Goal: Transaction & Acquisition: Purchase product/service

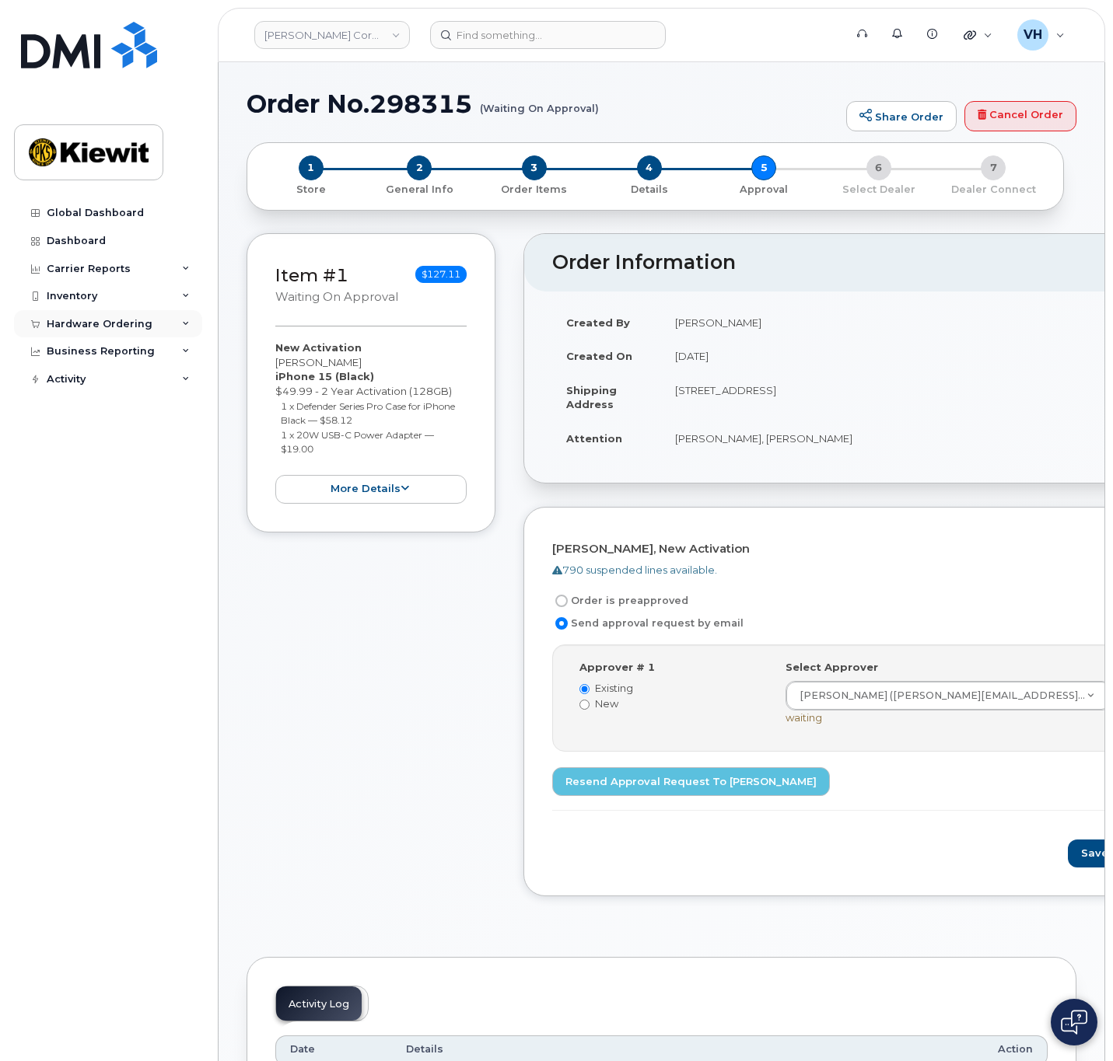
click at [127, 315] on div "Hardware Ordering" at bounding box center [108, 324] width 188 height 28
click at [79, 378] on div "Orders" at bounding box center [73, 383] width 38 height 14
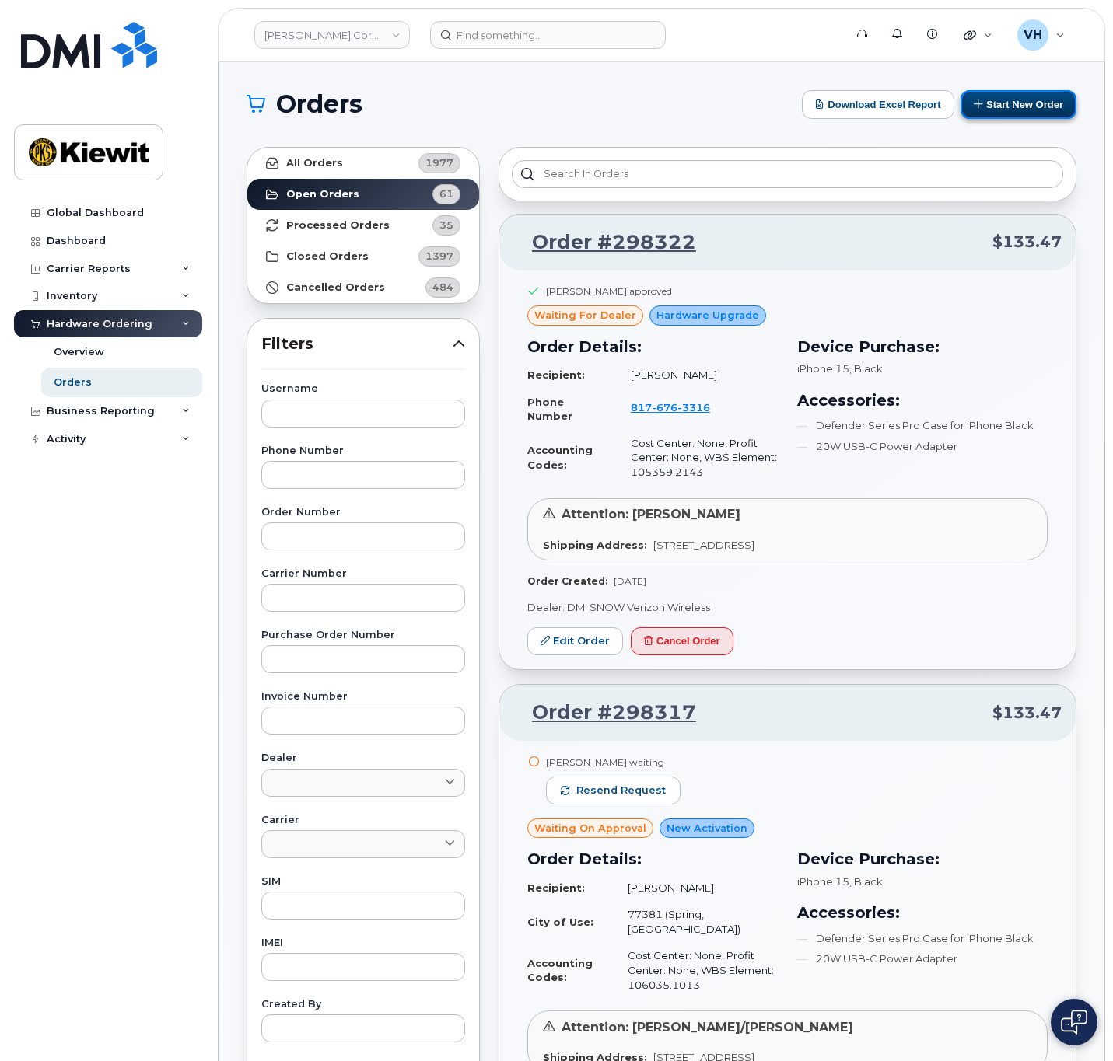
click at [1039, 114] on button "Start New Order" at bounding box center [1018, 104] width 116 height 29
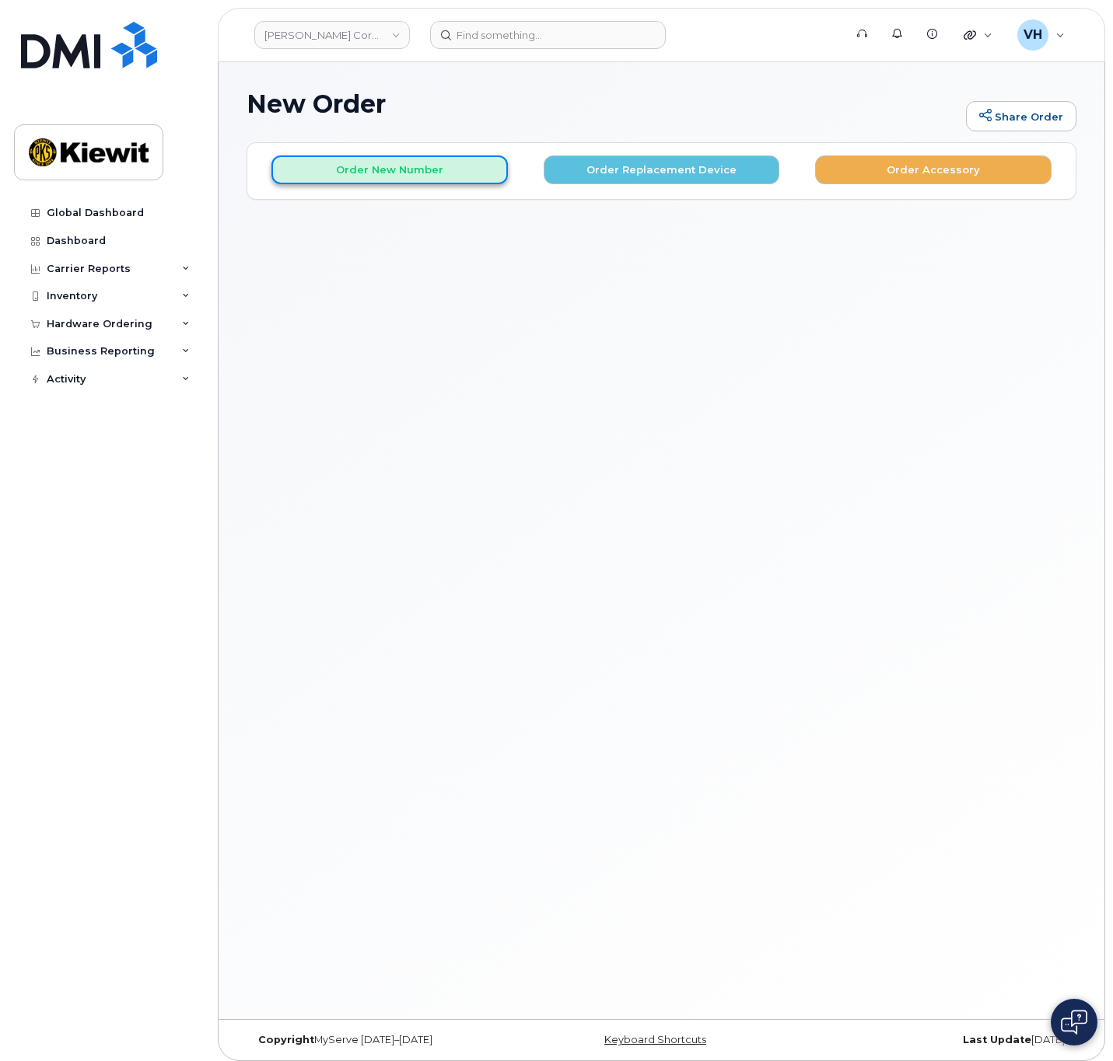
click at [371, 174] on button "Order New Number" at bounding box center [389, 169] width 236 height 29
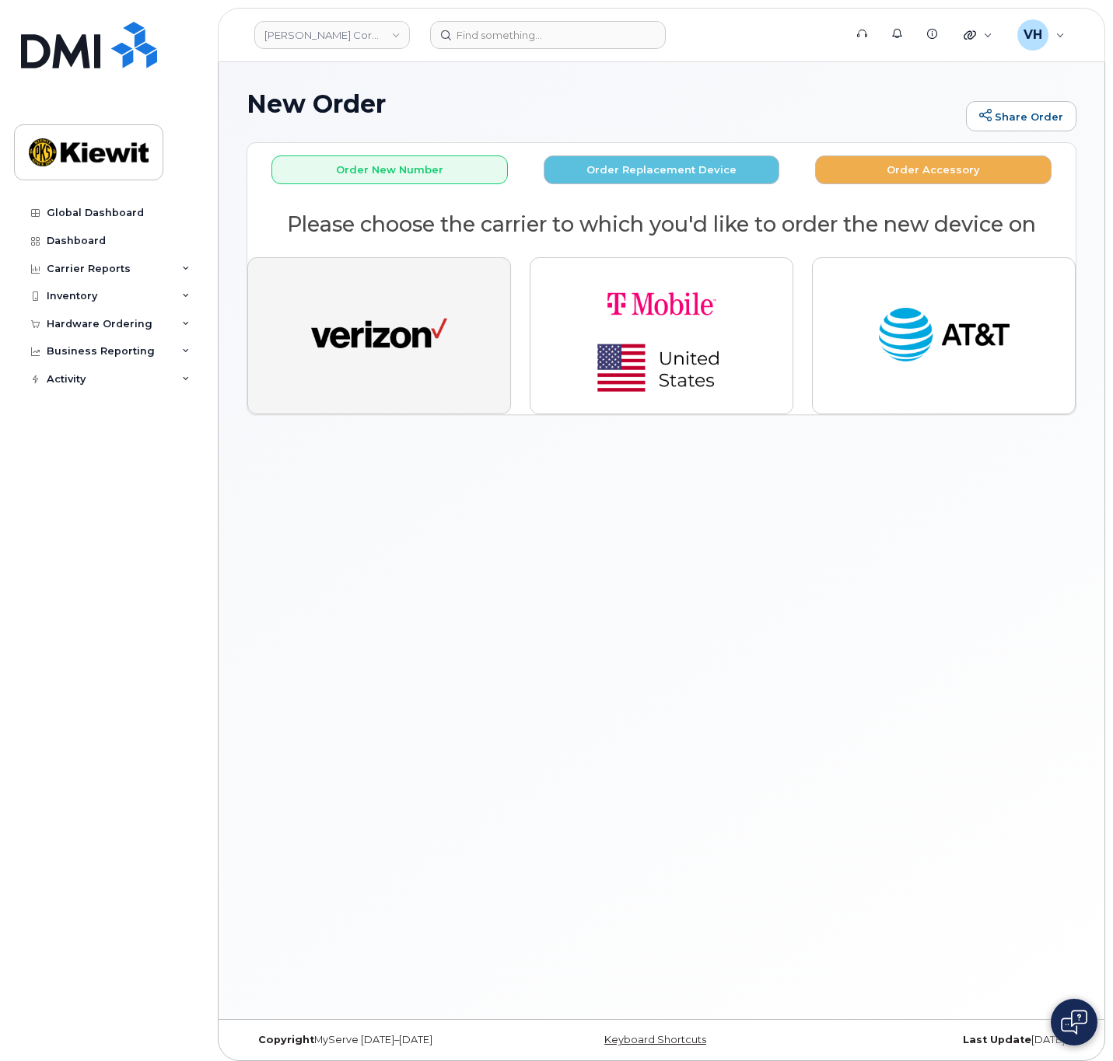
click at [414, 290] on button "button" at bounding box center [379, 335] width 264 height 157
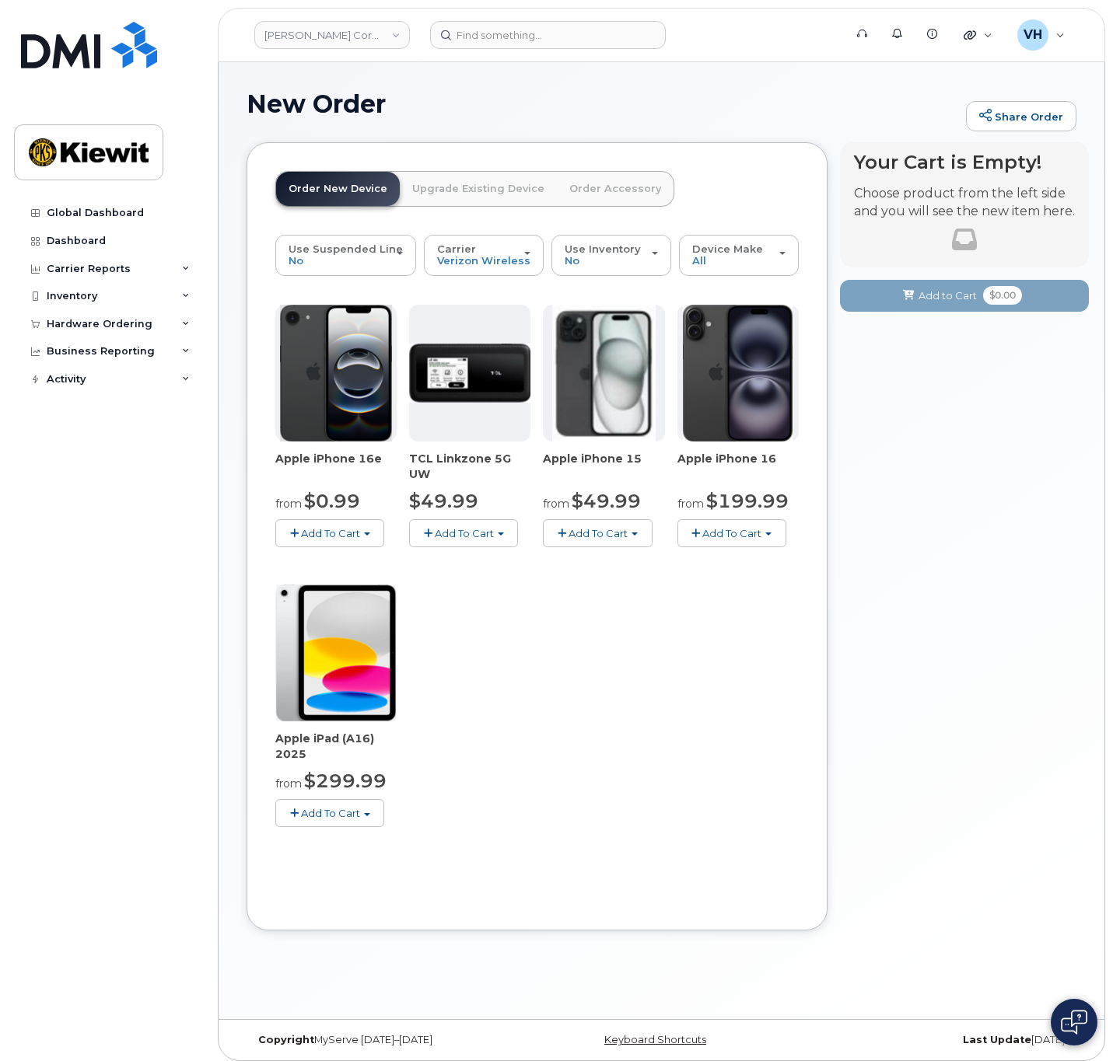
click at [737, 522] on button "Add To Cart" at bounding box center [731, 532] width 109 height 27
click at [372, 525] on button "Add To Cart" at bounding box center [329, 532] width 109 height 27
click at [369, 560] on link "$0.99 - 2 Year Activation (128GB)" at bounding box center [379, 562] width 201 height 19
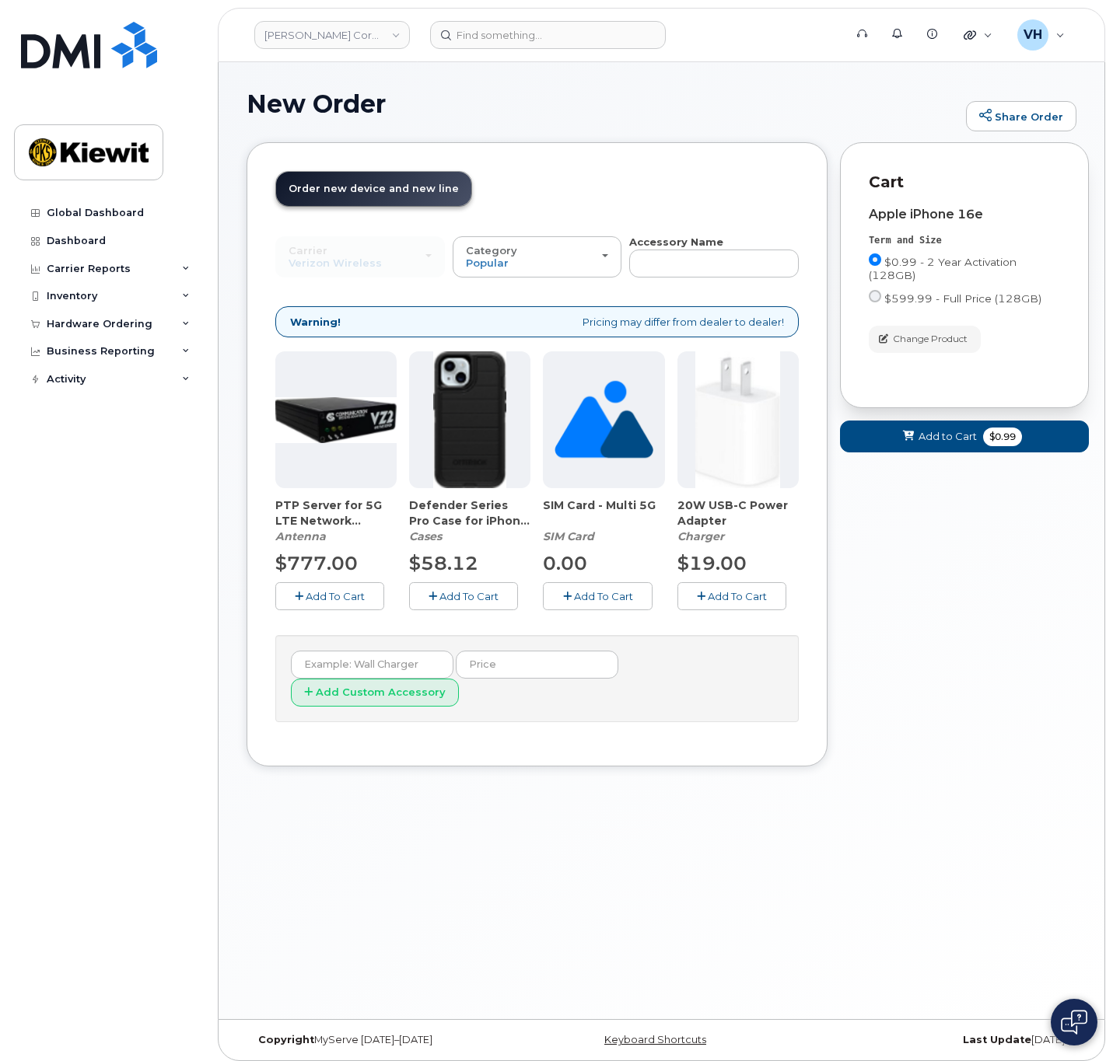
click at [485, 590] on span "Add To Cart" at bounding box center [468, 596] width 59 height 12
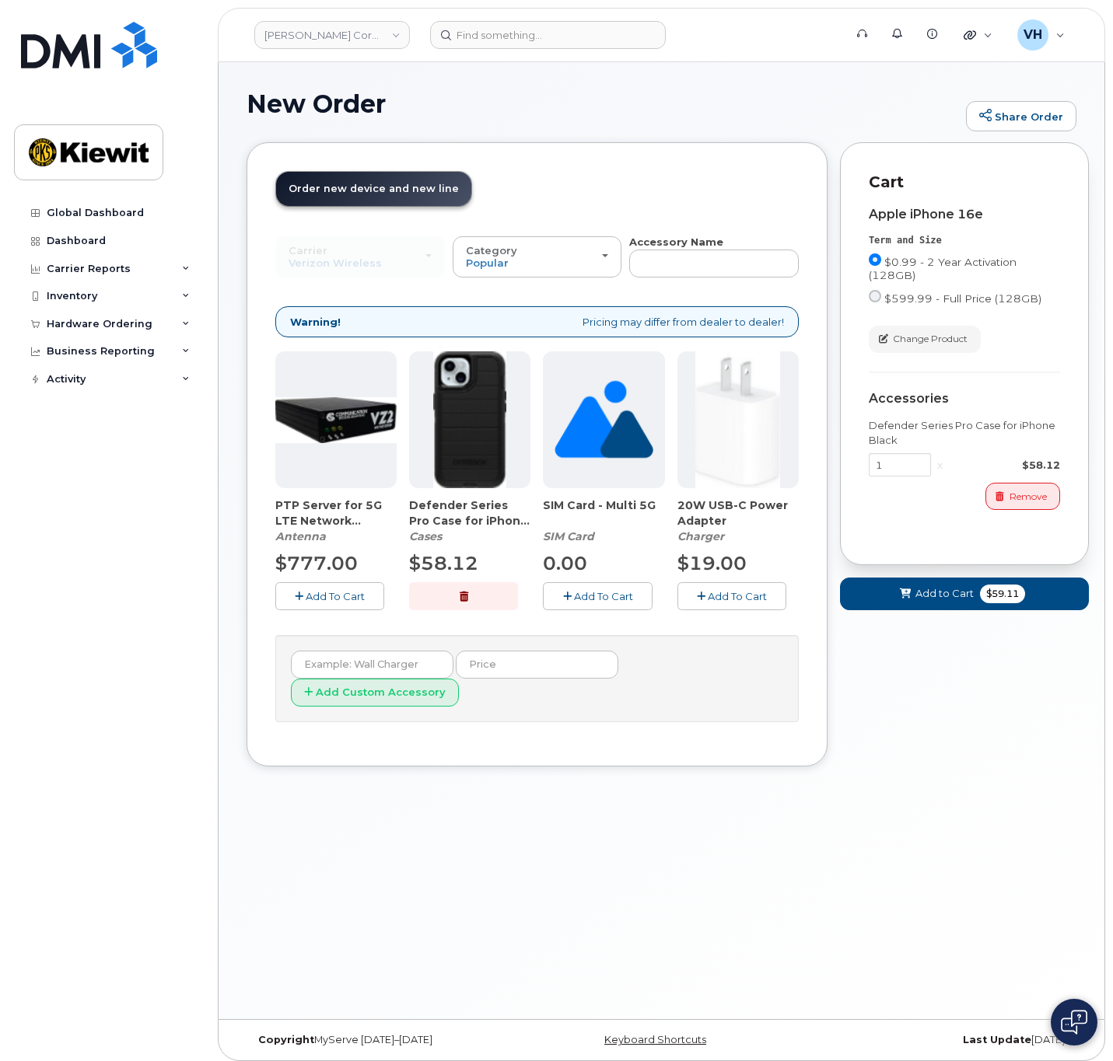
click at [753, 590] on span "Add To Cart" at bounding box center [736, 596] width 59 height 12
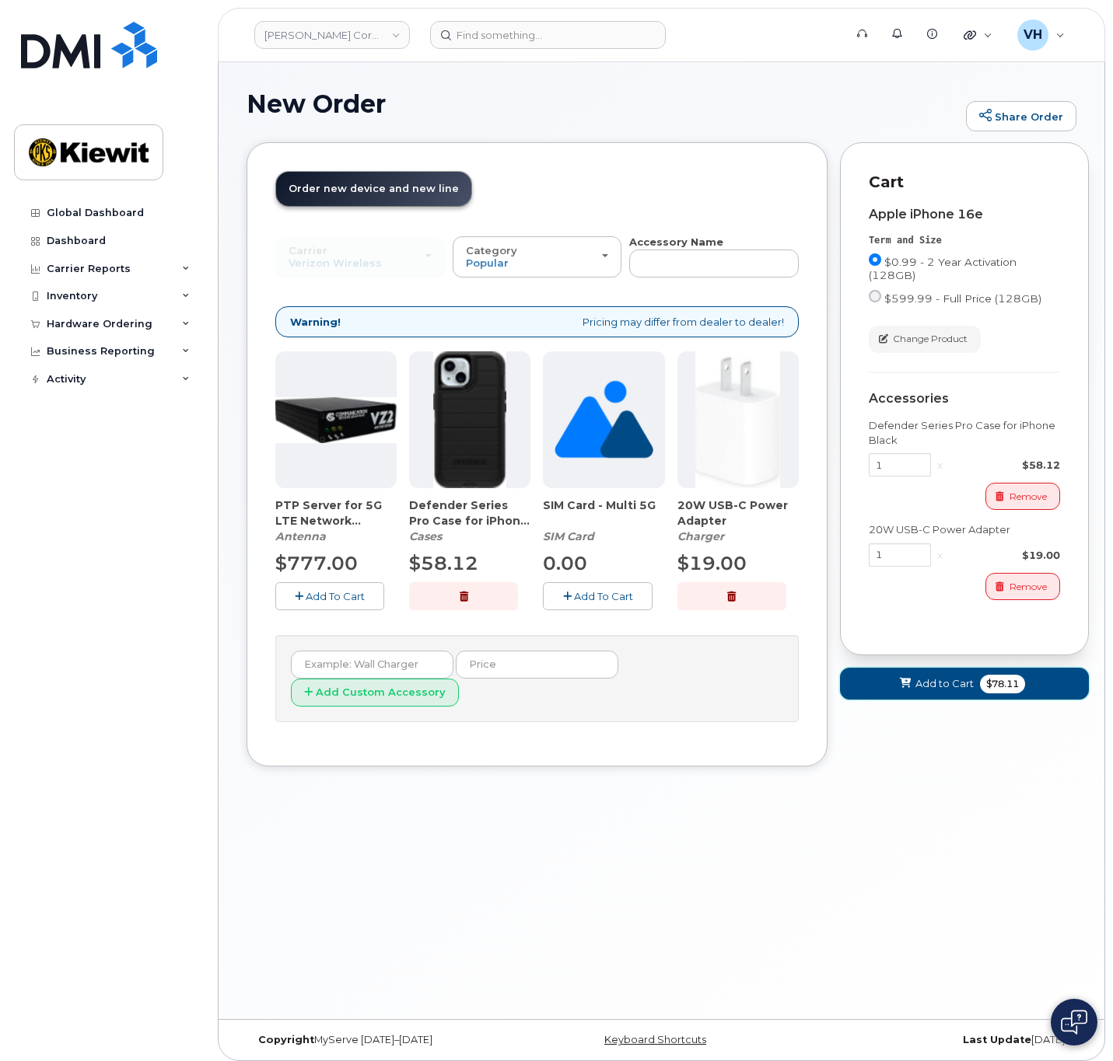
click at [914, 684] on button "Add to Cart $78.11" at bounding box center [964, 684] width 249 height 32
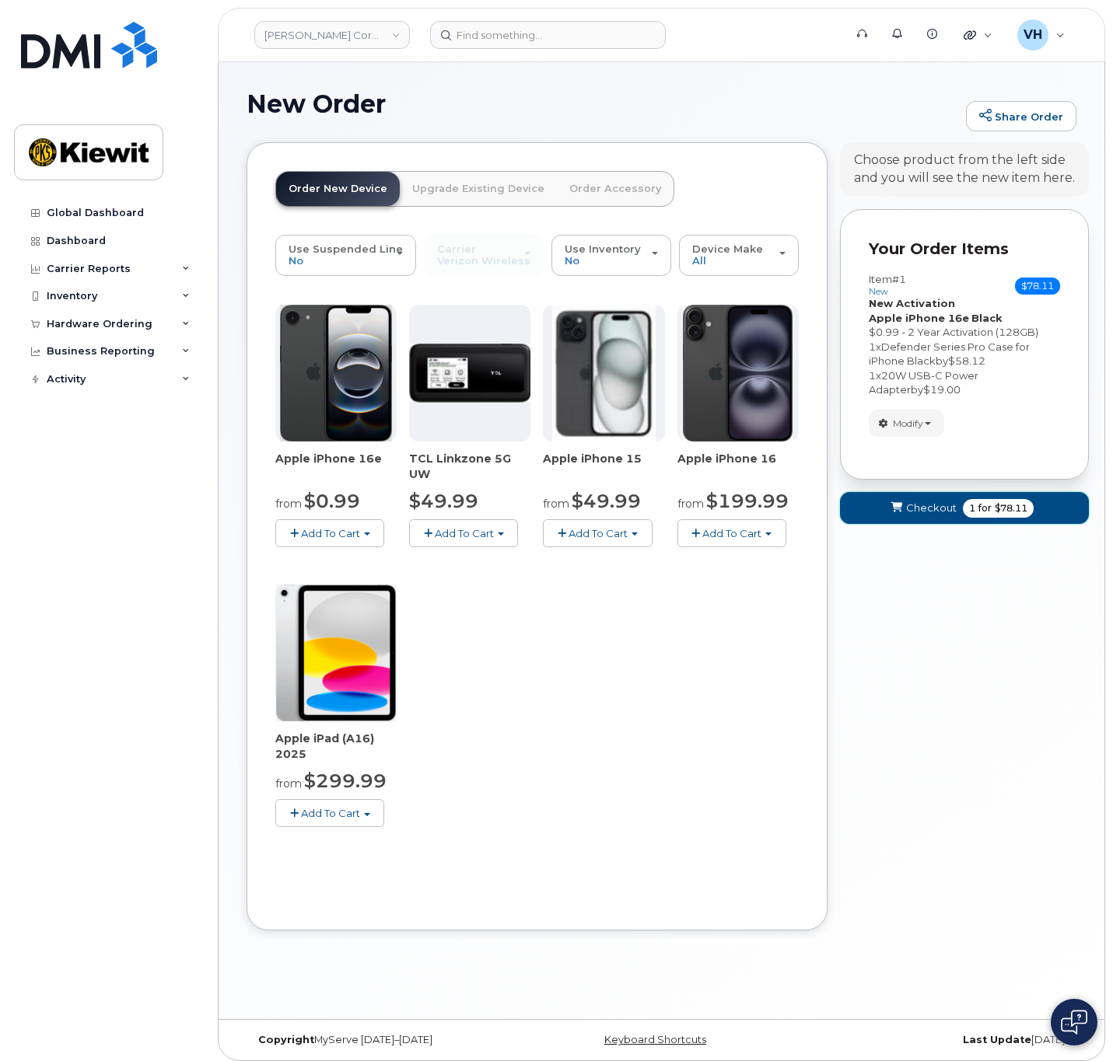
click at [926, 505] on span "Checkout" at bounding box center [931, 508] width 51 height 15
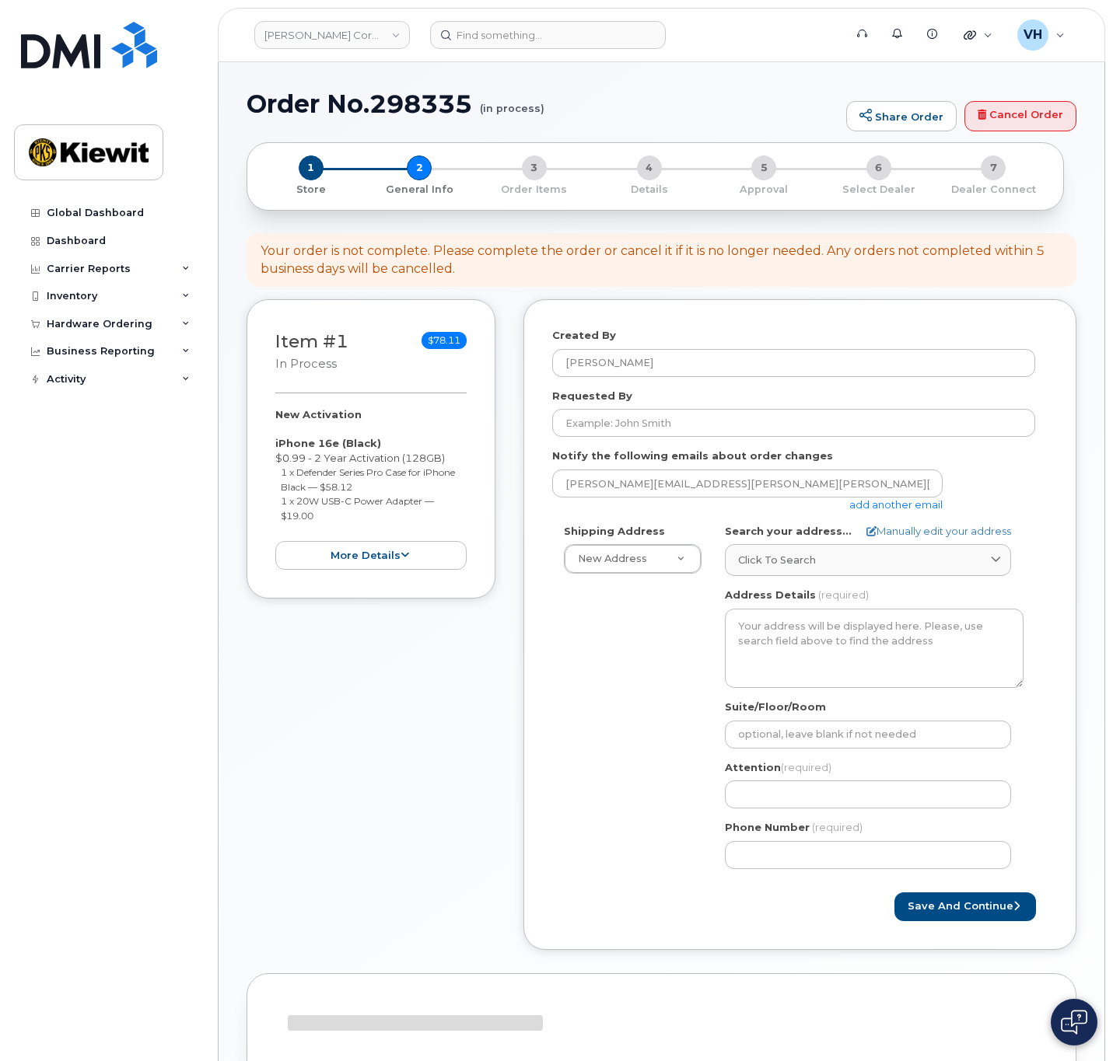
select select
click at [900, 501] on link "add another email" at bounding box center [895, 504] width 93 height 12
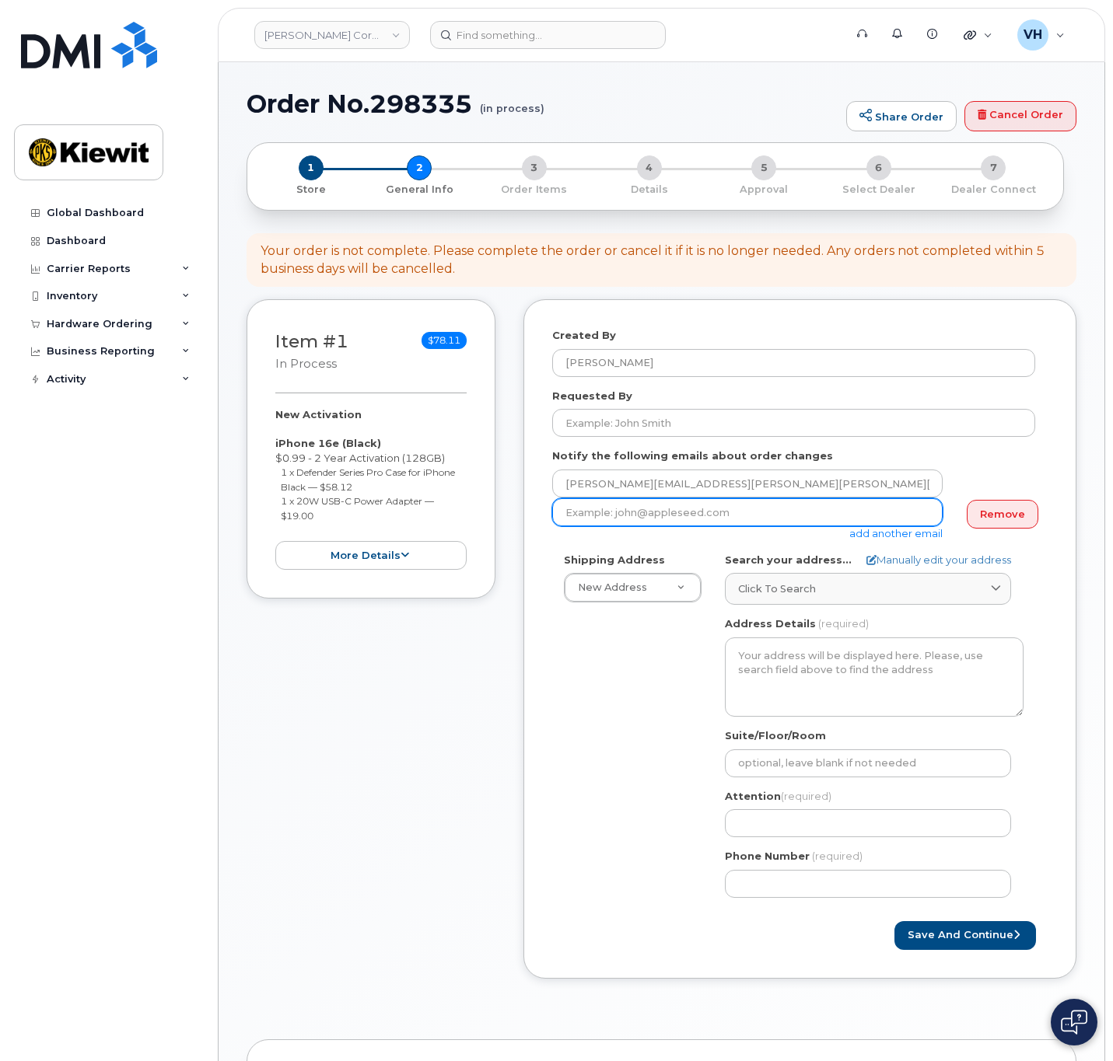
click at [817, 511] on input "email" at bounding box center [747, 512] width 390 height 28
paste input "AKiledjian@WeeksMarine.com"
type input "AKiledjian@WeeksMarine.com"
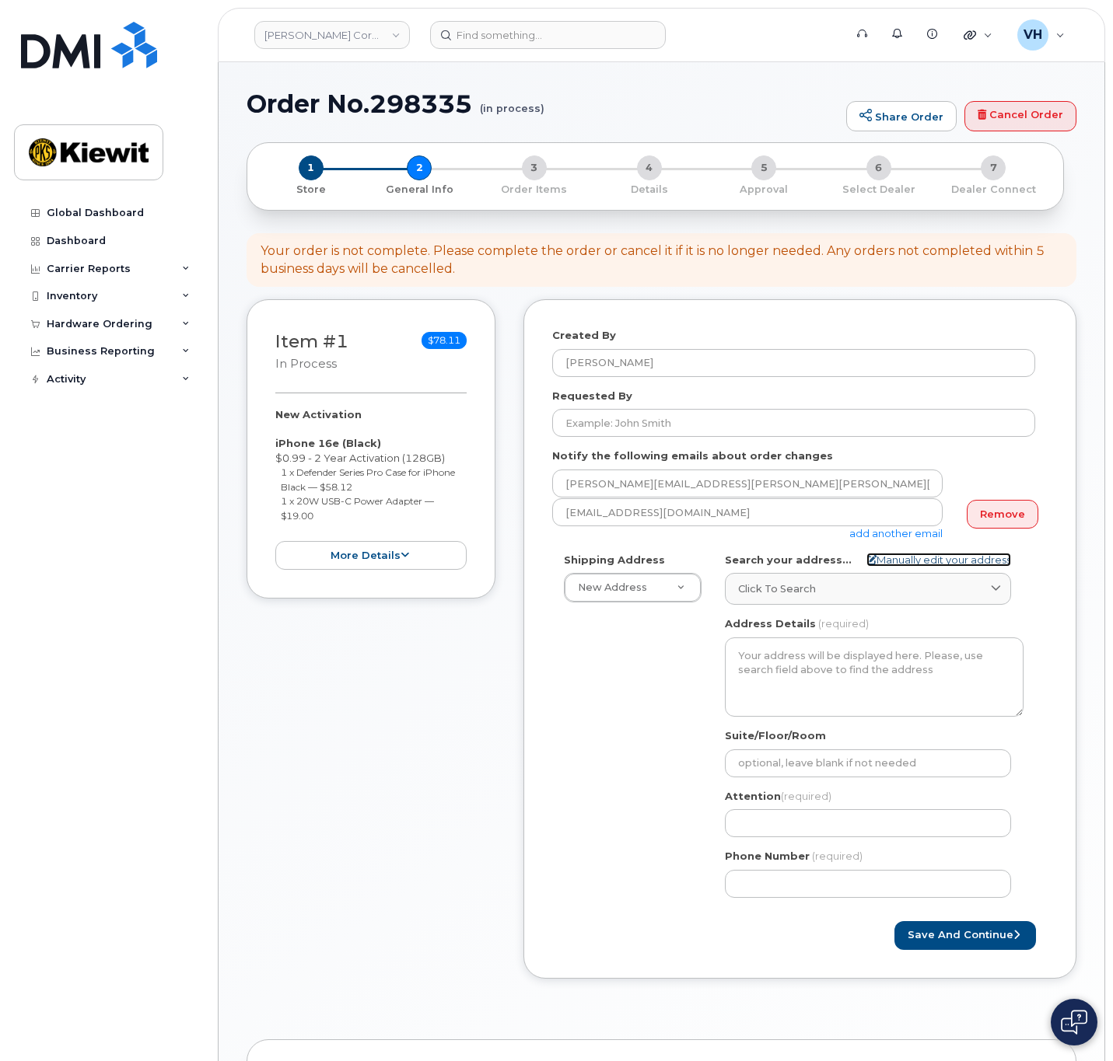
drag, startPoint x: 903, startPoint y: 561, endPoint x: 790, endPoint y: 561, distance: 113.5
click at [904, 561] on link "Manually edit your address" at bounding box center [938, 560] width 145 height 15
select select
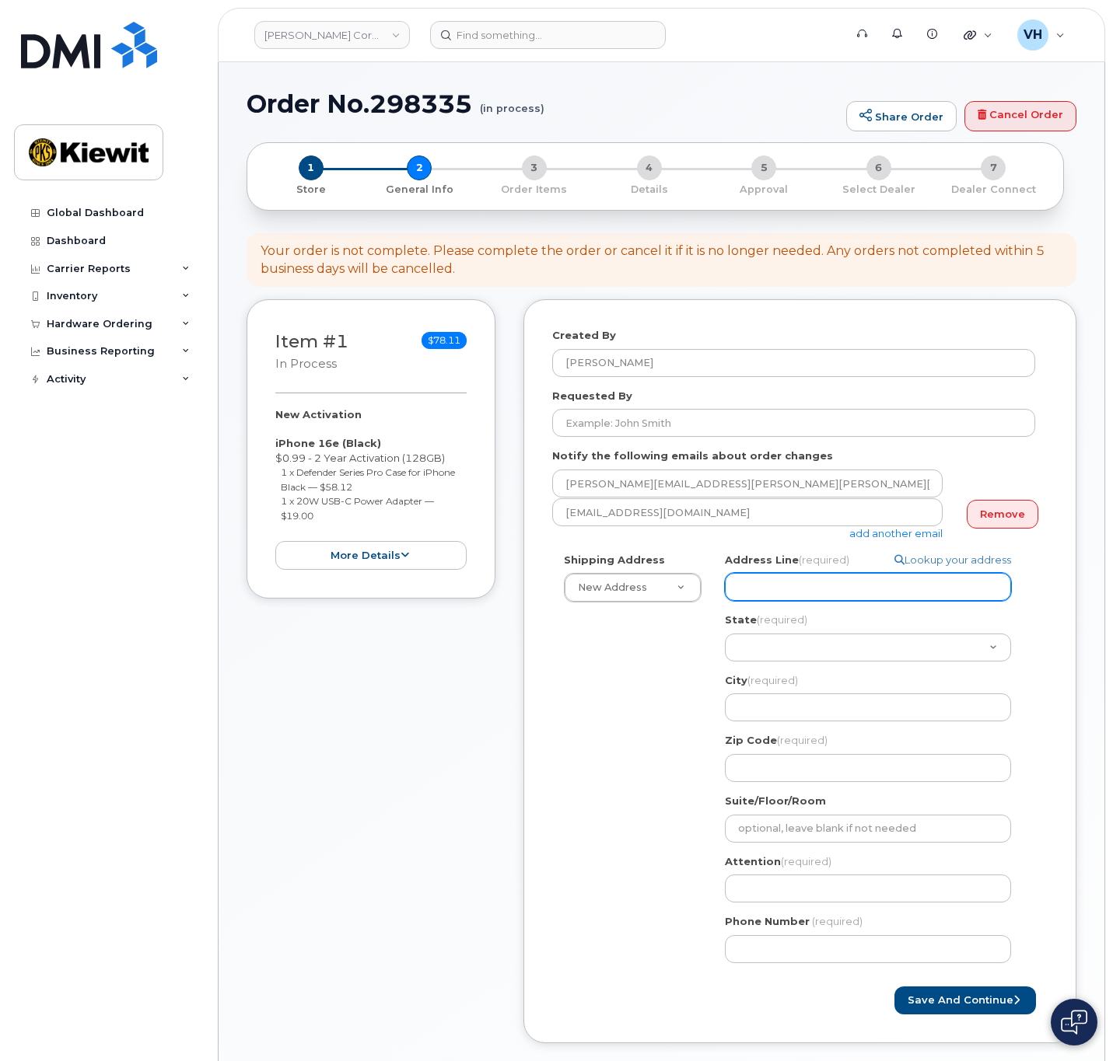
click at [772, 581] on input "Address Line (required)" at bounding box center [868, 587] width 286 height 28
paste input "4 Commerce Drive"
type input "4 Commerce Drive"
select select
type input "4 Commerce Drive"
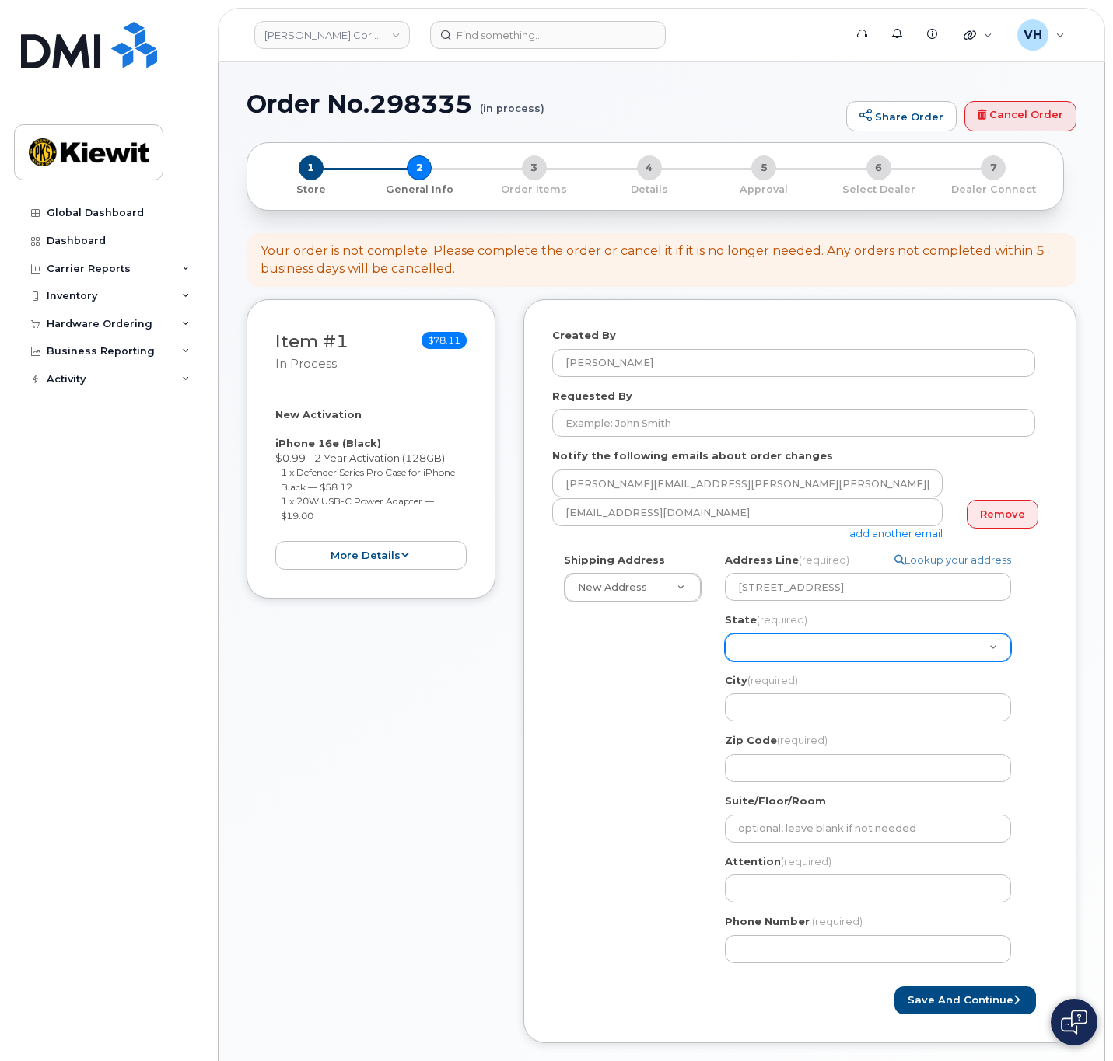
click at [780, 634] on select "Alabama Alaska American Samoa Arizona Arkansas California Colorado Connecticut …" at bounding box center [868, 648] width 286 height 28
select select "NJ"
click at [725, 634] on select "Alabama Alaska American Samoa Arizona Arkansas California Colorado Connecticut …" at bounding box center [868, 648] width 286 height 28
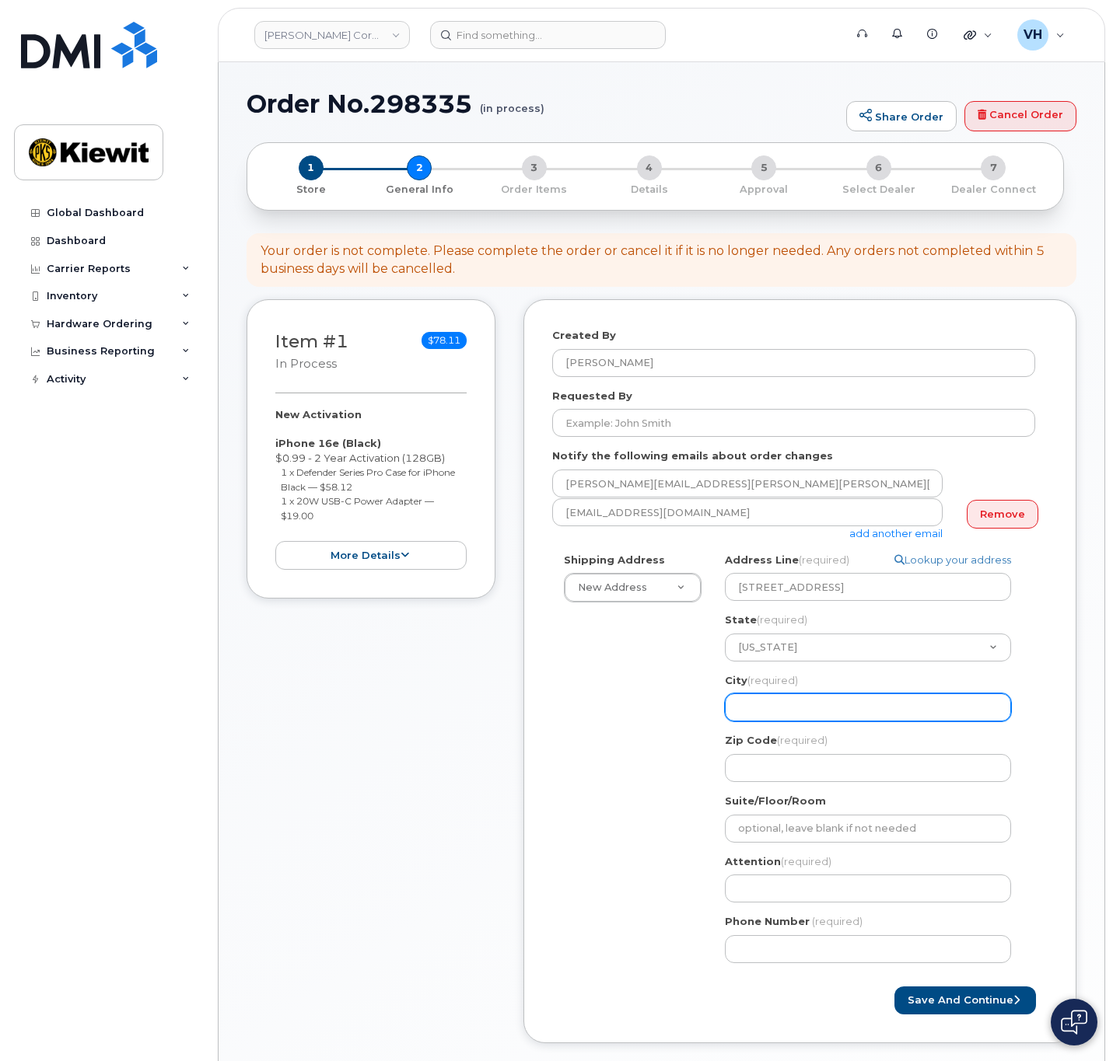
click at [805, 713] on input "City (required)" at bounding box center [868, 707] width 286 height 28
paste input "Cranford"
select select
type input "Cranford"
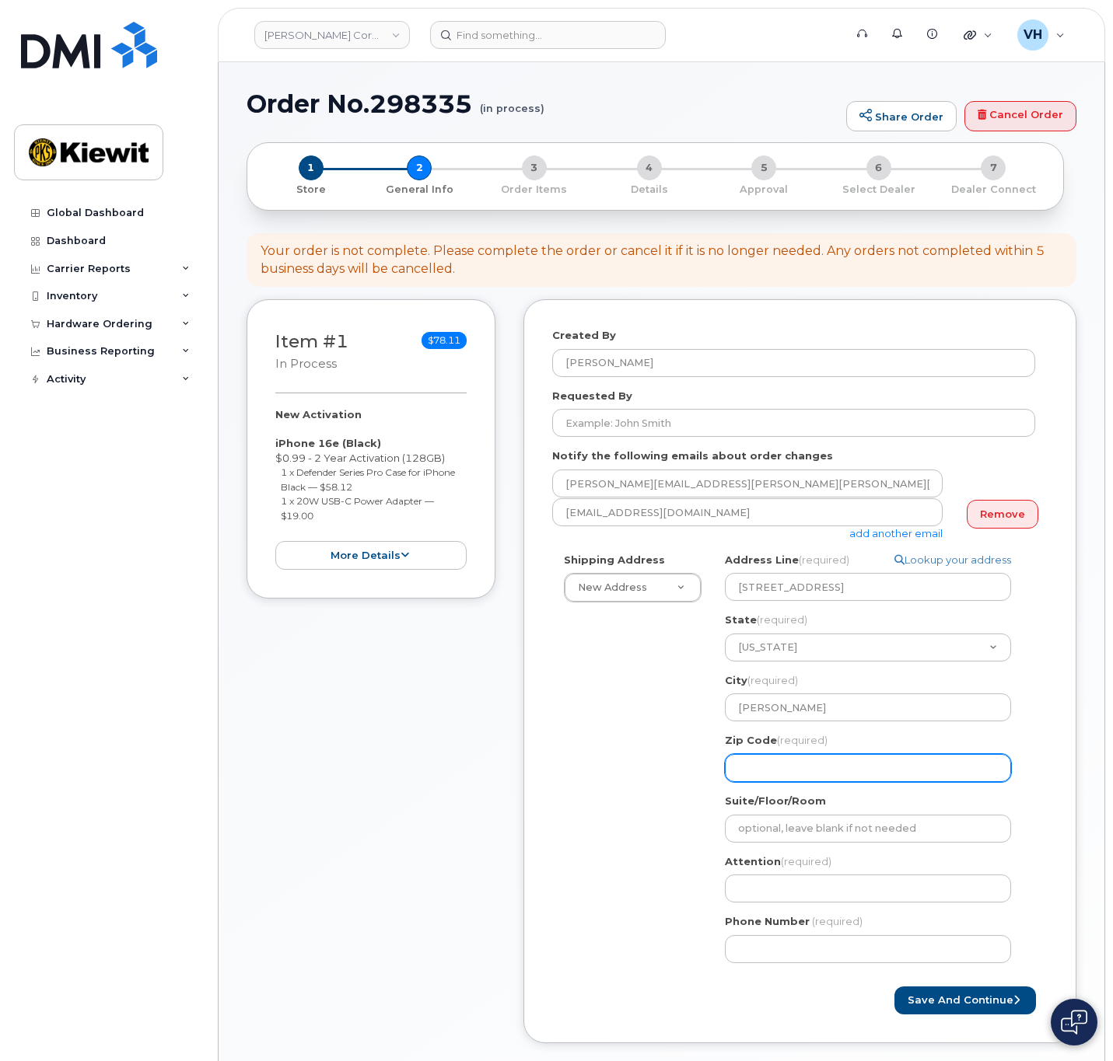
click at [790, 770] on input "Zip Code (required)" at bounding box center [868, 768] width 286 height 28
click at [751, 760] on input "Zip Code (required)" at bounding box center [868, 768] width 286 height 28
paste input "07016"
select select
type input "07016"
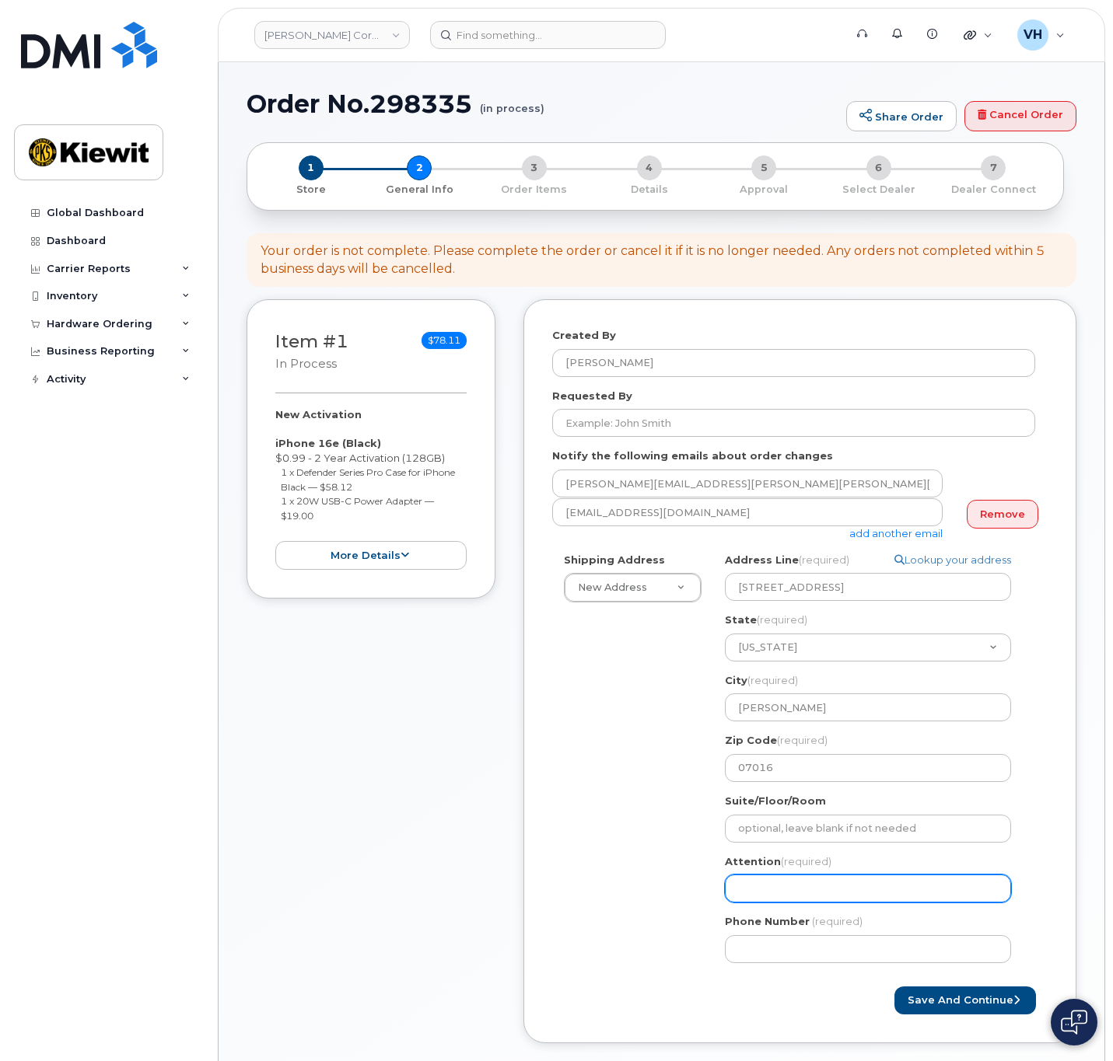
click at [774, 892] on input "Attention (required)" at bounding box center [868, 889] width 286 height 28
paste input "Alex.Kiledjian"
type input "Alex.Kiledjian"
click at [763, 891] on input "Alex.Kiledjian" at bounding box center [868, 889] width 286 height 28
select select
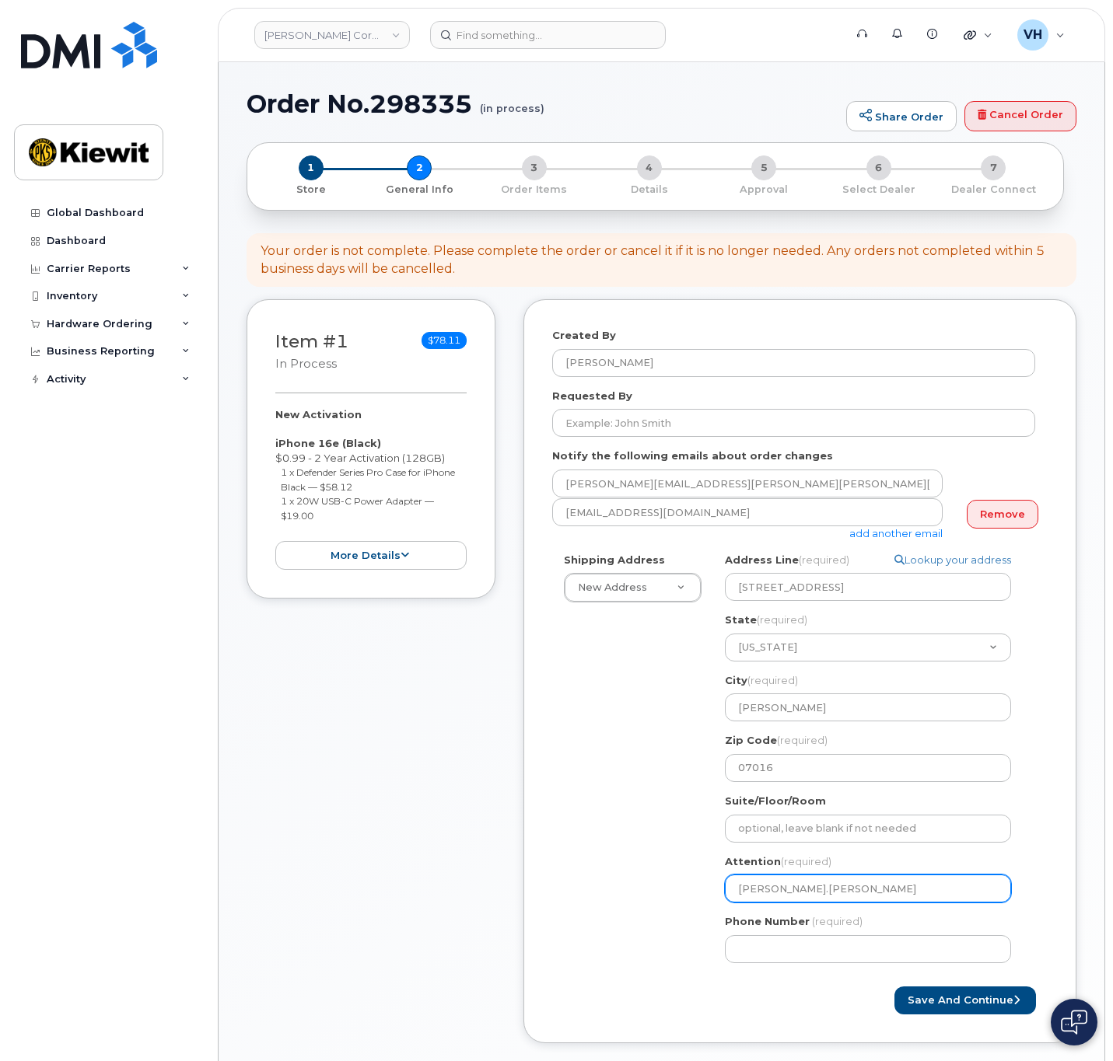
type input "AlexKiledjian"
select select
type input "Alex Kiledjian"
click at [828, 891] on input "Alex Kiledjian" at bounding box center [868, 889] width 286 height 28
select select
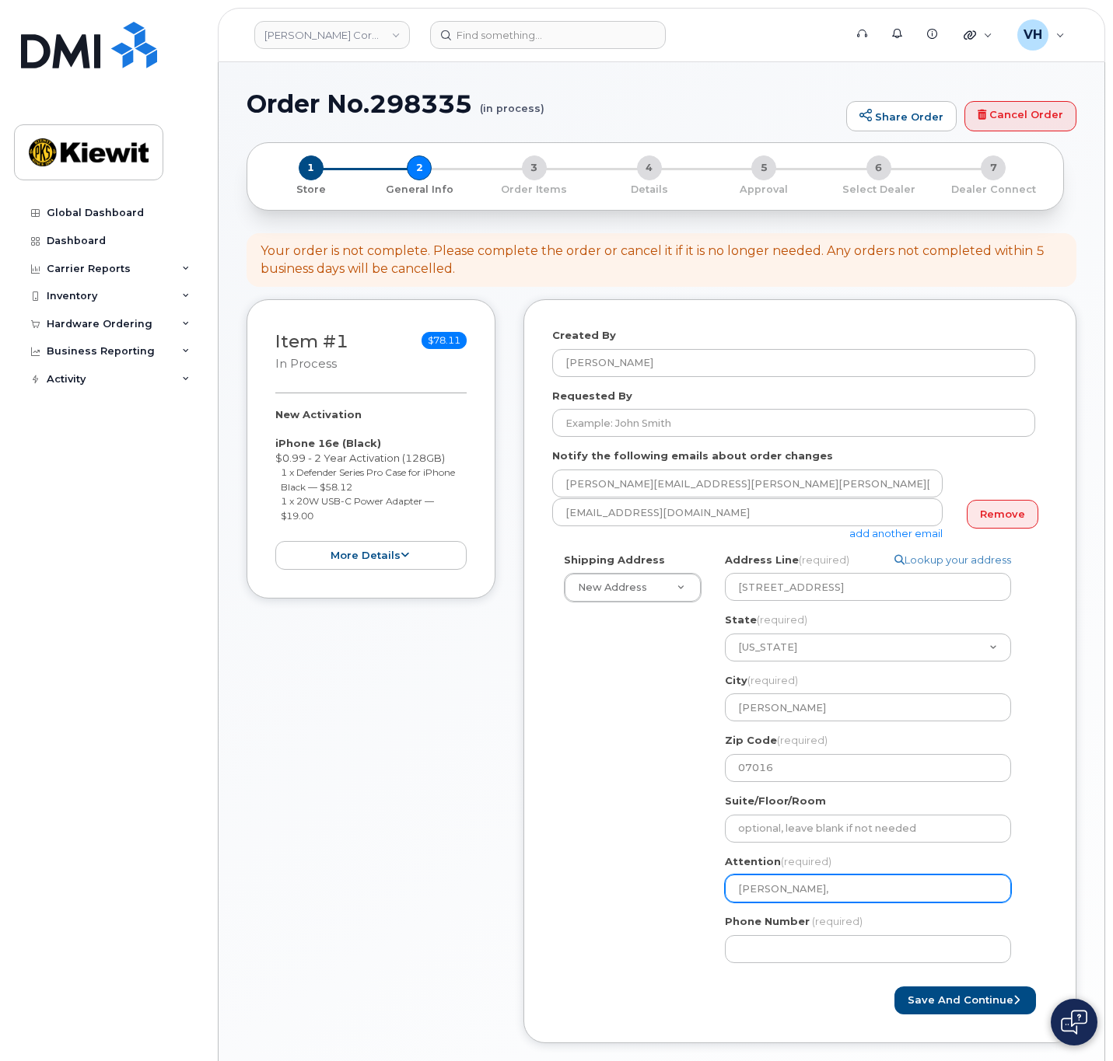
click at [890, 884] on input "Alex Kiledjian," at bounding box center [868, 889] width 286 height 28
paste input "Zachary.Medina"
type input "Alex Kiledjian, Zachary.Medina"
click at [854, 899] on input "Alex Kiledjian, Zachary.Medina" at bounding box center [868, 889] width 286 height 28
select select
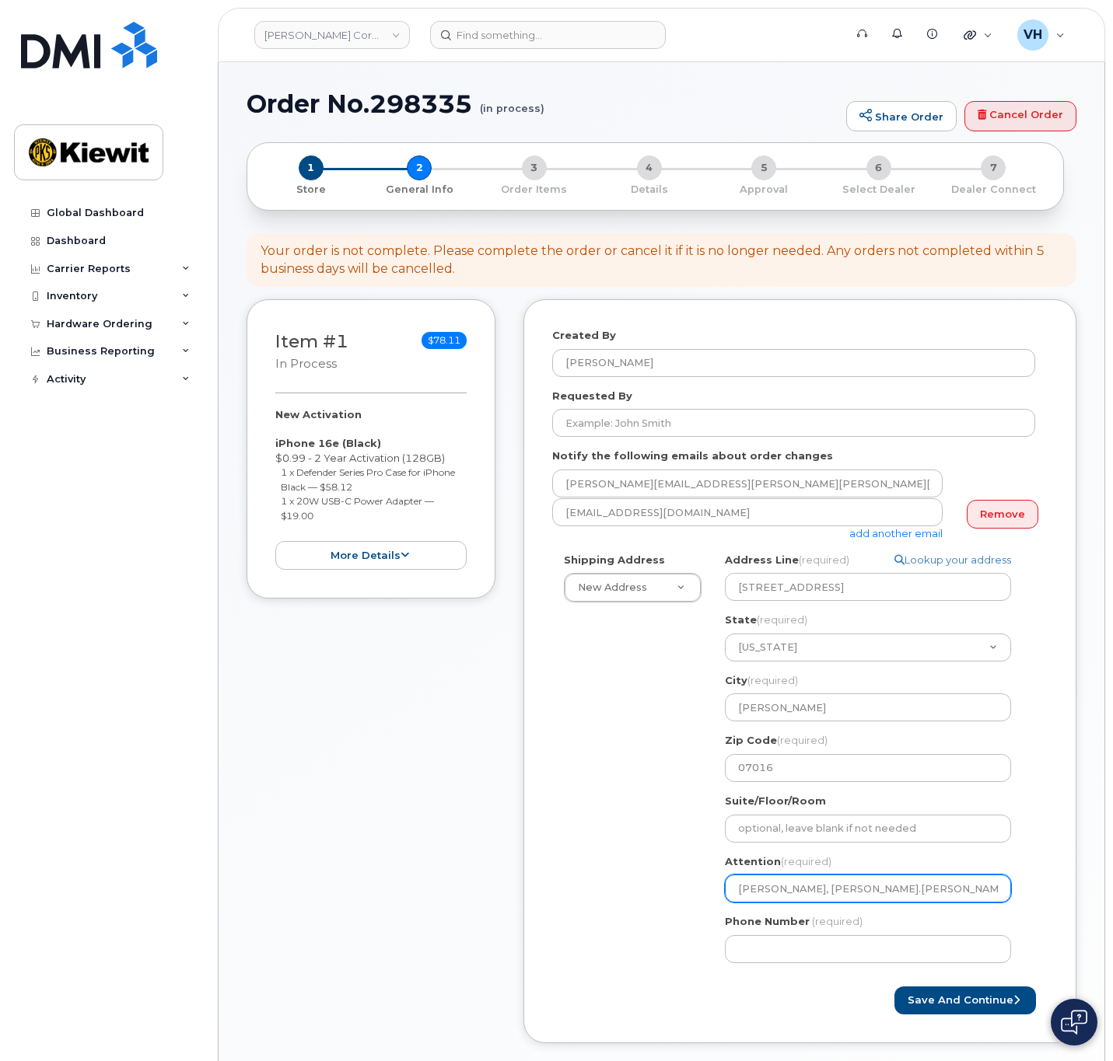
type input "Alex Kiledjian, ZacharyMedina"
select select
type input "Alex Kiledjian, Zachary Medina"
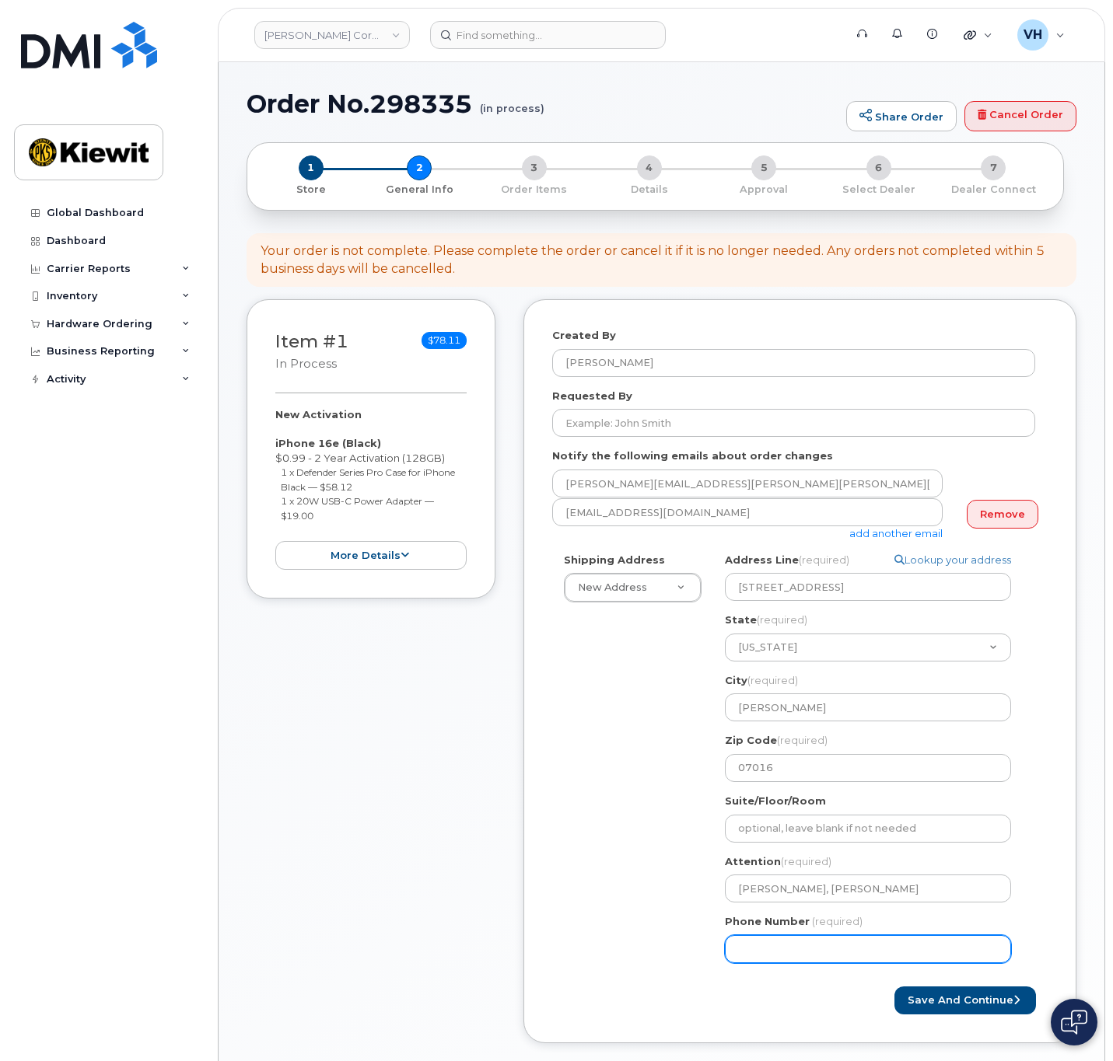
click at [757, 952] on input "Phone Number" at bounding box center [868, 949] width 286 height 28
type input "8777727707"
select select
click at [988, 994] on button "Save and Continue" at bounding box center [964, 1001] width 141 height 29
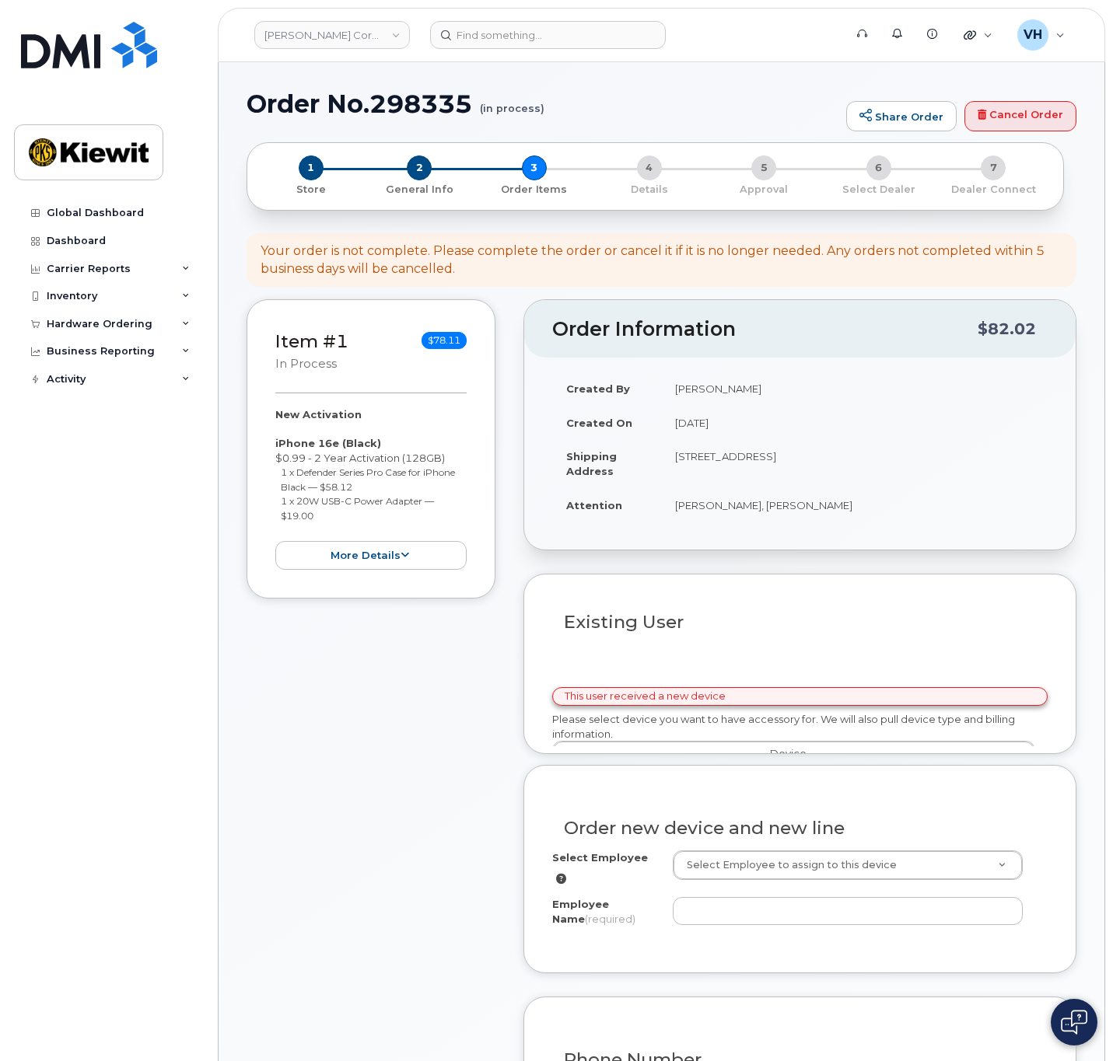
select select
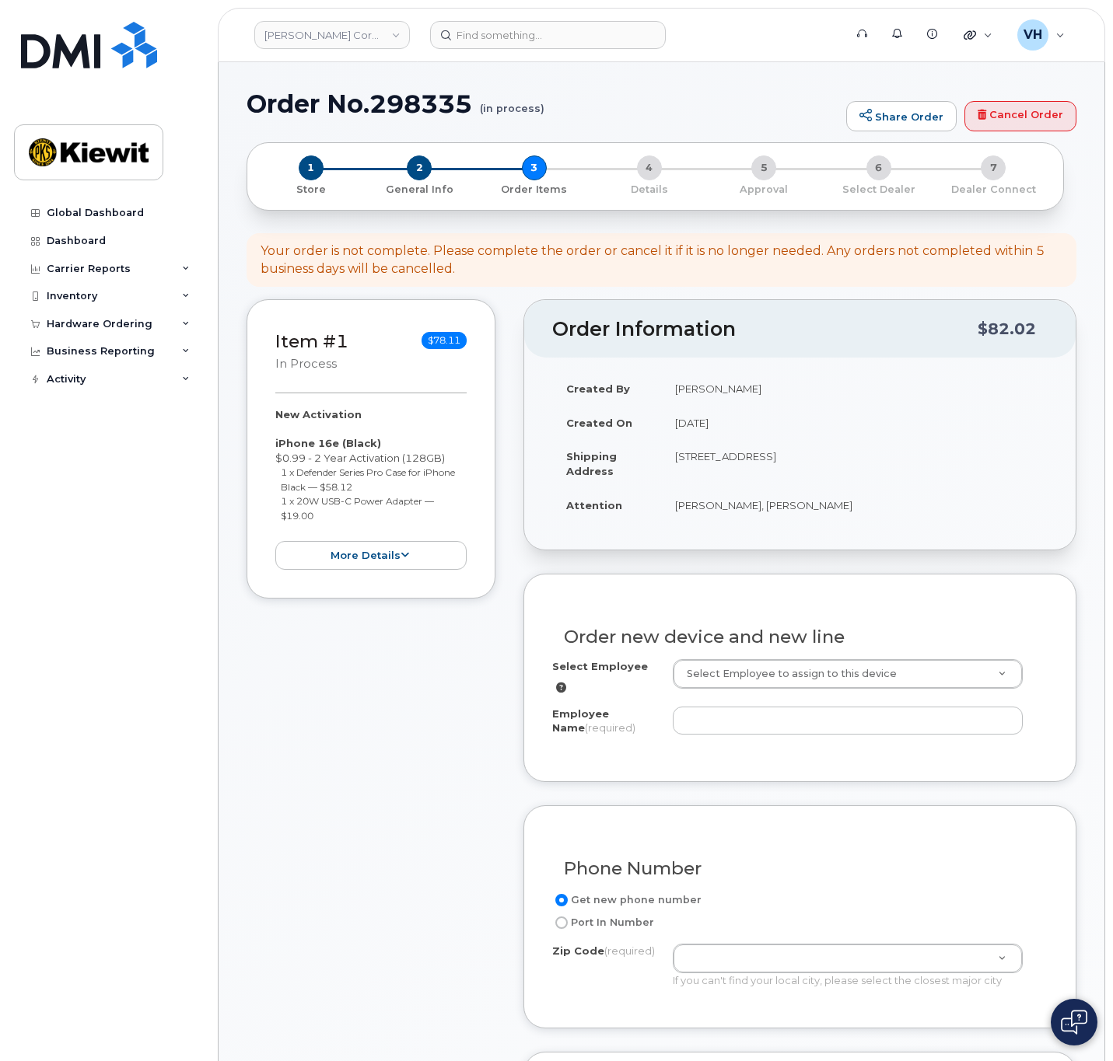
click at [404, 110] on h1 "Order No.298335 (in process)" at bounding box center [542, 103] width 592 height 27
copy h1 "298335"
click at [753, 707] on input "Employee Name (required)" at bounding box center [847, 721] width 350 height 28
paste input "[PERSON_NAME].[PERSON_NAME]"
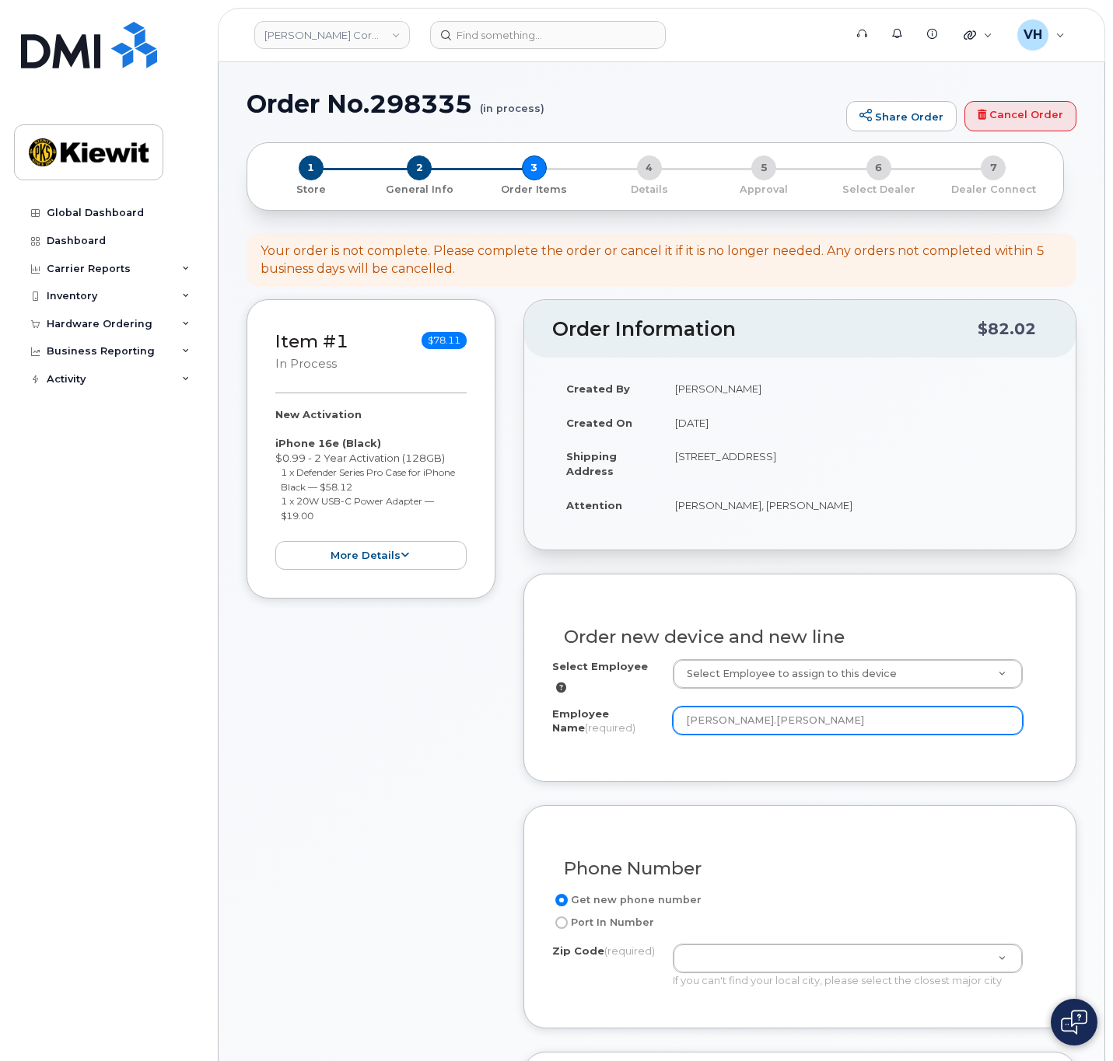
click at [725, 721] on input "[PERSON_NAME].[PERSON_NAME]" at bounding box center [847, 721] width 350 height 28
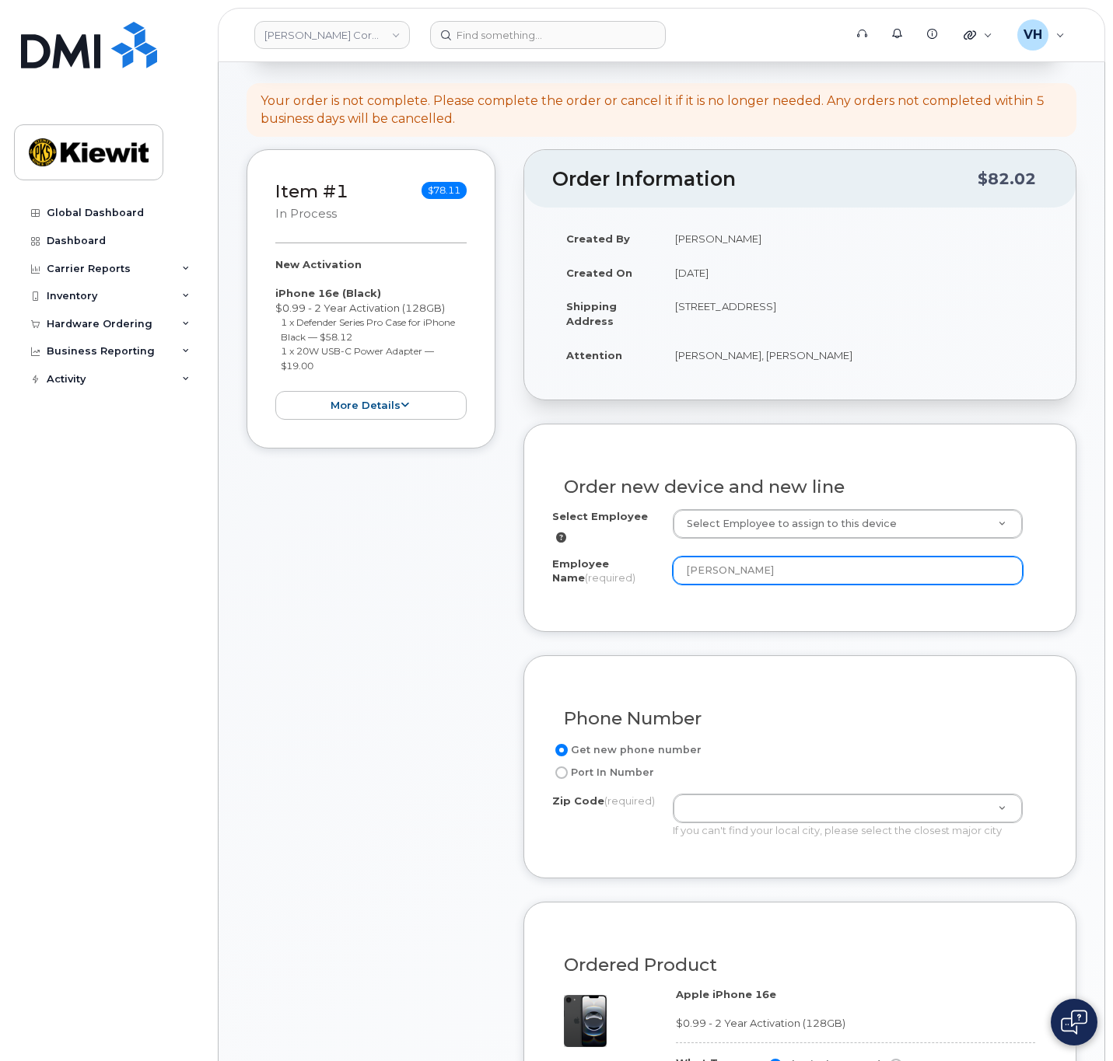
scroll to position [233, 0]
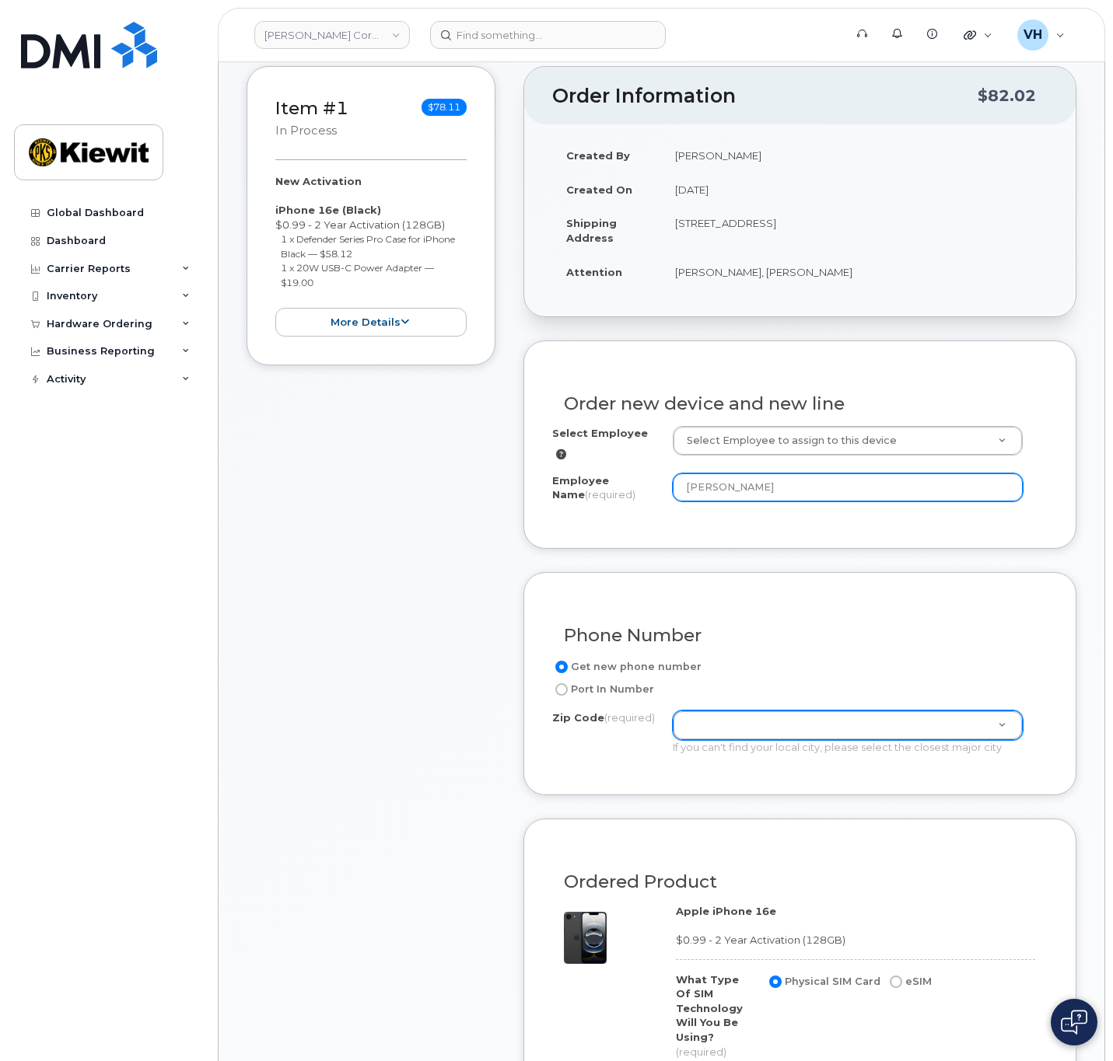
type input "Zachary Medina"
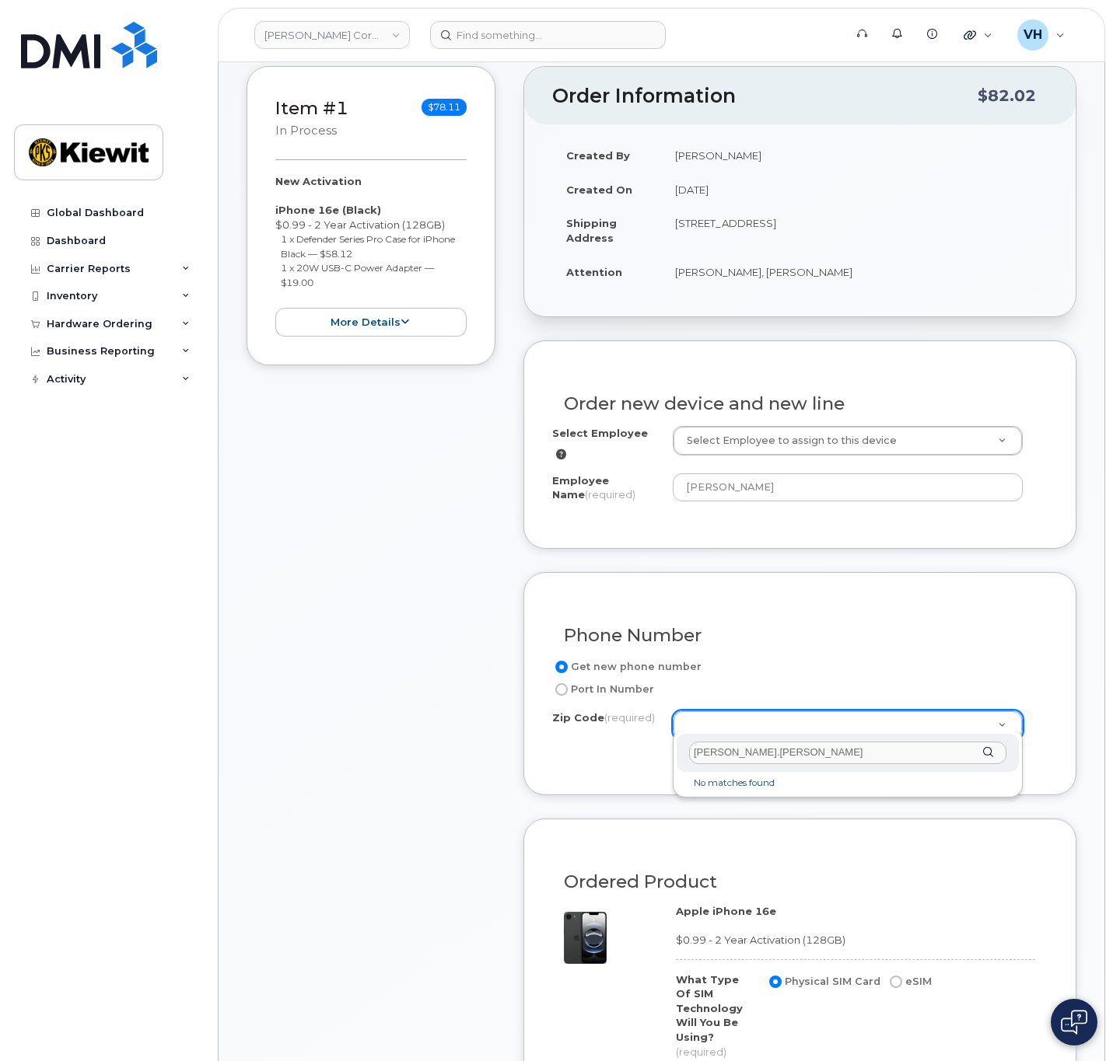
drag, startPoint x: 775, startPoint y: 753, endPoint x: 617, endPoint y: 748, distance: 158.7
type input "07016"
type input "07016 (Cranford, NJ)"
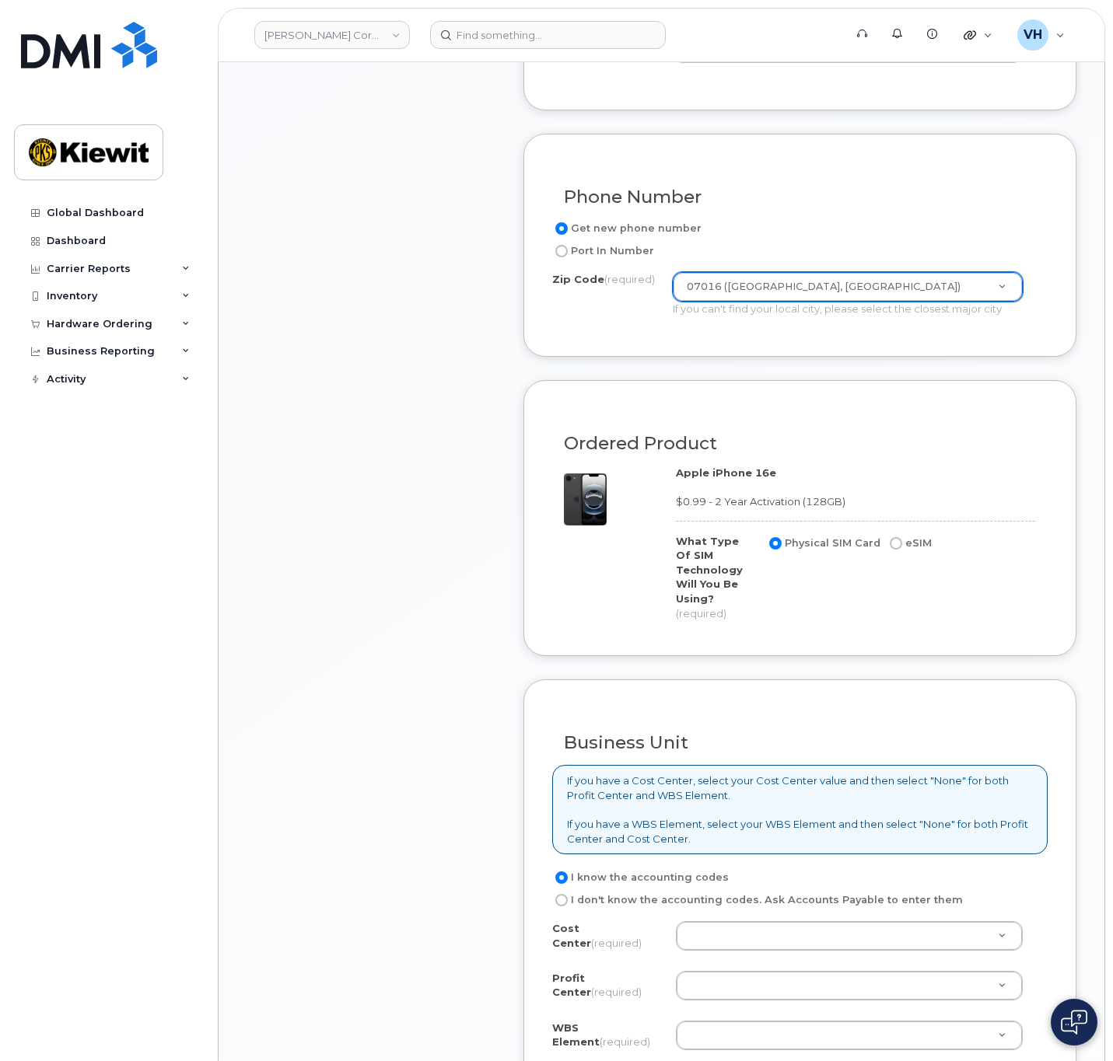
scroll to position [700, 0]
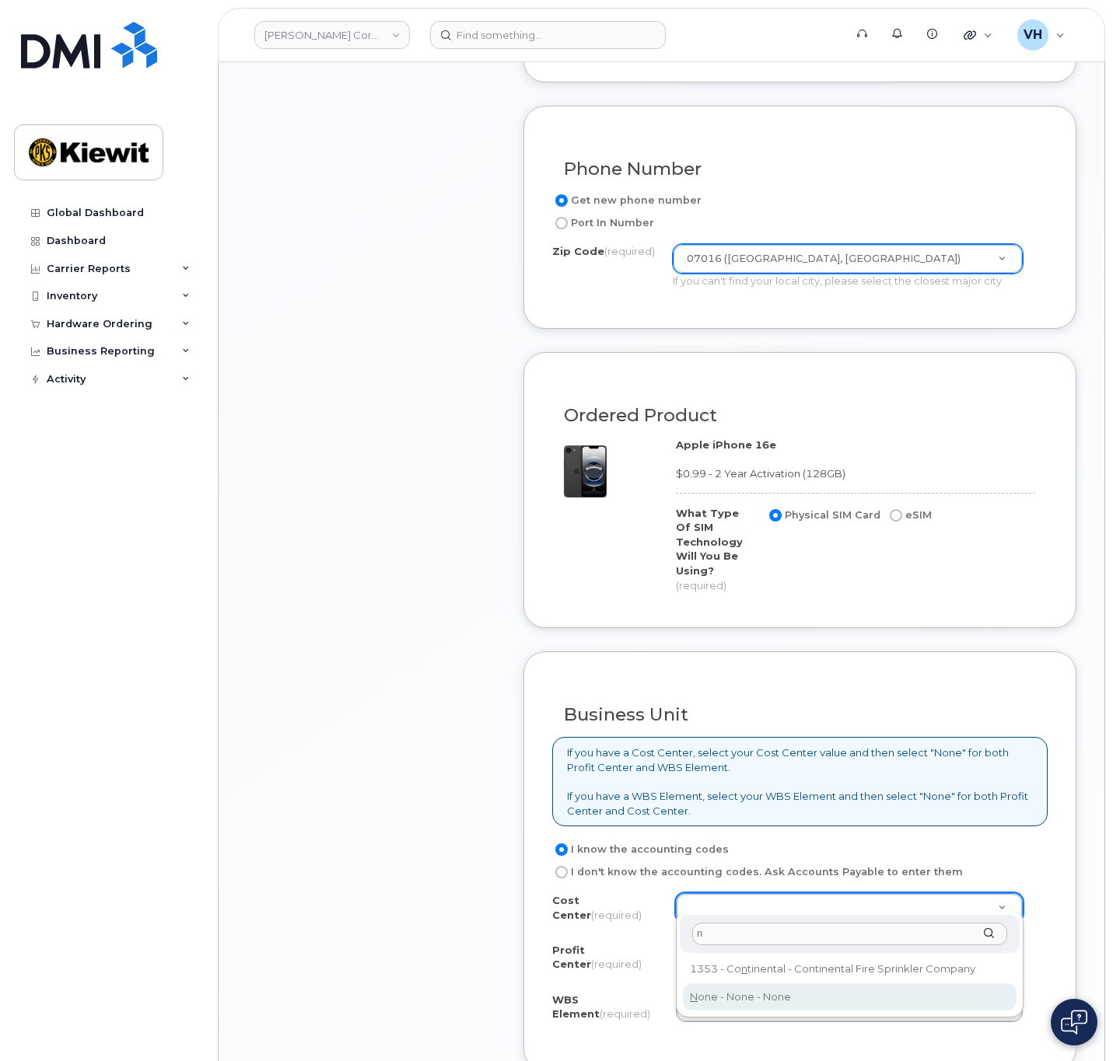
type input "n"
type input "None"
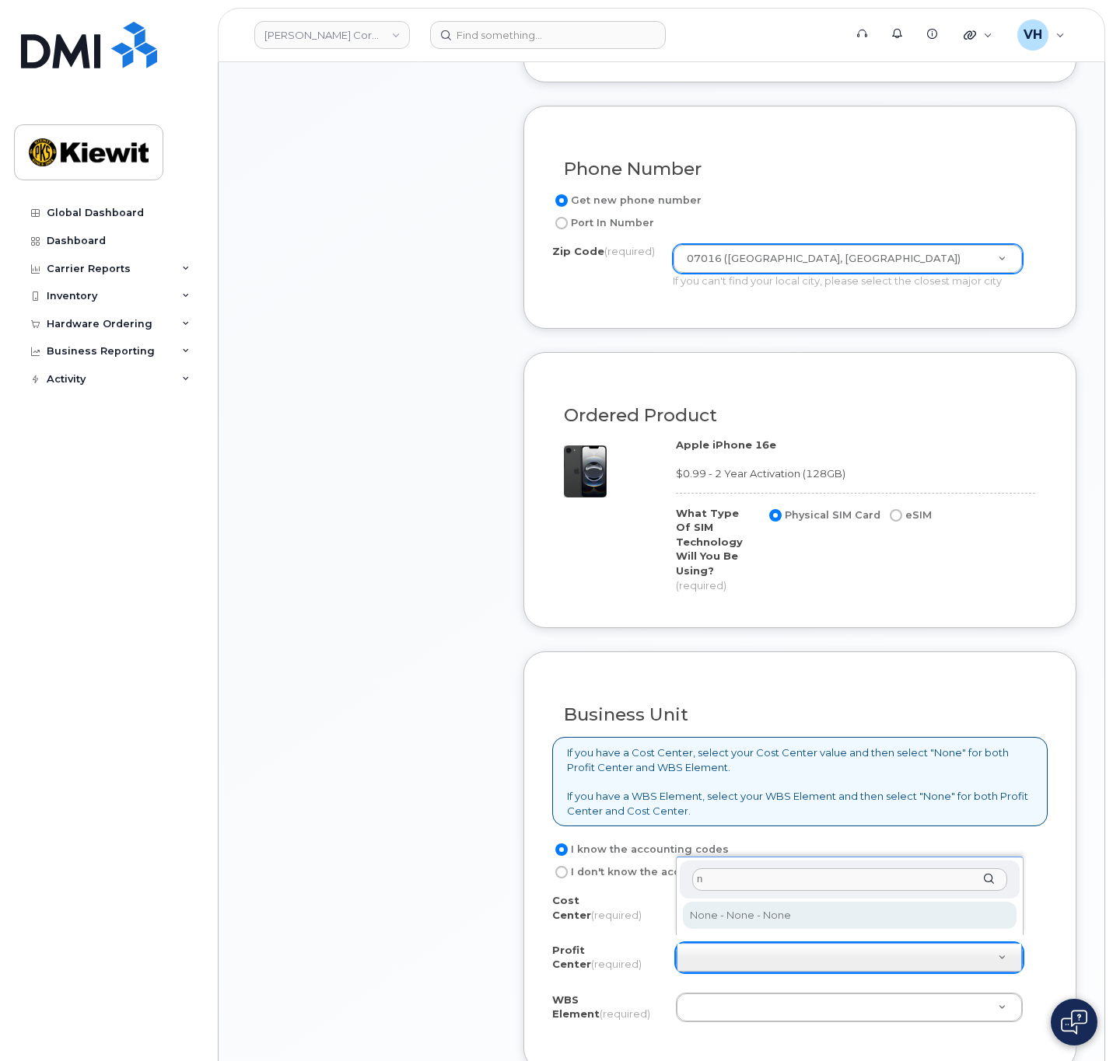
type input "n"
select select "None"
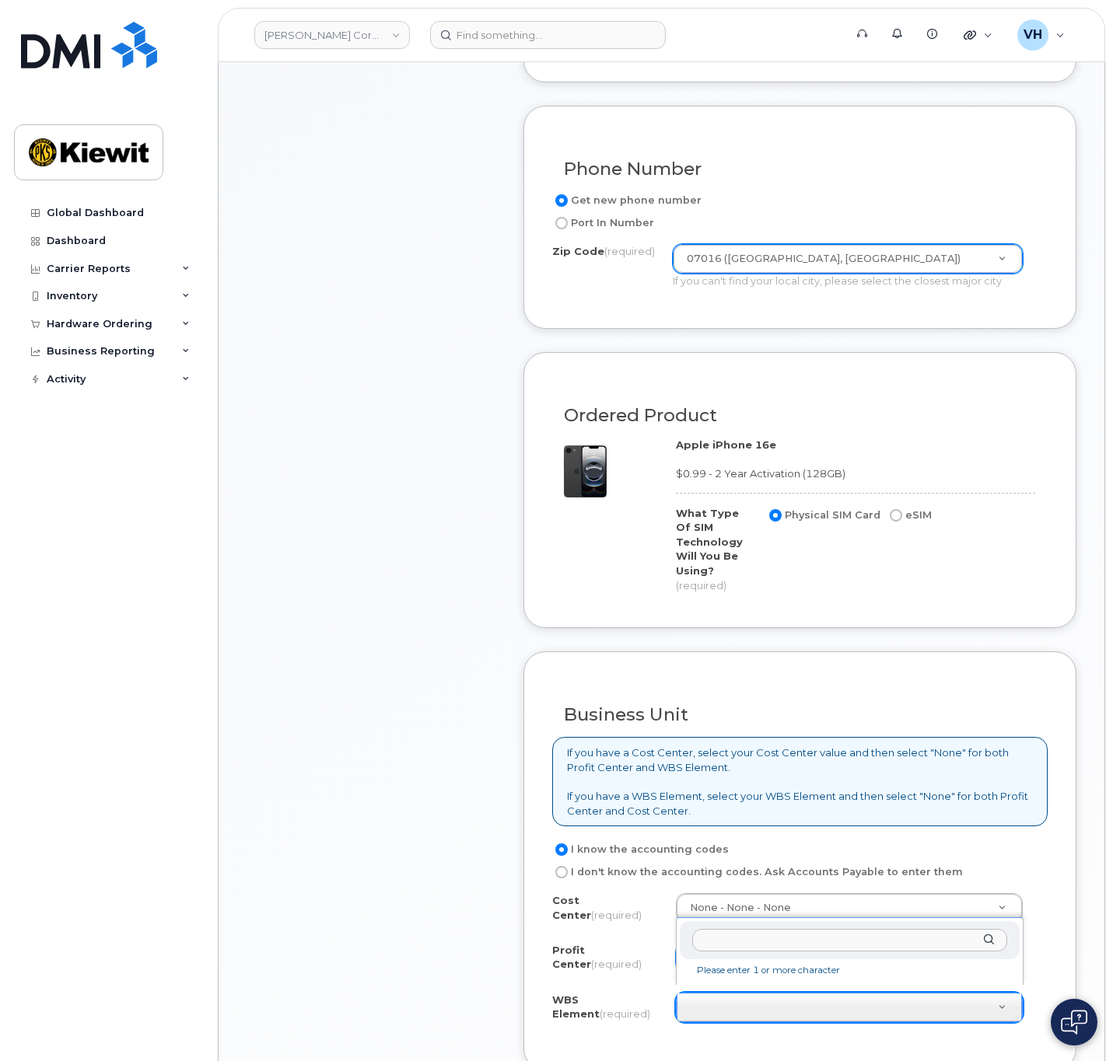
click at [727, 940] on input "text" at bounding box center [849, 940] width 315 height 23
paste input "108030.1344"
type input "108030.1344"
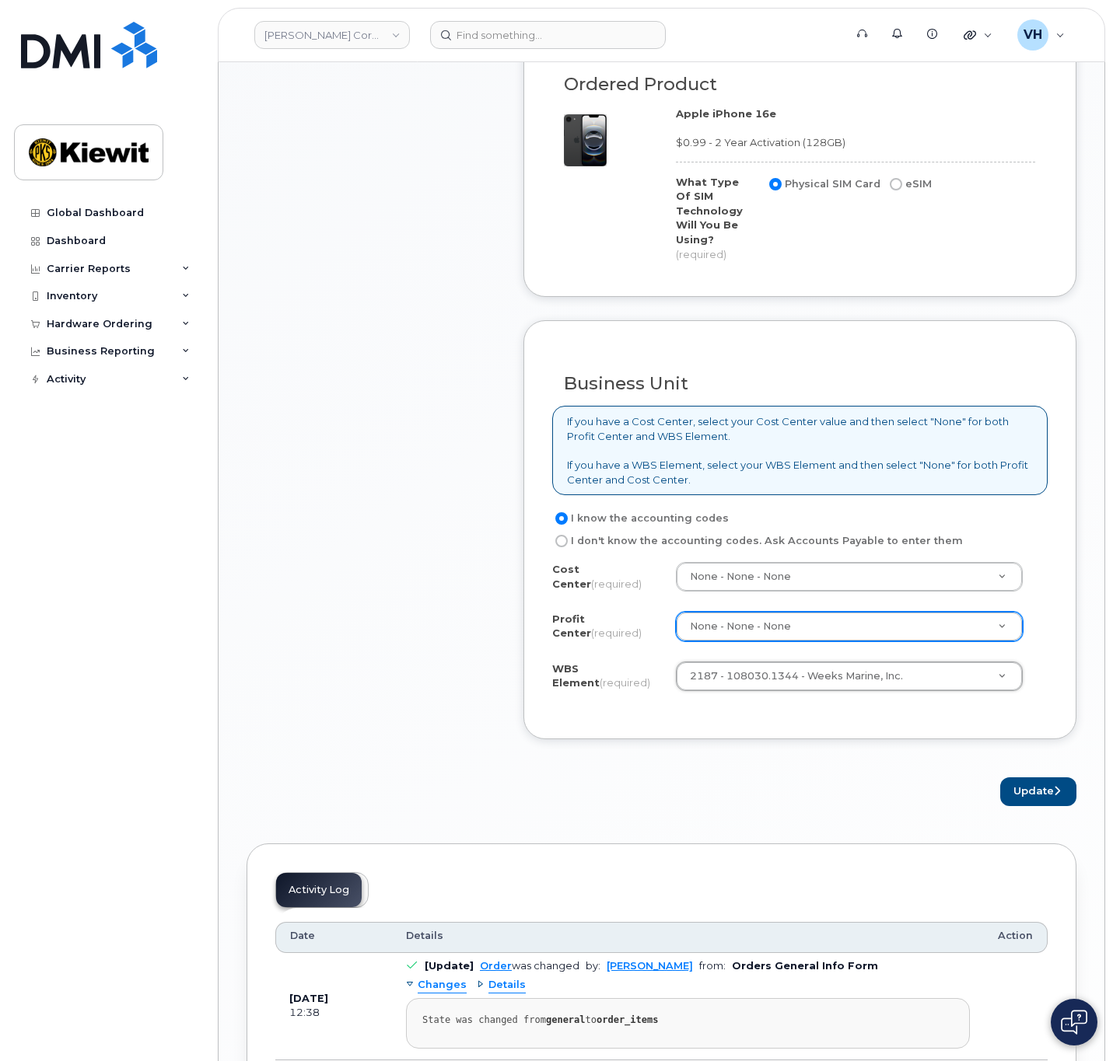
scroll to position [1050, 0]
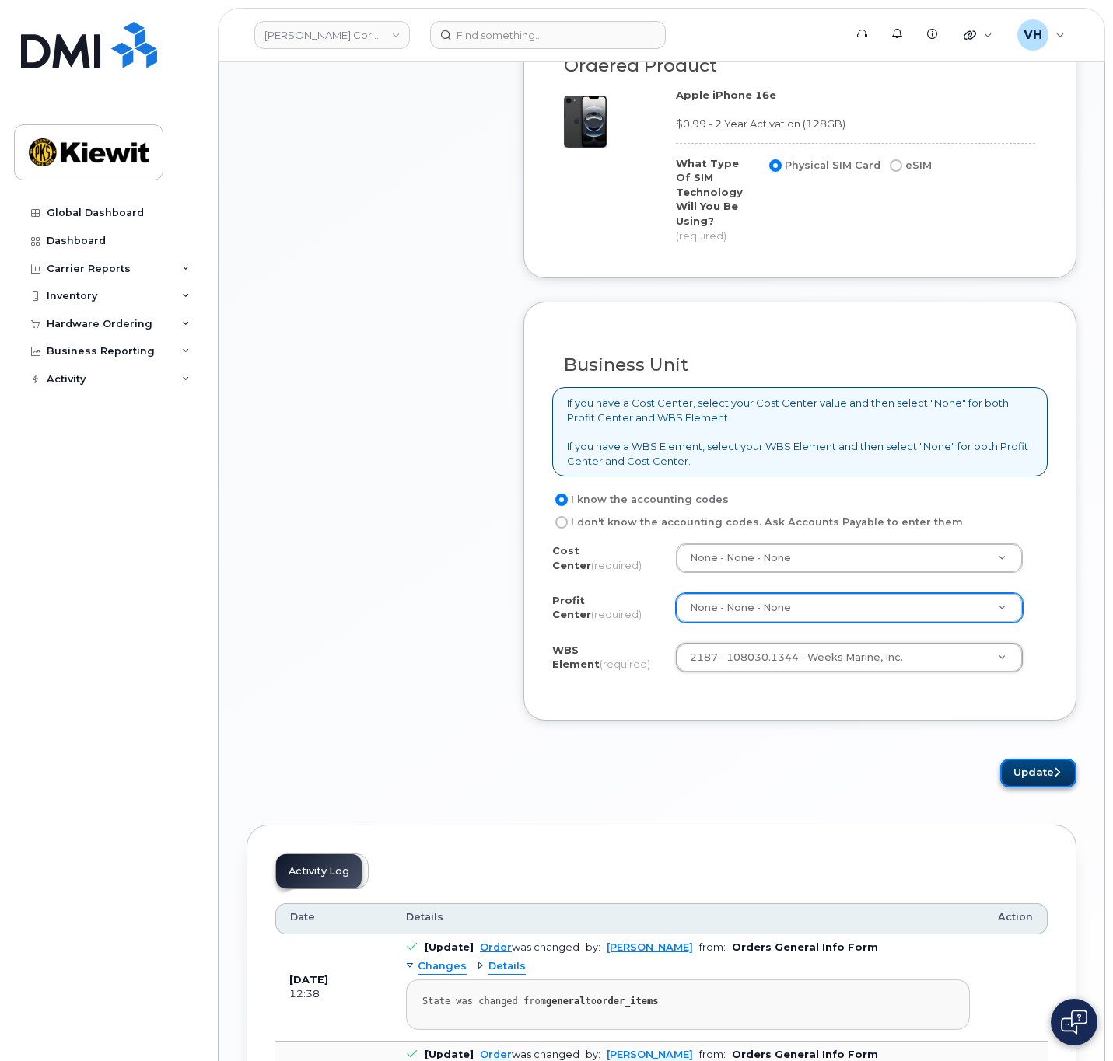
click at [1012, 776] on button "Update" at bounding box center [1038, 773] width 76 height 29
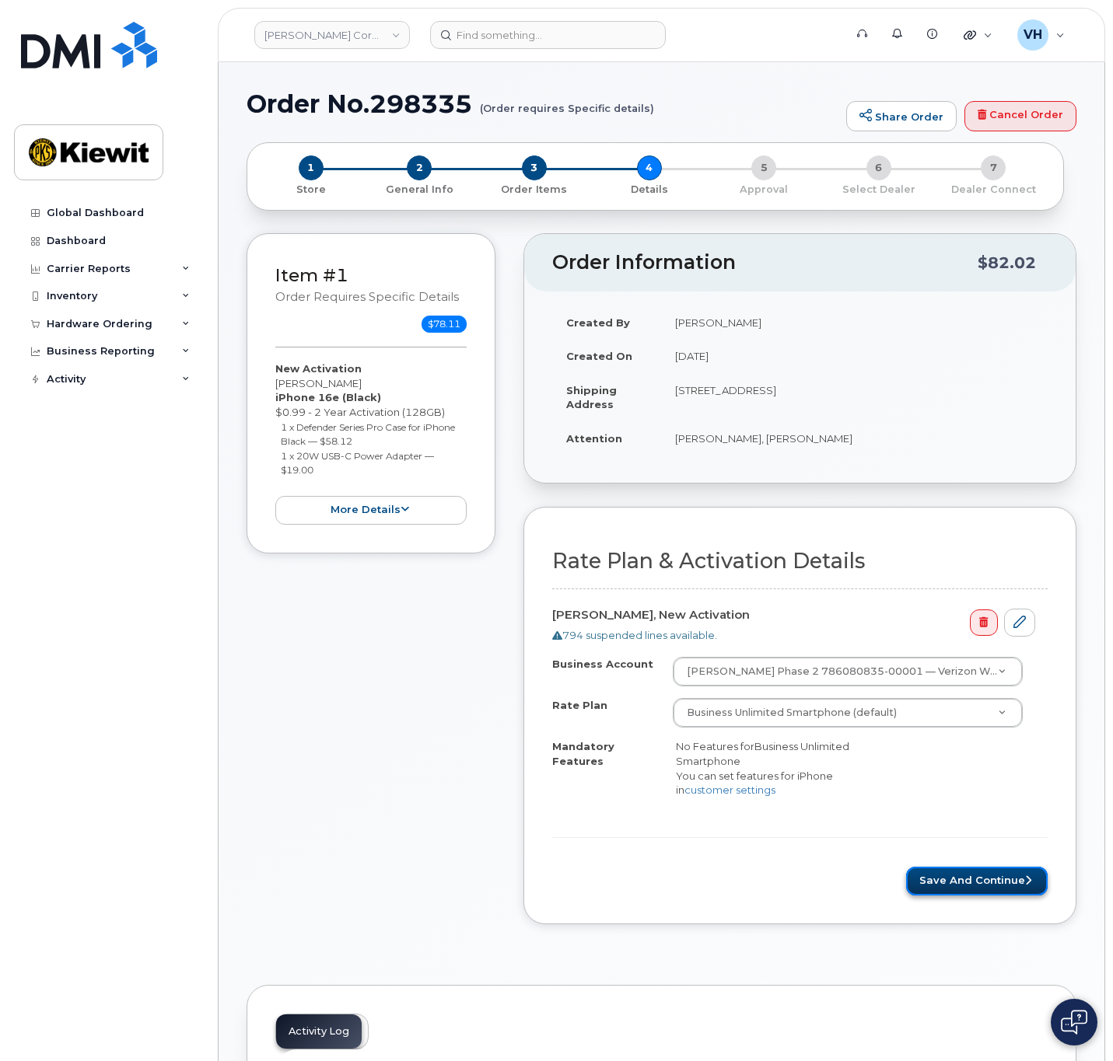
click at [973, 872] on button "Save and Continue" at bounding box center [976, 881] width 141 height 29
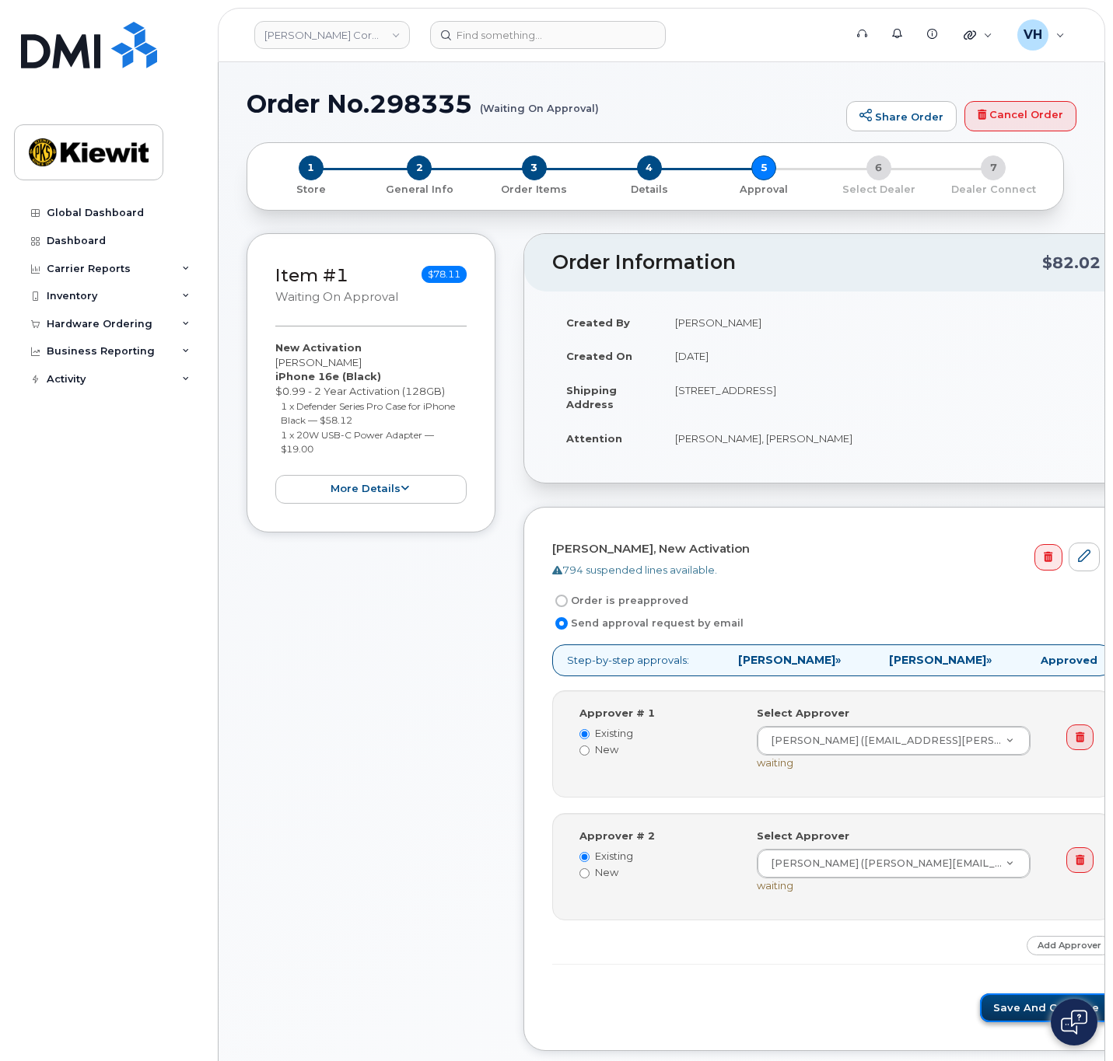
click at [984, 1003] on button "Save and Continue" at bounding box center [1046, 1008] width 132 height 29
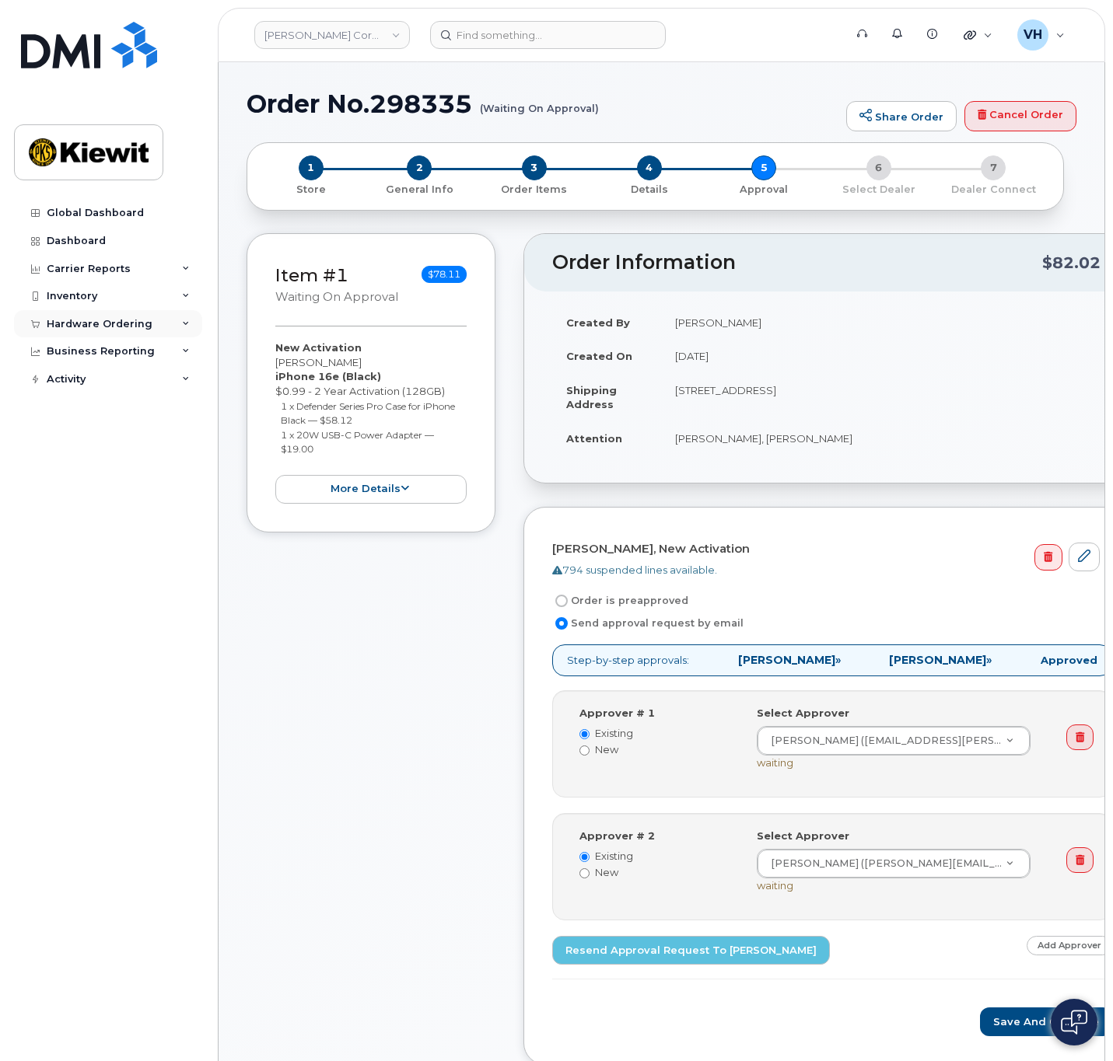
click at [124, 318] on div "Hardware Ordering" at bounding box center [100, 324] width 106 height 12
click at [83, 383] on div "Orders" at bounding box center [73, 383] width 38 height 14
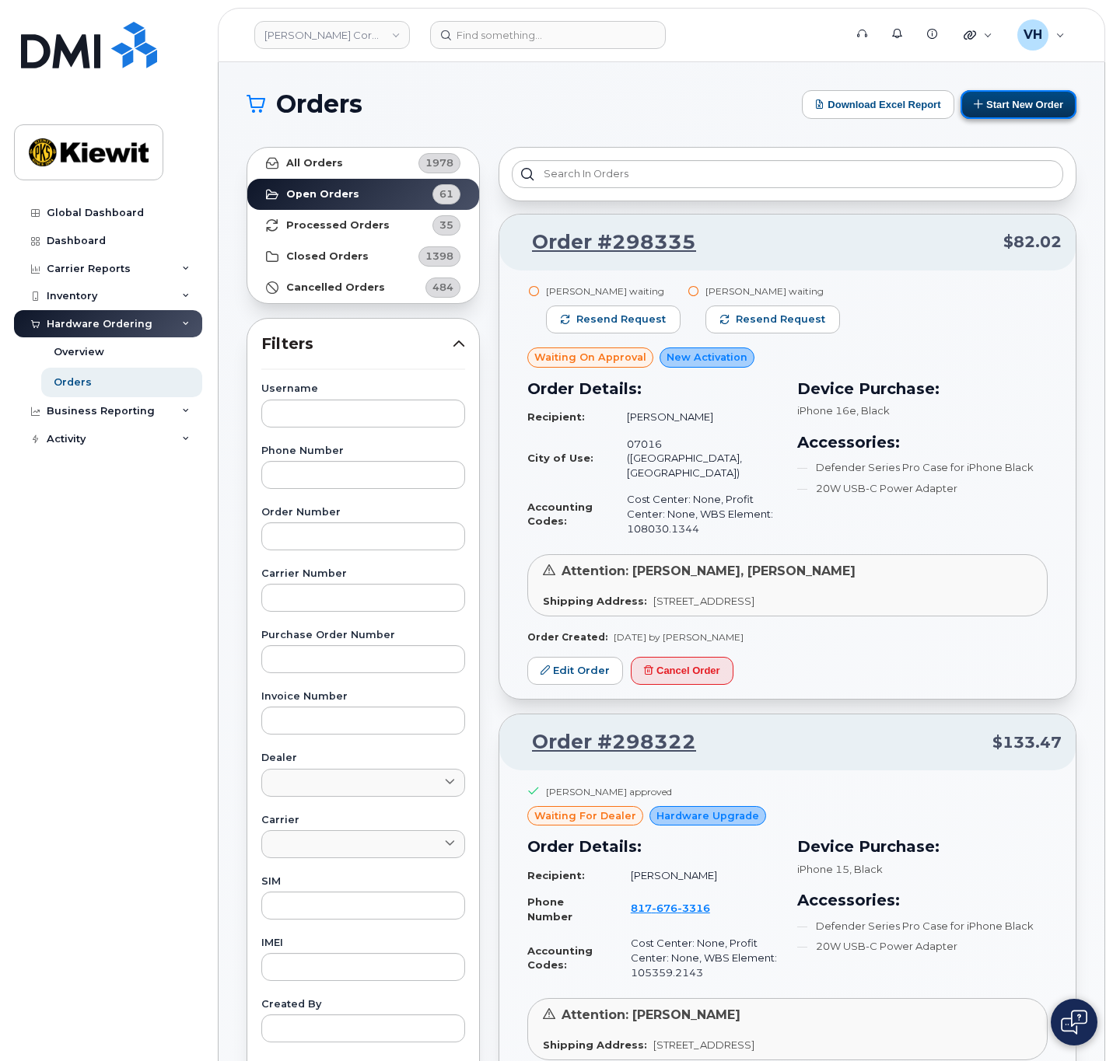
click at [1059, 104] on button "Start New Order" at bounding box center [1018, 104] width 116 height 29
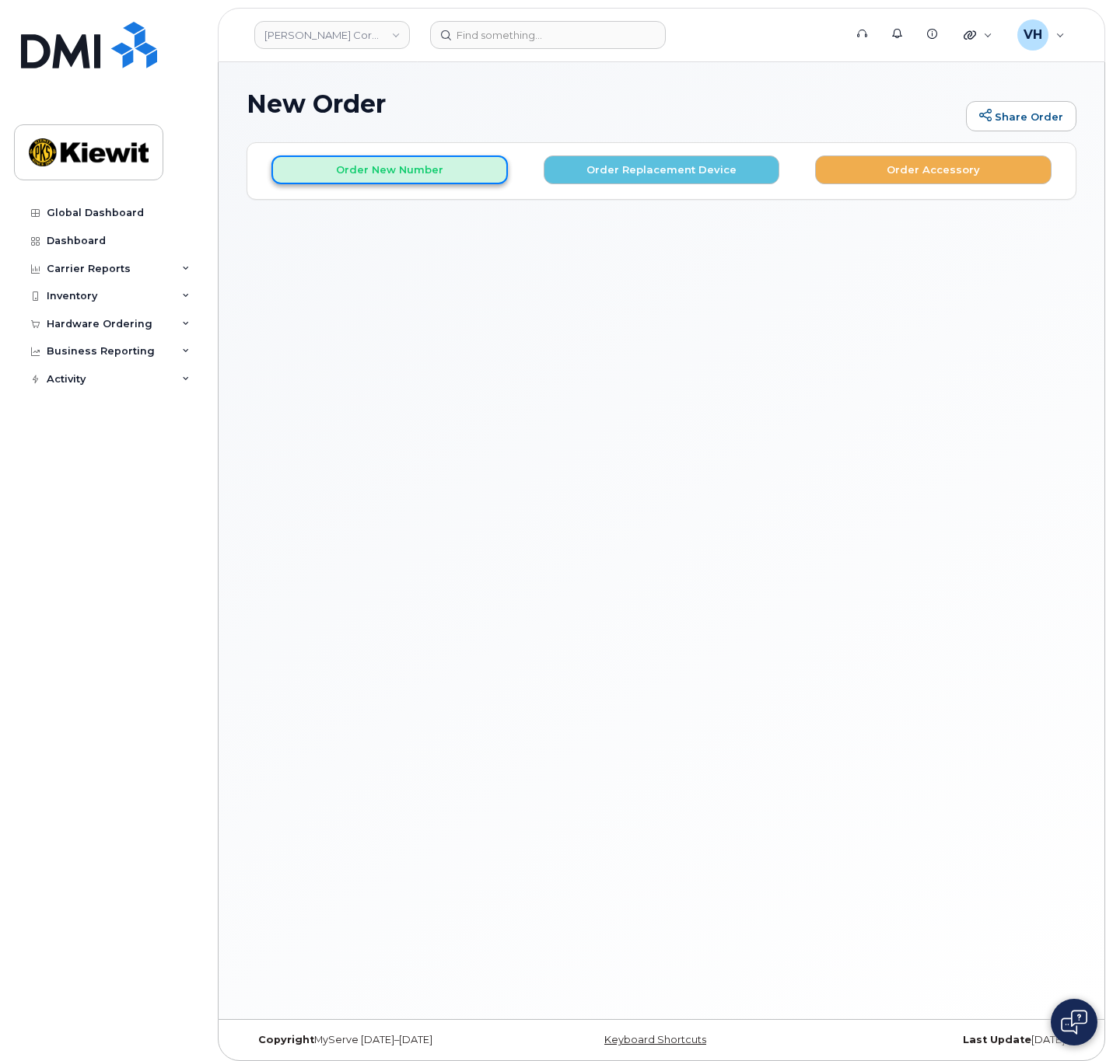
click at [440, 159] on button "Order New Number" at bounding box center [389, 169] width 236 height 29
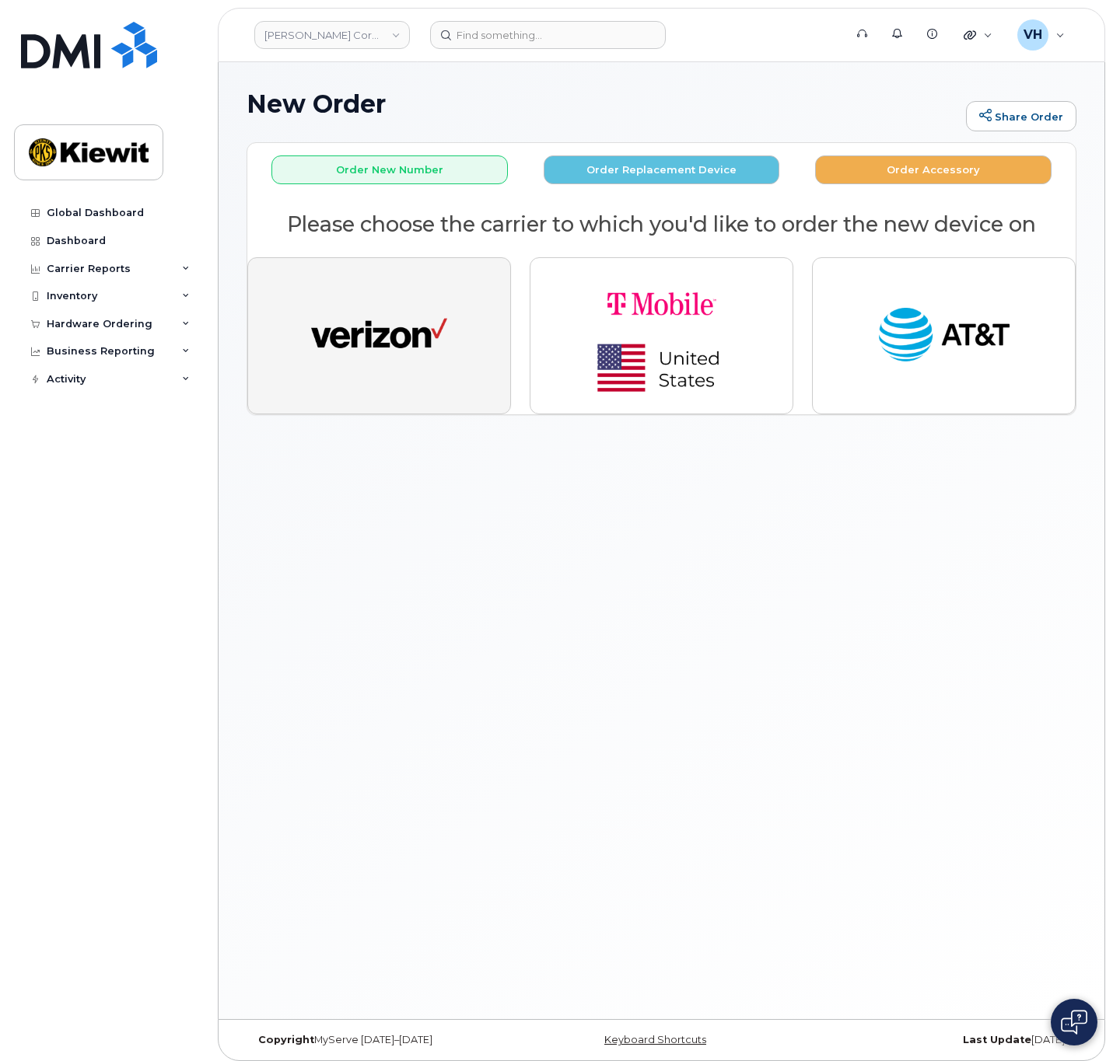
click at [373, 311] on img "button" at bounding box center [379, 336] width 136 height 70
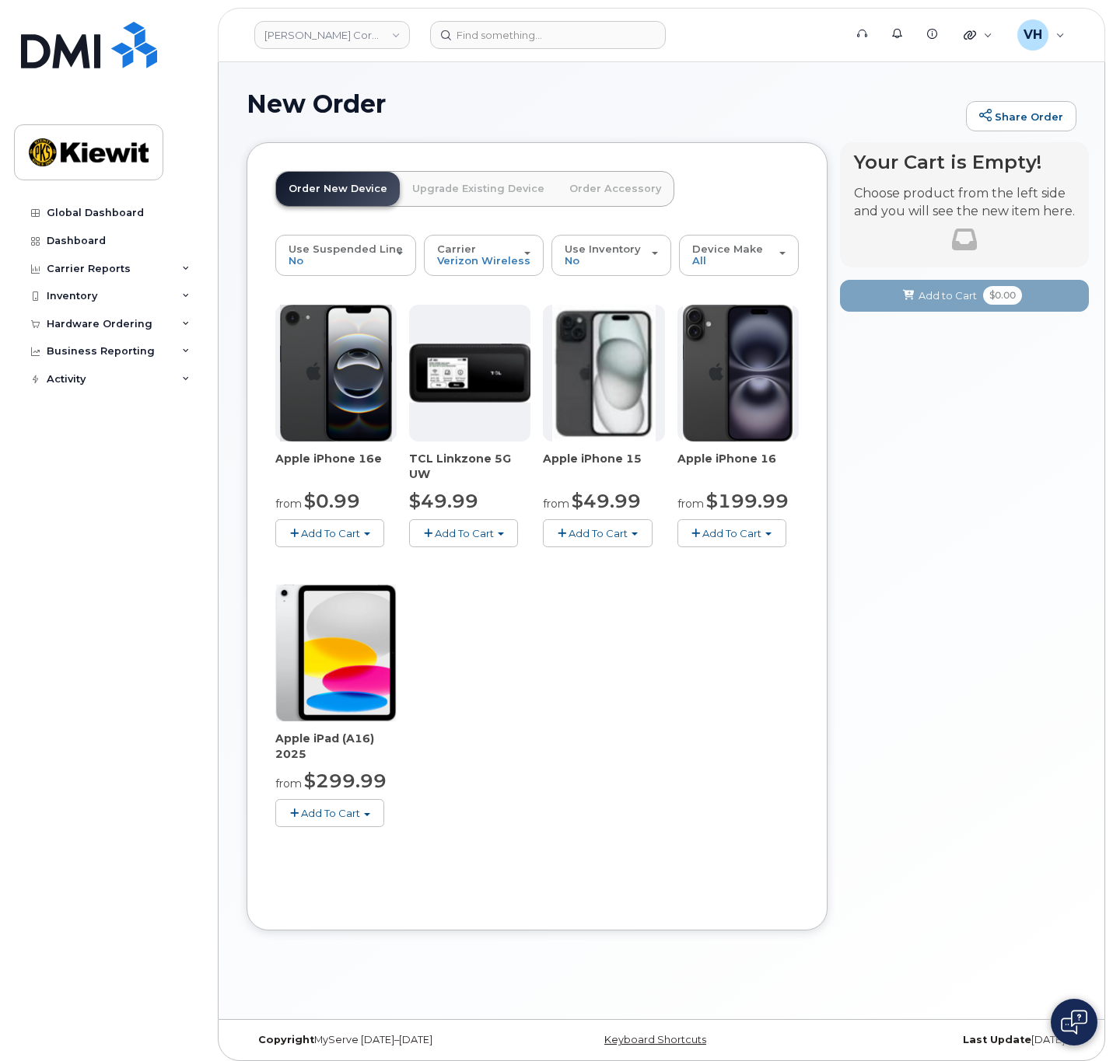
click at [355, 527] on span "Add To Cart" at bounding box center [330, 533] width 59 height 12
click at [374, 559] on link "$0.99 - 2 Year Activation (128GB)" at bounding box center [379, 562] width 201 height 19
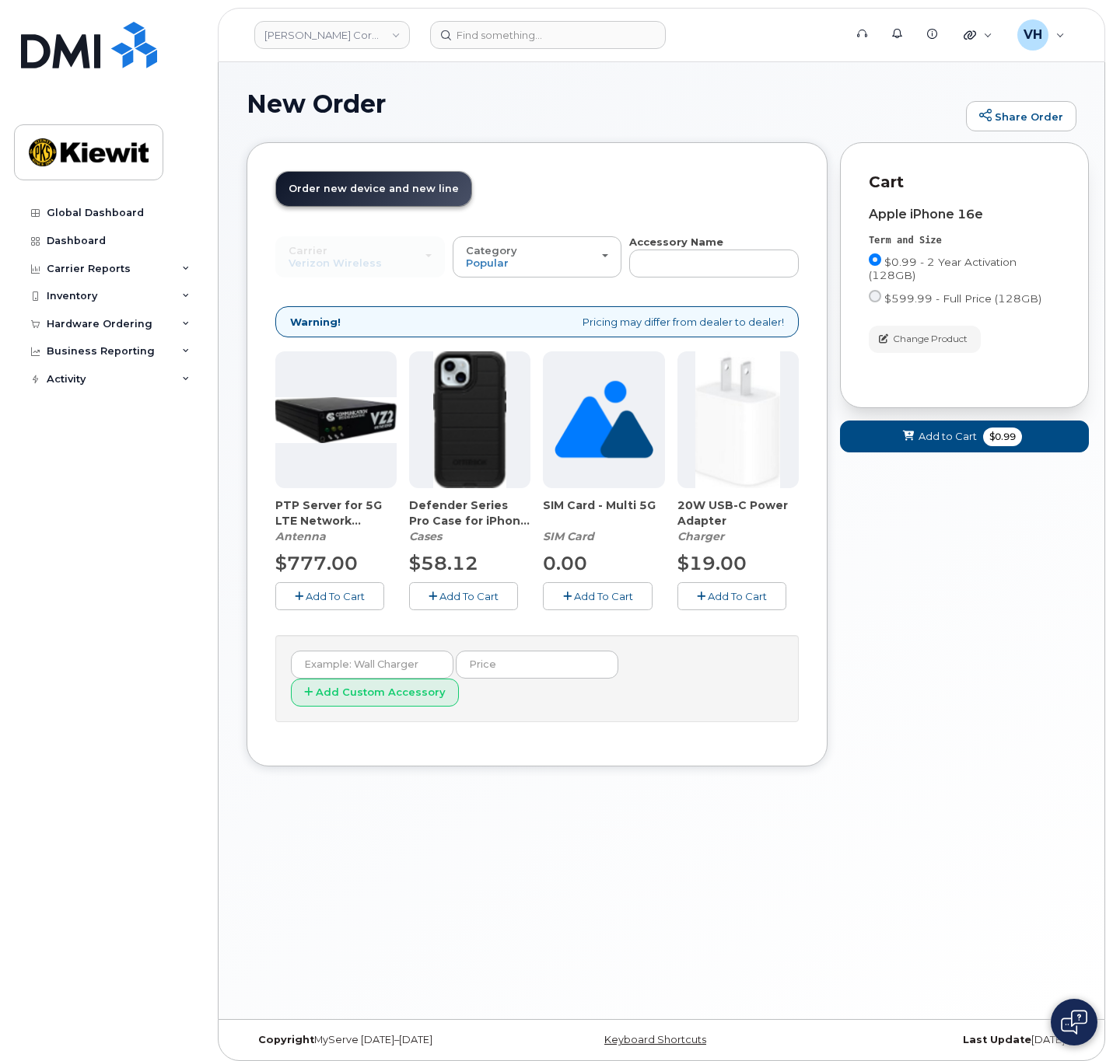
click at [455, 596] on span "Add To Cart" at bounding box center [468, 596] width 59 height 12
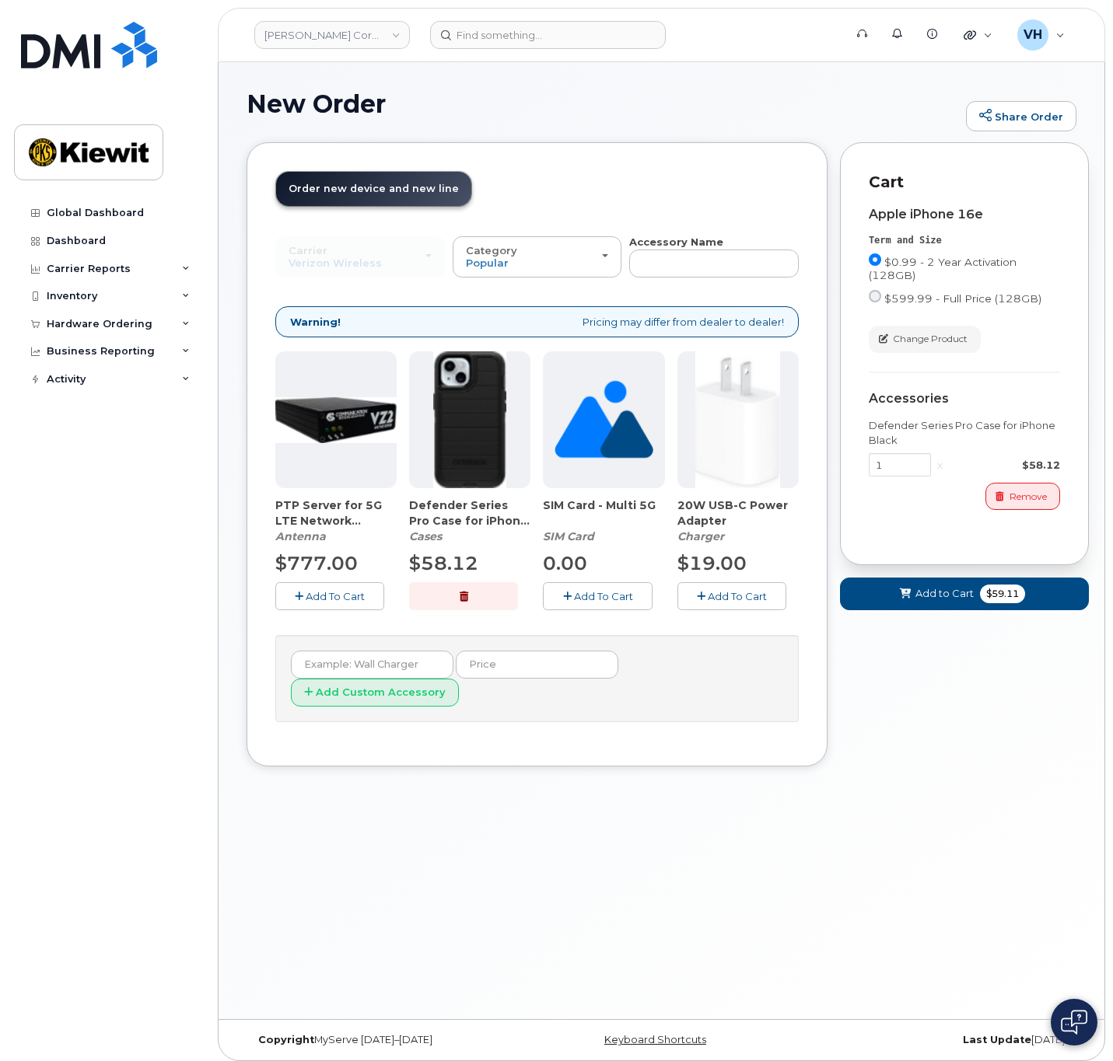
drag, startPoint x: 734, startPoint y: 589, endPoint x: 814, endPoint y: 589, distance: 80.1
click at [735, 590] on span "Add To Cart" at bounding box center [736, 596] width 59 height 12
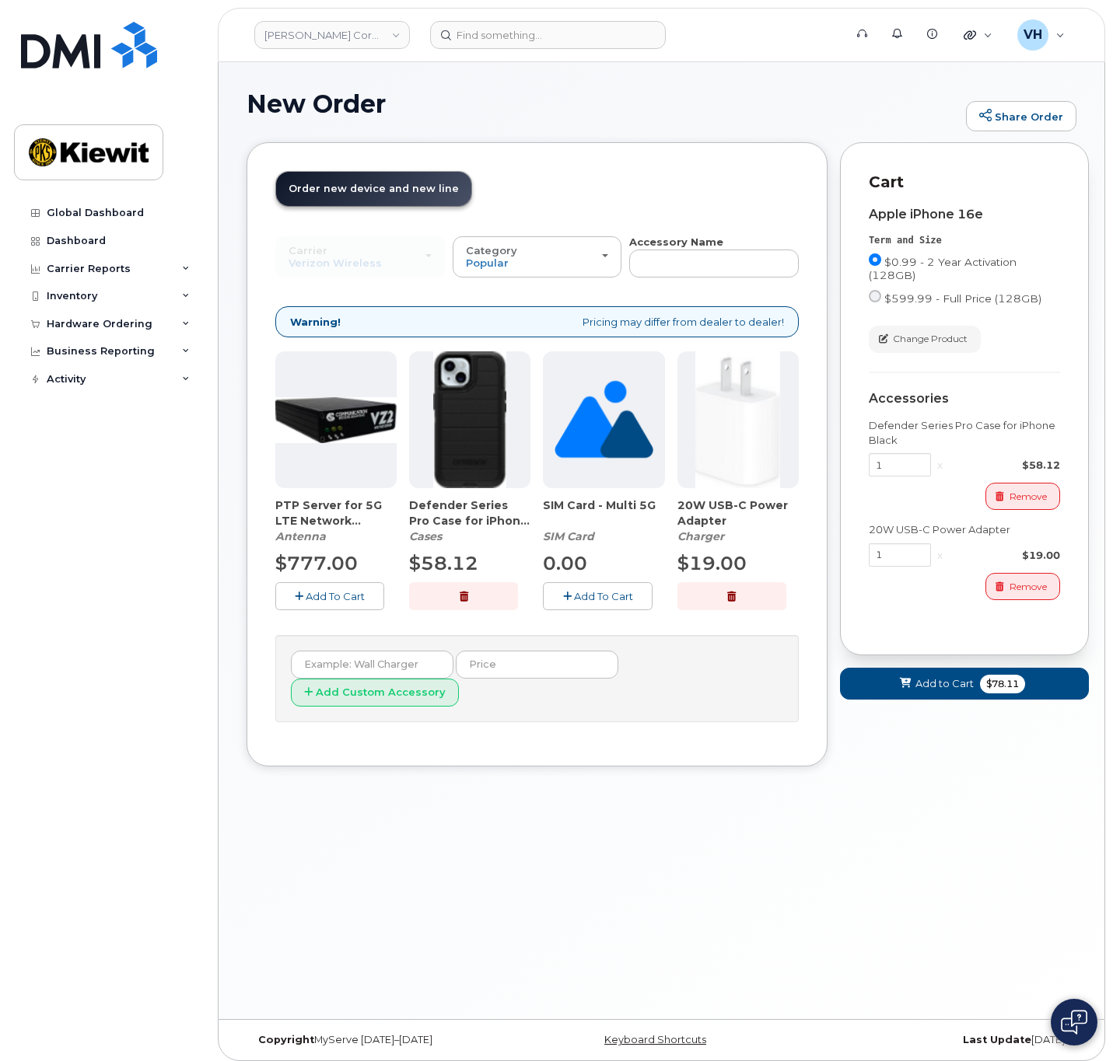
click at [889, 600] on div "Apple iPhone 16e Term and Size $0.99 - 2 Year Activation (128GB) $599.99 - Full…" at bounding box center [963, 410] width 191 height 433
click at [926, 692] on button "Add to Cart $78.11" at bounding box center [964, 684] width 249 height 32
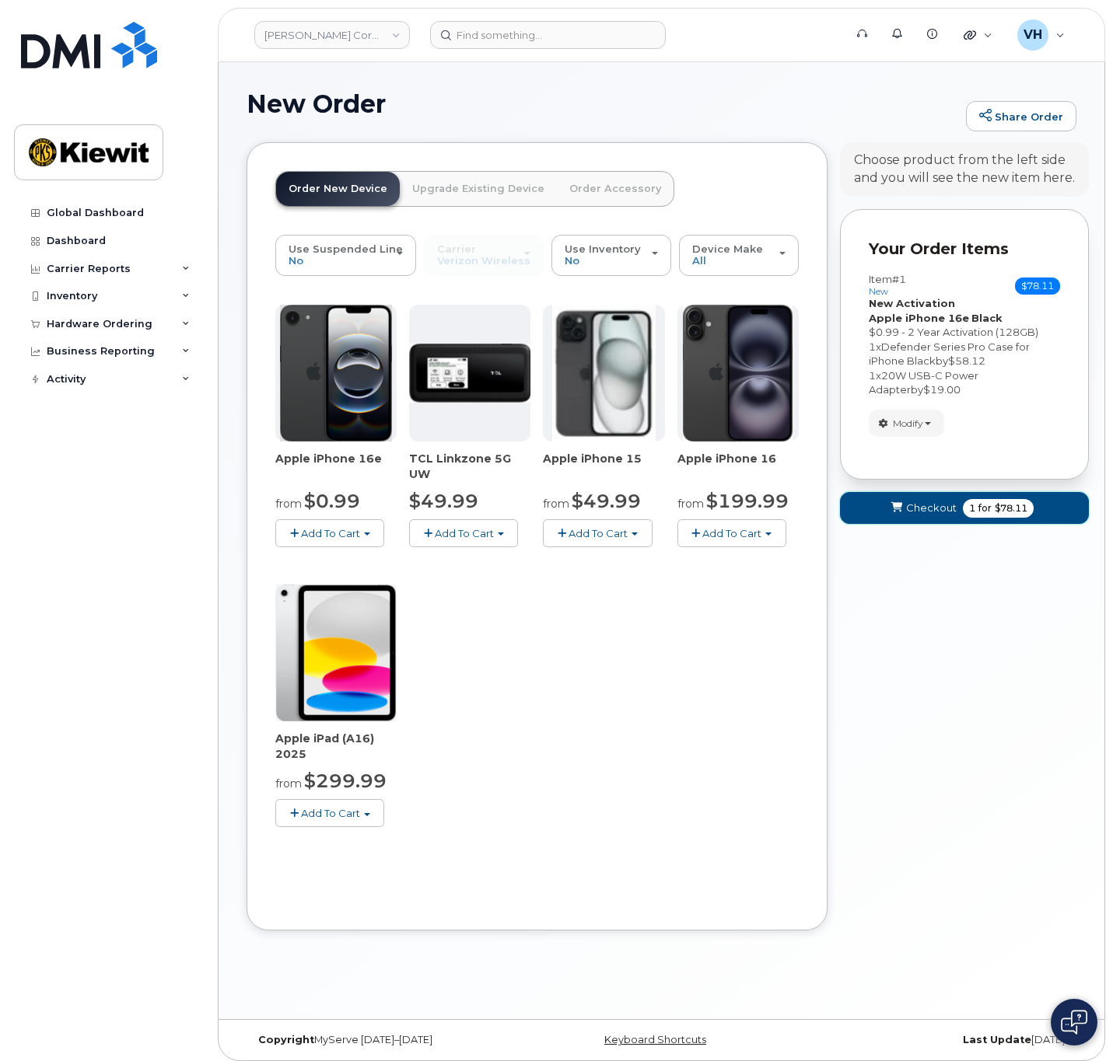
click at [931, 511] on span "Checkout" at bounding box center [931, 508] width 51 height 15
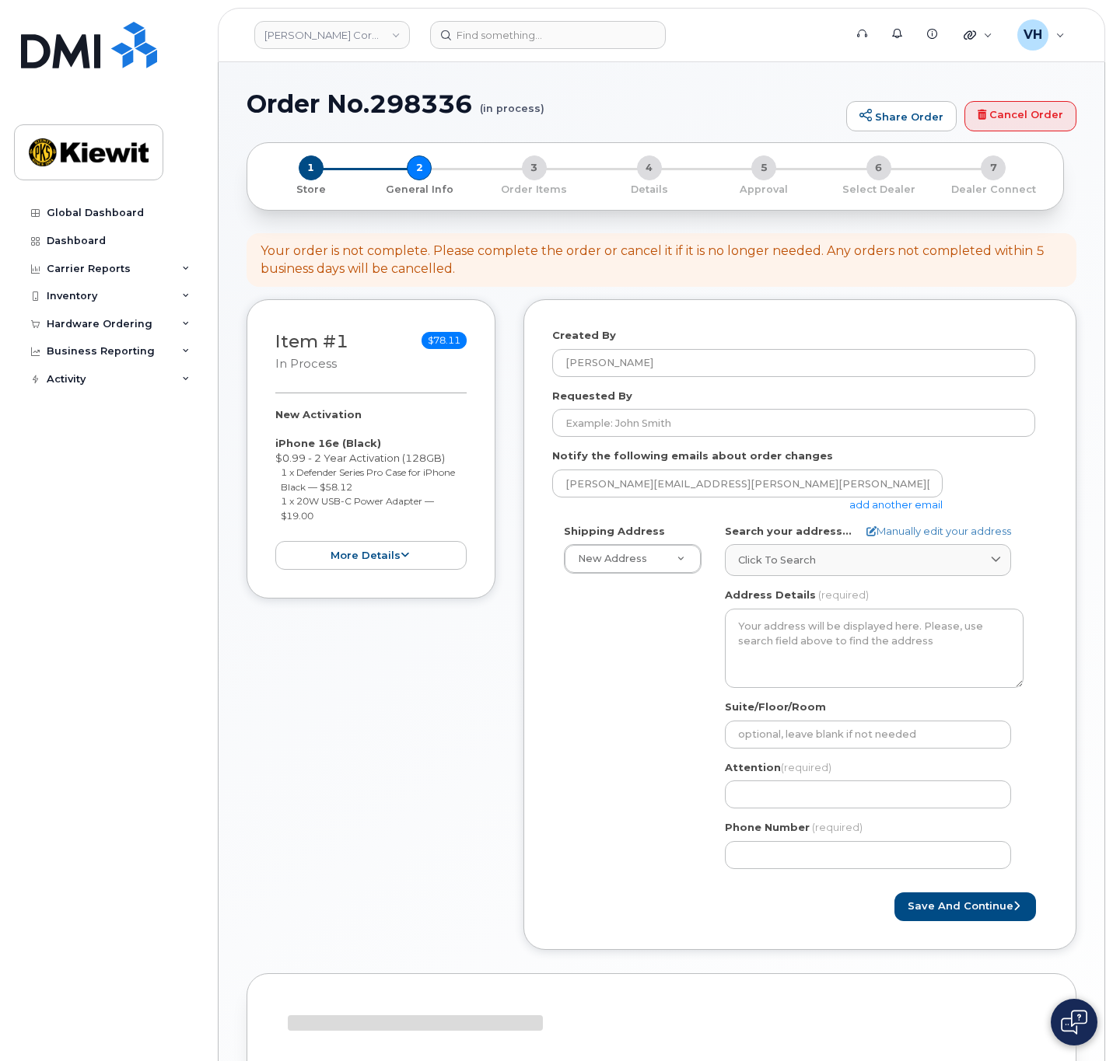
select select
click at [872, 502] on link "add another email" at bounding box center [895, 504] width 93 height 12
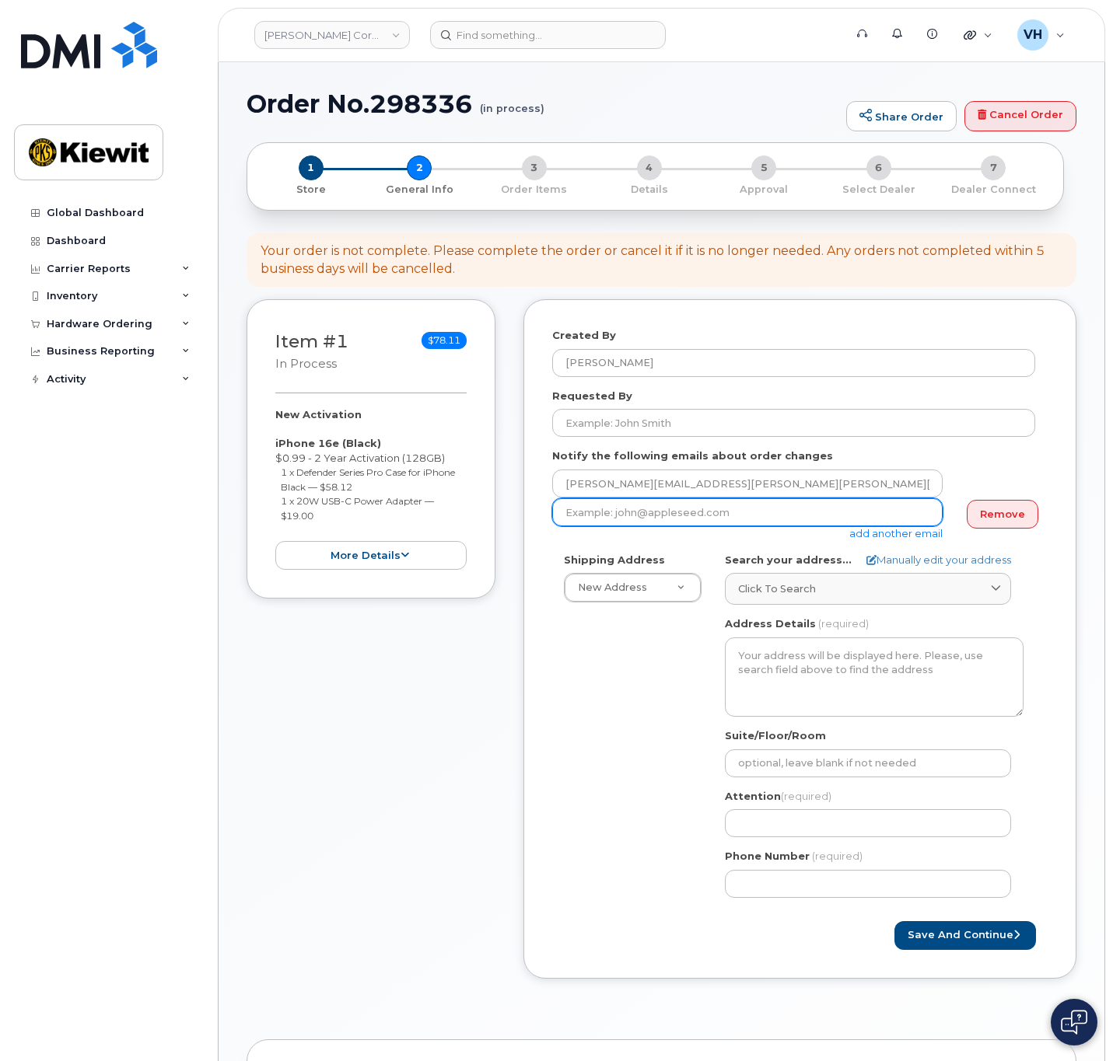
click at [765, 516] on input "email" at bounding box center [747, 512] width 390 height 28
paste input "Paul.Reid1@kiewit.com"
type input "Paul.Reid1@kiewit.com"
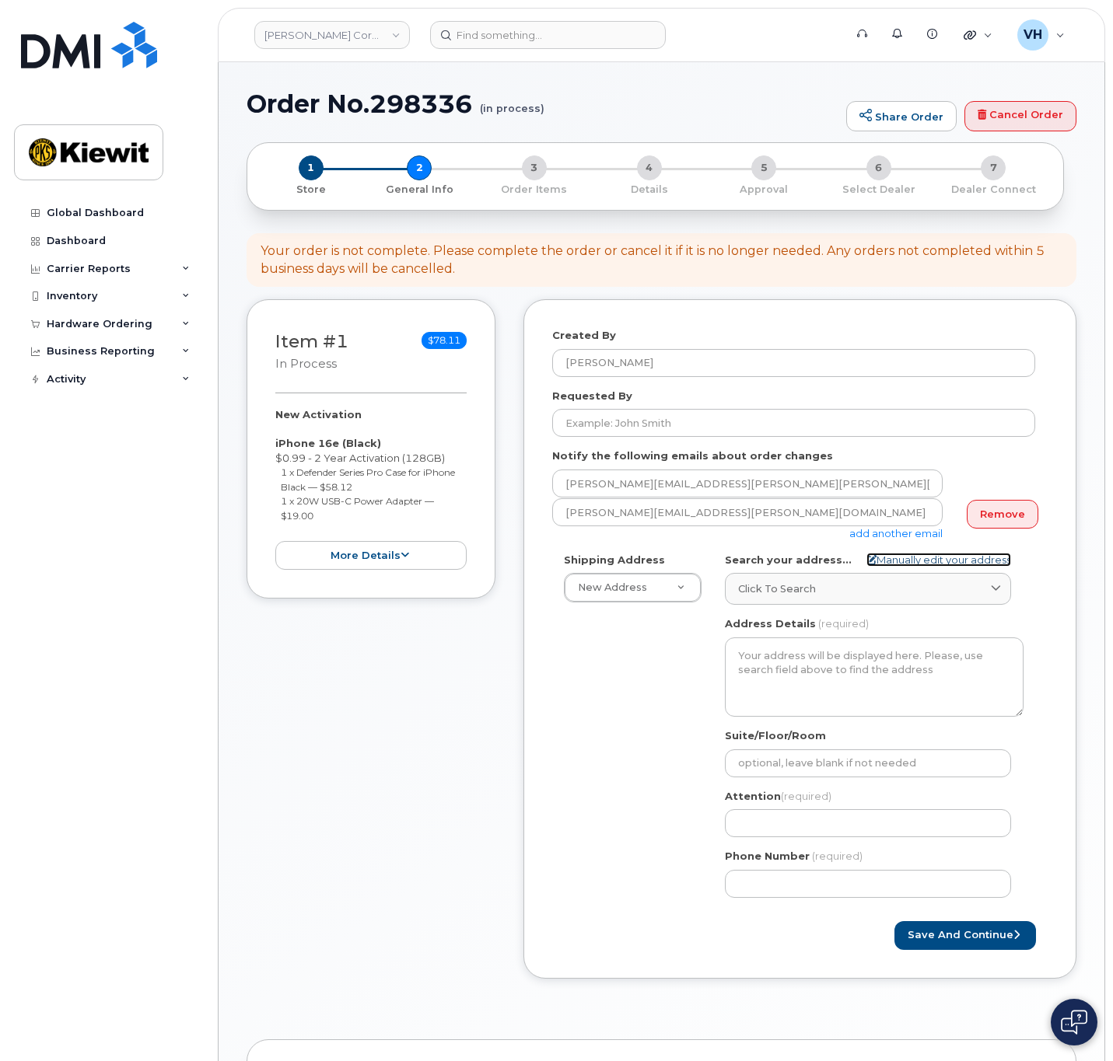
click at [934, 557] on link "Manually edit your address" at bounding box center [938, 560] width 145 height 15
select select
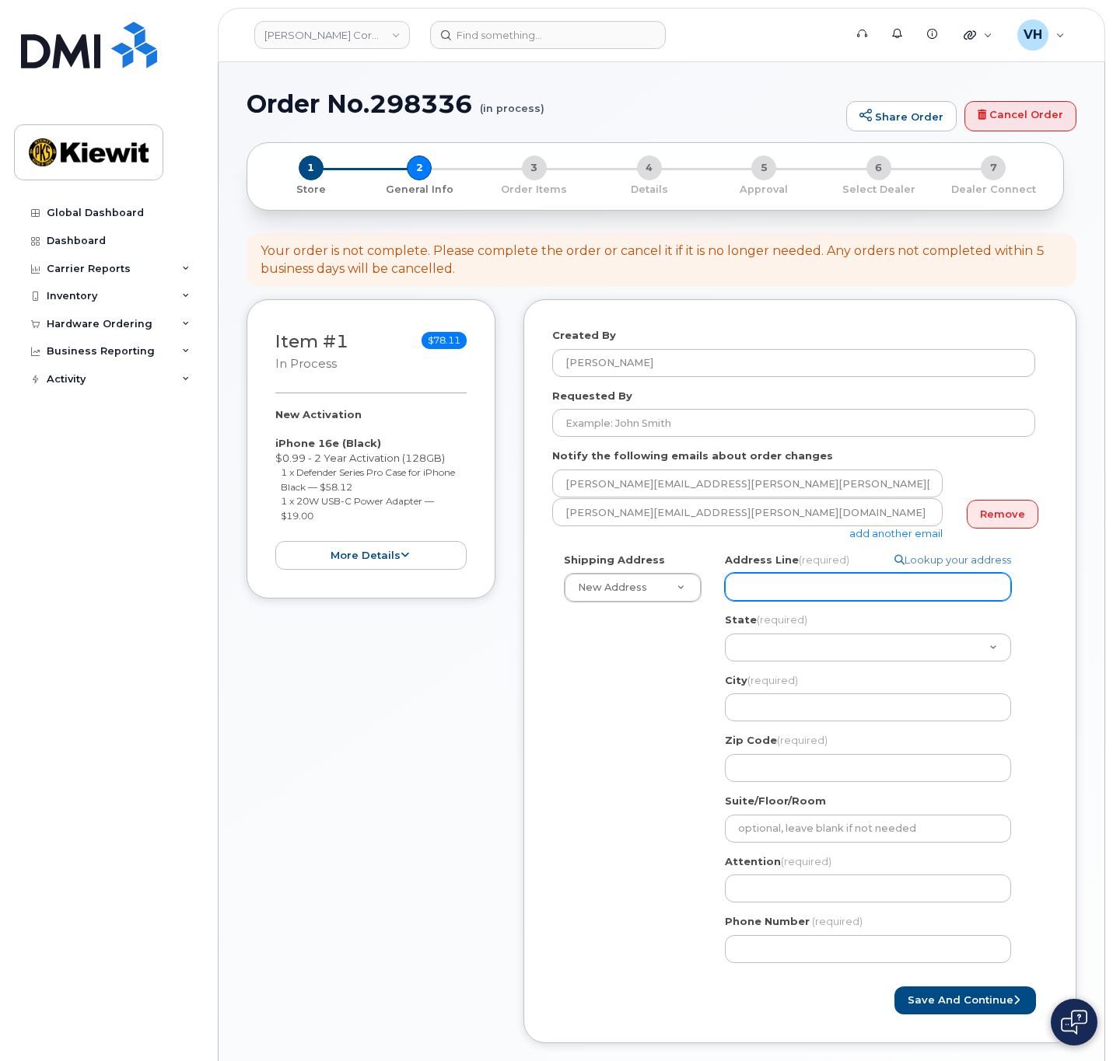
click at [766, 577] on input "Address Line (required)" at bounding box center [868, 587] width 286 height 28
paste input "6076 TX-12"
select select
type input "6076 TX-12"
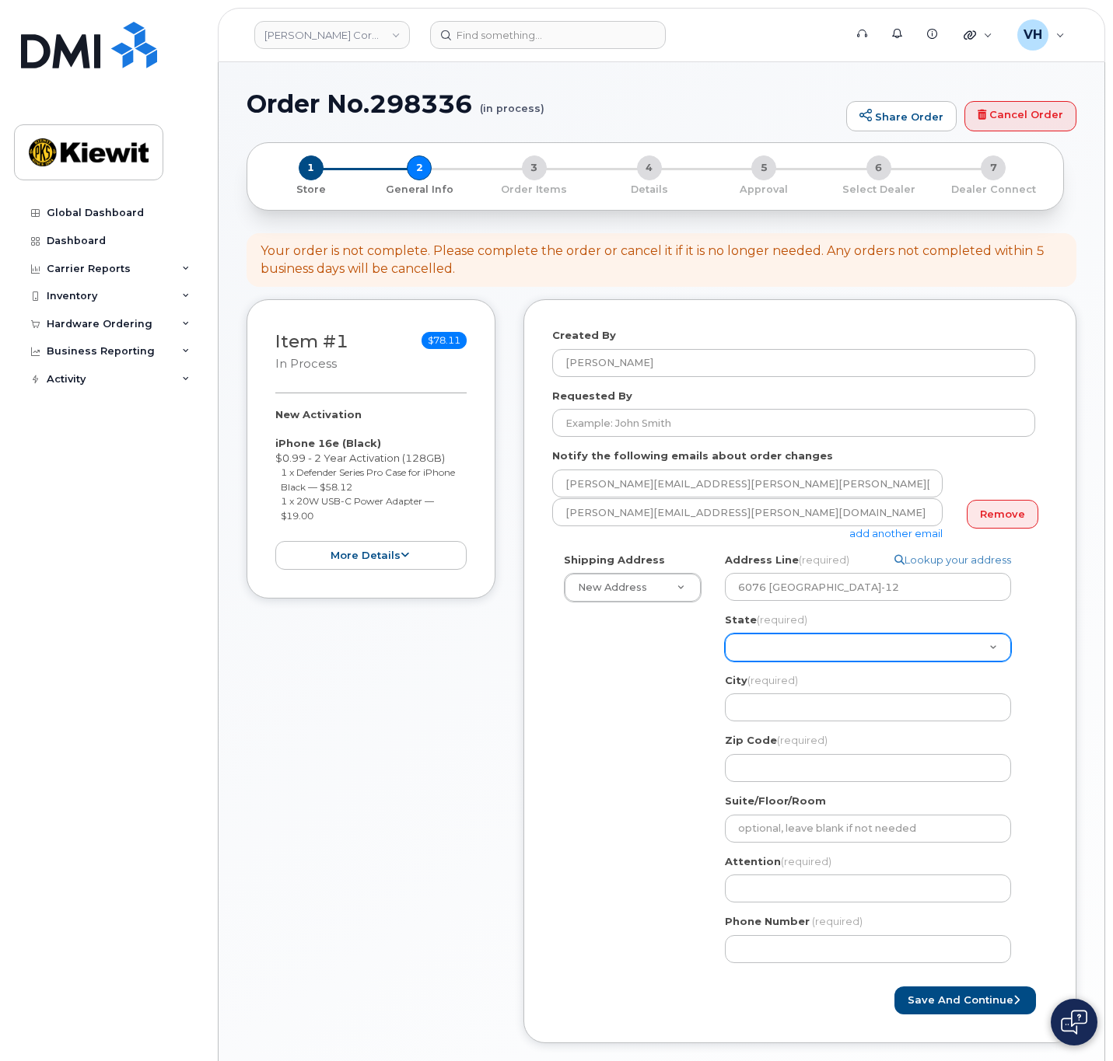
click at [782, 644] on select "Alabama Alaska American Samoa Arizona Arkansas California Colorado Connecticut …" at bounding box center [868, 648] width 286 height 28
select select "TX"
click at [725, 634] on select "Alabama Alaska American Samoa Arizona Arkansas California Colorado Connecticut …" at bounding box center [868, 648] width 286 height 28
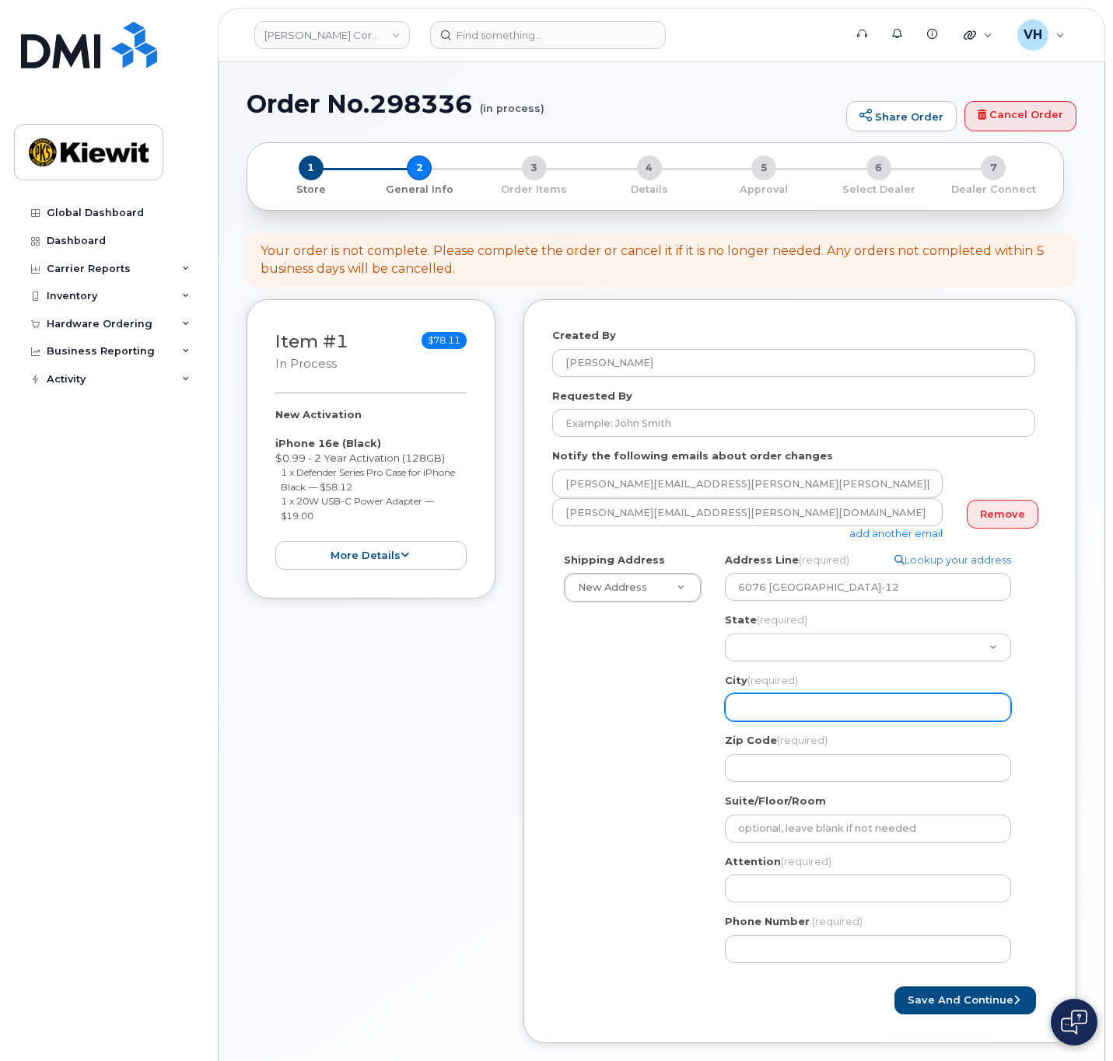
drag, startPoint x: 778, startPoint y: 695, endPoint x: 774, endPoint y: 702, distance: 8.4
click at [776, 702] on input "City (required)" at bounding box center [868, 707] width 286 height 28
drag, startPoint x: 798, startPoint y: 707, endPoint x: 742, endPoint y: 695, distance: 58.1
click at [798, 708] on input "City (required)" at bounding box center [868, 707] width 286 height 28
paste input "Vidor"
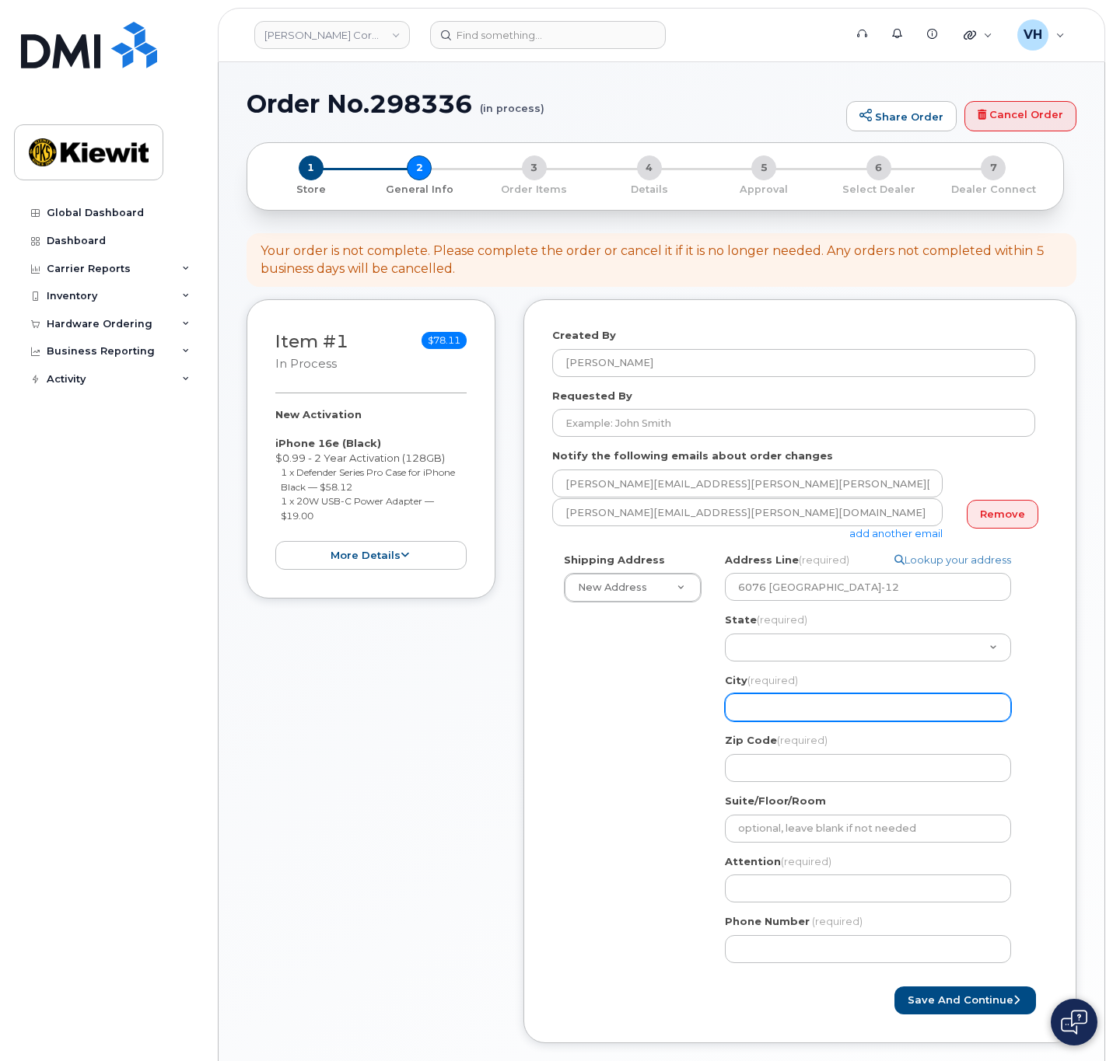
select select
type input "Vidor"
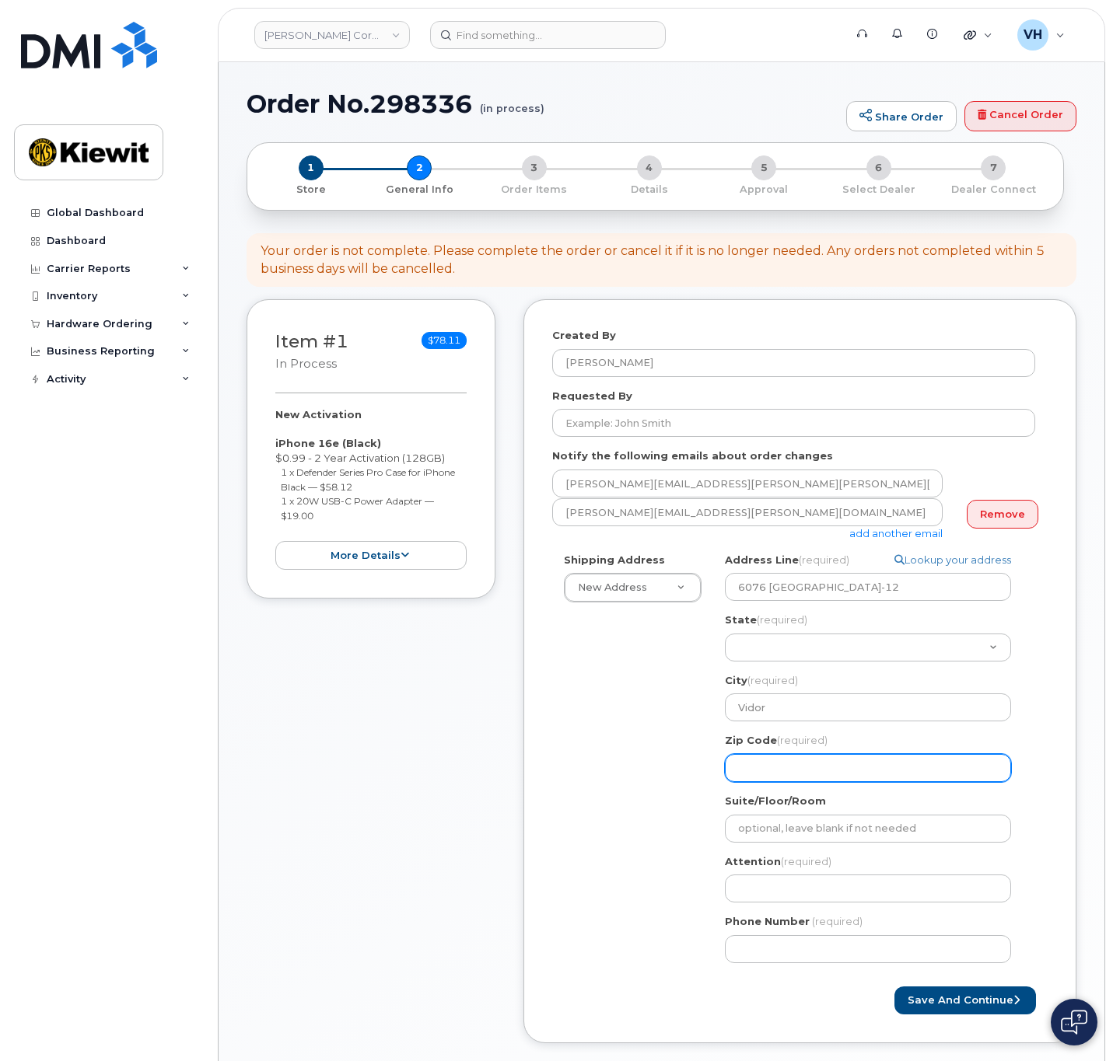
click at [826, 767] on input "Zip Code (required)" at bounding box center [868, 768] width 286 height 28
paste input "77662"
select select
type input "77662"
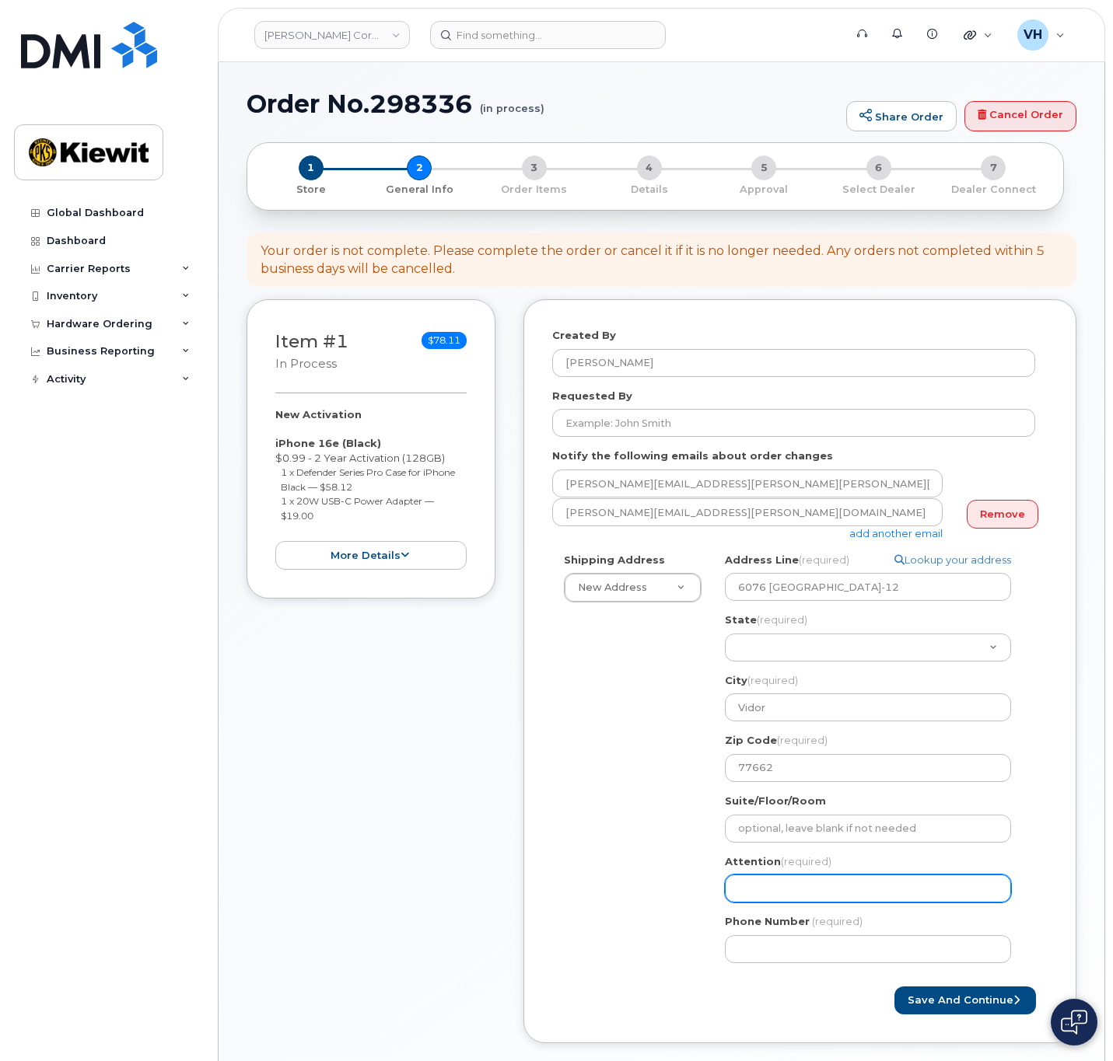
click at [755, 894] on input "Attention (required)" at bounding box center [868, 889] width 286 height 28
paste input "Paul.Reid1"
type input "Paul.Reid1"
drag, startPoint x: 765, startPoint y: 893, endPoint x: 783, endPoint y: 889, distance: 18.3
click at [765, 893] on input "Paul.Reid1" at bounding box center [868, 889] width 286 height 28
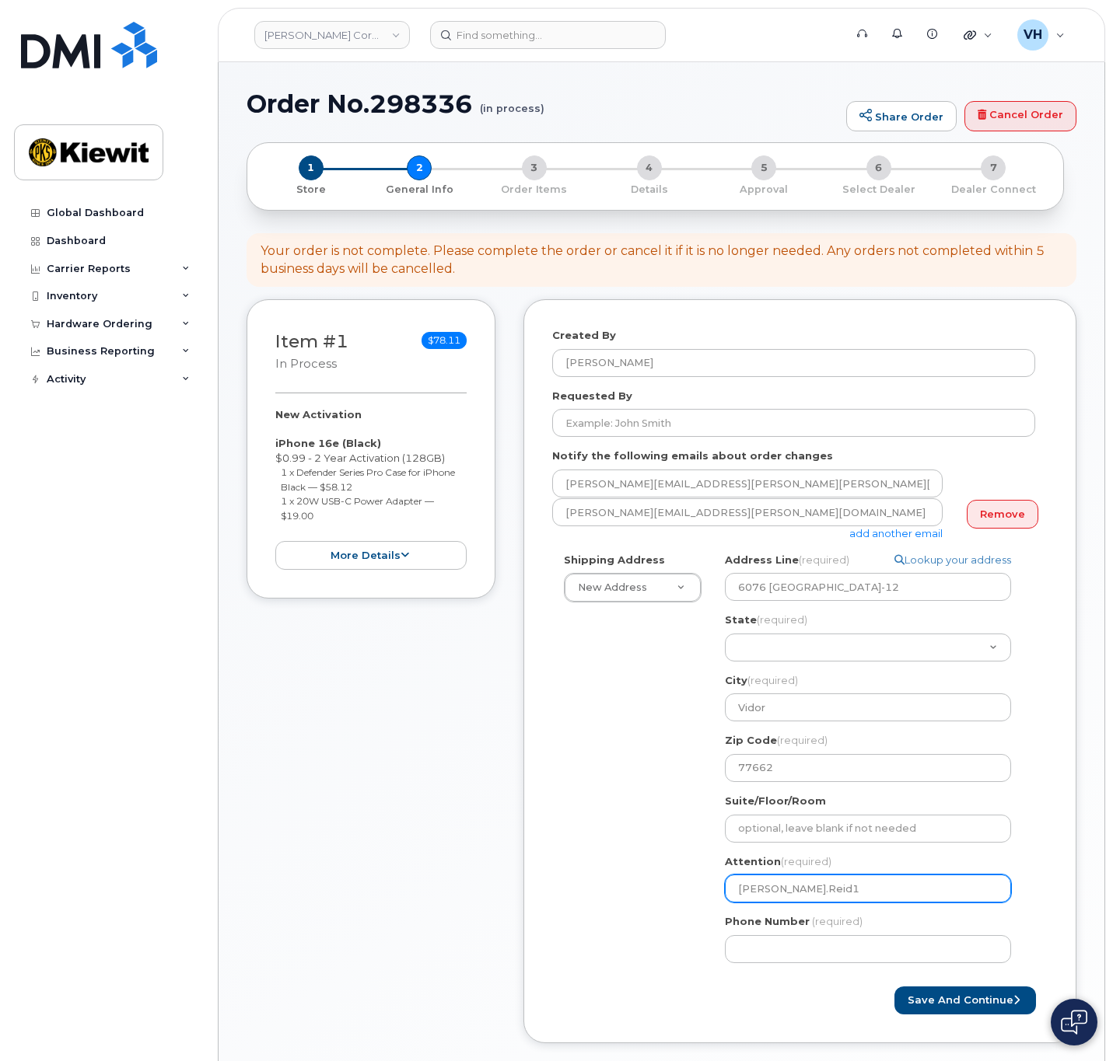
select select
type input "PaulReid1"
select select
type input "Paul Reid1"
click at [819, 884] on input "Paul Reid1" at bounding box center [868, 889] width 286 height 28
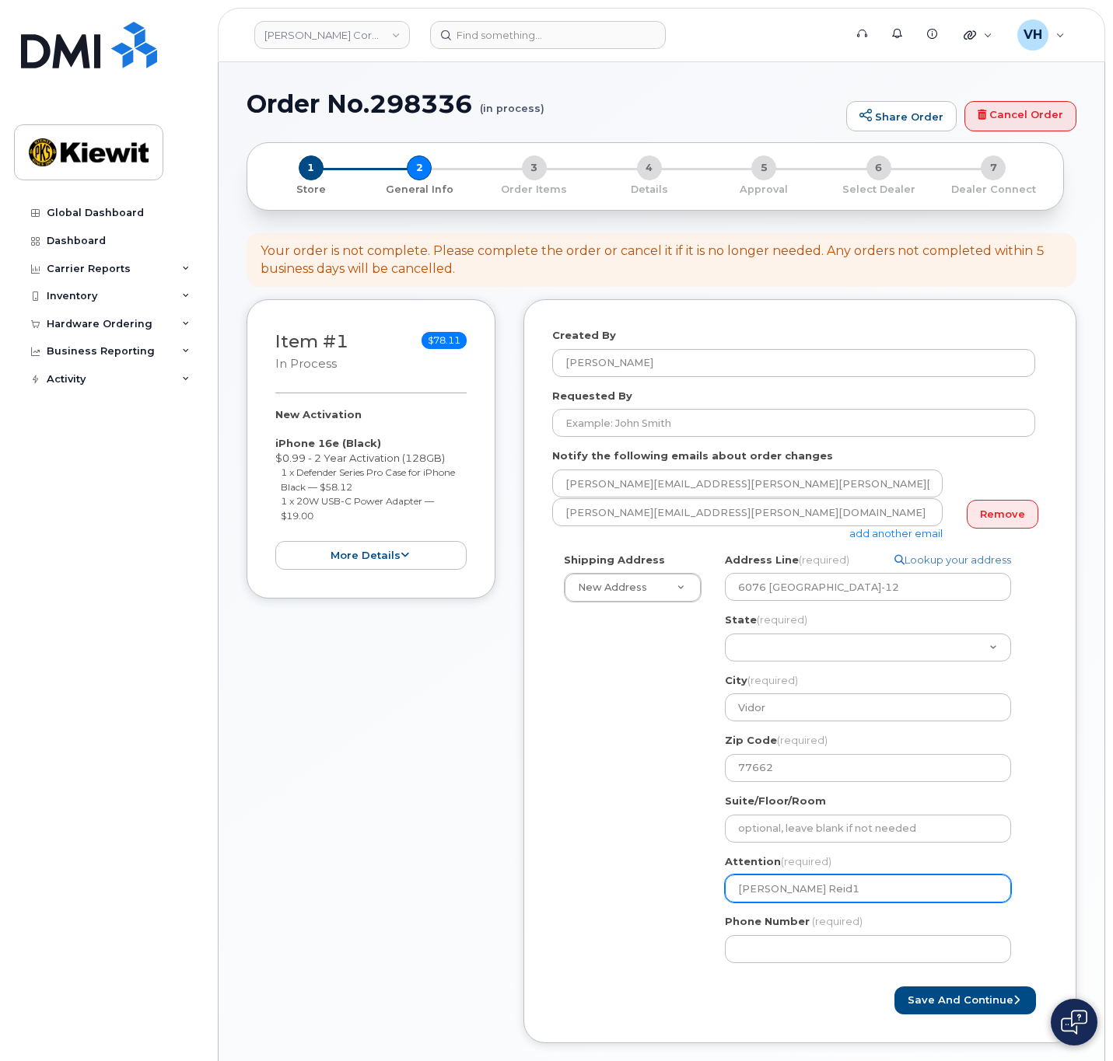
select select
type input "Paul Reid"
select select
click at [972, 889] on input "Paul Reid," at bounding box center [868, 889] width 286 height 28
paste input "[PERSON_NAME].[PERSON_NAME]"
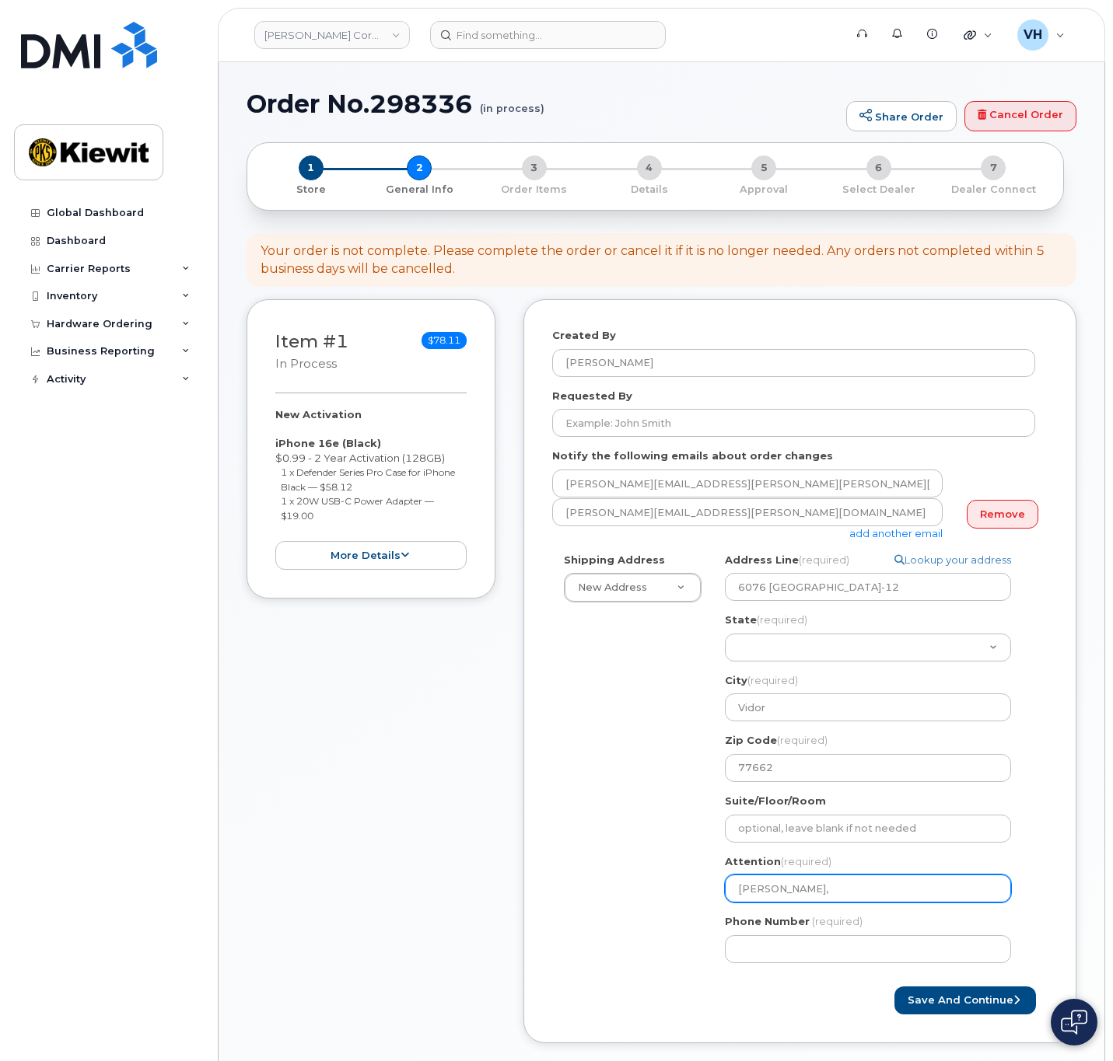
type input "Paul Reid, Ruben.Guerrero"
click at [825, 892] on input "Paul Reid, Ruben.Guerrero" at bounding box center [868, 889] width 286 height 28
select select
type input "Paul Reid, RubenGuerrero"
select select
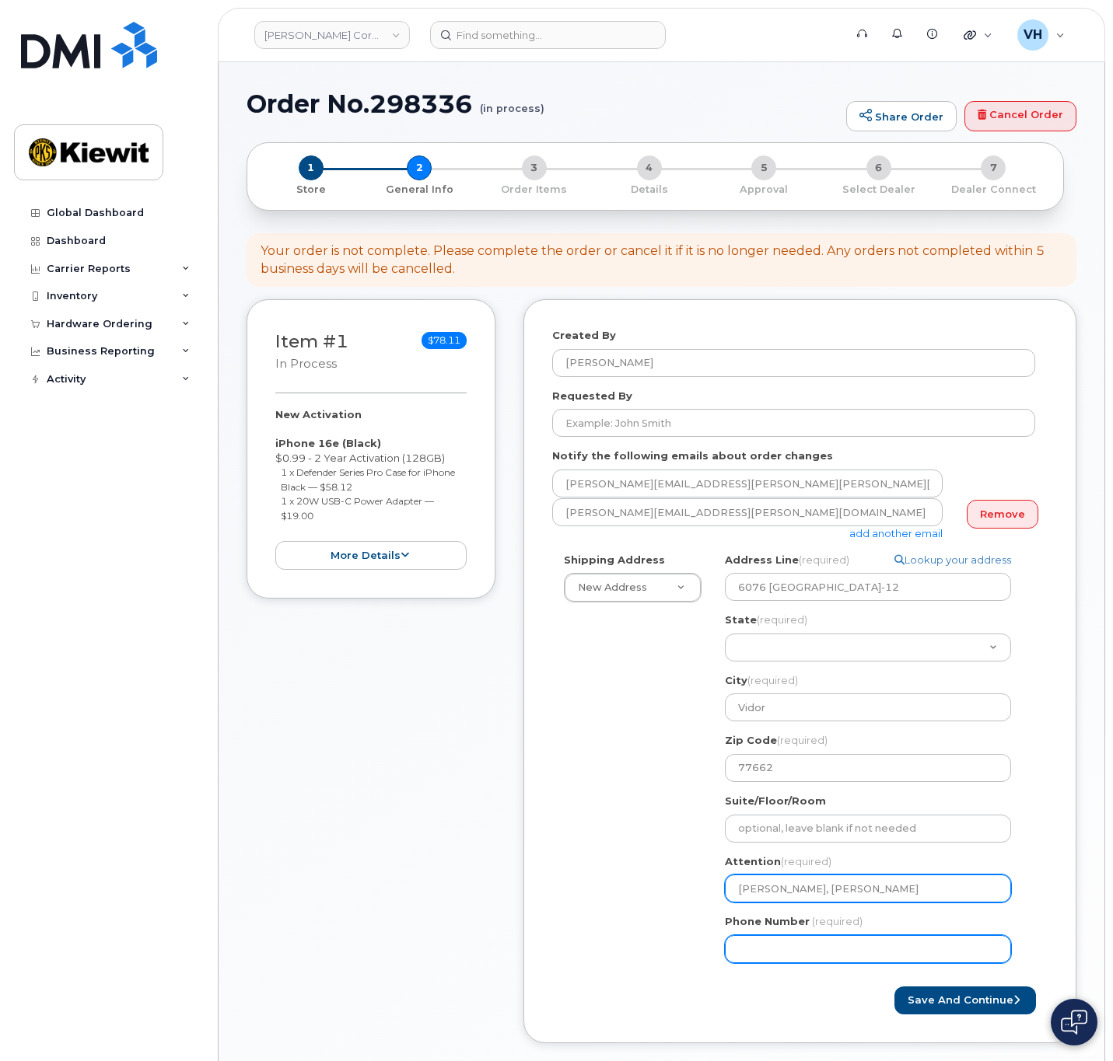
type input "[PERSON_NAME], [PERSON_NAME]"
click at [847, 941] on input "Phone Number" at bounding box center [868, 949] width 286 height 28
type input "8777727707"
select select
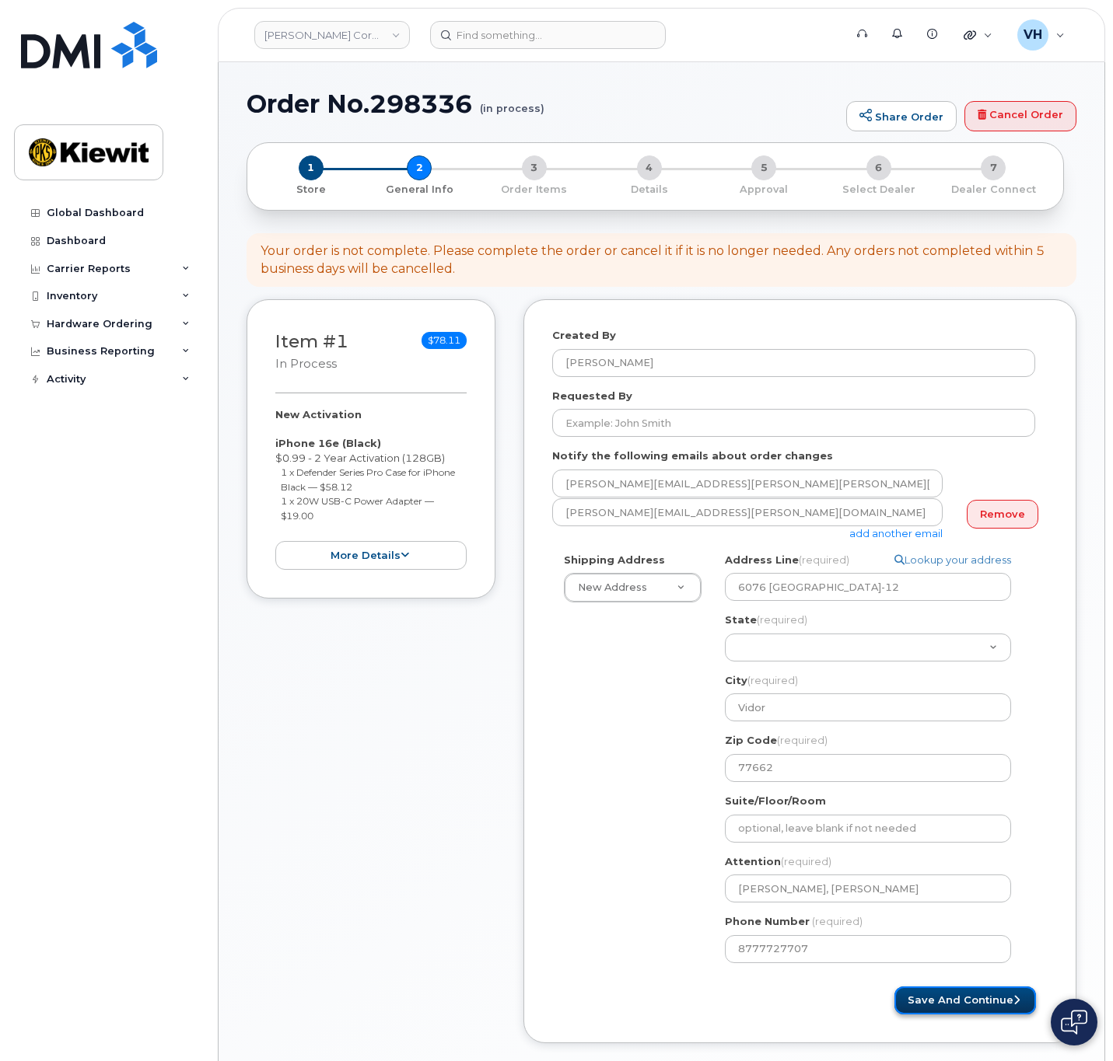
click at [991, 1010] on button "Save and Continue" at bounding box center [964, 1001] width 141 height 29
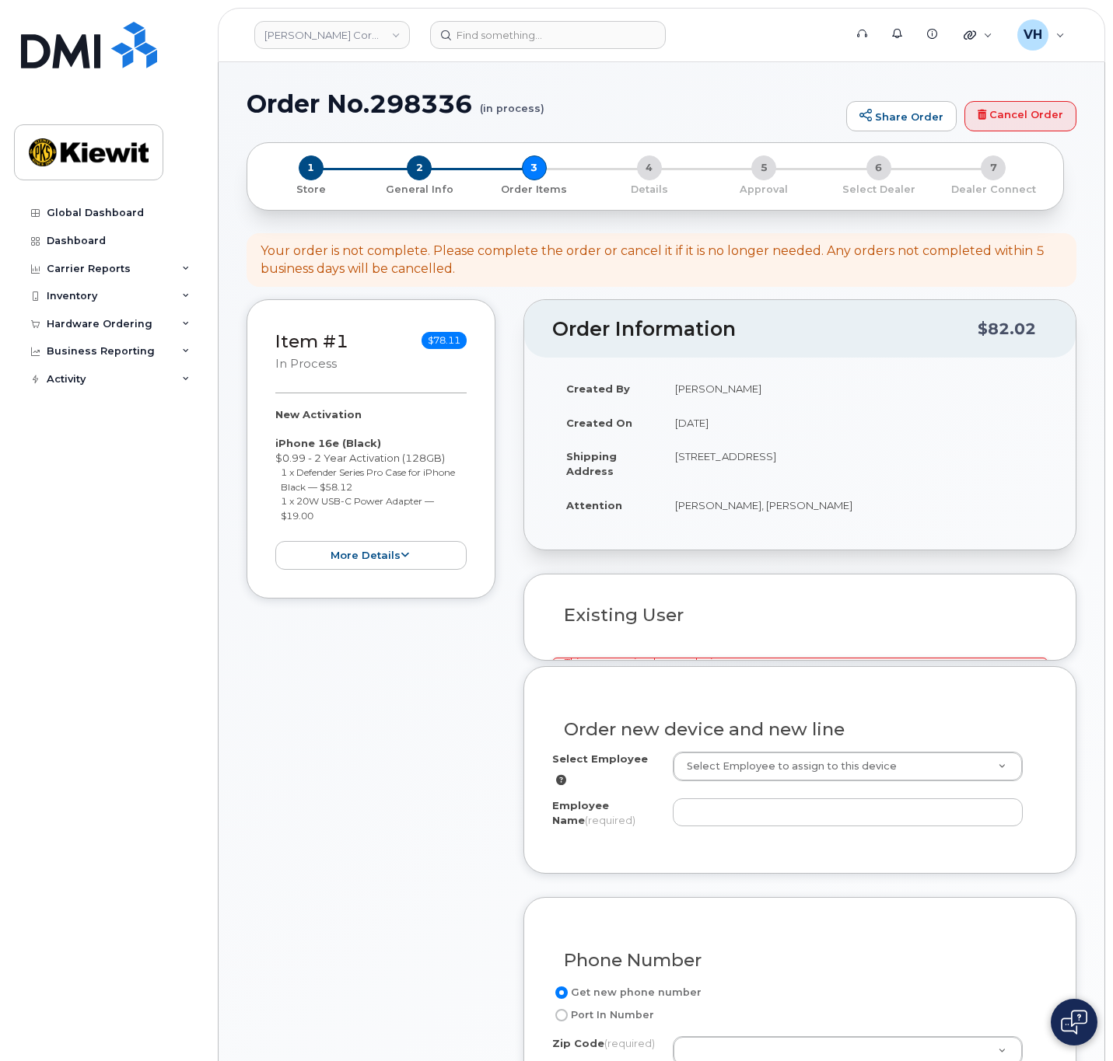
select select
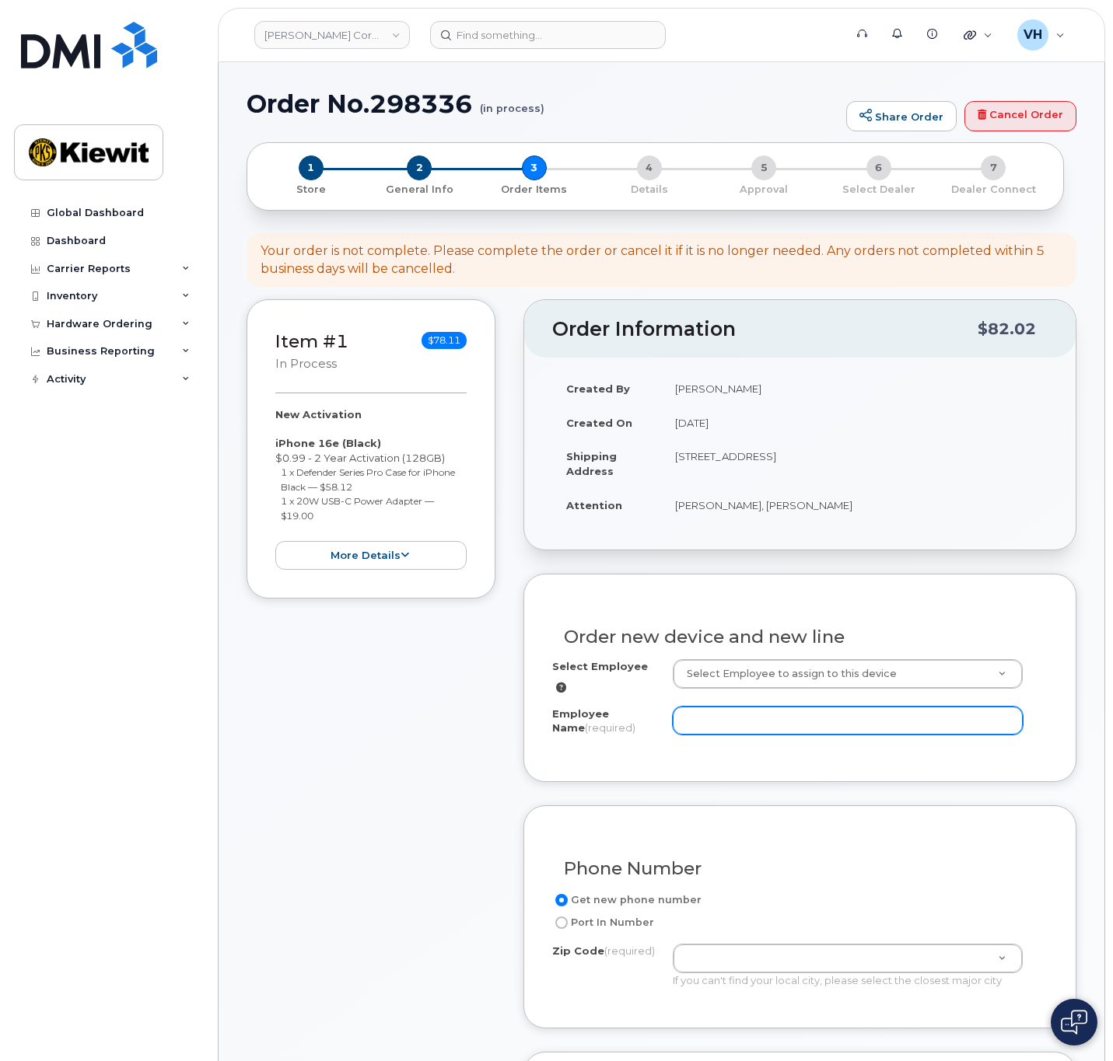
click at [744, 723] on input "Employee Name (required)" at bounding box center [847, 721] width 350 height 28
paste input "[PERSON_NAME].[PERSON_NAME]"
click at [721, 715] on input "[PERSON_NAME].[PERSON_NAME]" at bounding box center [847, 721] width 350 height 28
type input "[PERSON_NAME]"
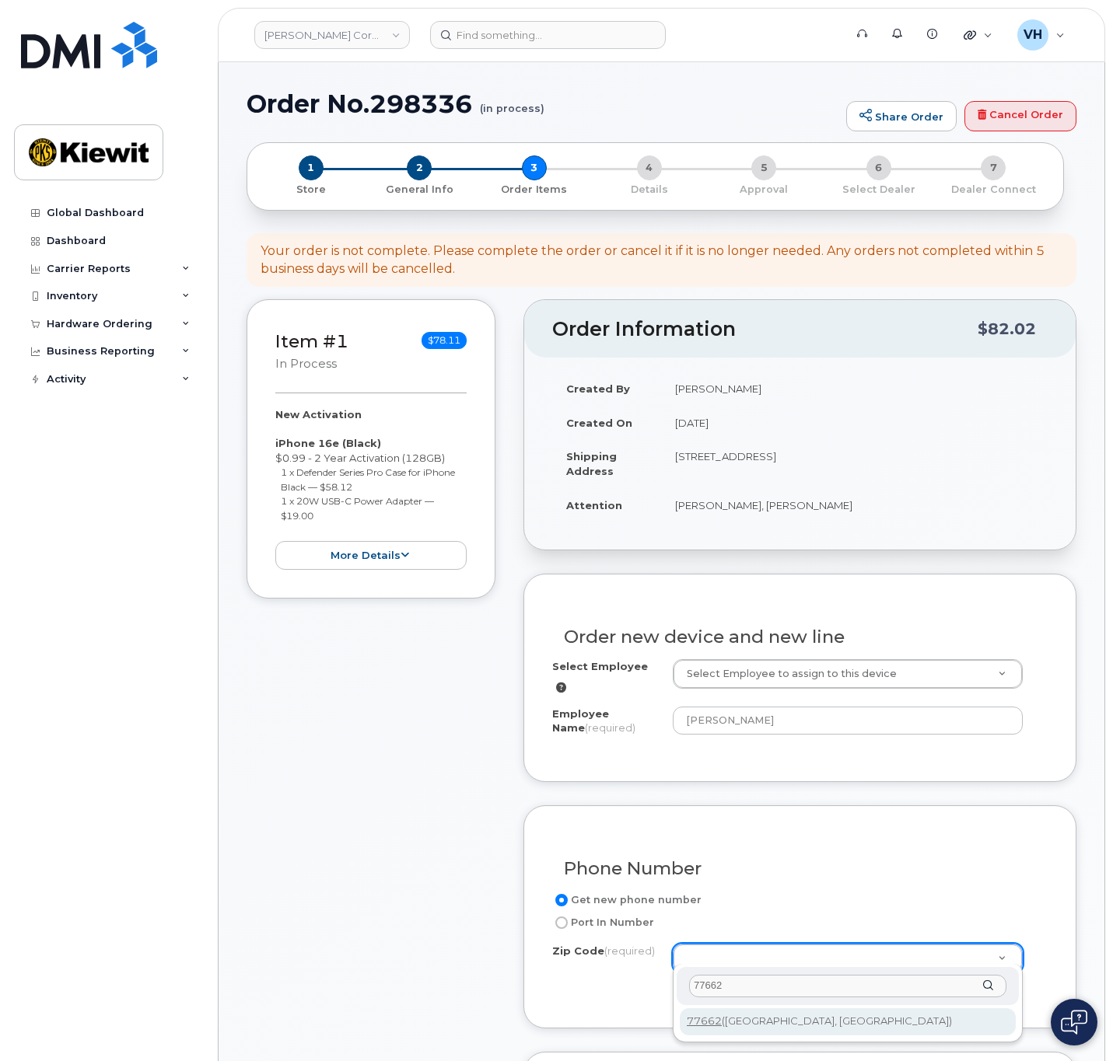
type input "77662"
type input "77662 ([GEOGRAPHIC_DATA], [GEOGRAPHIC_DATA])"
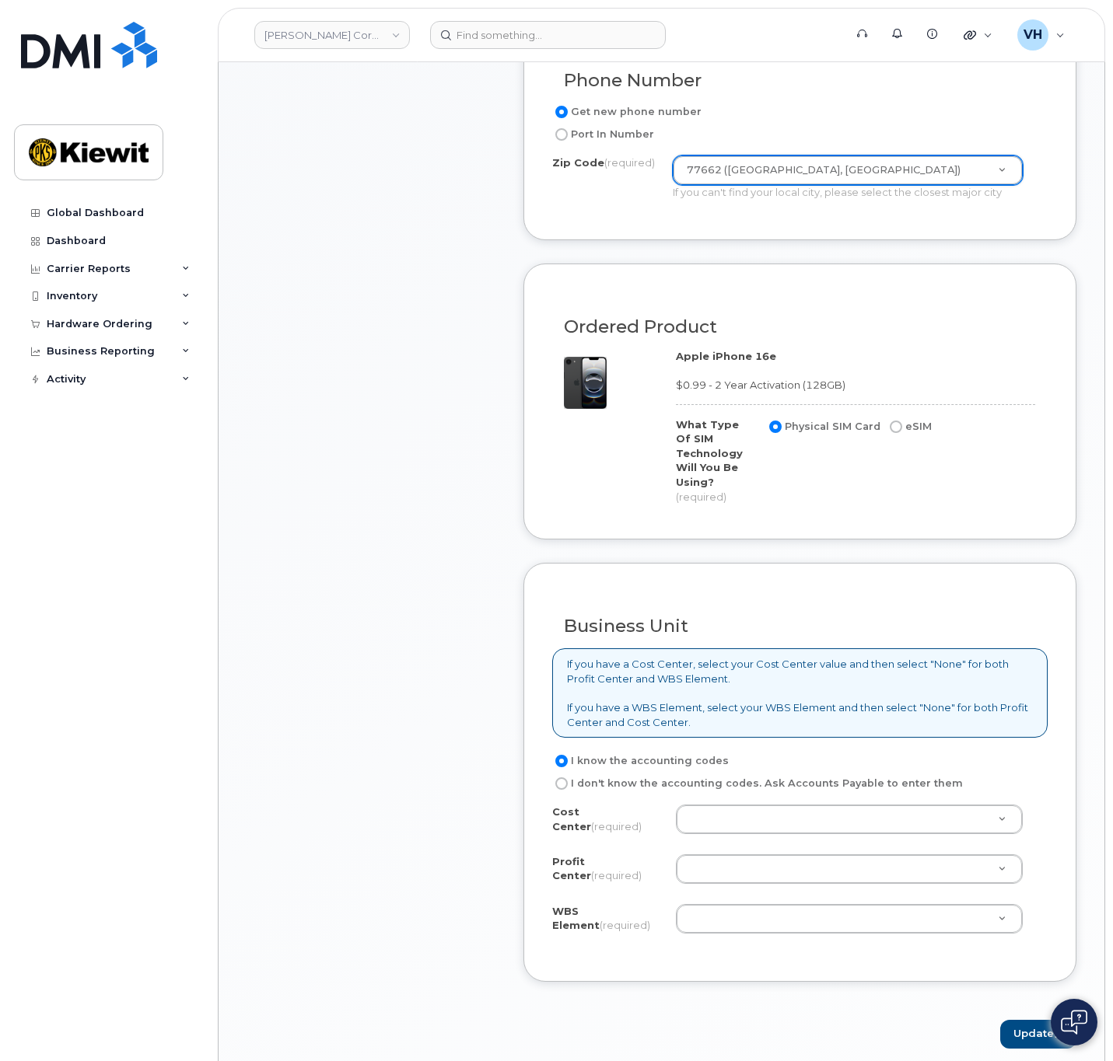
scroll to position [933, 0]
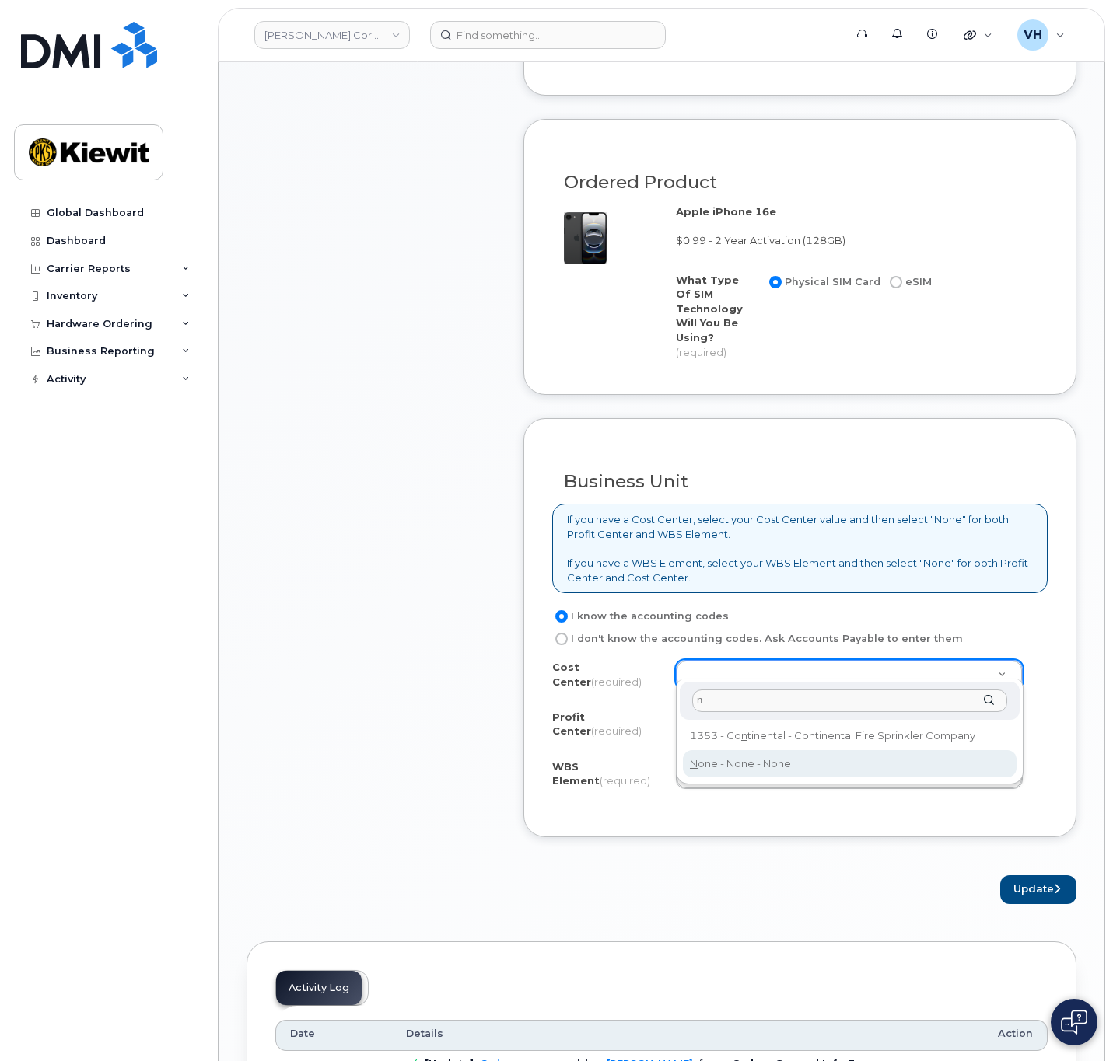
type input "n"
drag, startPoint x: 726, startPoint y: 763, endPoint x: 721, endPoint y: 737, distance: 27.0
type input "None"
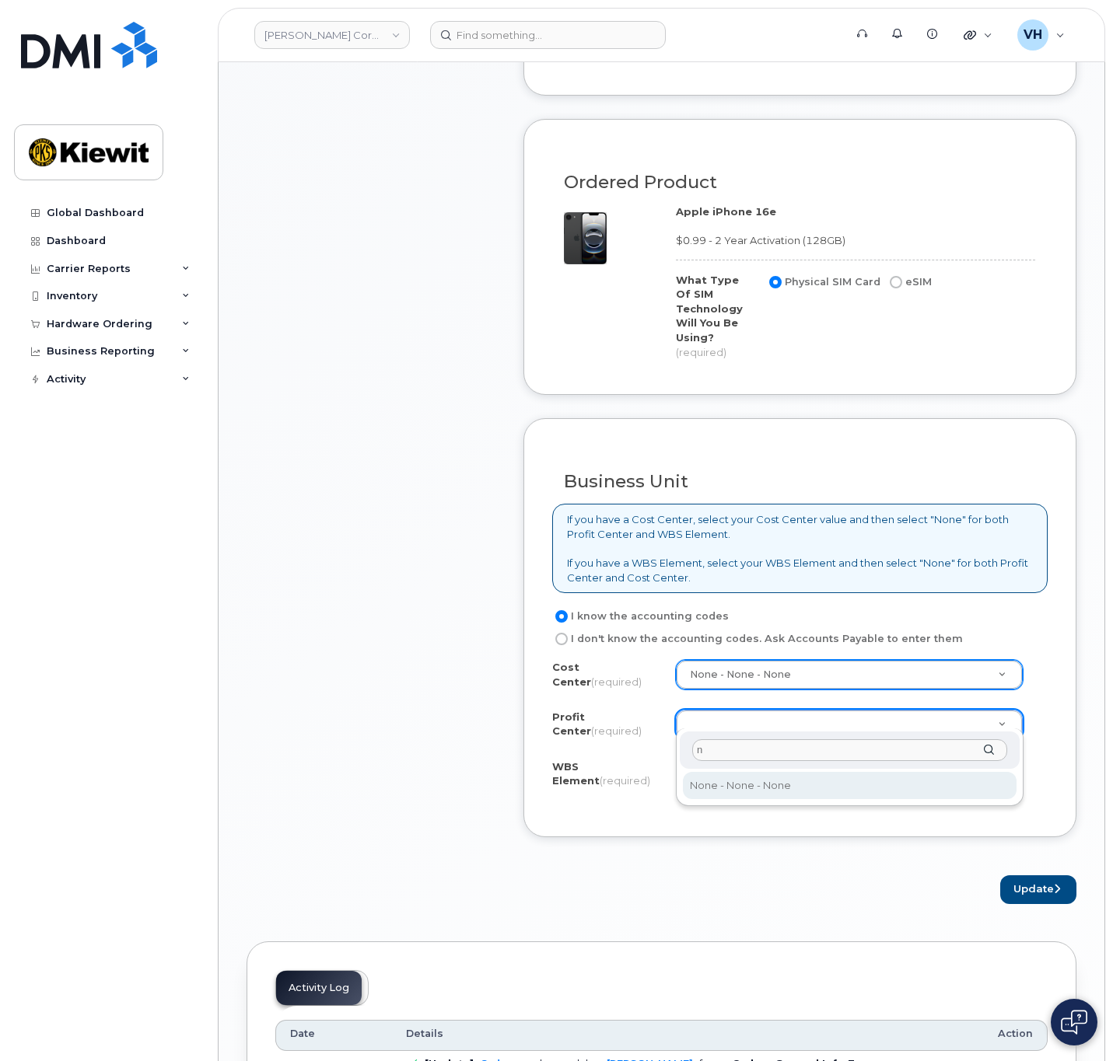
type input "n"
select select "None"
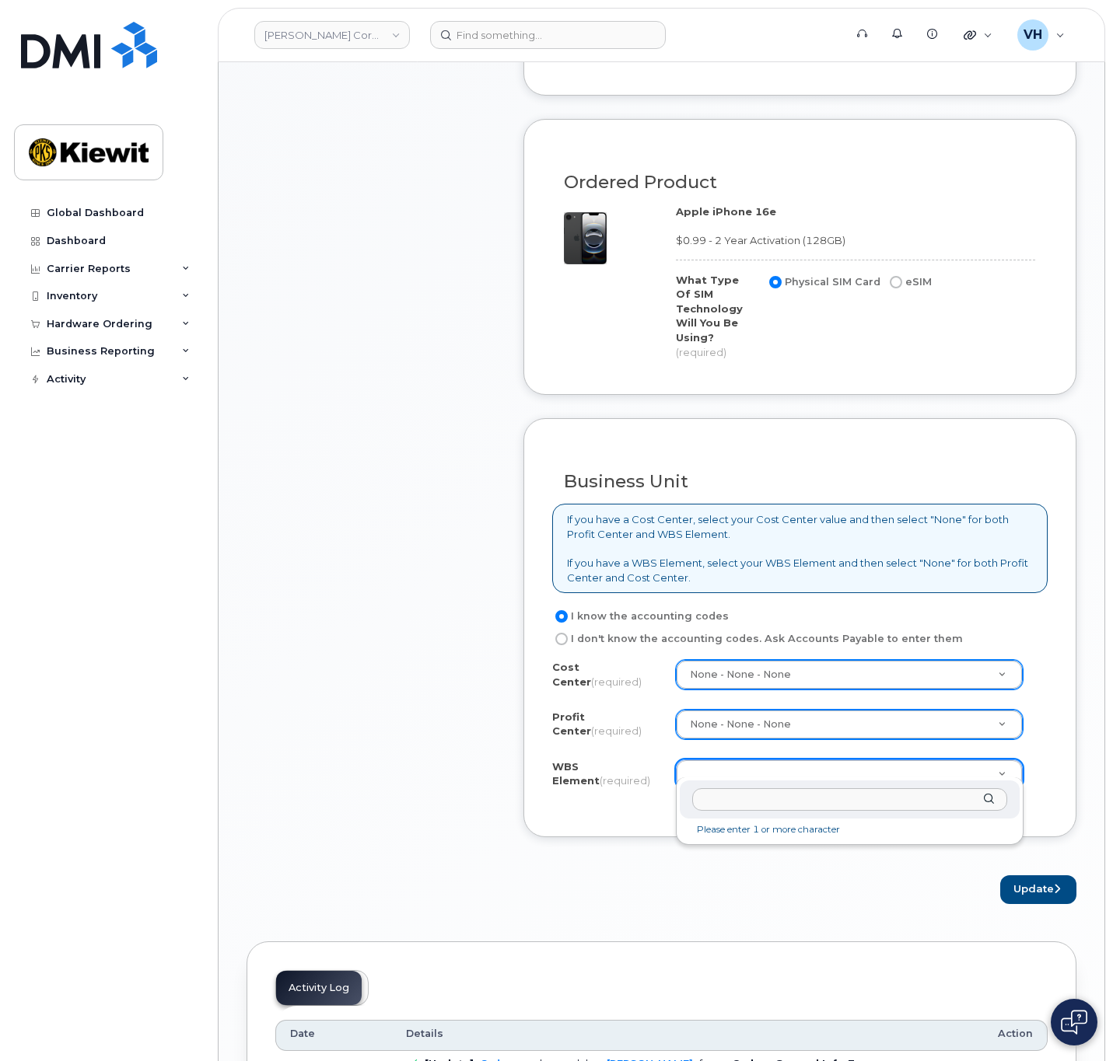
click at [742, 800] on input "text" at bounding box center [849, 799] width 315 height 23
paste input "105186.2491"
type input "105186.2491"
drag, startPoint x: 763, startPoint y: 833, endPoint x: 849, endPoint y: 830, distance: 86.3
type input "105186.2491"
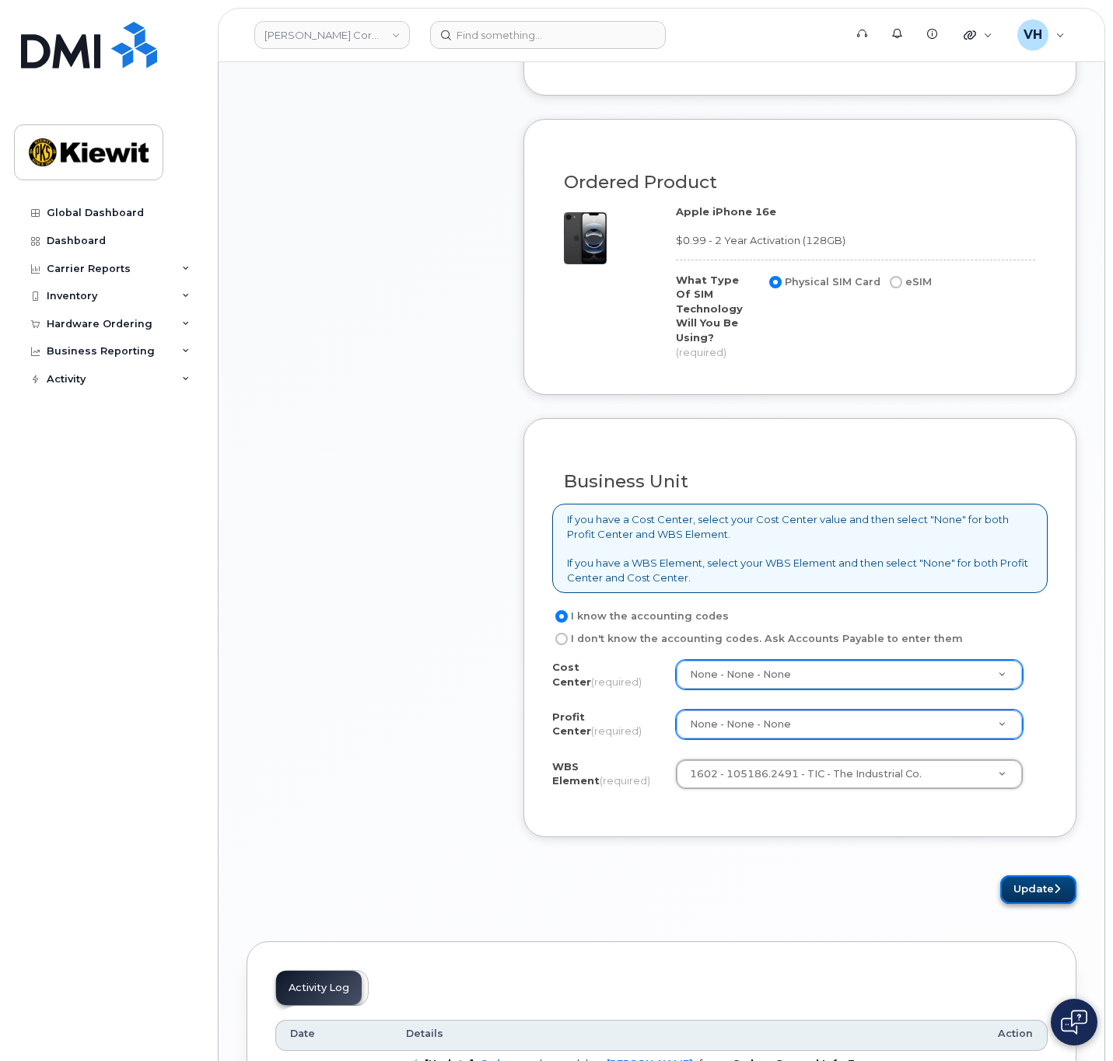
click at [1041, 879] on button "Update" at bounding box center [1038, 889] width 76 height 29
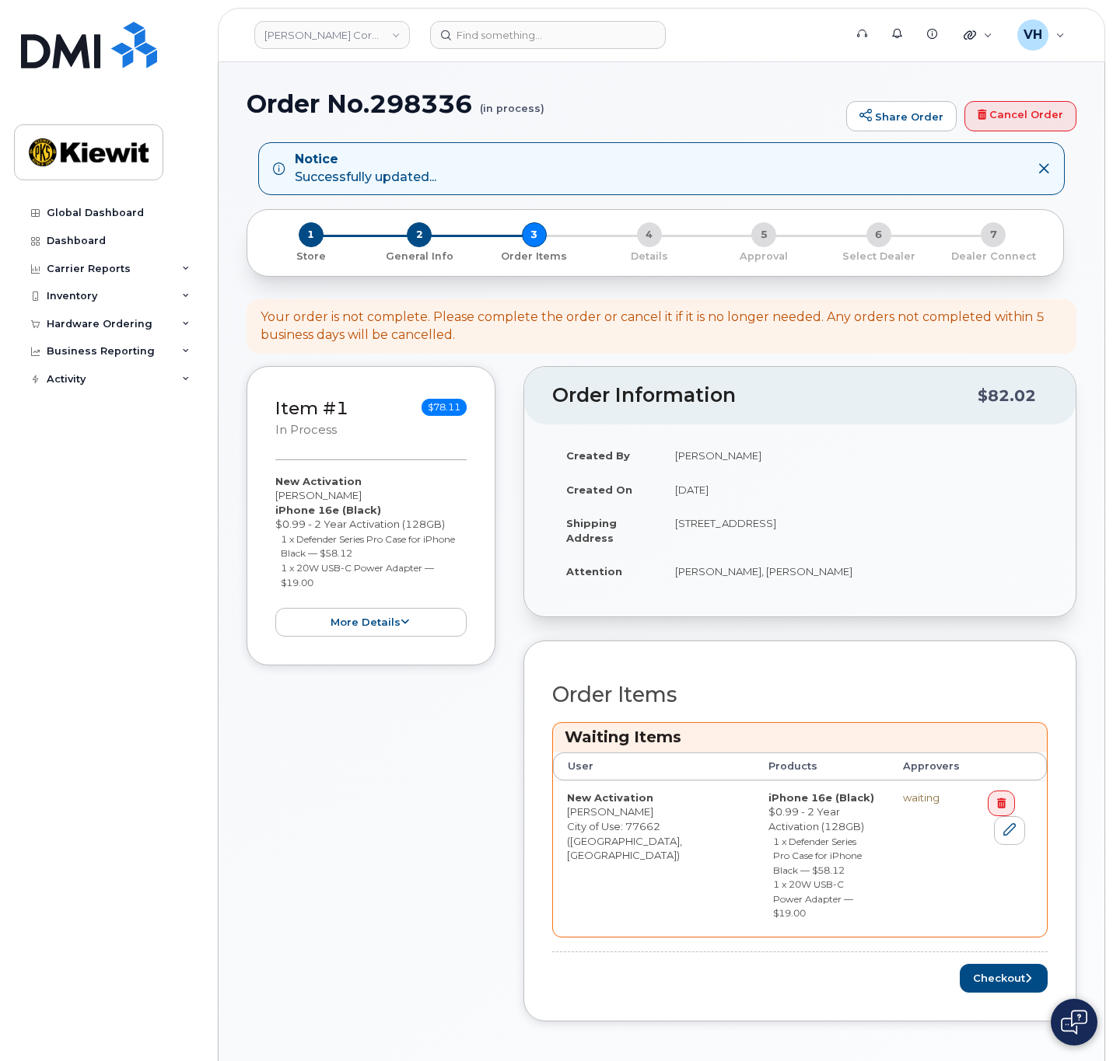
click at [438, 103] on h1 "Order No.298336 (in process)" at bounding box center [542, 103] width 592 height 27
copy h1 "298336"
click at [1000, 964] on button "Checkout" at bounding box center [1003, 978] width 88 height 29
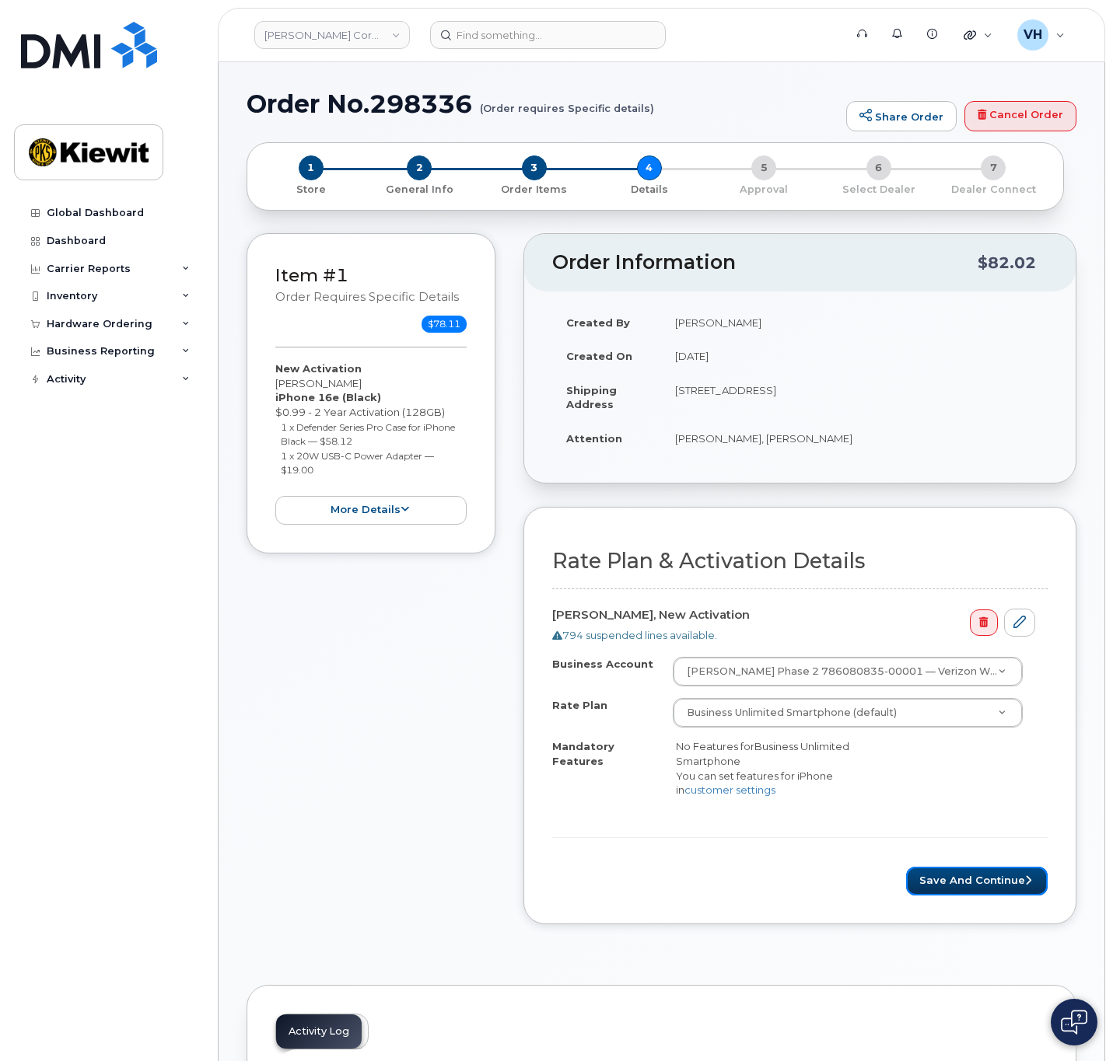
drag, startPoint x: 962, startPoint y: 876, endPoint x: 985, endPoint y: 853, distance: 33.0
click at [962, 875] on button "Save and Continue" at bounding box center [976, 881] width 141 height 29
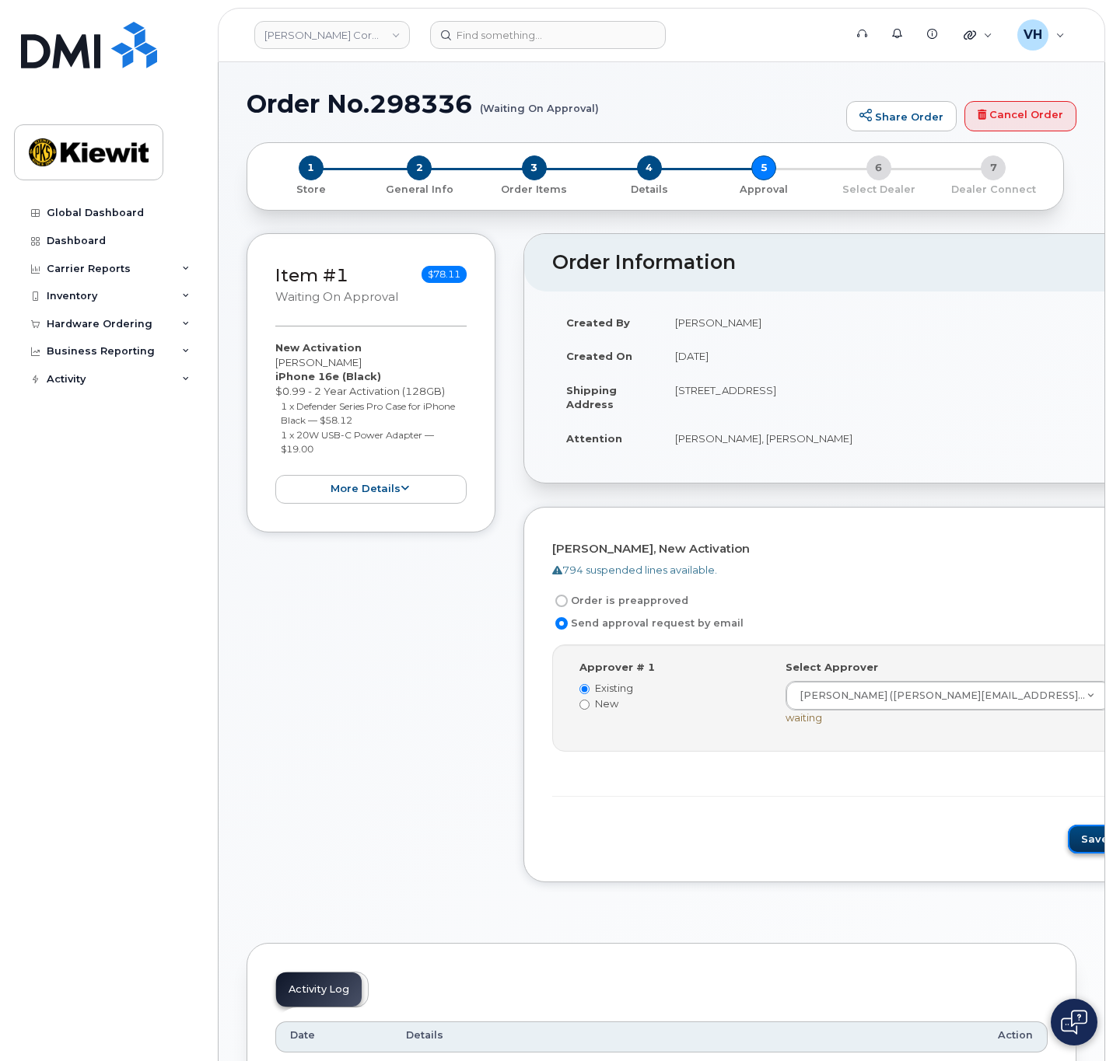
click at [1067, 844] on button "Save and Continue" at bounding box center [1133, 839] width 132 height 29
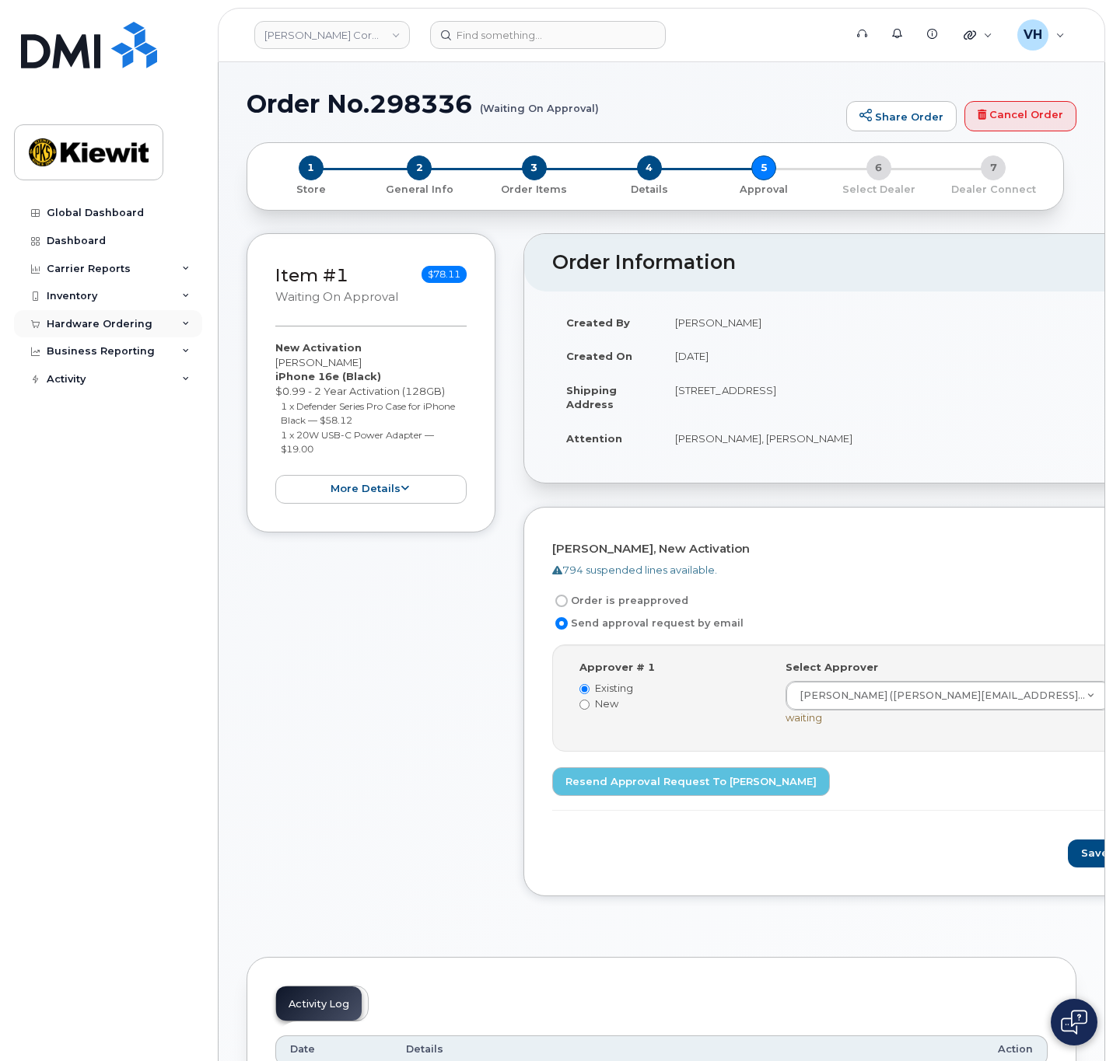
click at [117, 316] on div "Hardware Ordering" at bounding box center [108, 324] width 188 height 28
click at [91, 386] on link "Orders" at bounding box center [121, 383] width 161 height 30
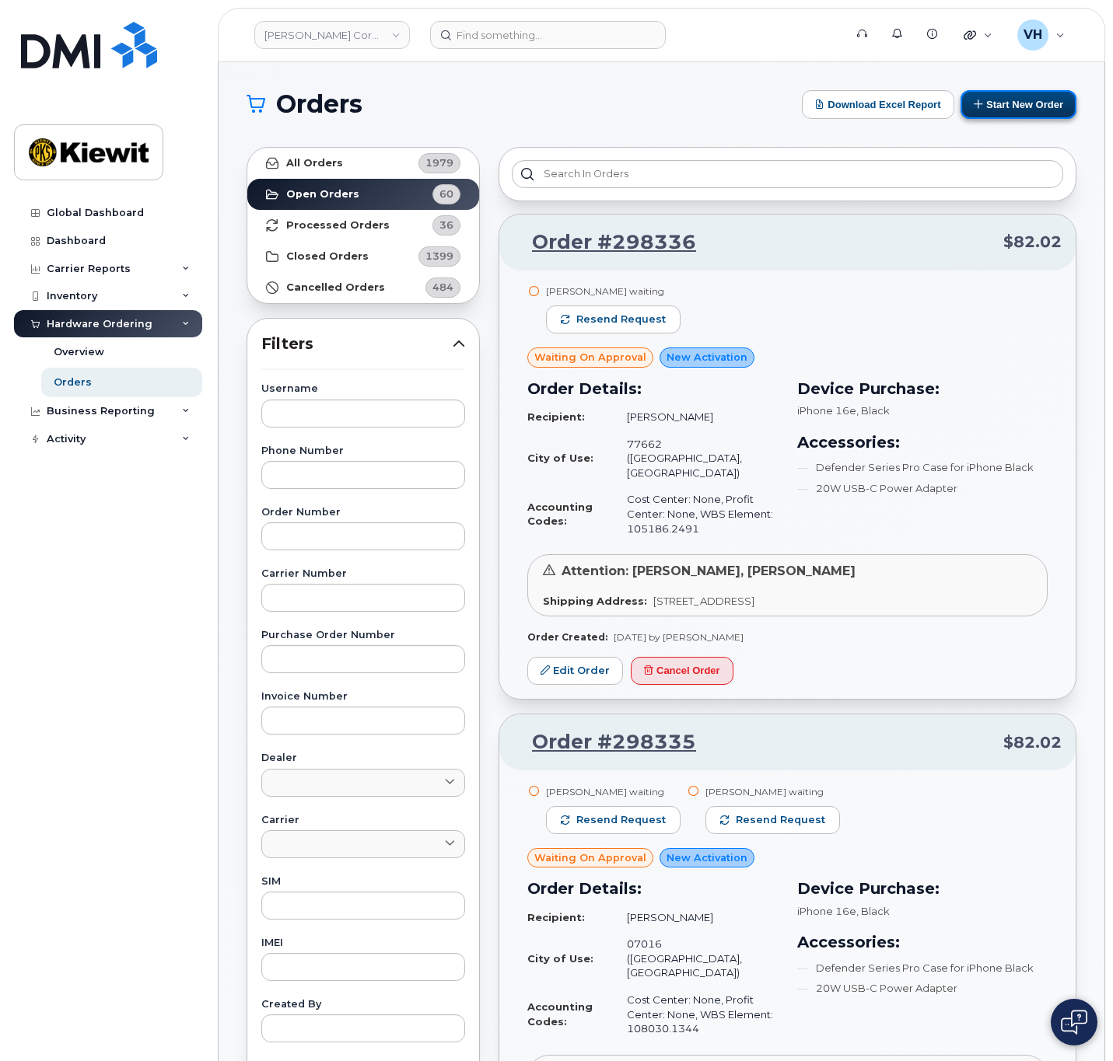
click at [1050, 94] on button "Start New Order" at bounding box center [1018, 104] width 116 height 29
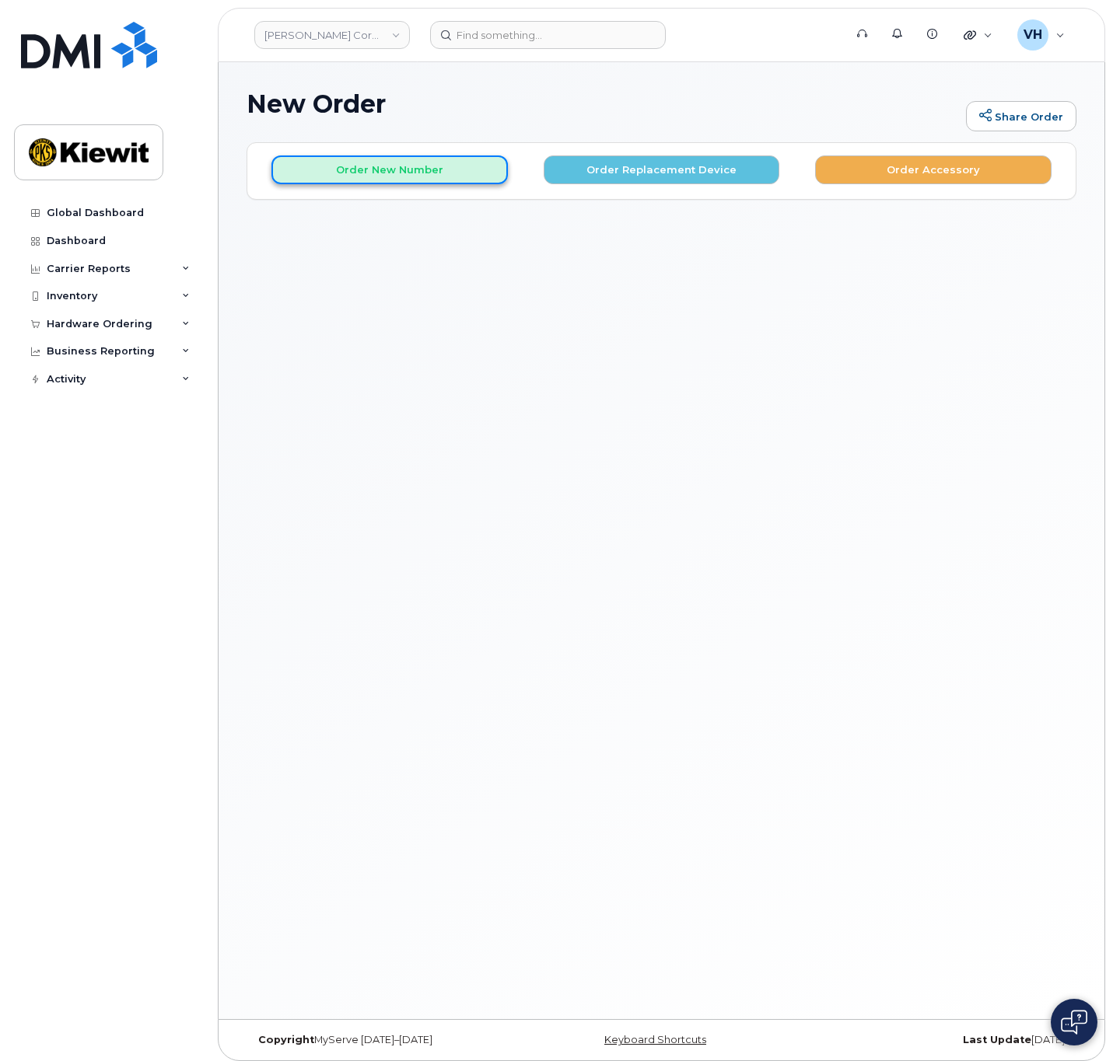
click at [473, 173] on button "Order New Number" at bounding box center [389, 169] width 236 height 29
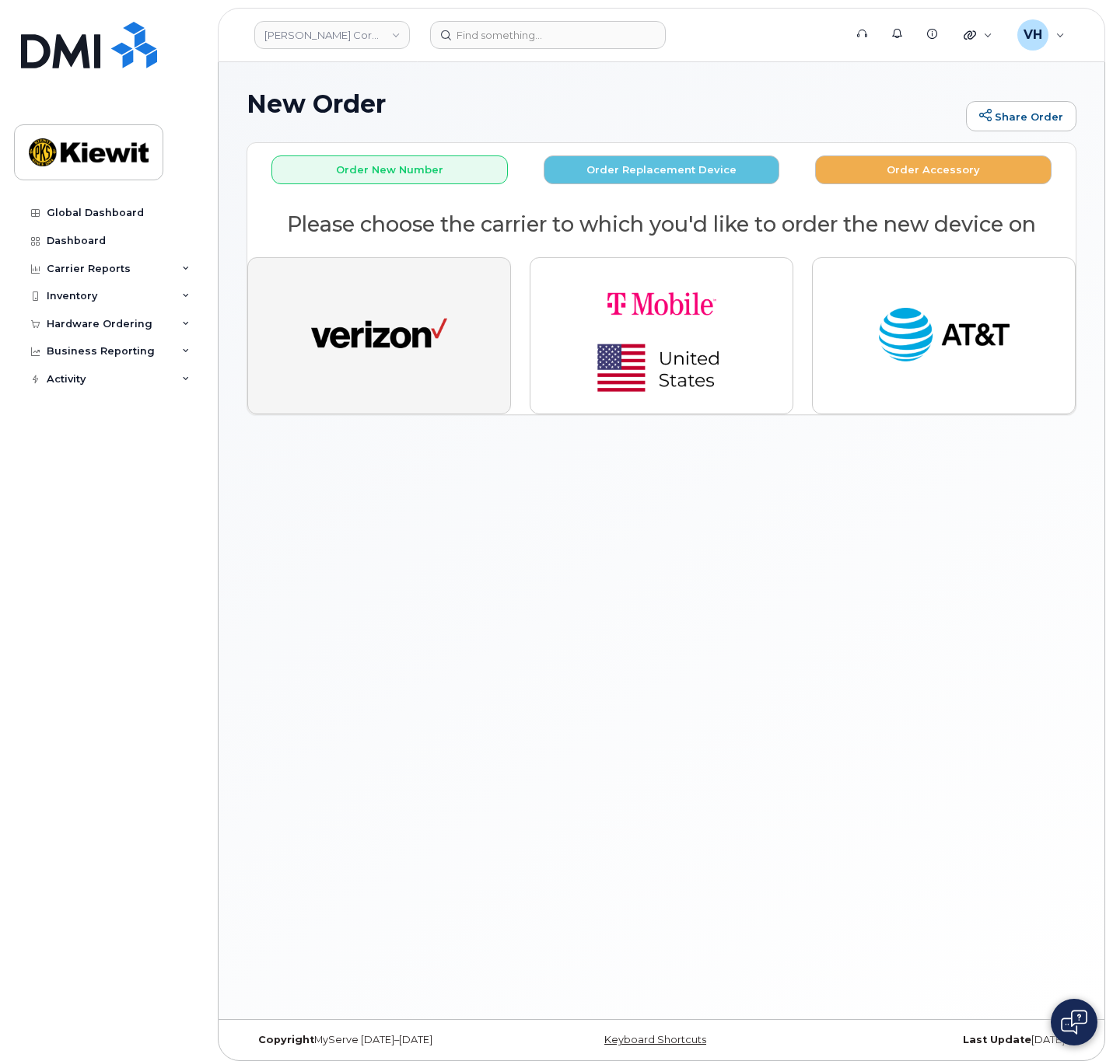
click at [389, 337] on img "button" at bounding box center [379, 336] width 136 height 70
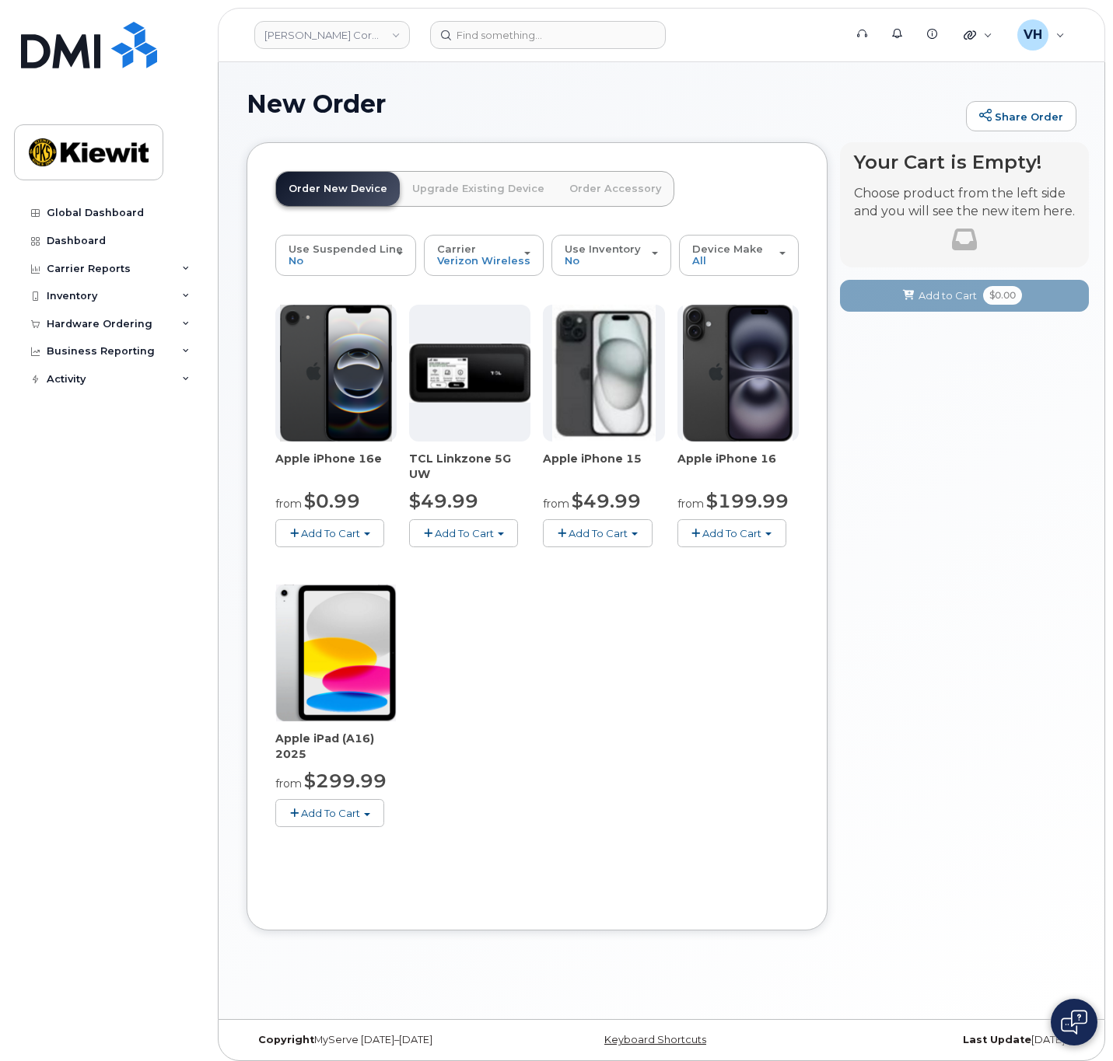
click at [355, 529] on span "Add To Cart" at bounding box center [330, 533] width 59 height 12
click at [372, 558] on link "$0.99 - 2 Year Activation (128GB)" at bounding box center [379, 562] width 201 height 19
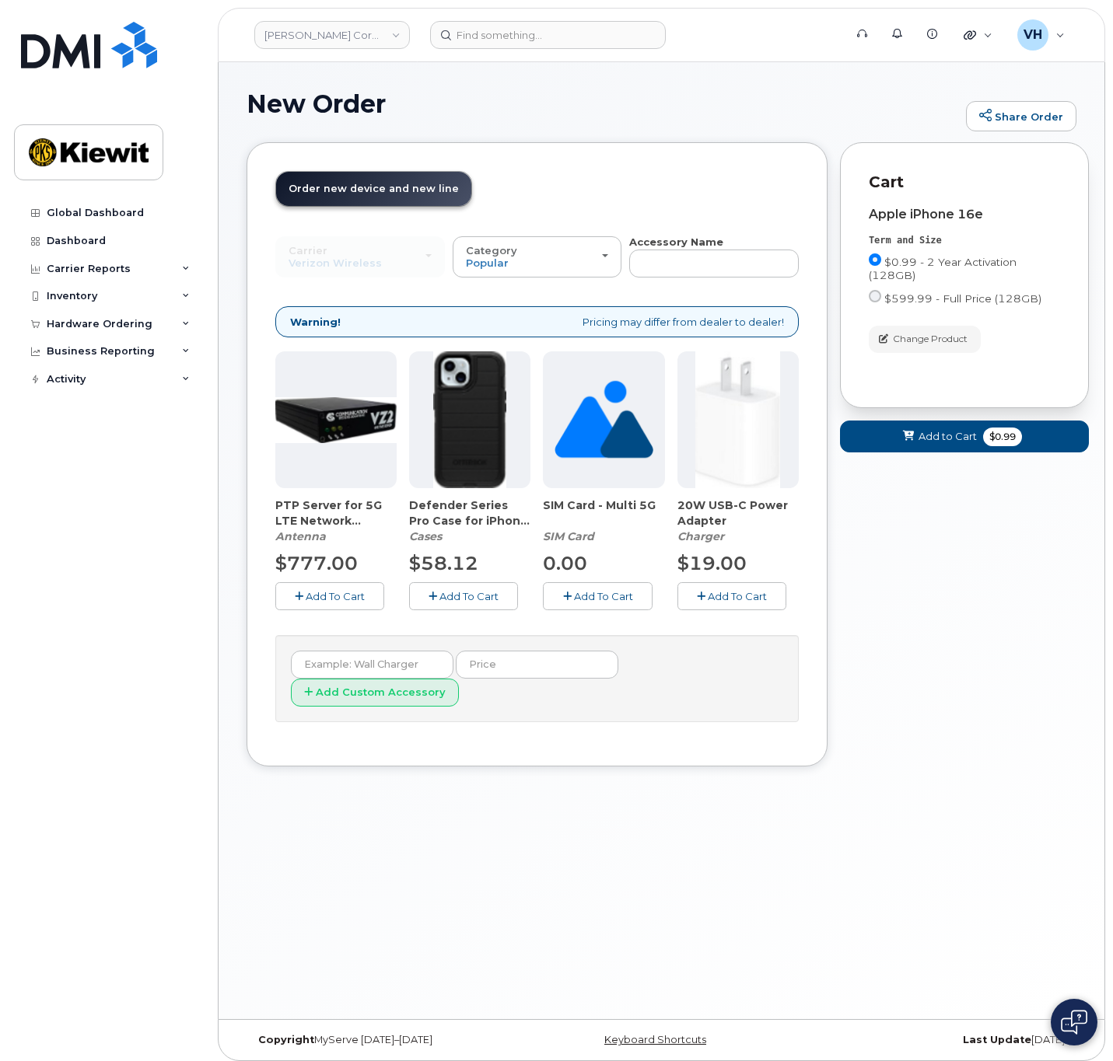
click at [494, 590] on span "Add To Cart" at bounding box center [468, 596] width 59 height 12
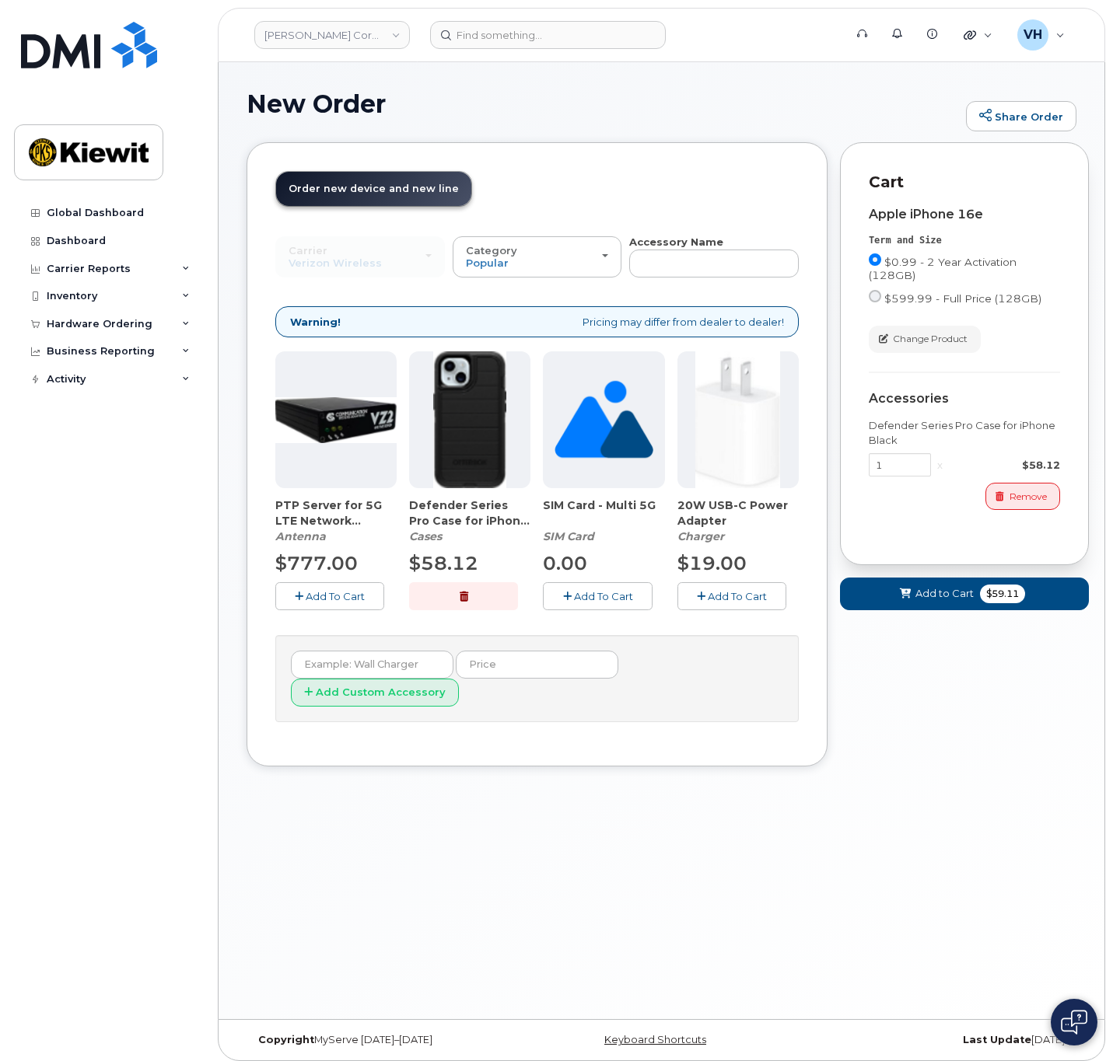
click at [712, 585] on button "Add To Cart" at bounding box center [731, 595] width 109 height 27
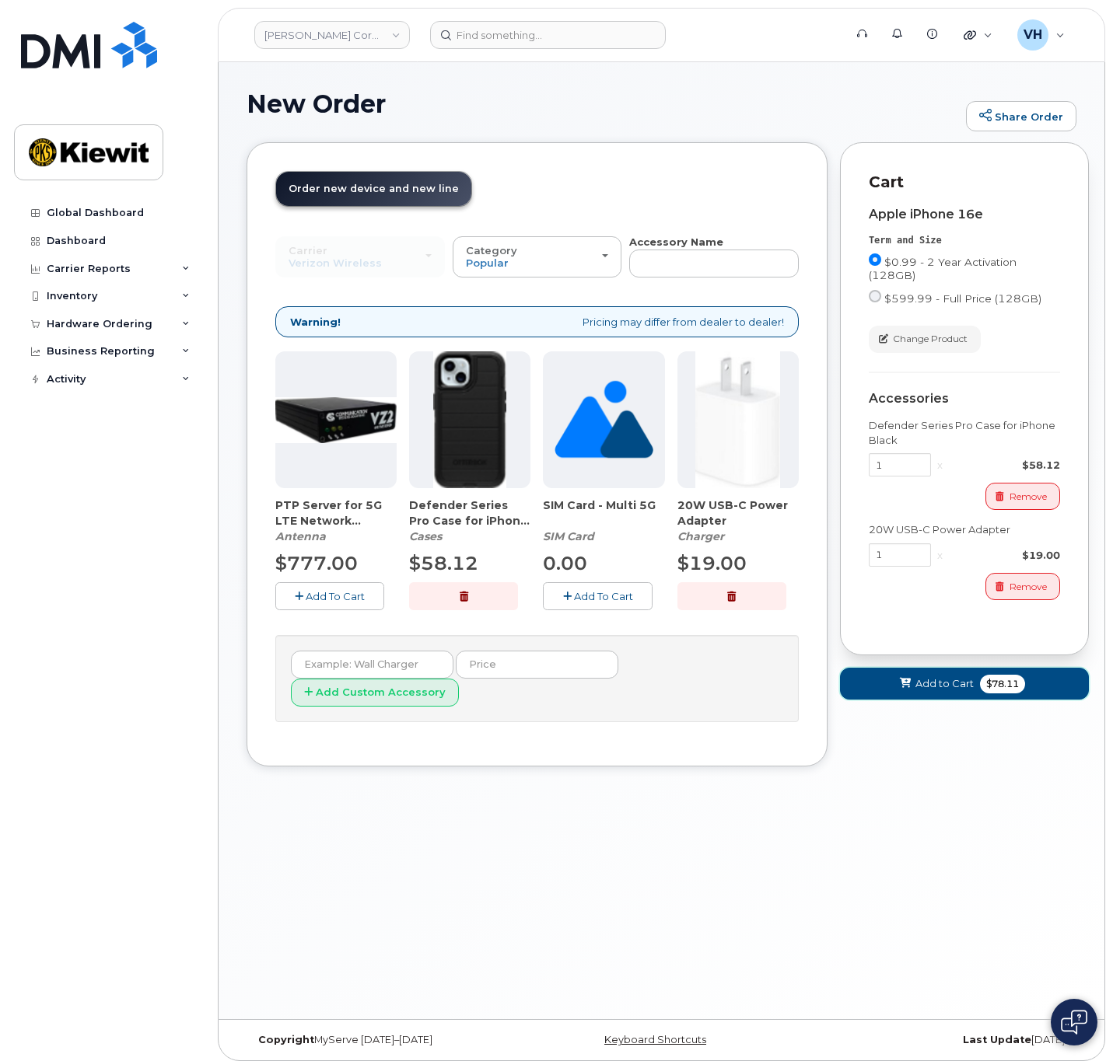
click at [951, 681] on span "Add to Cart" at bounding box center [944, 683] width 58 height 15
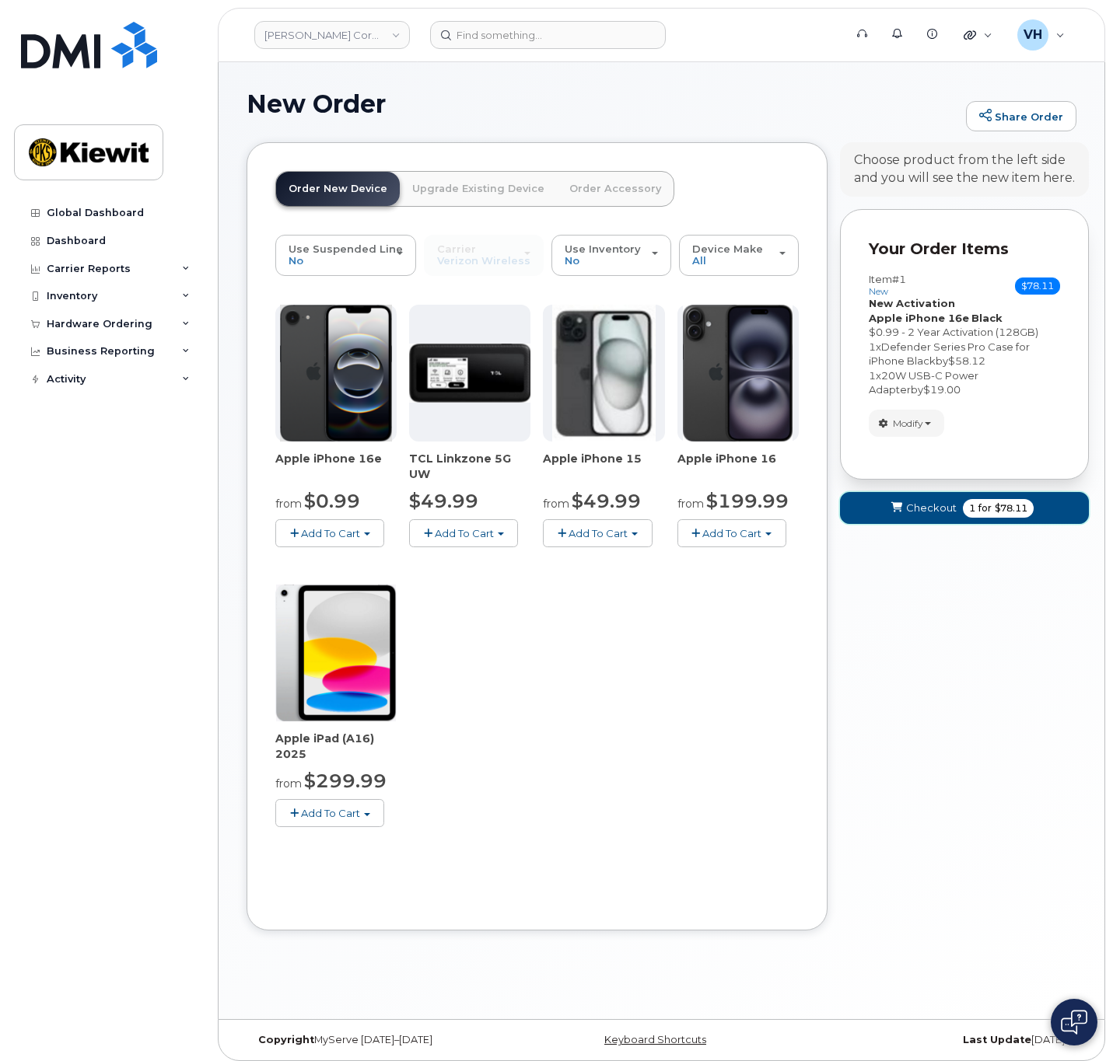
click at [899, 509] on icon "submit" at bounding box center [896, 508] width 11 height 10
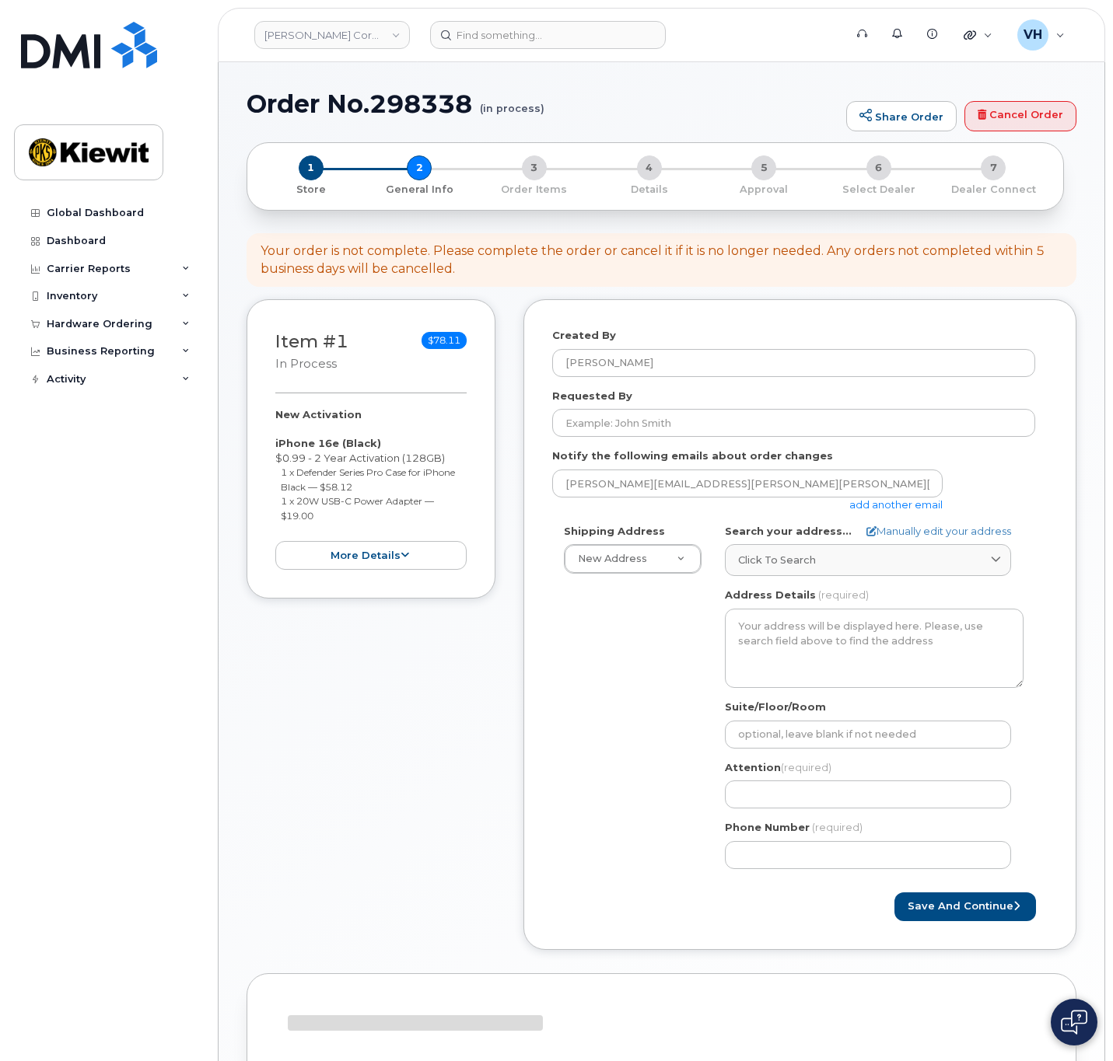
select select
click at [868, 505] on link "add another email" at bounding box center [895, 504] width 93 height 12
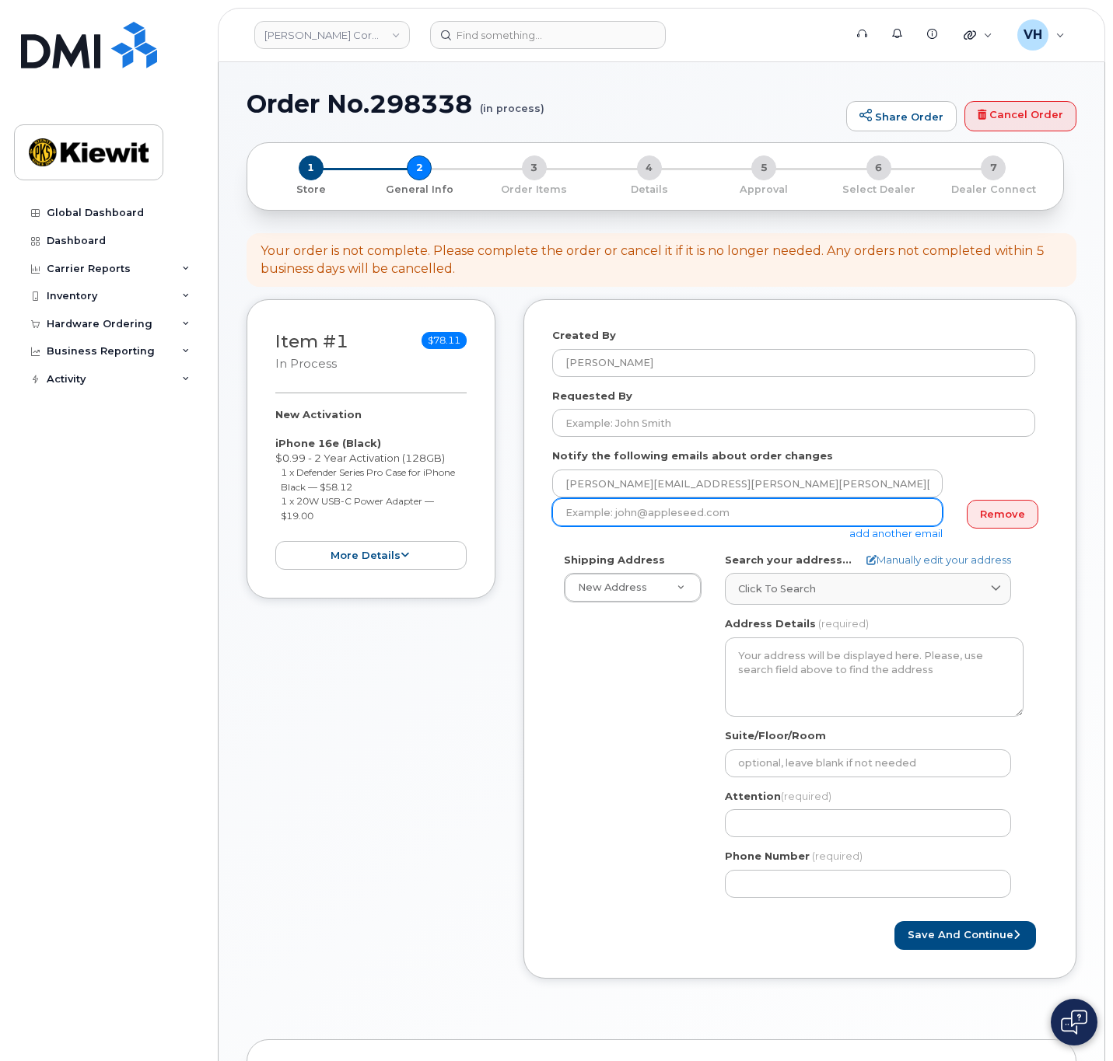
click at [750, 513] on input "email" at bounding box center [747, 512] width 390 height 28
click at [753, 522] on input "email" at bounding box center [747, 512] width 390 height 28
paste input "Nicole.Cline@kiewit.com"
type input "Nicole.Cline@kiewit.com"
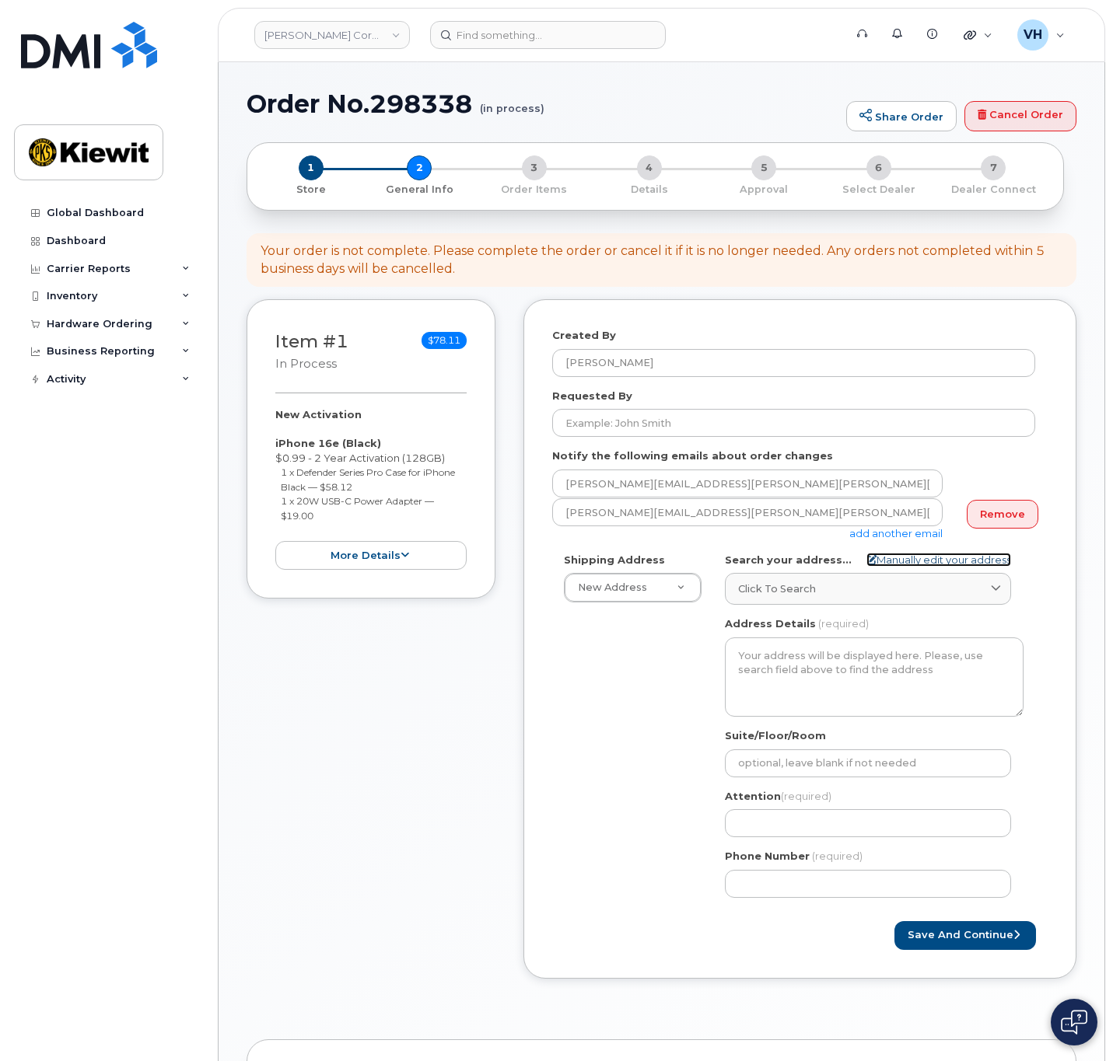
click at [947, 555] on link "Manually edit your address" at bounding box center [938, 560] width 145 height 15
select select
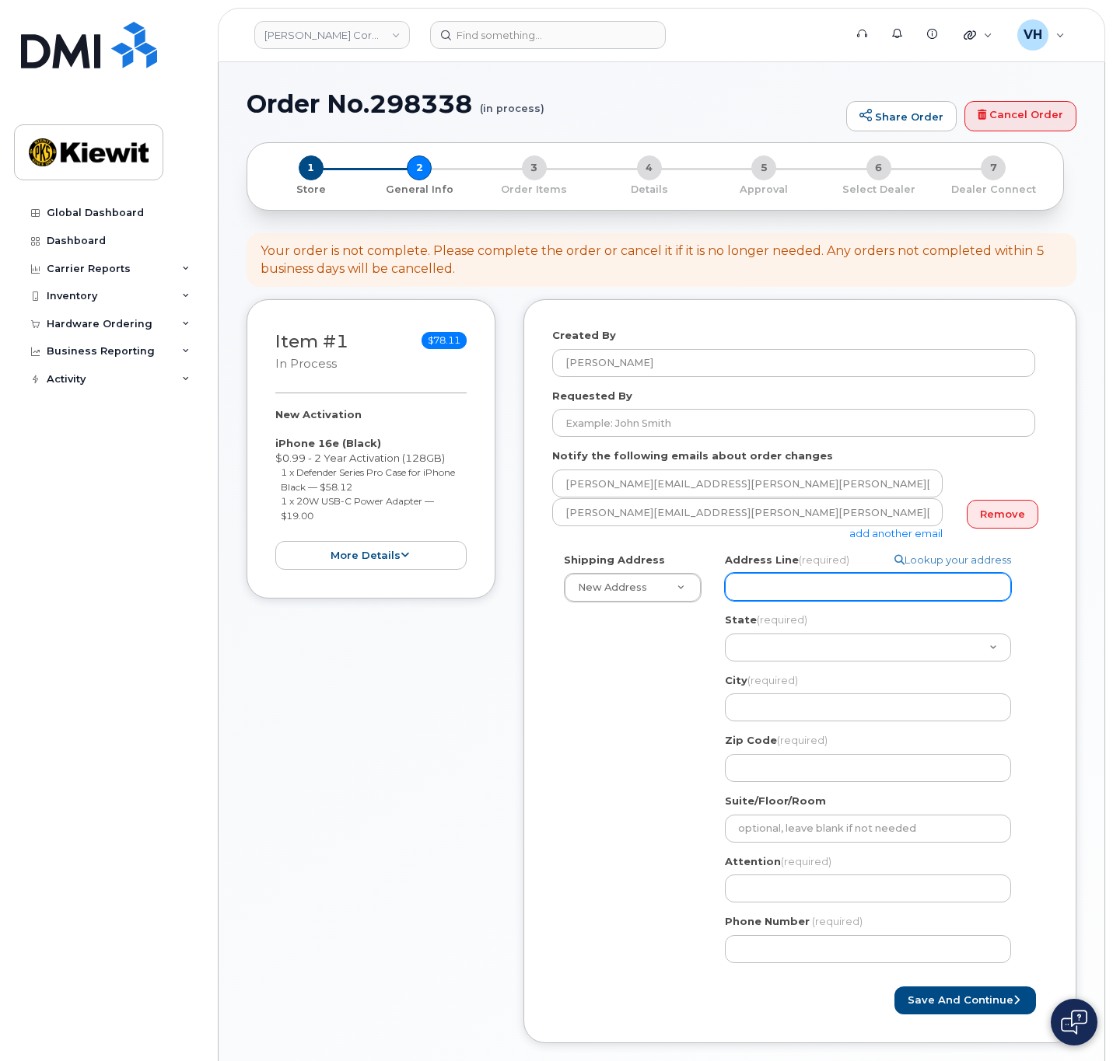
click at [840, 582] on input "Address Line (required)" at bounding box center [868, 587] width 286 height 28
paste input "2200 Columbia House Blvd"
type input "2200 Columbia House Blvd"
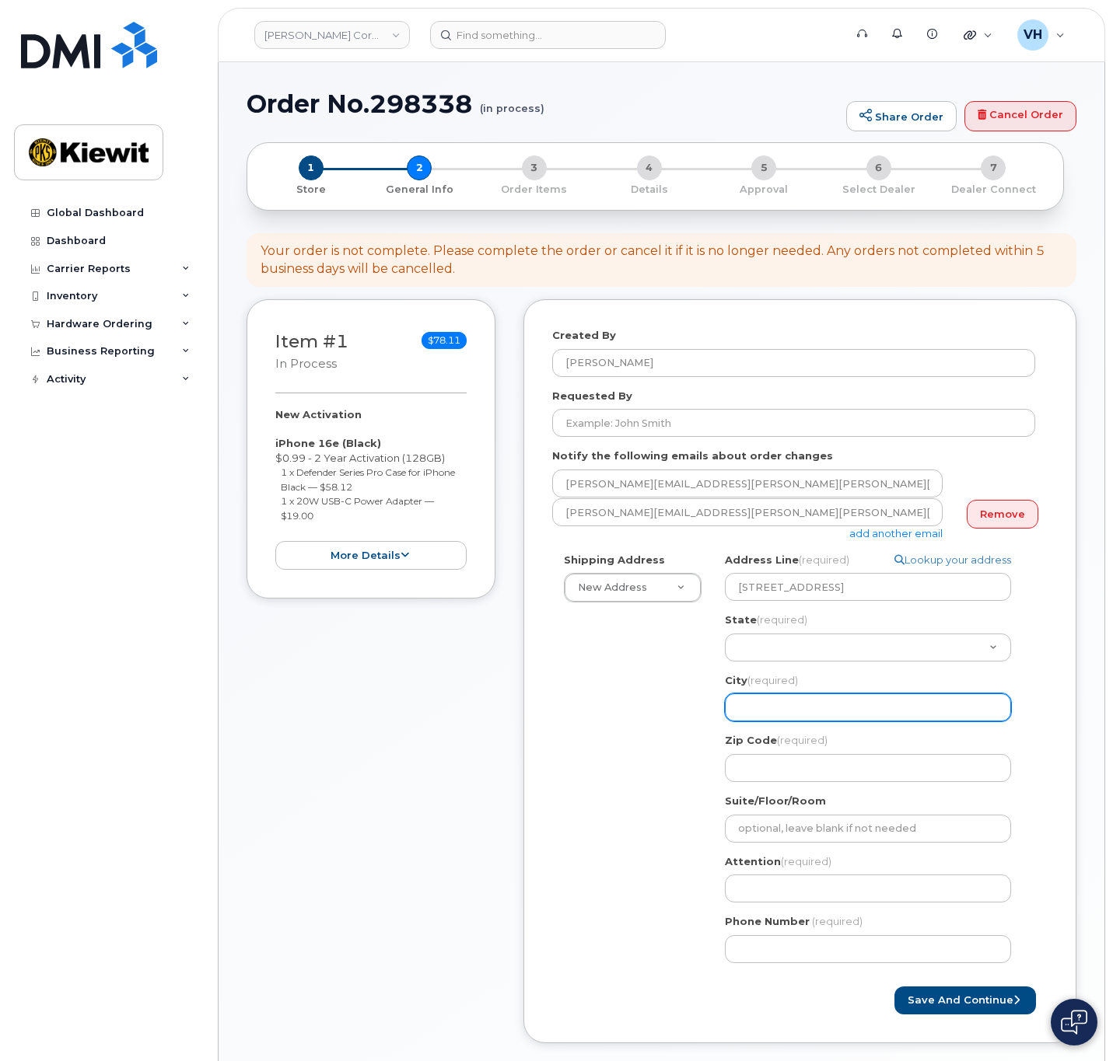
click at [792, 696] on input "City (required)" at bounding box center [868, 707] width 286 height 28
paste input "Vancouver"
select select
type input "Vancouver"
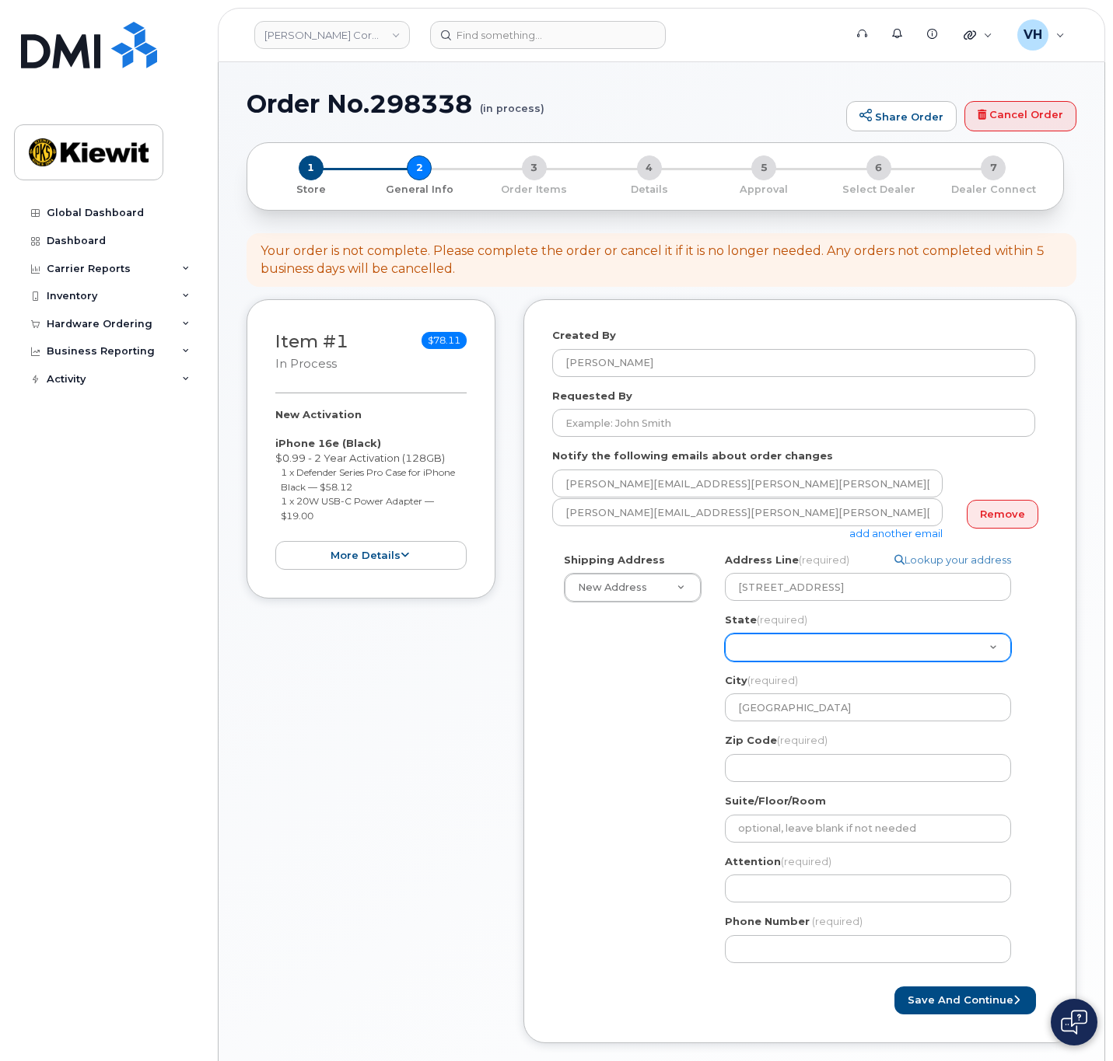
click at [800, 650] on select "Alabama Alaska American Samoa Arizona Arkansas California Colorado Connecticut …" at bounding box center [868, 648] width 286 height 28
click at [800, 647] on select "Alabama Alaska American Samoa Arizona Arkansas California Colorado Connecticut …" at bounding box center [868, 648] width 286 height 28
select select "WA"
click at [793, 648] on select "Alabama Alaska American Samoa Arizona Arkansas California Colorado Connecticut …" at bounding box center [868, 648] width 286 height 28
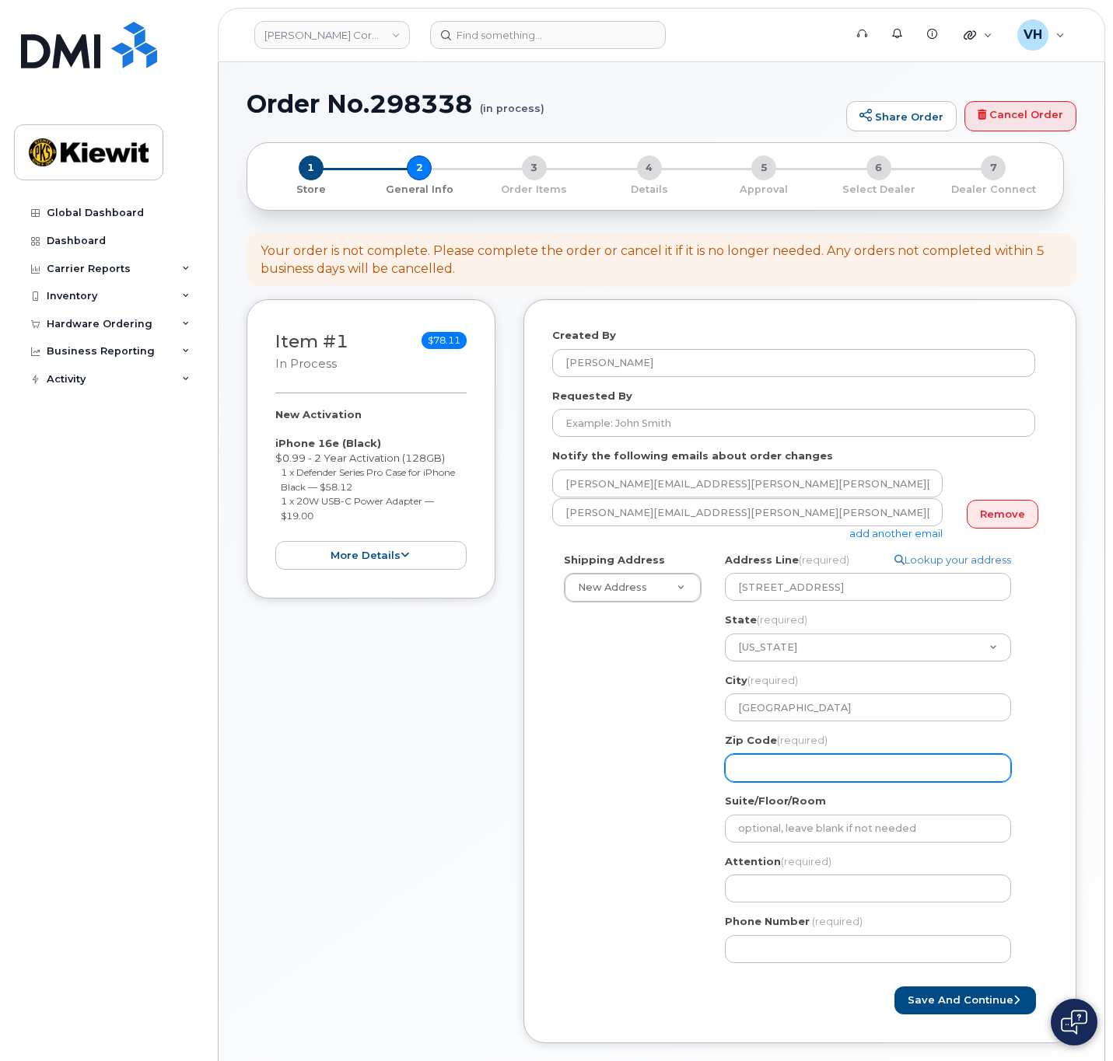
click at [792, 756] on input "Zip Code (required)" at bounding box center [868, 768] width 286 height 28
click at [858, 776] on input "Zip Code (required)" at bounding box center [868, 768] width 286 height 28
paste input "98661"
select select
type input "98661"
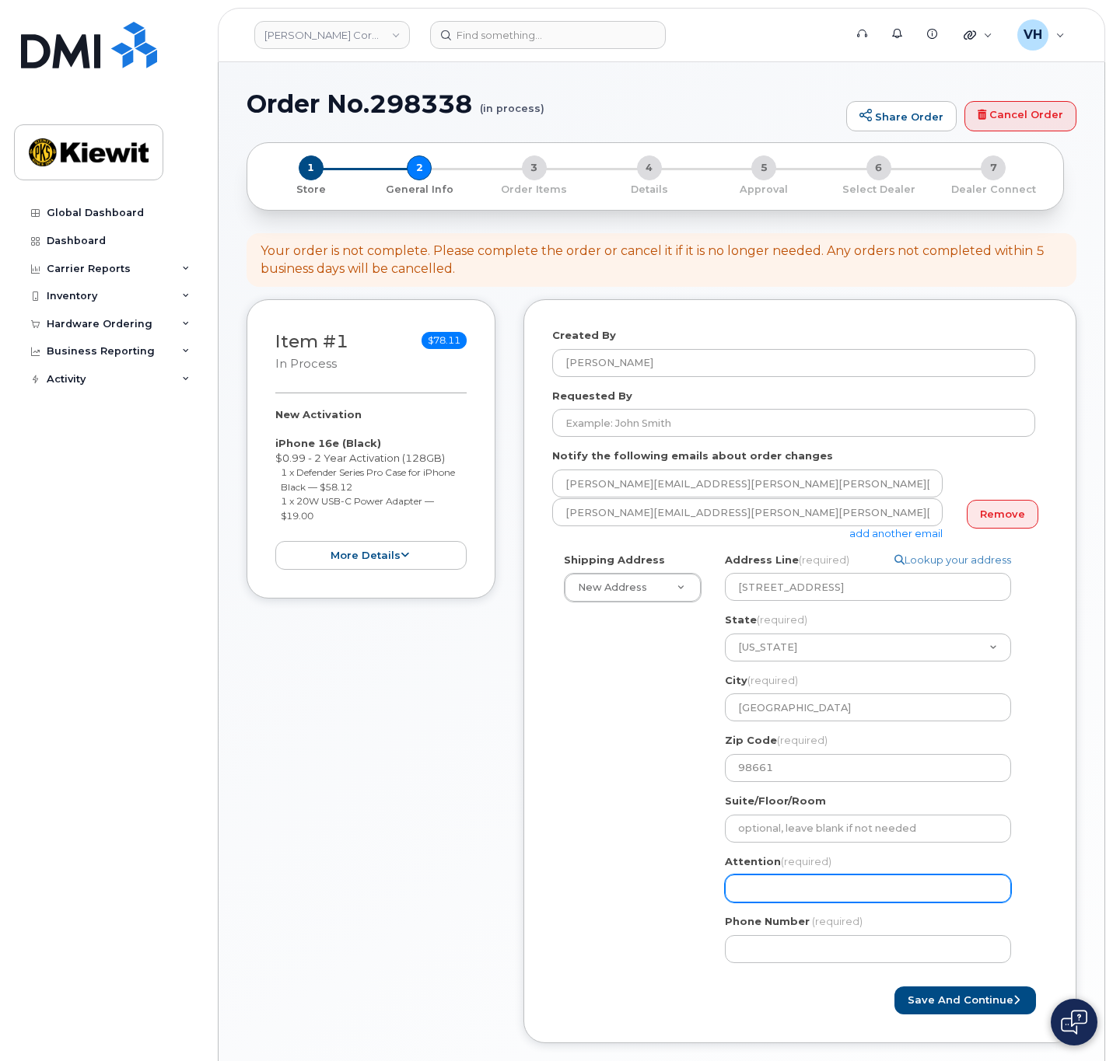
click at [789, 887] on input "Attention (required)" at bounding box center [868, 889] width 286 height 28
paste input "Nicole.Cline"
type input "Nicole.Cline"
click at [771, 889] on input "Nicole.Cline" at bounding box center [868, 889] width 286 height 28
select select
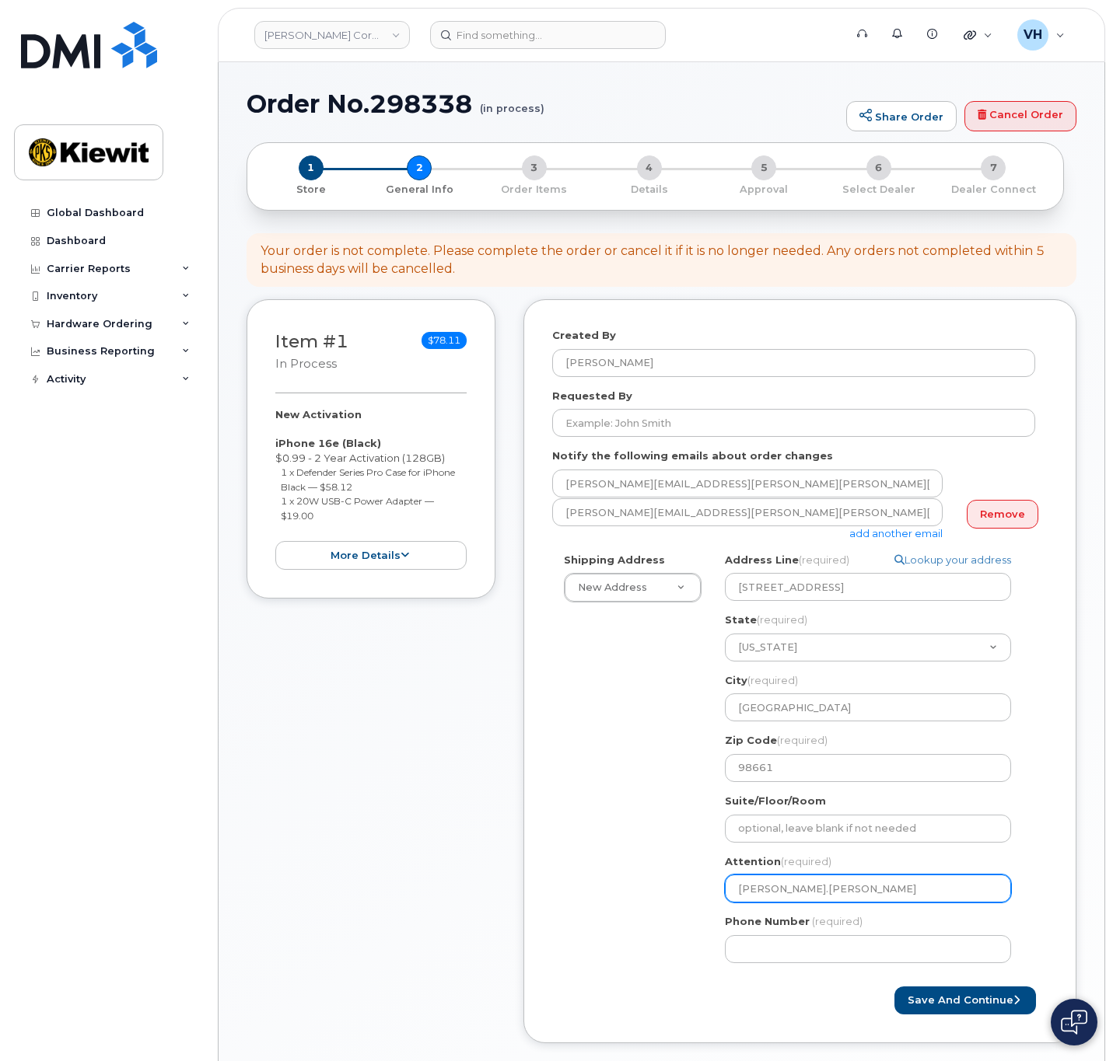
type input "NicoleCline"
select select
type input "Nicole Cline"
click at [841, 893] on input "Nicole Cline" at bounding box center [868, 889] width 286 height 28
select select
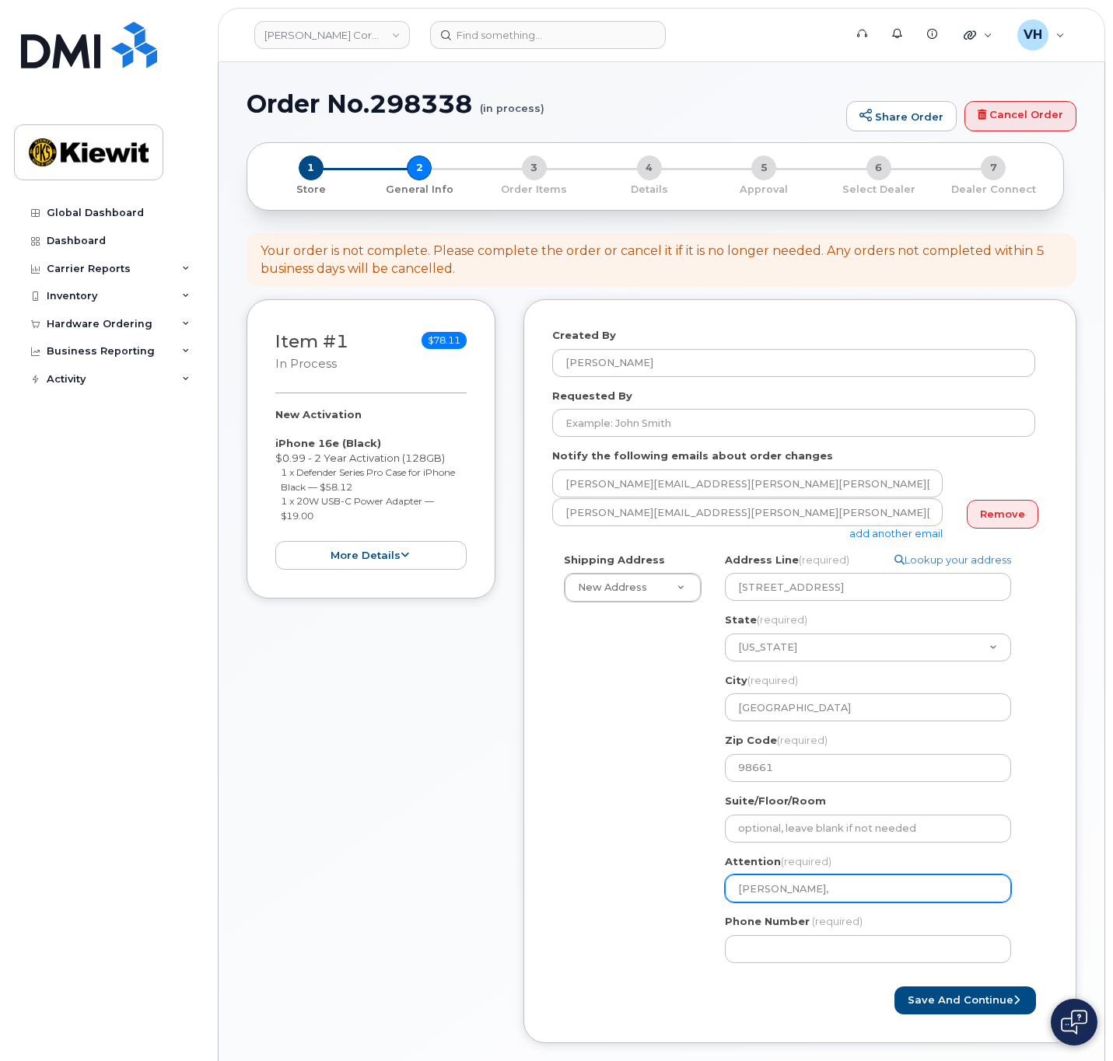
type input "Nicole Cline,"
click at [826, 879] on input "Nicole Cline," at bounding box center [868, 889] width 286 height 28
paste input "[PERSON_NAME].[PERSON_NAME]"
select select
type input "Nicole Cline, Elijah.Daniel"
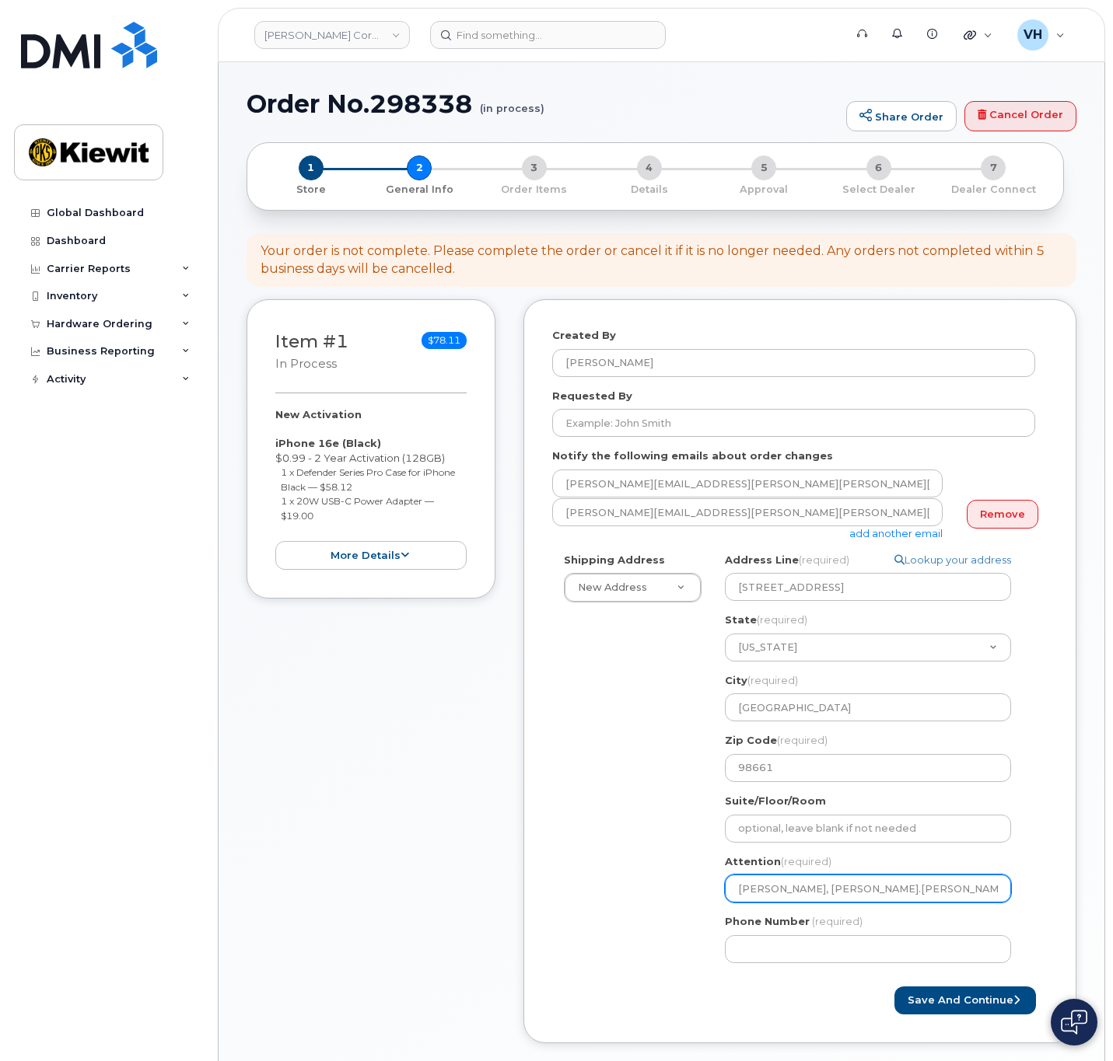
click at [837, 896] on input "Nicole Cline, Elijah.Daniel" at bounding box center [868, 889] width 286 height 28
select select
type input "Nicole Cline, ElijahDaniel"
select select
type input "[PERSON_NAME], [PERSON_NAME]"
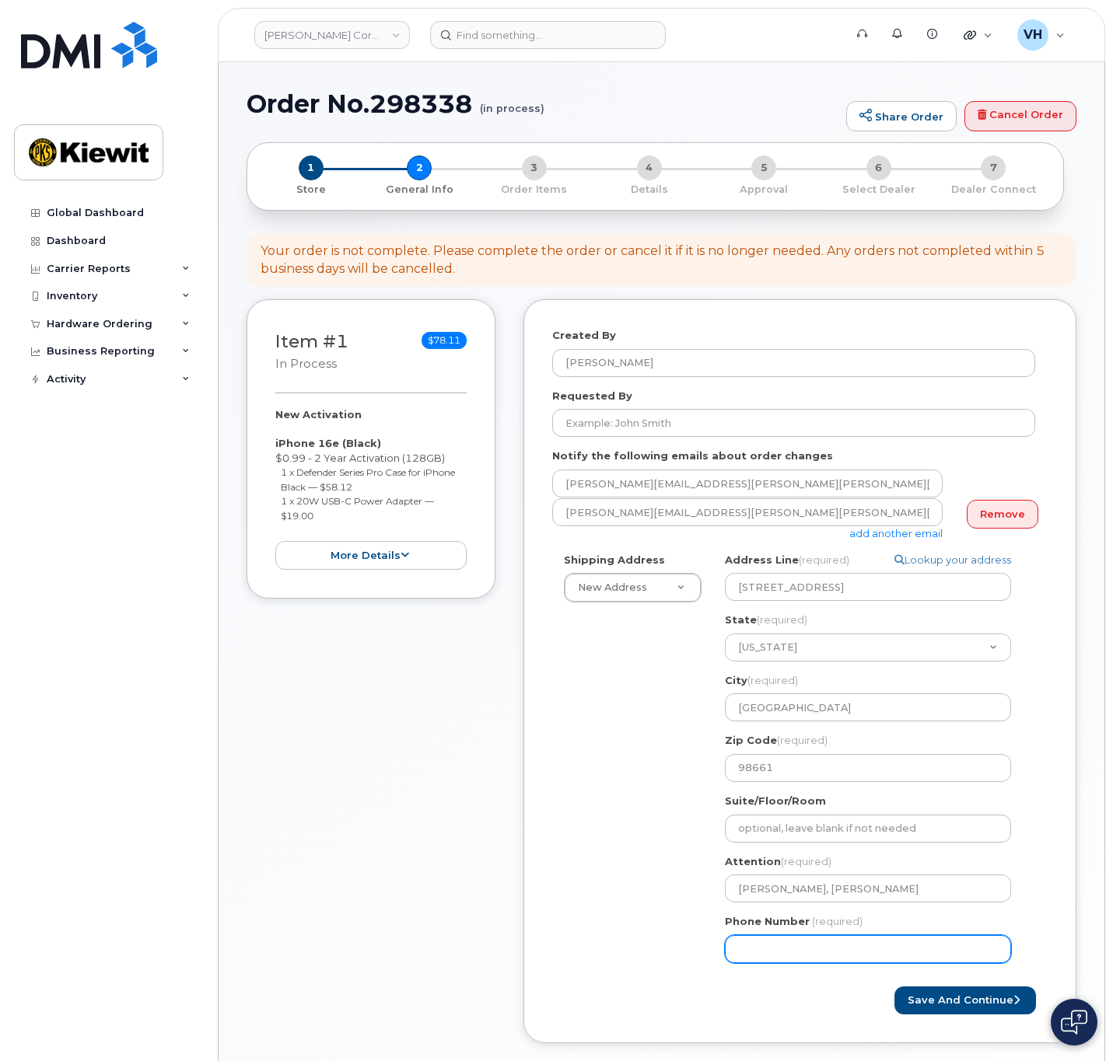
click at [880, 948] on input "Phone Number" at bounding box center [868, 949] width 286 height 28
type input "8777727707"
select select
click at [983, 1001] on button "Save and Continue" at bounding box center [964, 1001] width 141 height 29
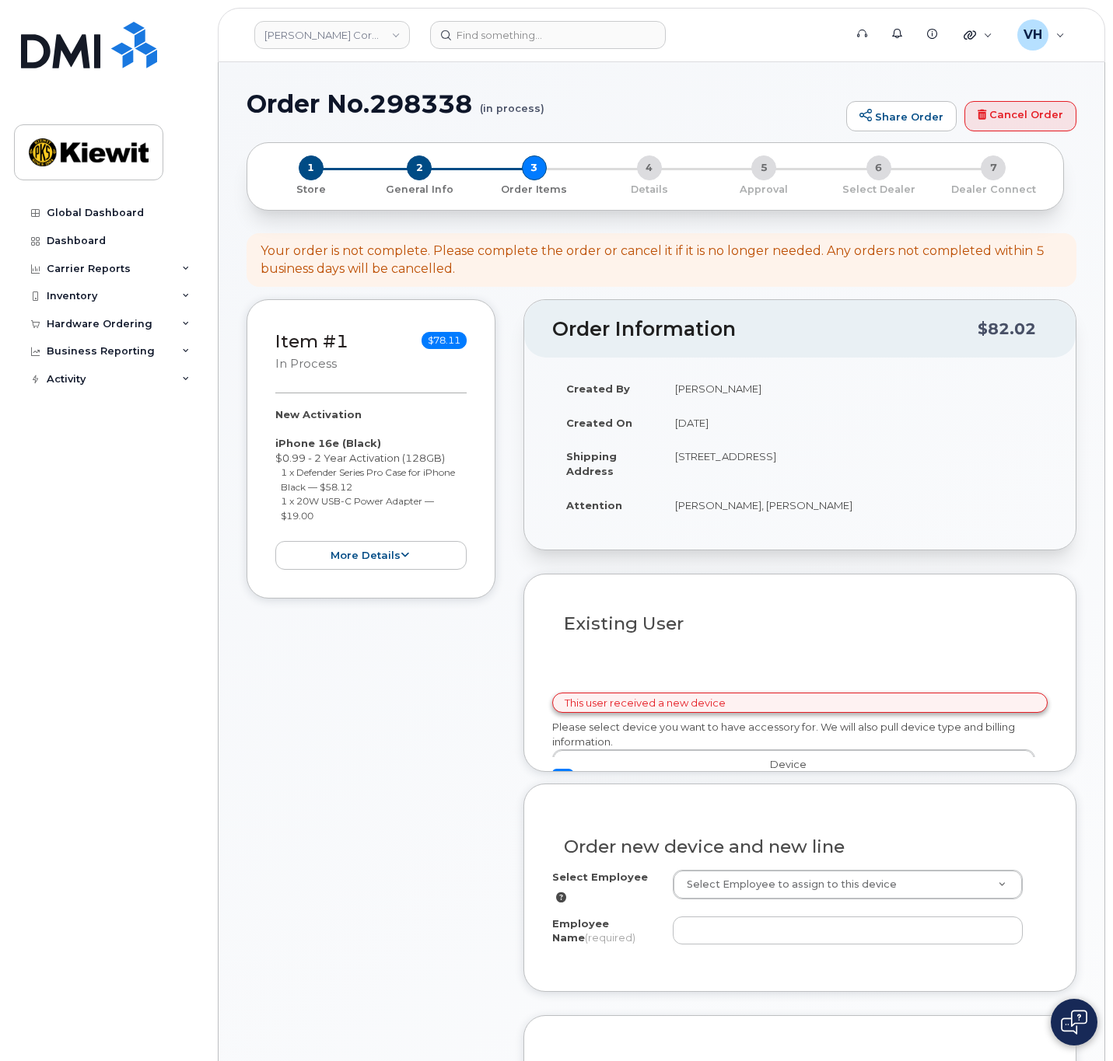
select select
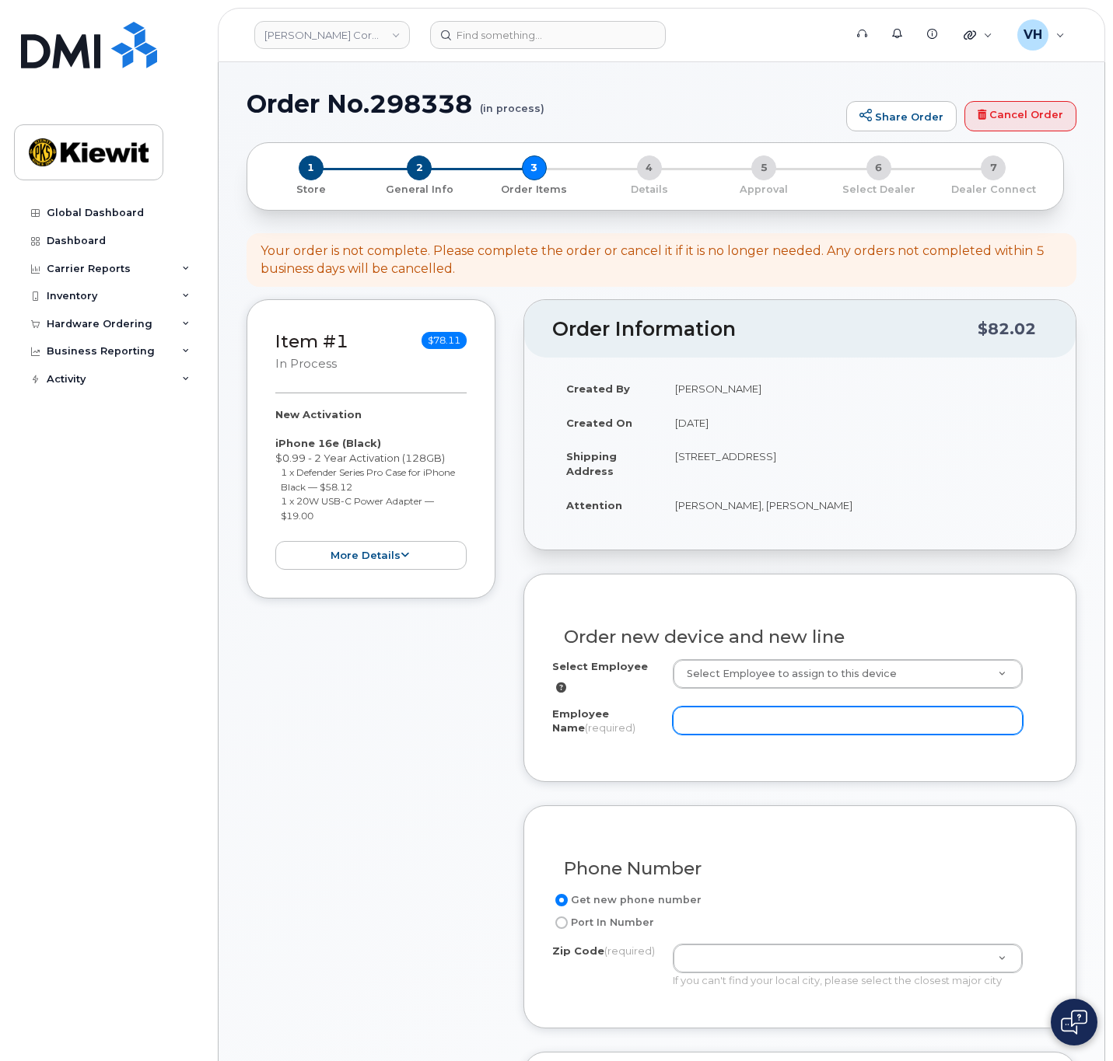
click at [746, 721] on input "Employee Name (required)" at bounding box center [847, 721] width 350 height 28
paste input "[PERSON_NAME].[PERSON_NAME]"
click at [718, 709] on input "[PERSON_NAME].[PERSON_NAME]" at bounding box center [847, 721] width 350 height 28
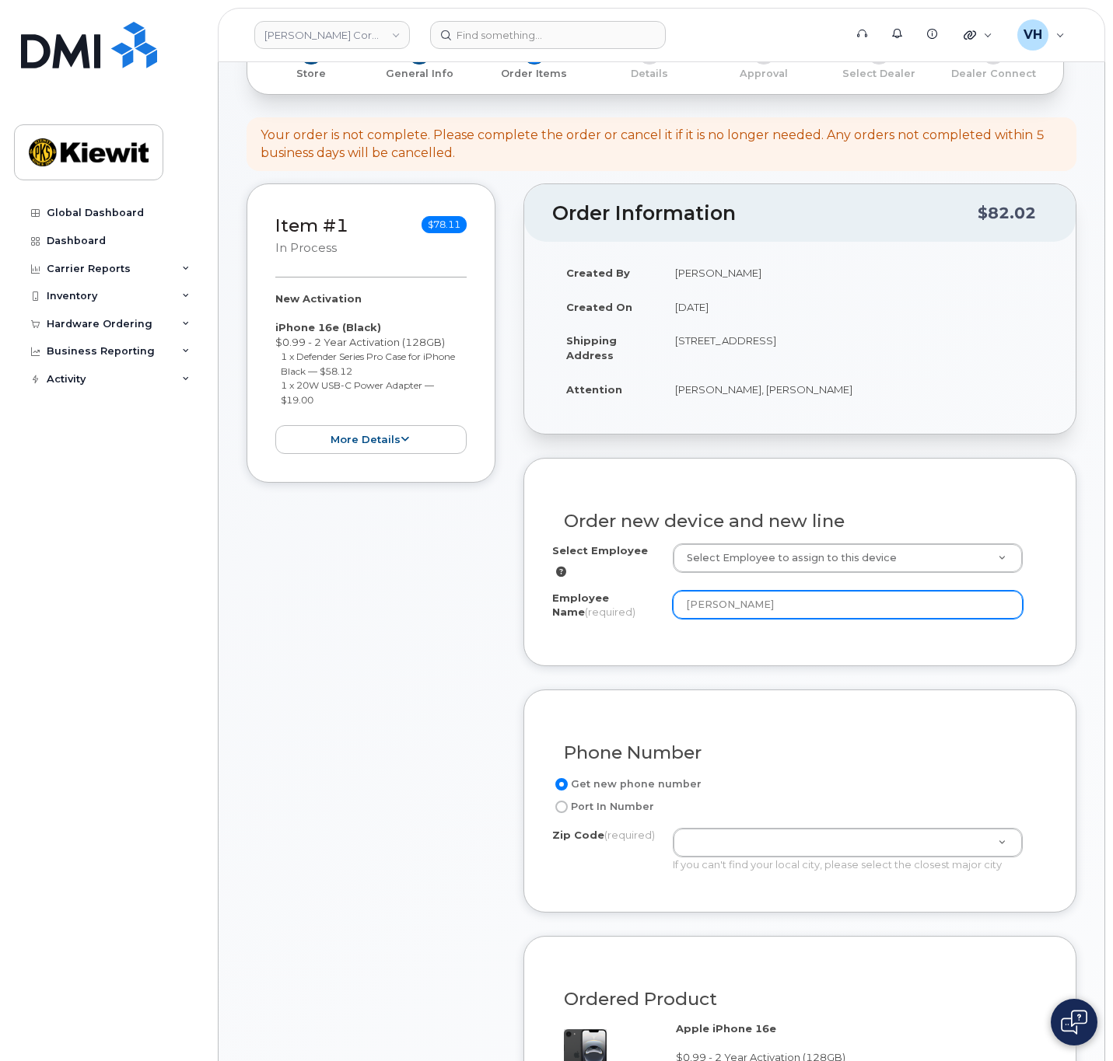
scroll to position [117, 0]
type input "[PERSON_NAME]"
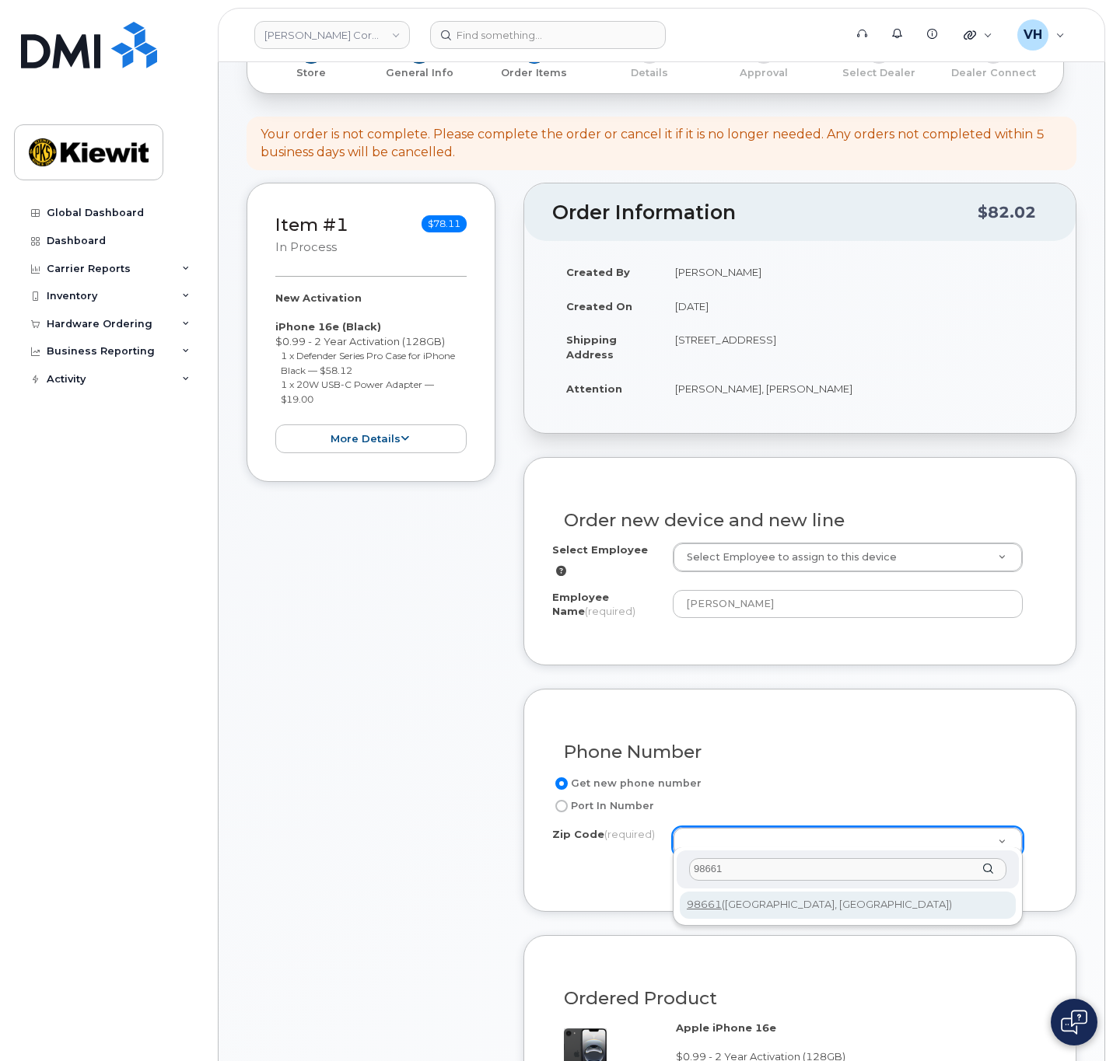
type input "98661"
type input "98661 ([GEOGRAPHIC_DATA], [GEOGRAPHIC_DATA])"
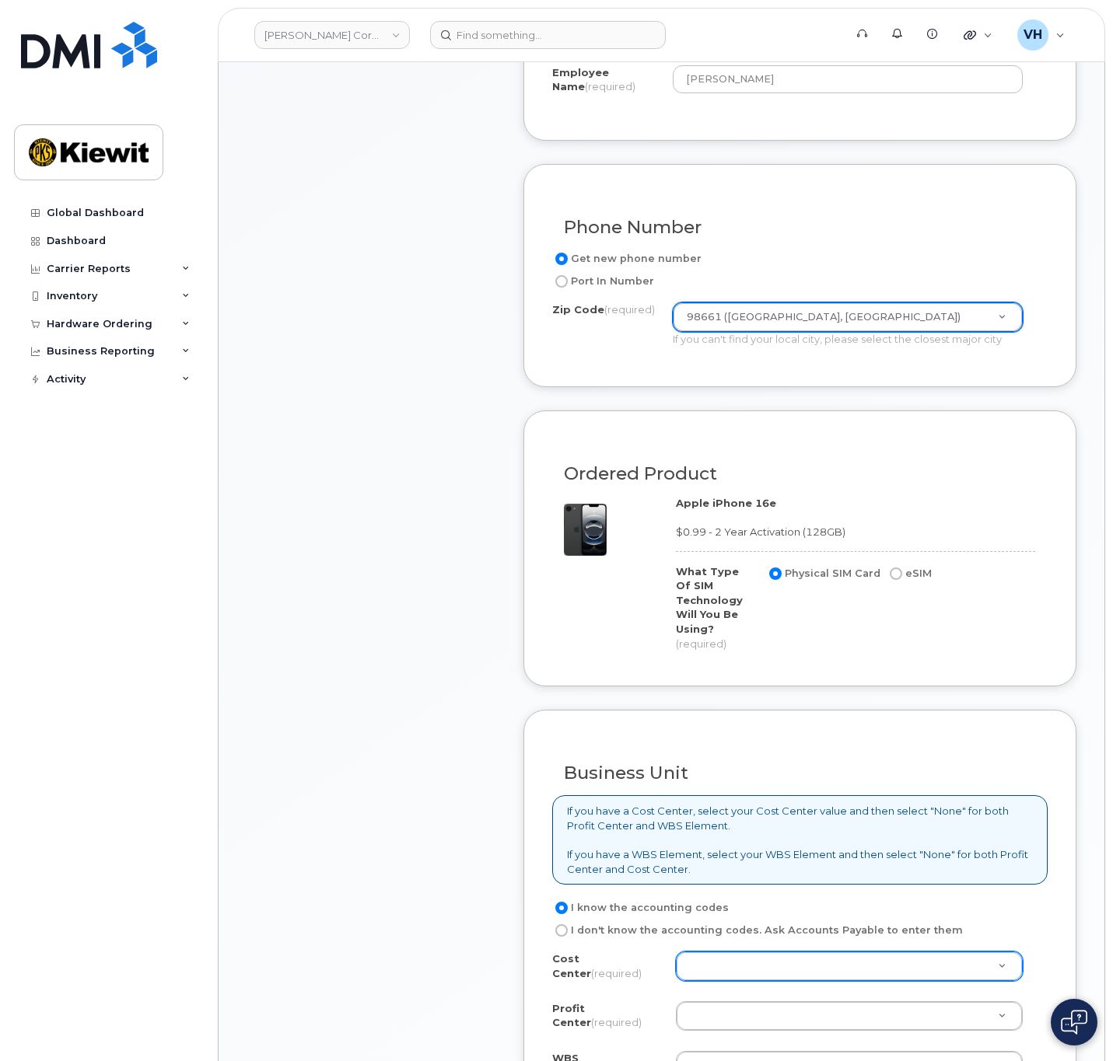
scroll to position [700, 0]
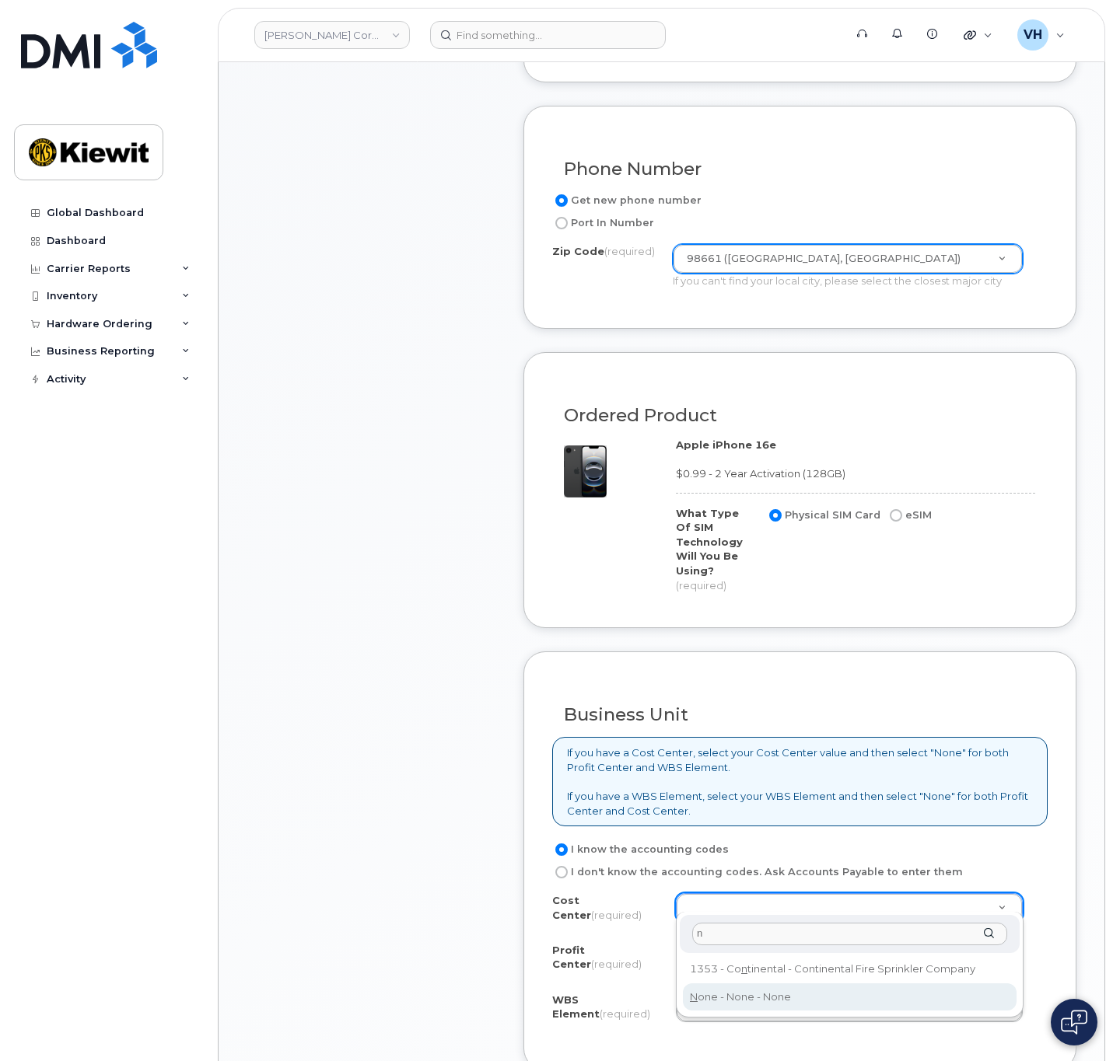
type input "n"
drag, startPoint x: 731, startPoint y: 994, endPoint x: 725, endPoint y: 942, distance: 52.5
type input "None"
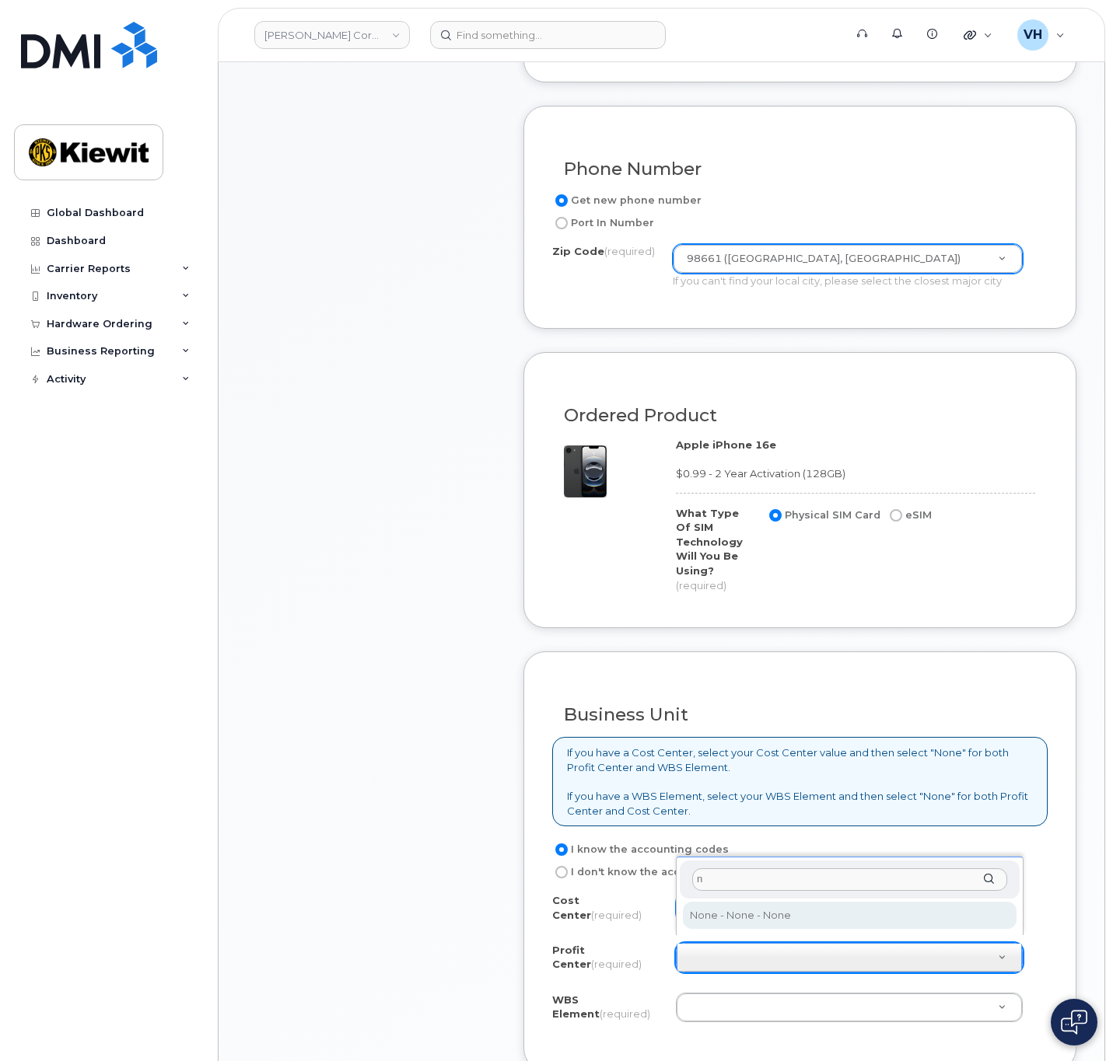
type input "n"
select select "None"
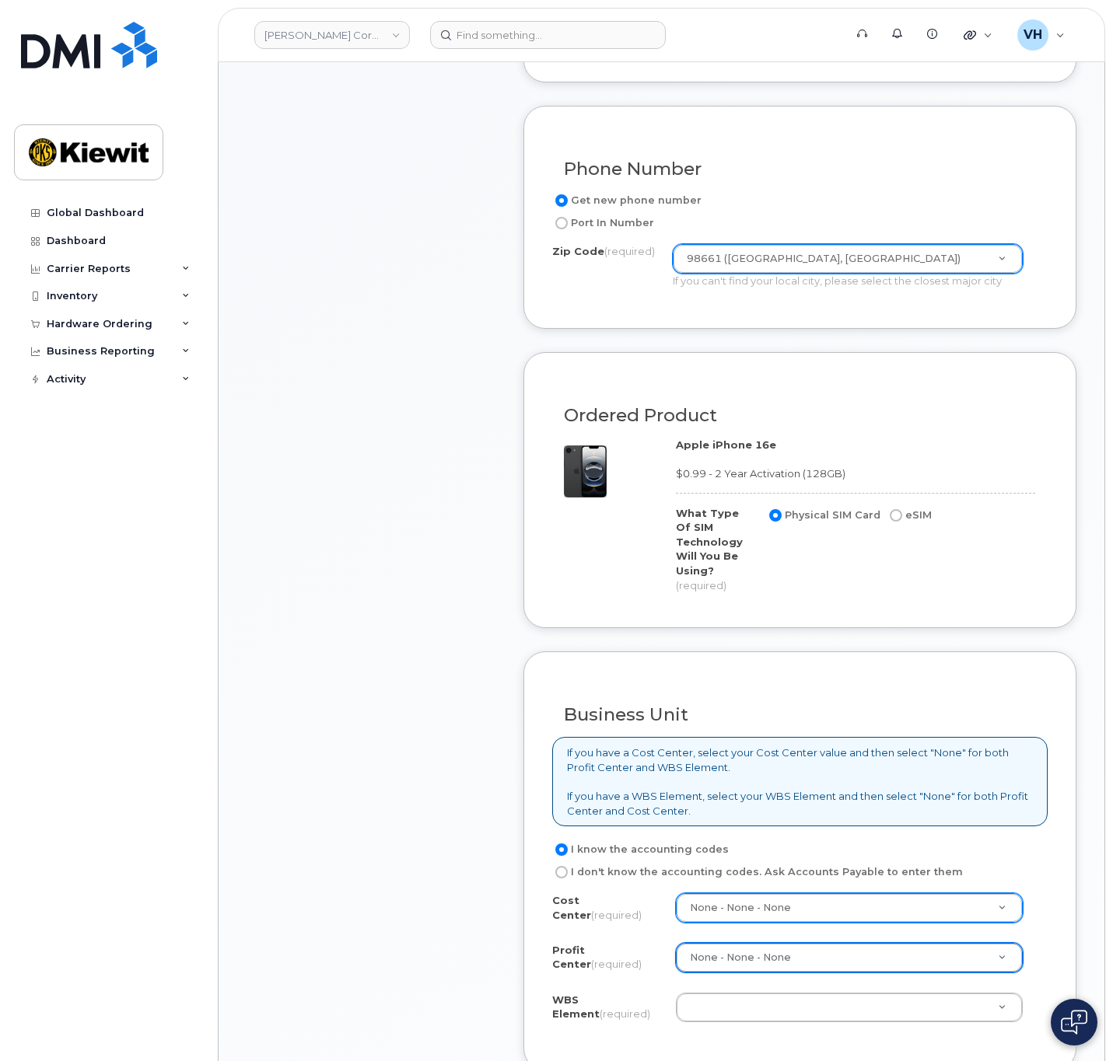
drag, startPoint x: 741, startPoint y: 992, endPoint x: 732, endPoint y: 984, distance: 12.1
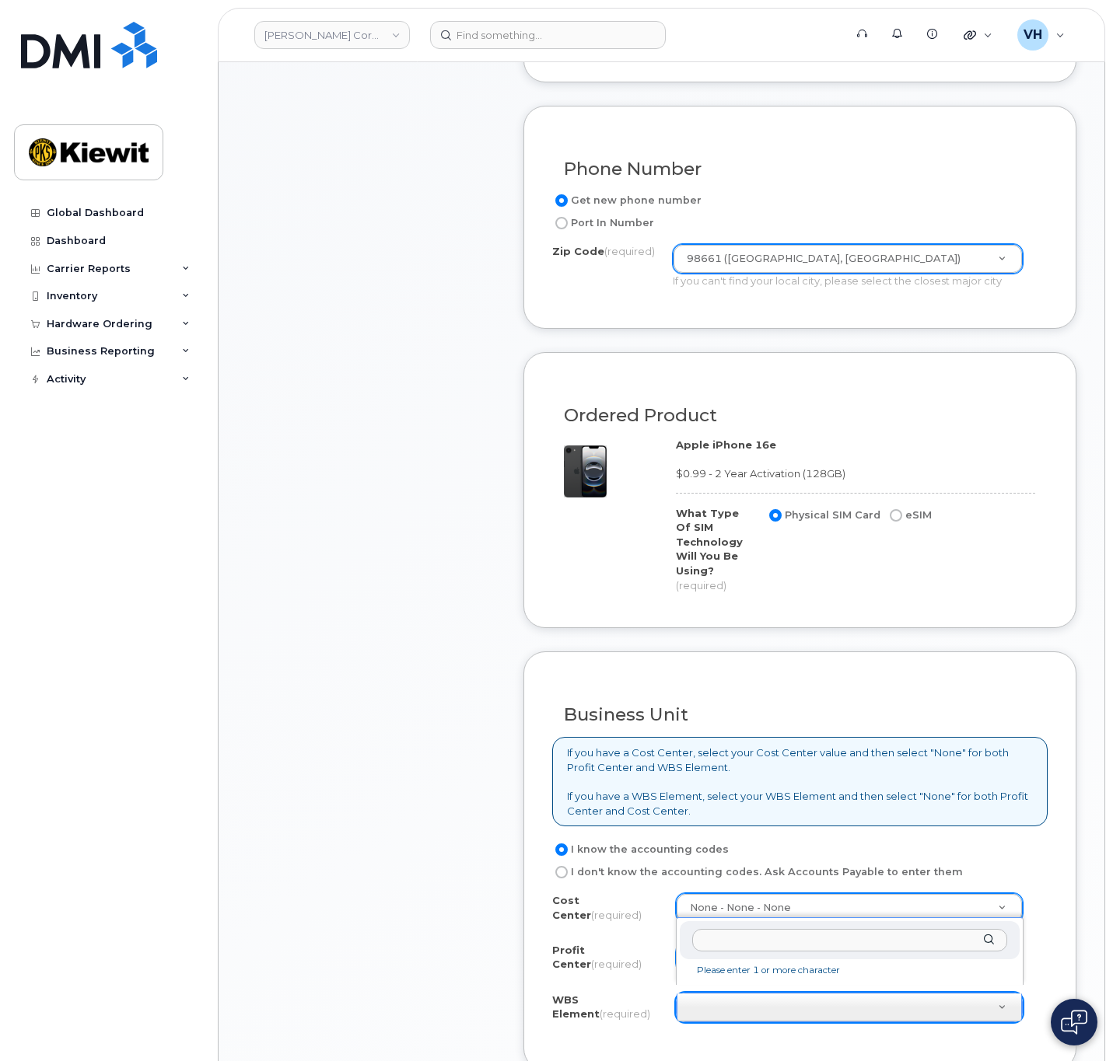
click at [728, 940] on input "text" at bounding box center [849, 940] width 315 height 23
paste input "110218.1707"
type input "110218.1707"
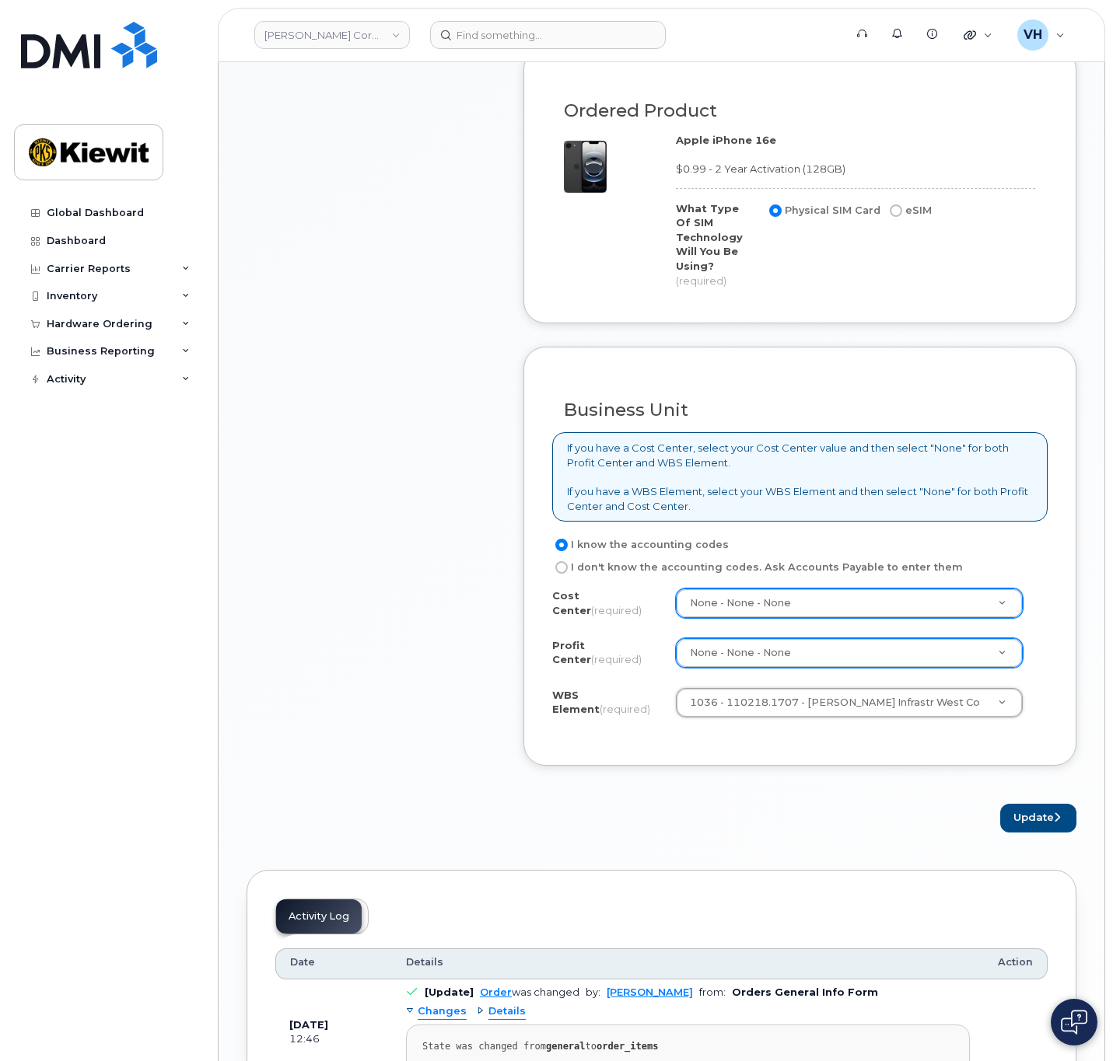
scroll to position [1050, 0]
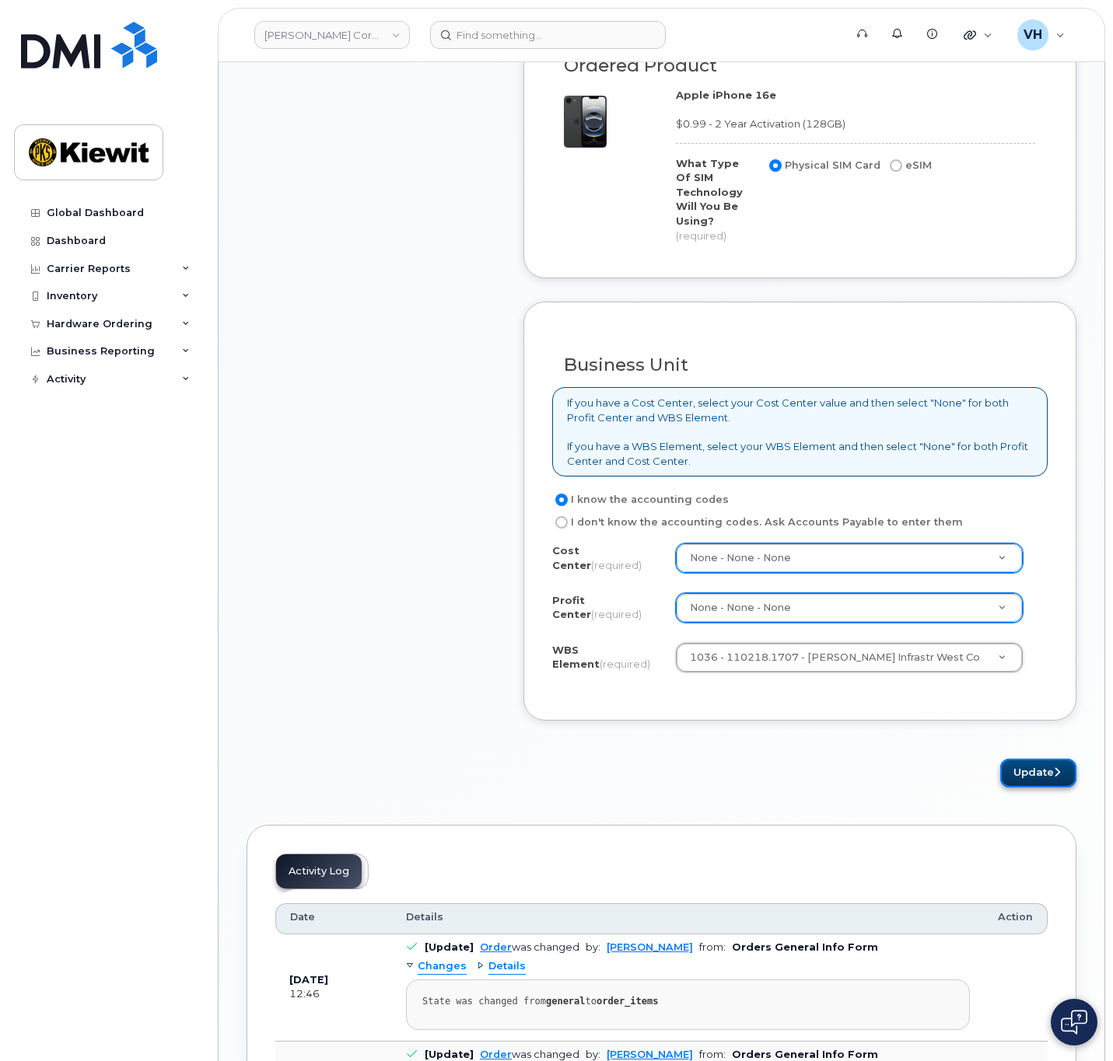
click at [1034, 760] on button "Update" at bounding box center [1038, 773] width 76 height 29
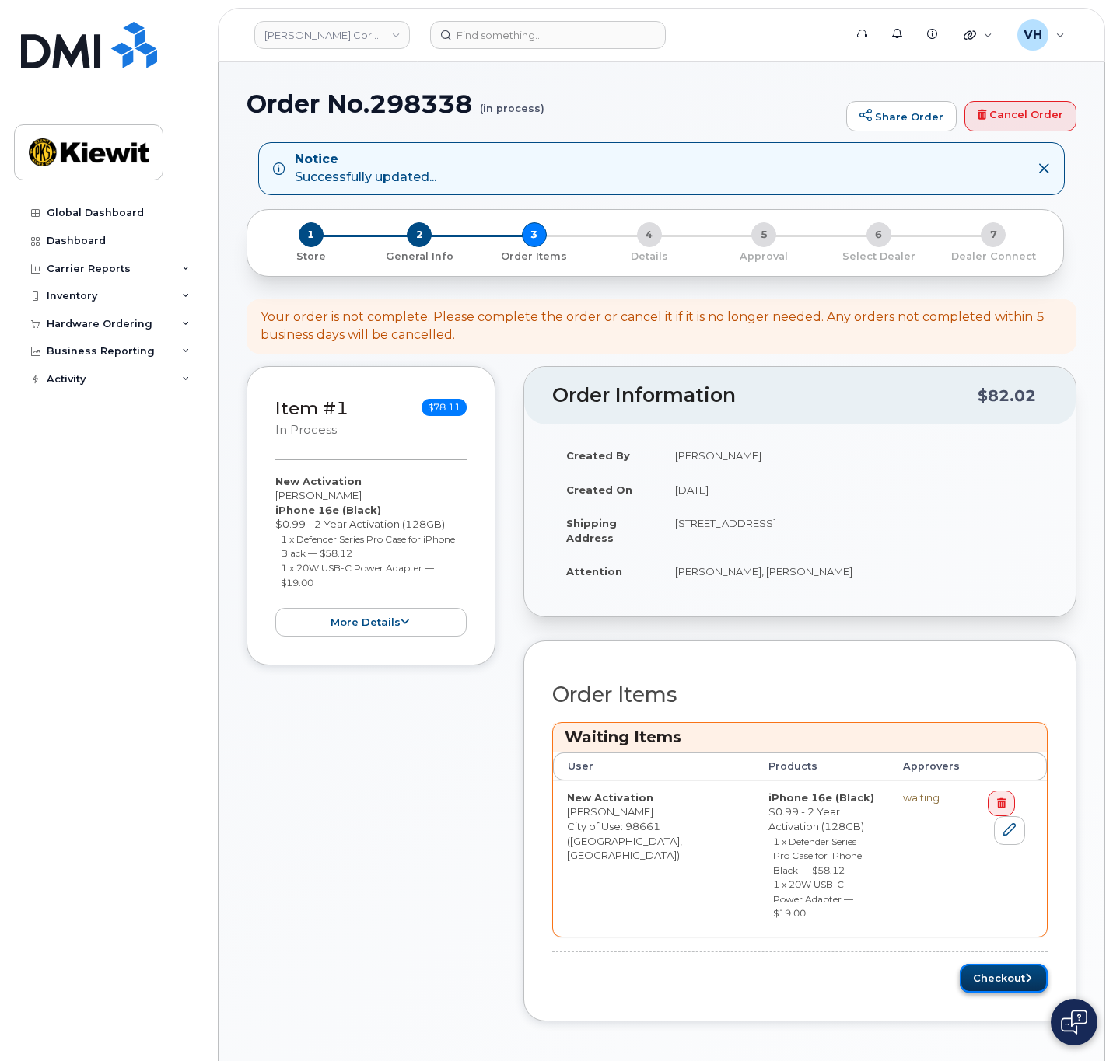
click at [1025, 973] on icon "submit" at bounding box center [1028, 978] width 6 height 10
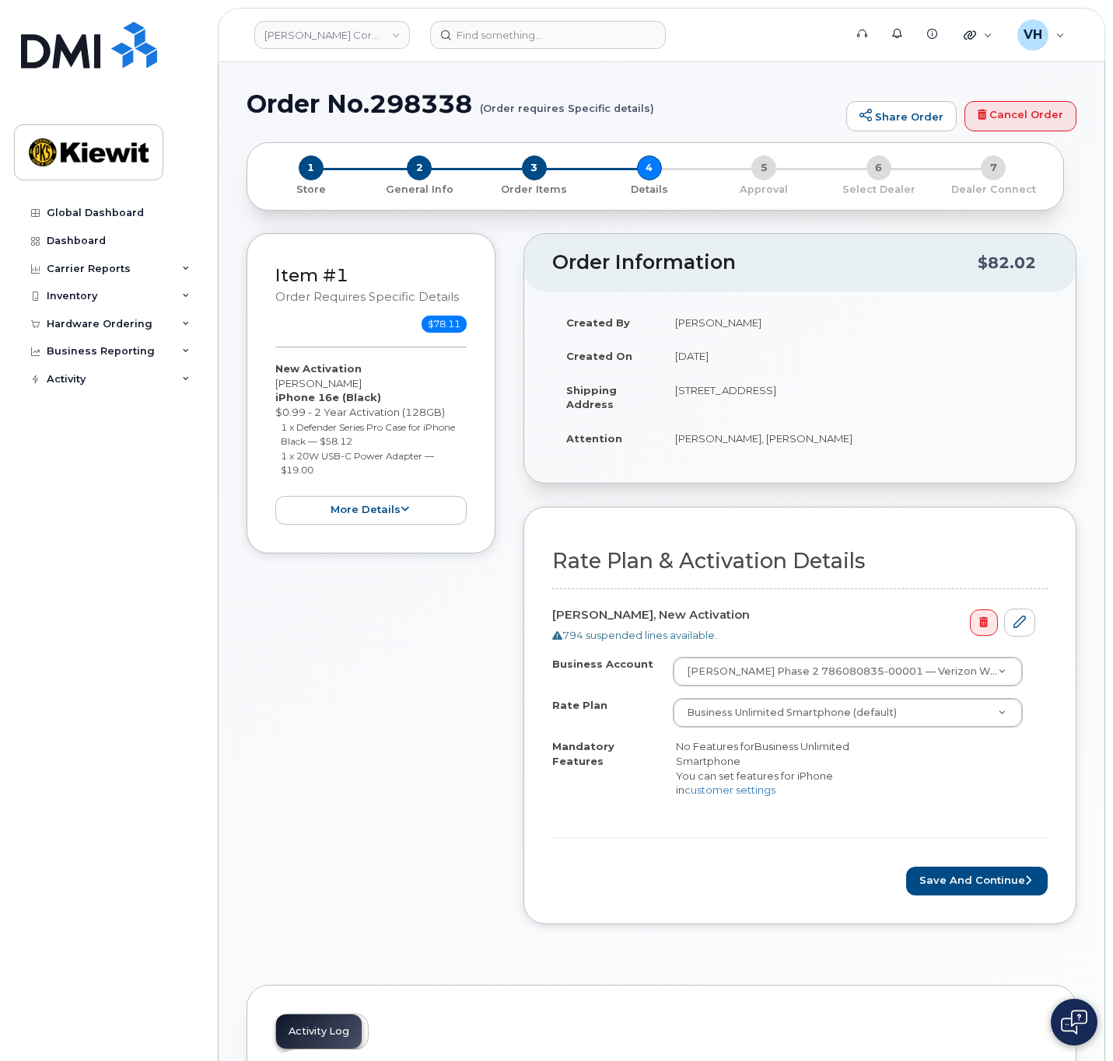
click at [427, 105] on h1 "Order No.298338 (Order requires Specific details)" at bounding box center [542, 103] width 592 height 27
copy h1 "298338"
click at [927, 883] on button "Save and Continue" at bounding box center [976, 881] width 141 height 29
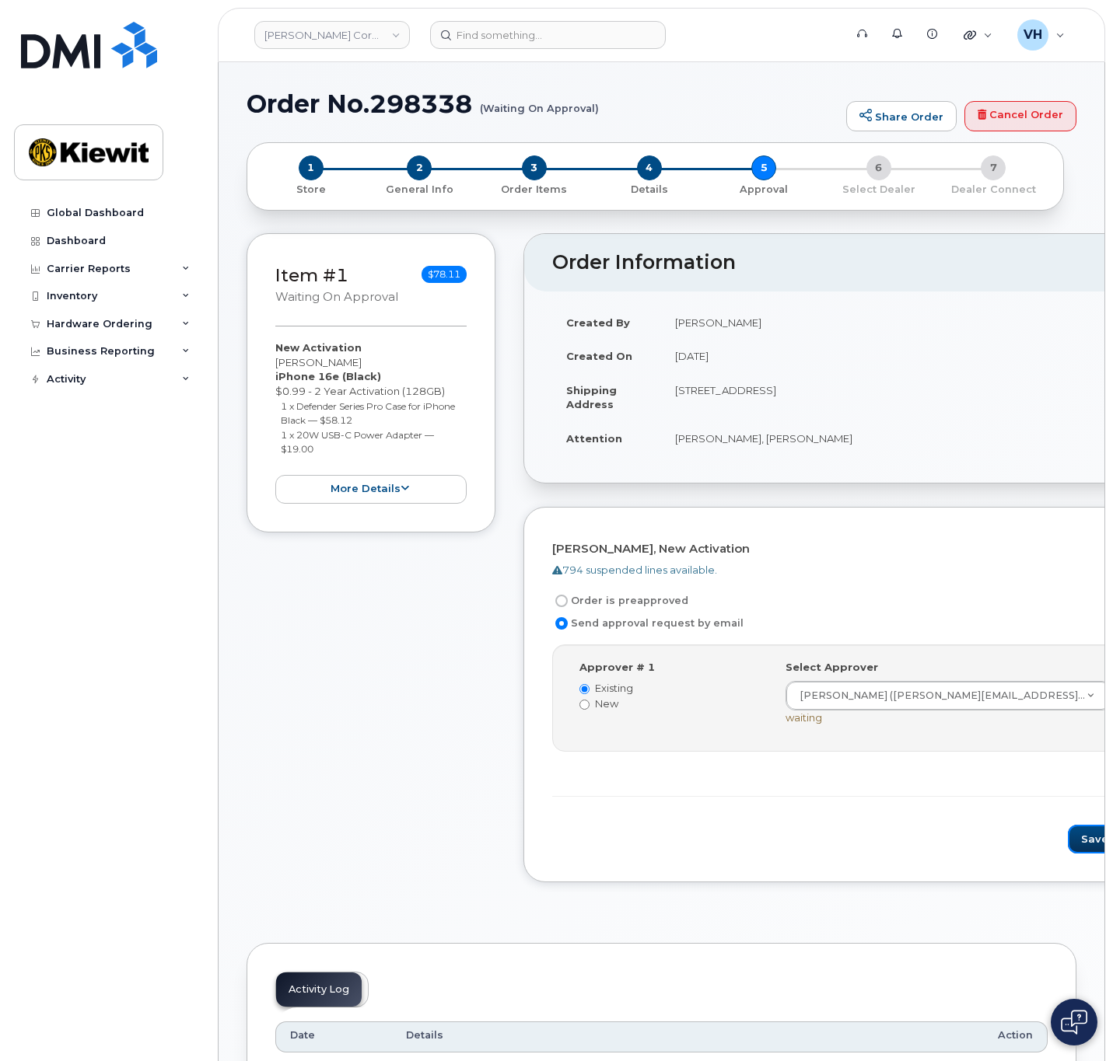
drag, startPoint x: 994, startPoint y: 837, endPoint x: 585, endPoint y: 716, distance: 427.3
click at [1067, 837] on button "Save and Continue" at bounding box center [1133, 839] width 132 height 29
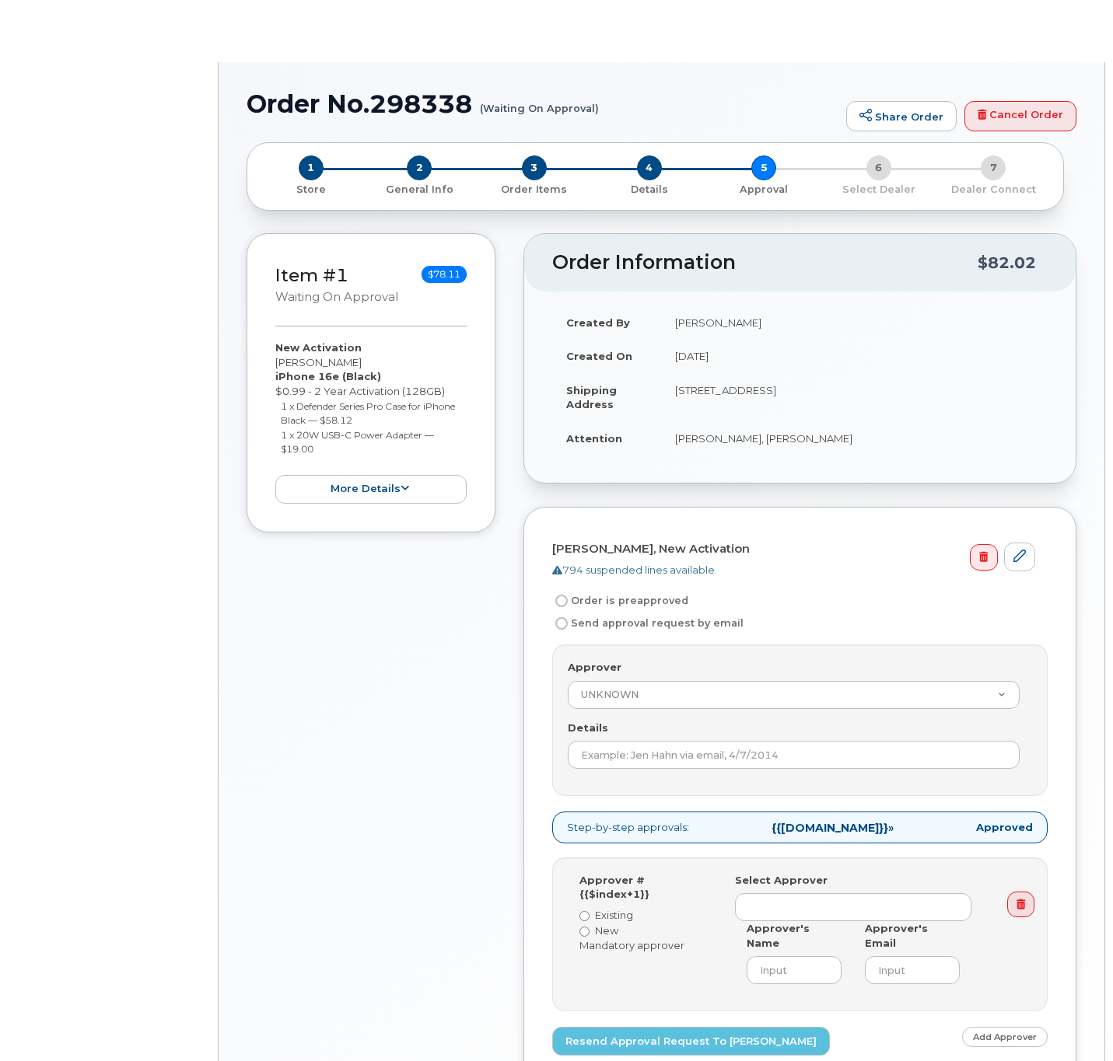
radio input "true"
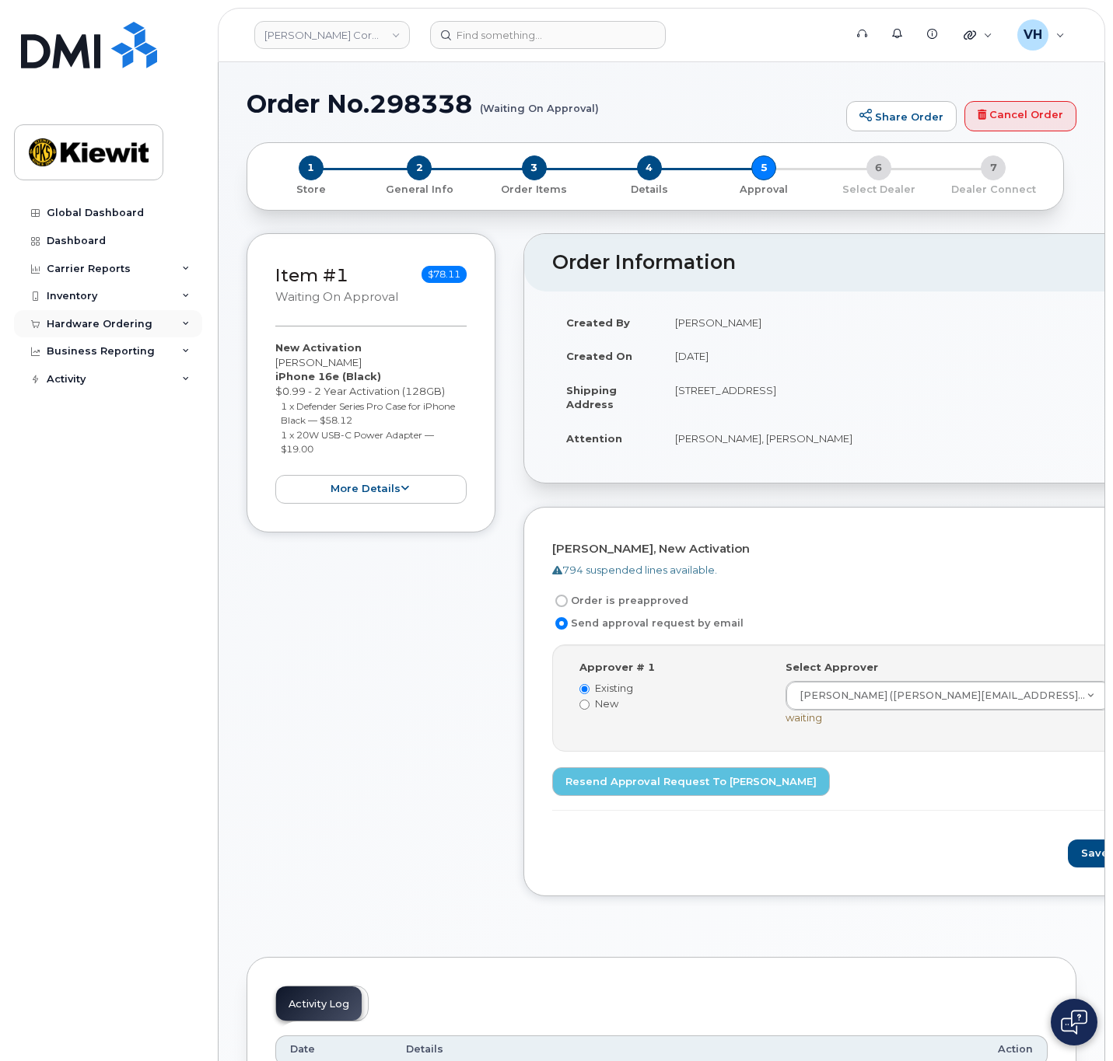
click at [95, 323] on div "Hardware Ordering" at bounding box center [100, 324] width 106 height 12
click at [79, 383] on div "Orders" at bounding box center [73, 383] width 38 height 14
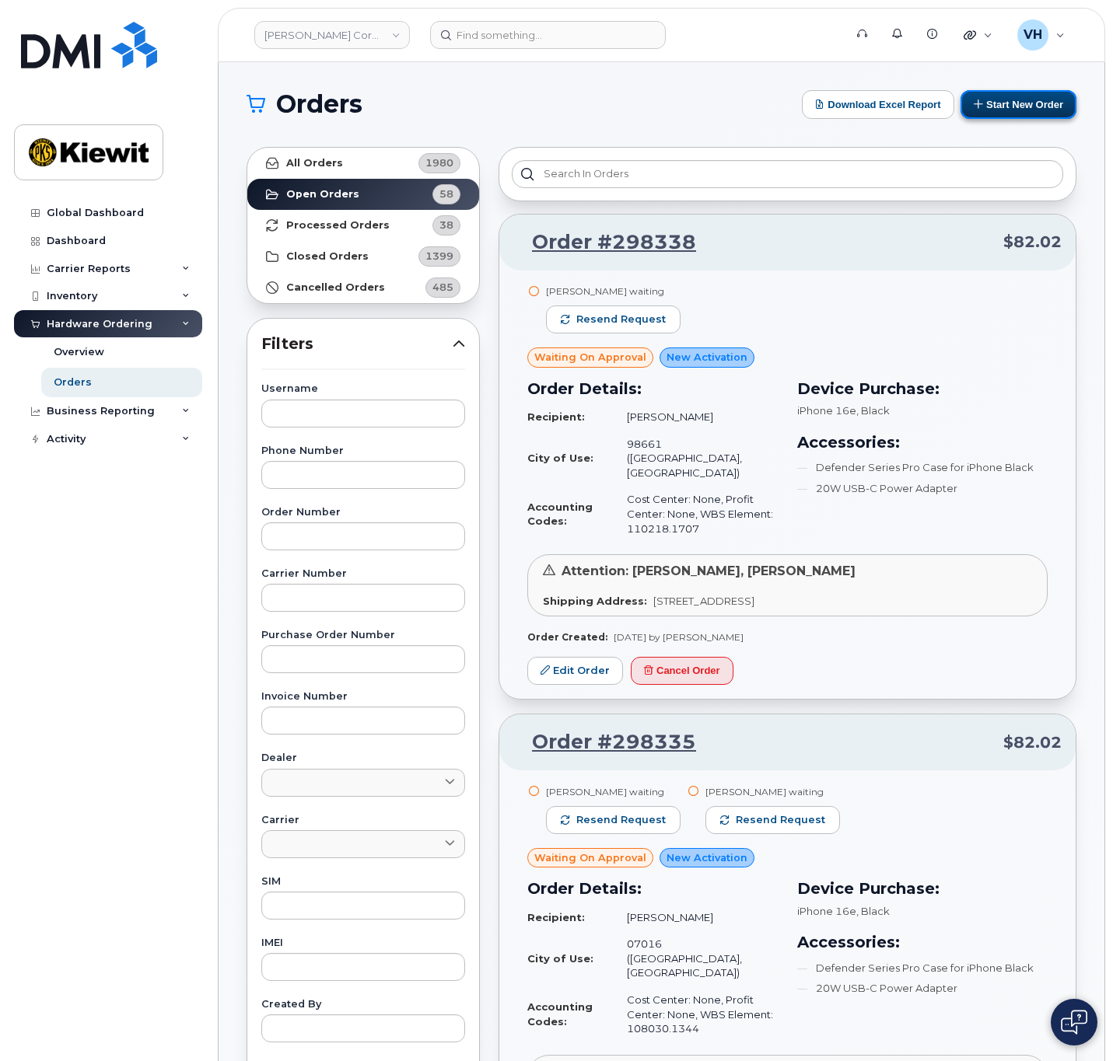
click at [1026, 108] on button "Start New Order" at bounding box center [1018, 104] width 116 height 29
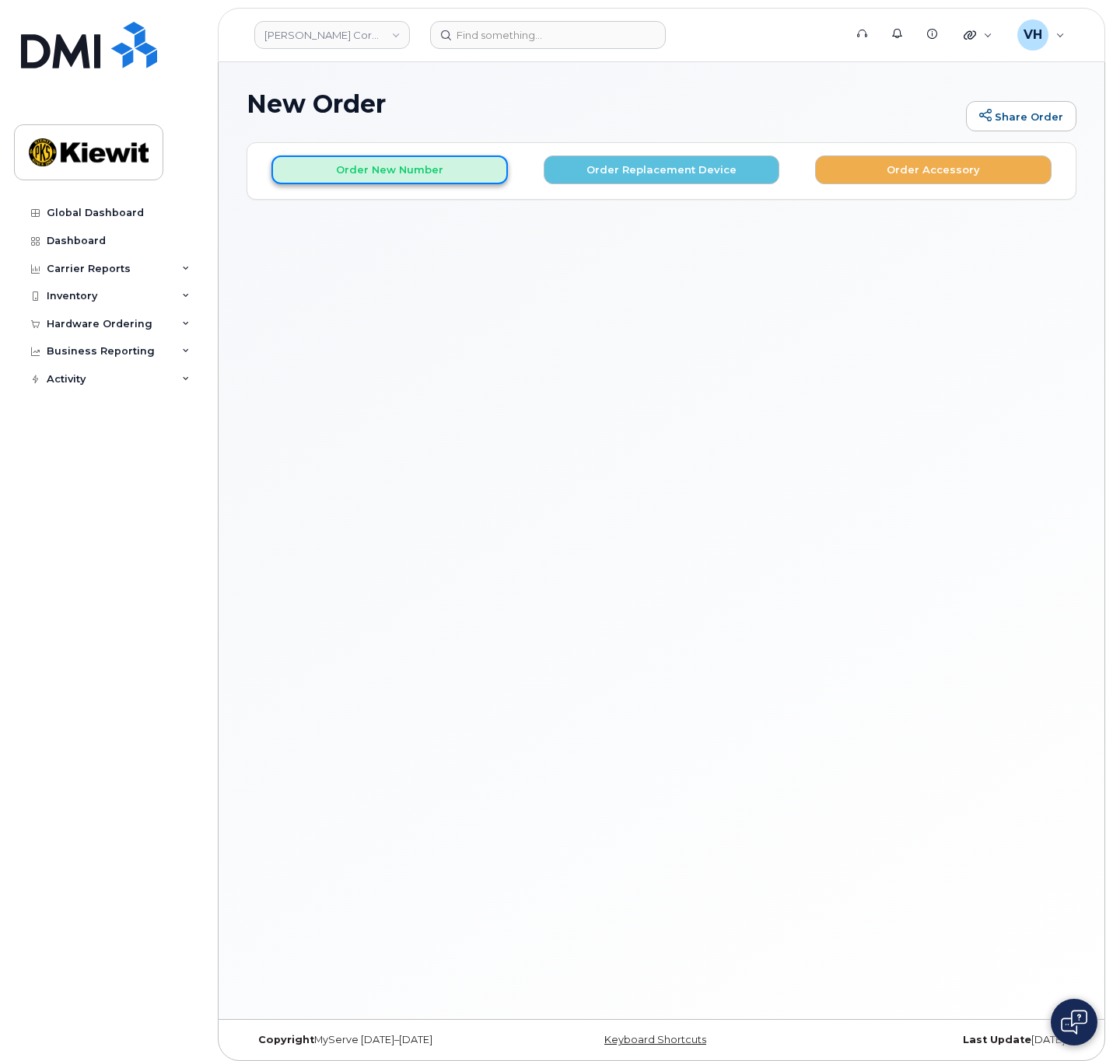
click at [473, 159] on button "Order New Number" at bounding box center [389, 169] width 236 height 29
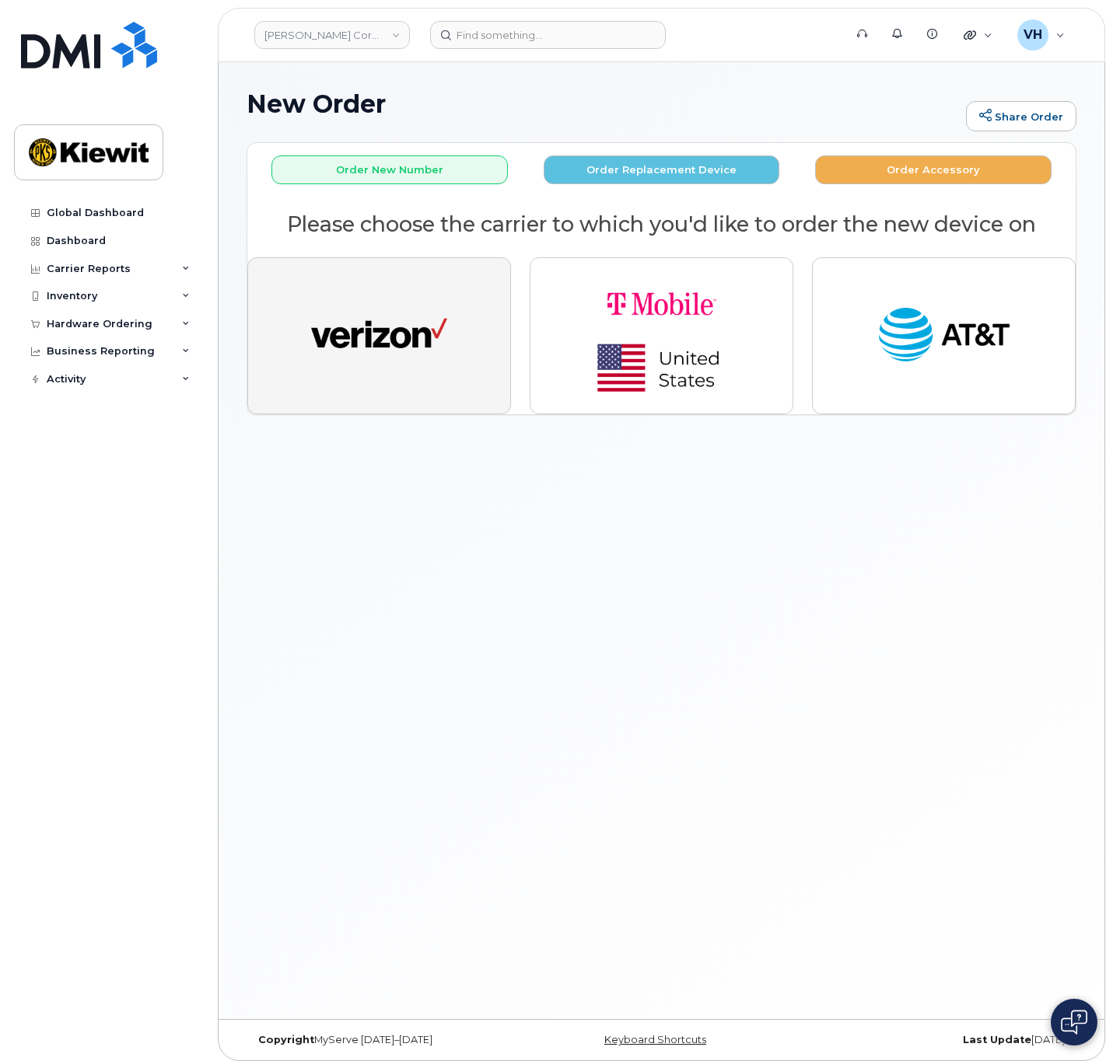
click at [421, 301] on img "button" at bounding box center [379, 336] width 136 height 70
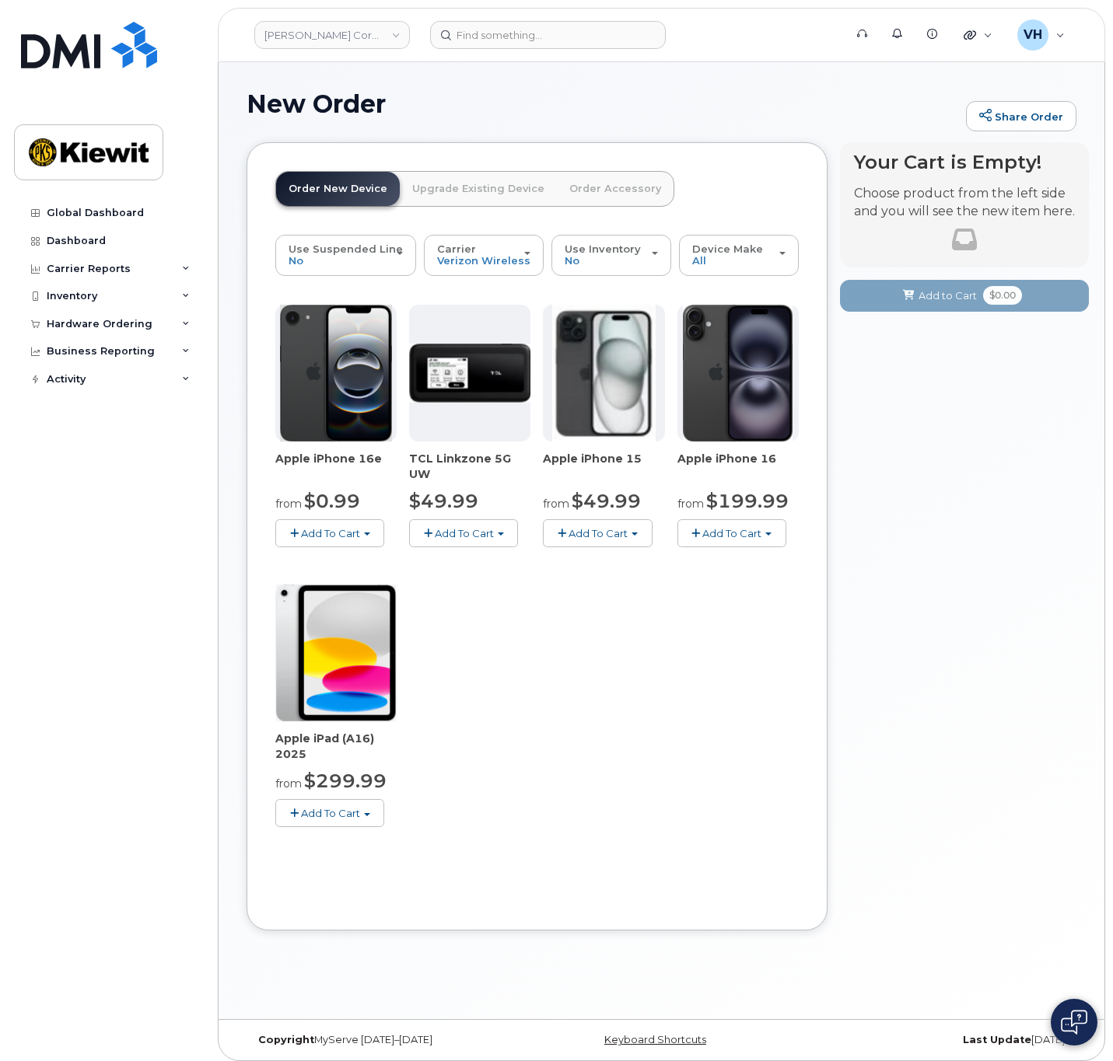
click at [351, 520] on button "Add To Cart" at bounding box center [329, 532] width 109 height 27
click at [345, 549] on ul "$0.99 - 2 Year Activation (128GB) $599.99 - Full Price (128GB)" at bounding box center [379, 572] width 208 height 46
click at [348, 554] on div "Apple iPhone 16e from $0.99 Add To Cart $0.99 - 2 Year Activation (128GB) $599.…" at bounding box center [536, 578] width 523 height 547
click at [345, 538] on button "Add To Cart" at bounding box center [329, 532] width 109 height 27
drag, startPoint x: 346, startPoint y: 557, endPoint x: 372, endPoint y: 544, distance: 29.6
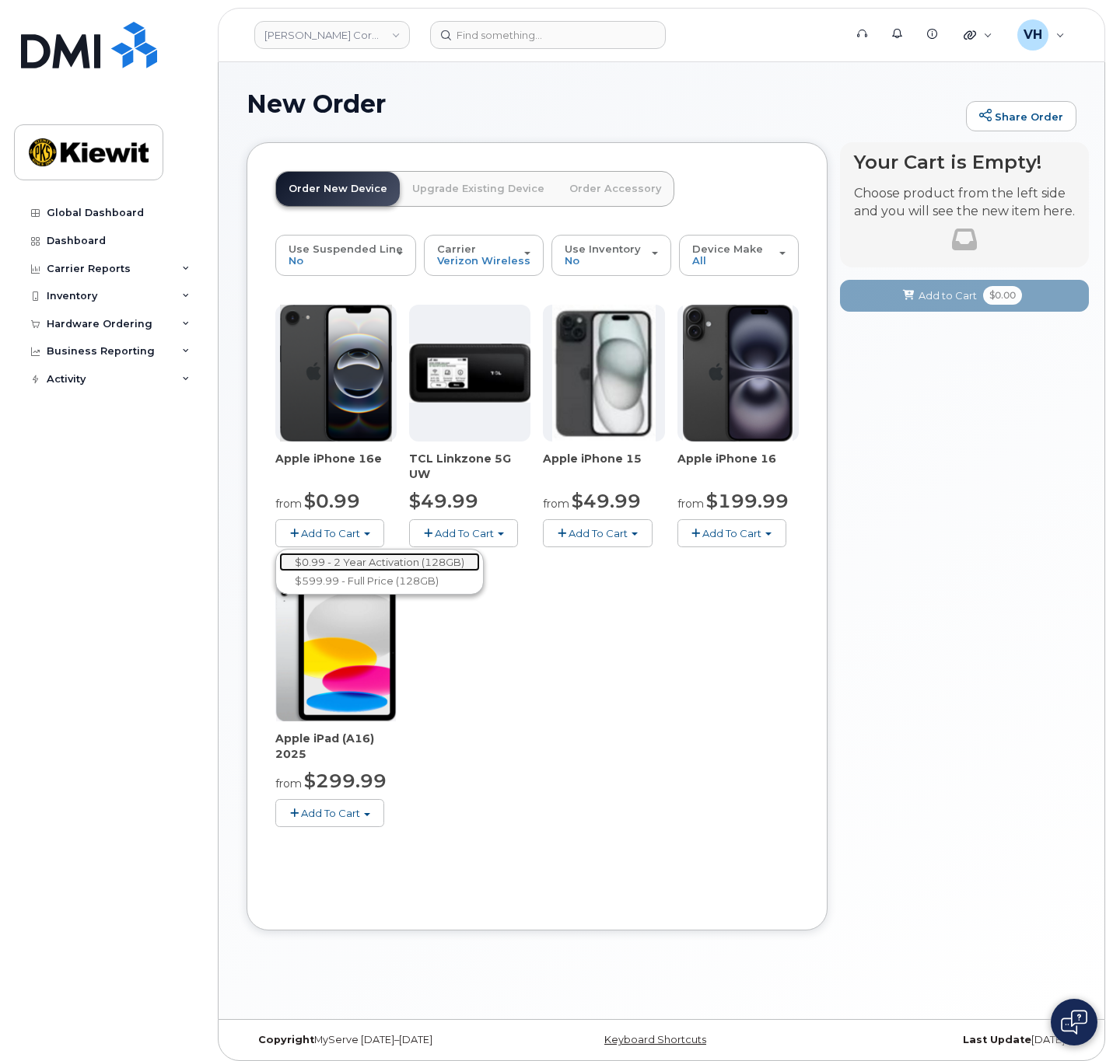
click at [348, 557] on link "$0.99 - 2 Year Activation (128GB)" at bounding box center [379, 562] width 201 height 19
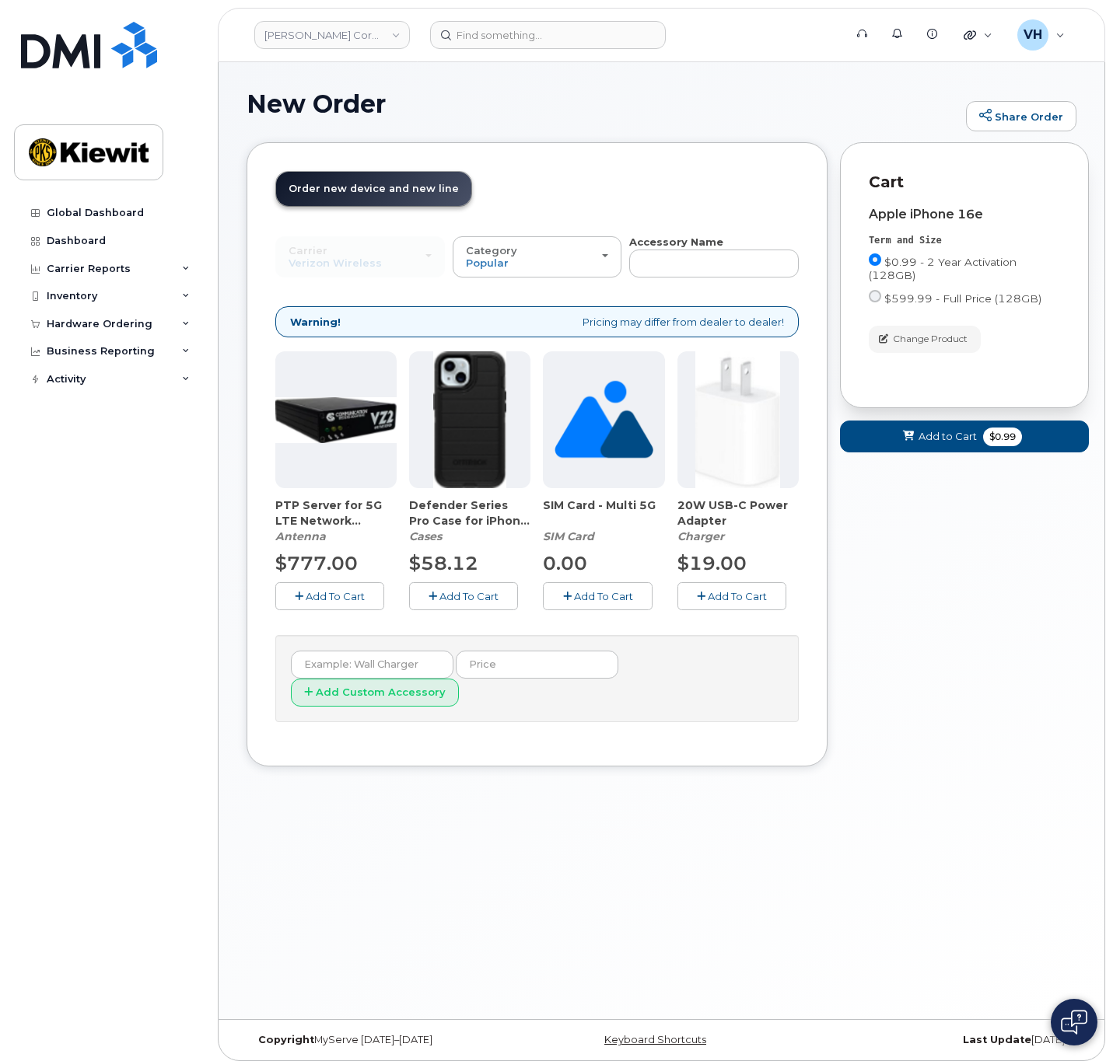
click at [499, 589] on button "Add To Cart" at bounding box center [463, 595] width 109 height 27
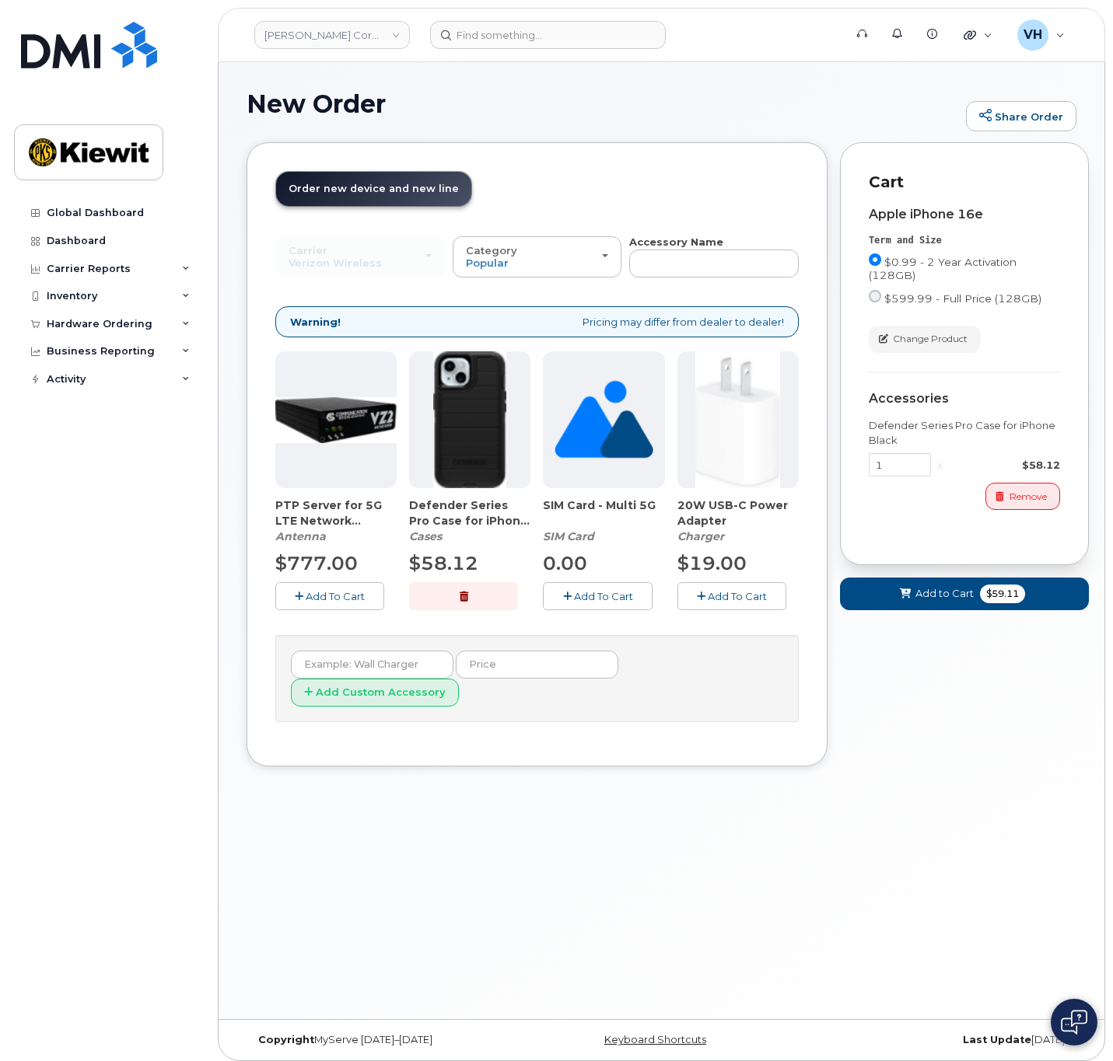
click at [716, 603] on button "Add To Cart" at bounding box center [731, 595] width 109 height 27
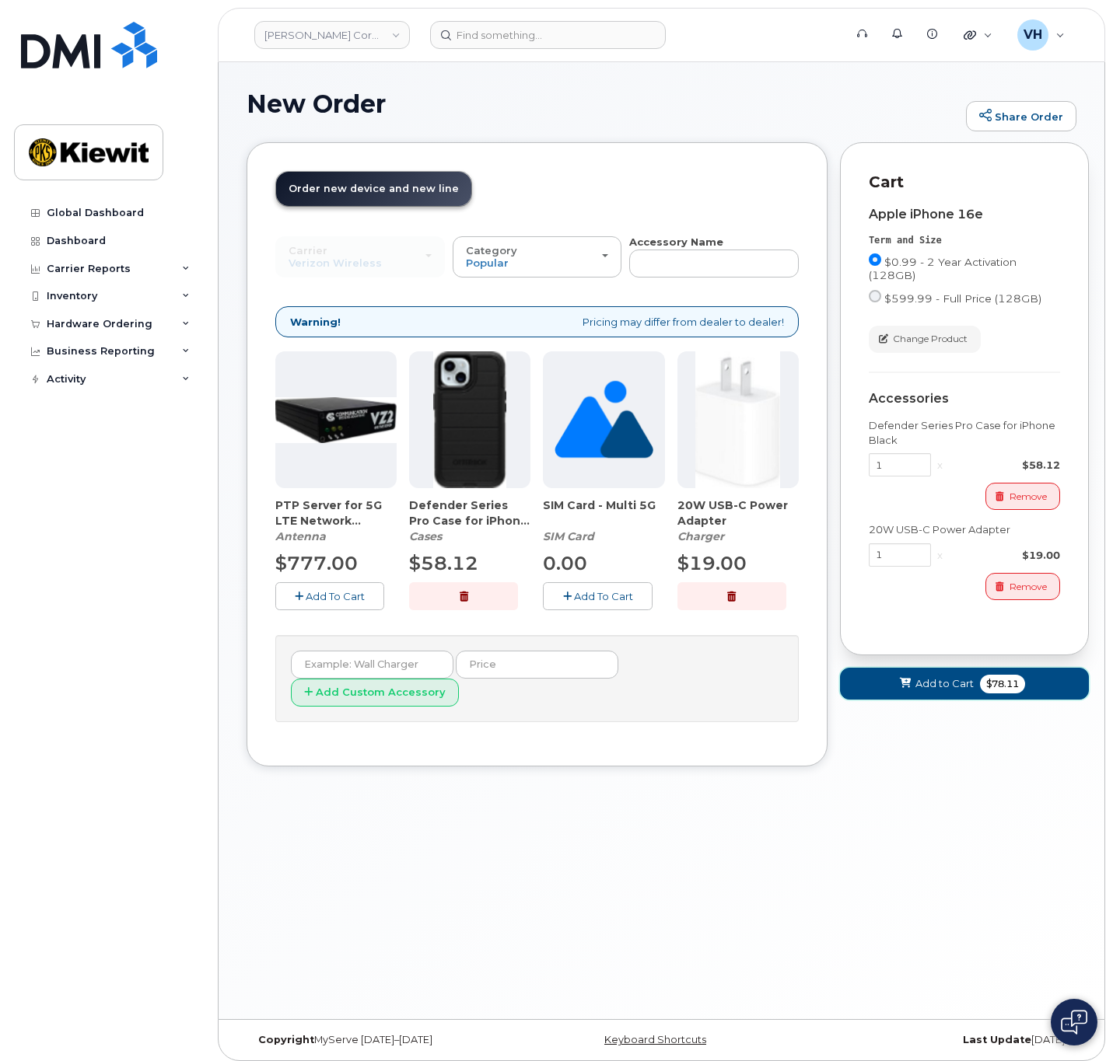
click at [973, 677] on button "Add to Cart $78.11" at bounding box center [964, 684] width 249 height 32
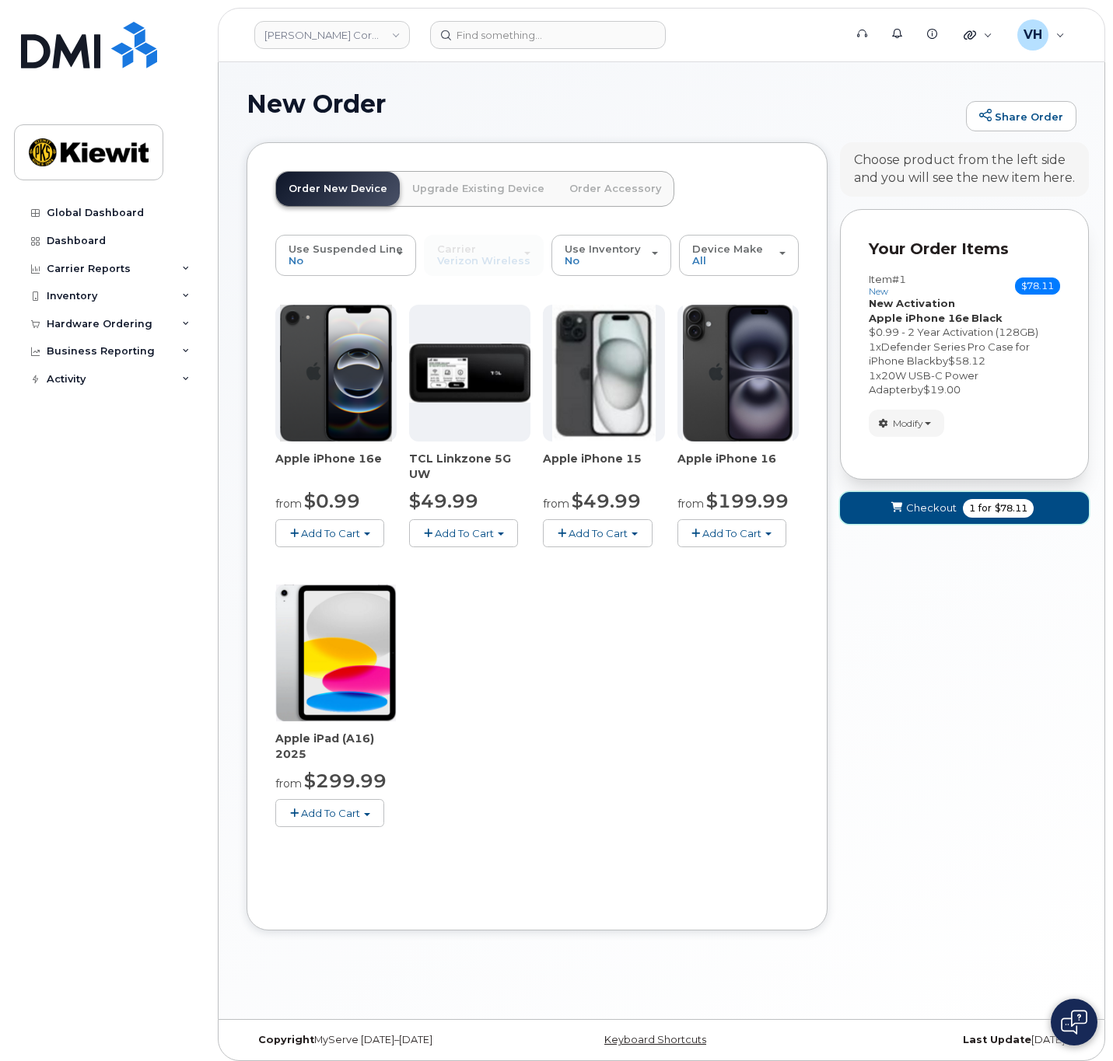
click at [942, 513] on span "Checkout" at bounding box center [931, 508] width 51 height 15
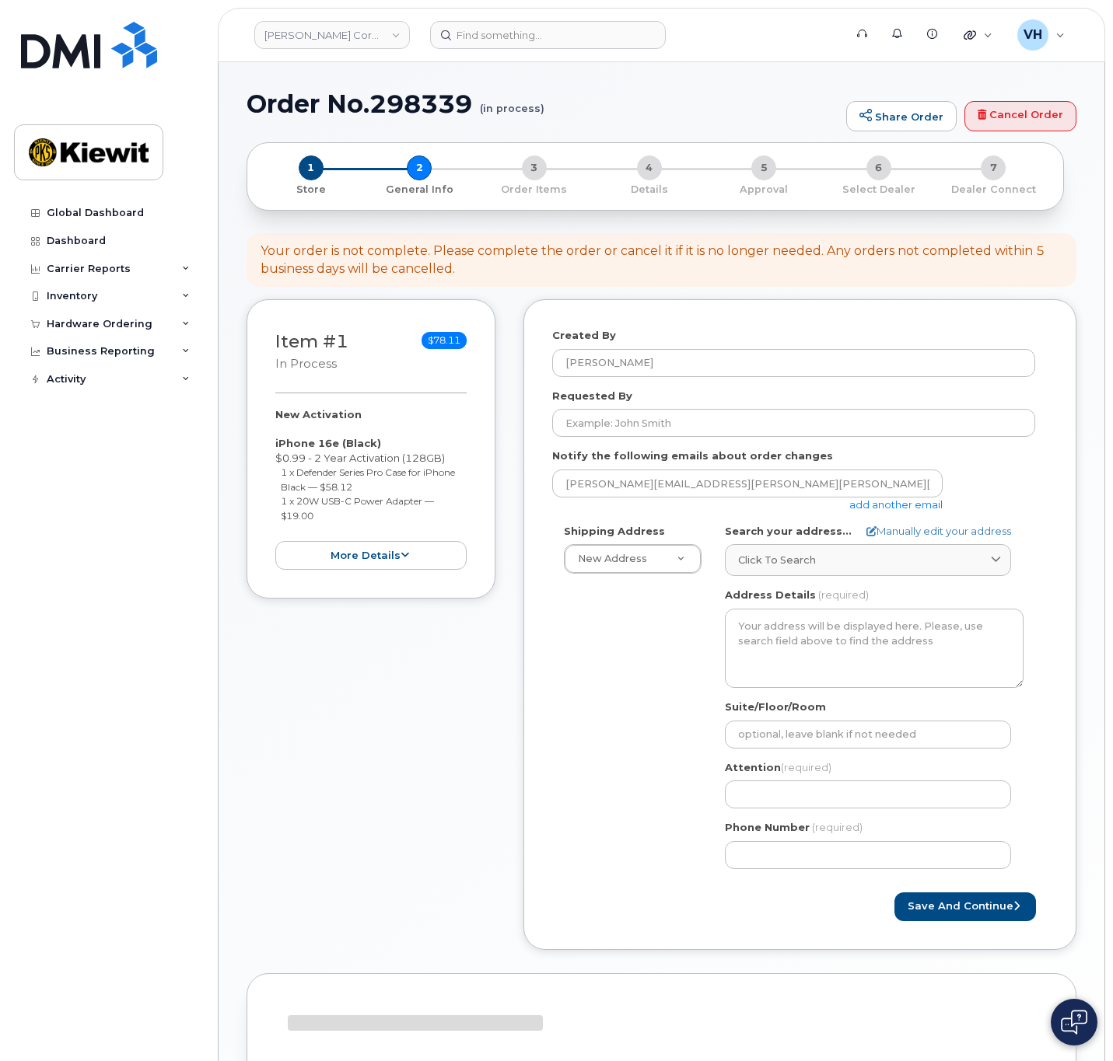
select select
click at [890, 501] on link "add another email" at bounding box center [895, 504] width 93 height 12
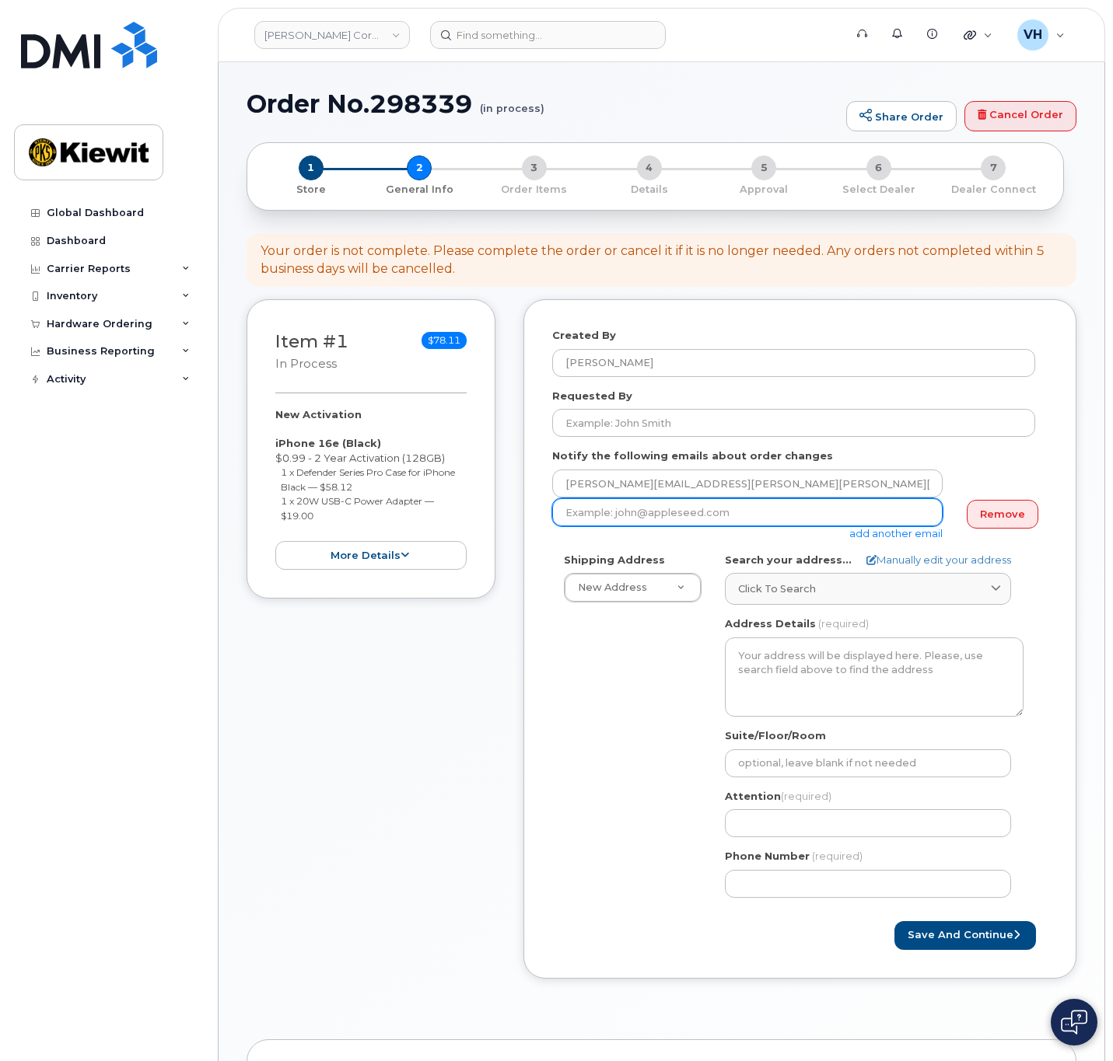
click at [784, 519] on input "email" at bounding box center [747, 512] width 390 height 28
paste input "Nicole.Cline@kiewit.com"
type input "Nicole.Cline@kiewit.com"
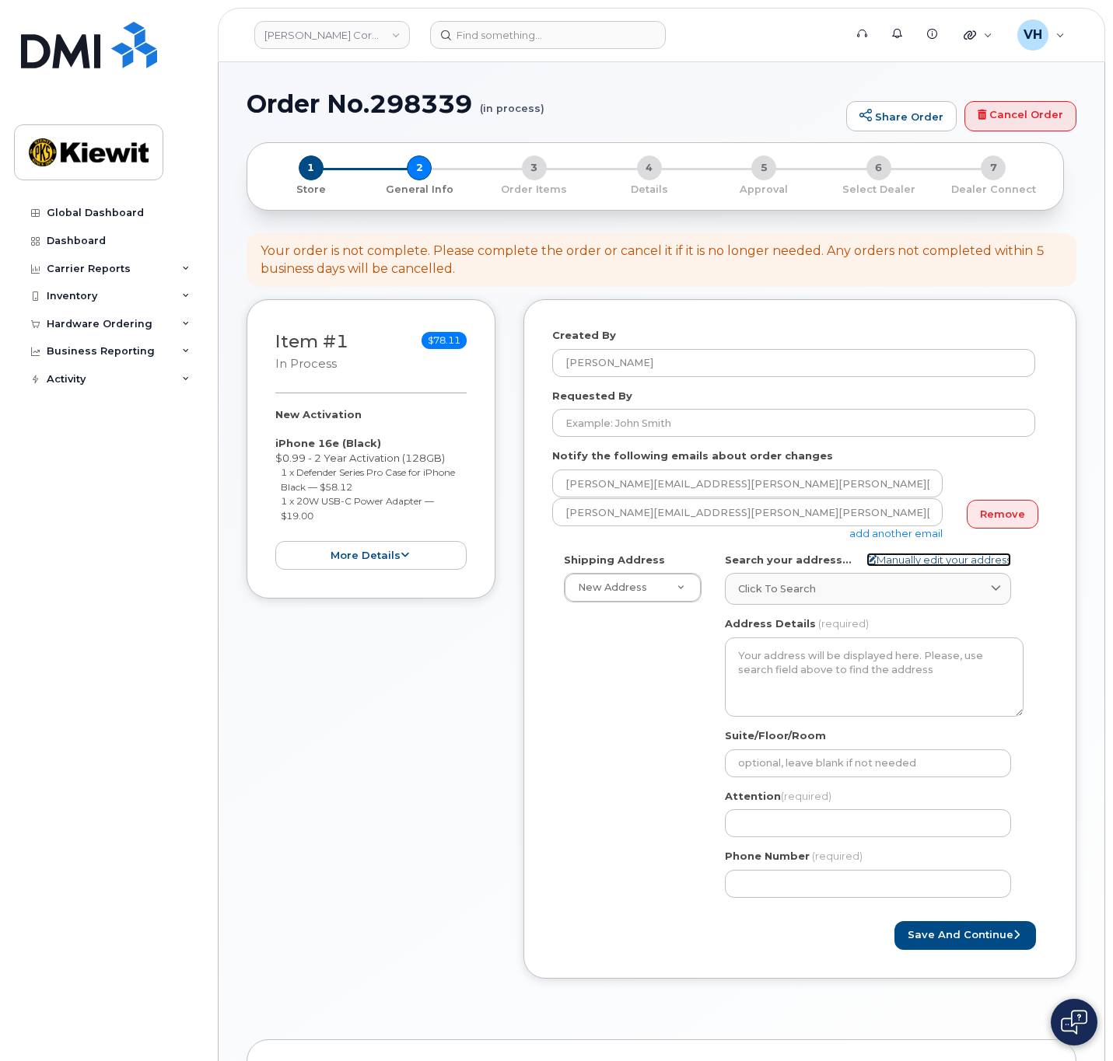
click at [927, 555] on link "Manually edit your address" at bounding box center [938, 560] width 145 height 15
select select
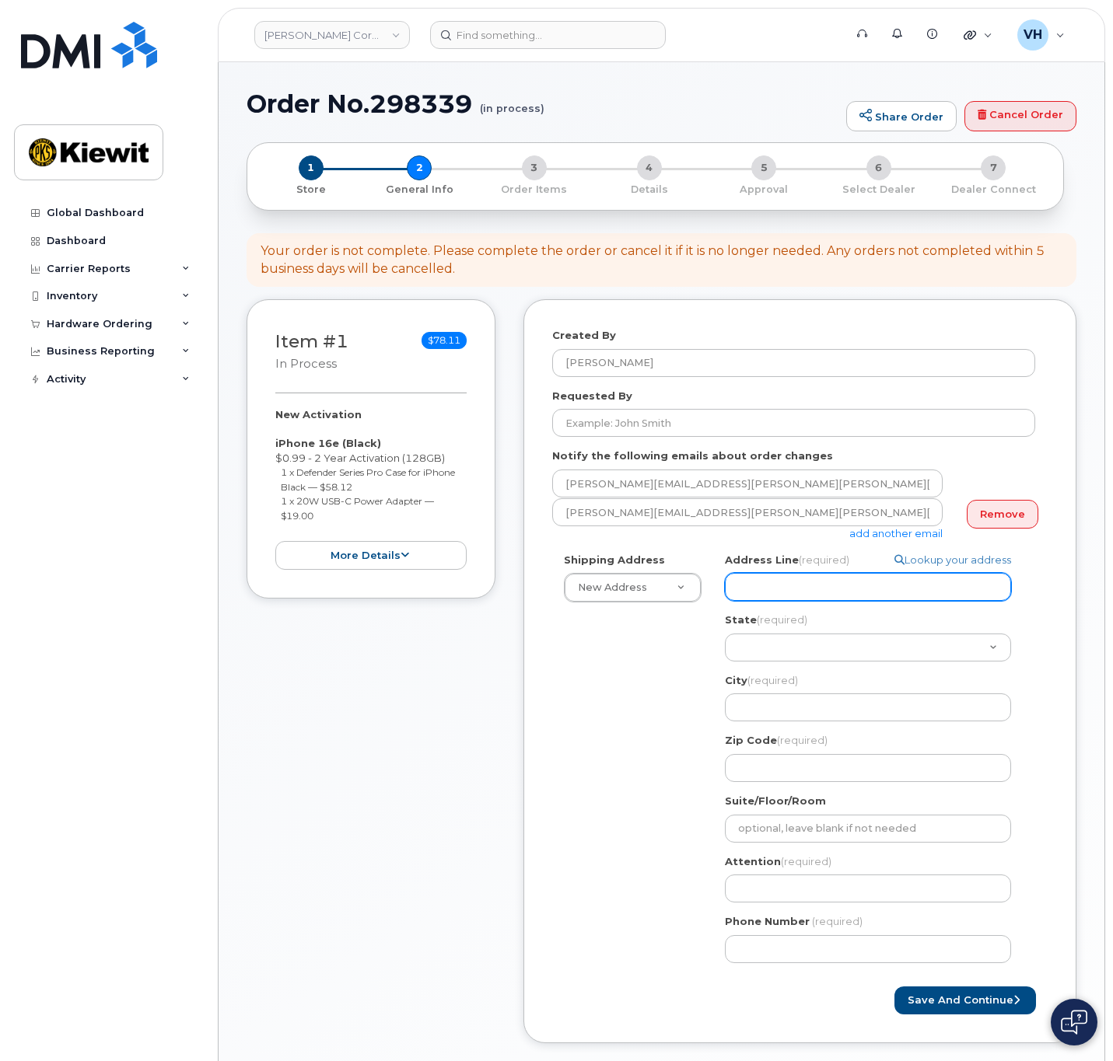
click at [834, 589] on input "Address Line (required)" at bounding box center [868, 587] width 286 height 28
paste input "2200 Columbia House Blvd"
type input "2200 Columbia House Blvd"
select select
type input "2200 Columbia House Blvd"
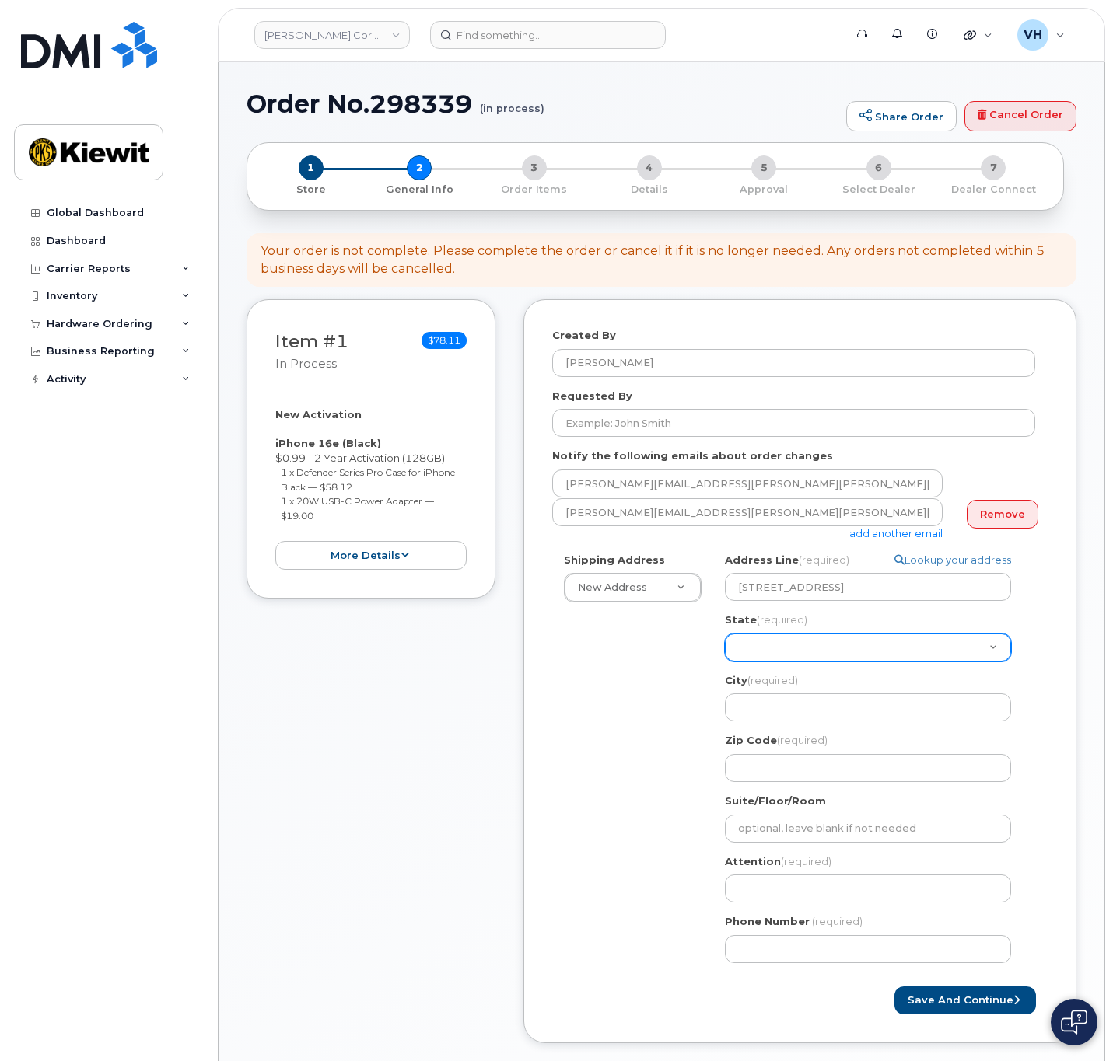
click at [775, 651] on select "Alabama Alaska American Samoa Arizona Arkansas California Colorado Connecticut …" at bounding box center [868, 648] width 286 height 28
select select "WA"
click at [725, 634] on select "[US_STATE] [US_STATE] [US_STATE] [US_STATE] [US_STATE] [US_STATE] [US_STATE] [U…" at bounding box center [868, 648] width 286 height 28
select select
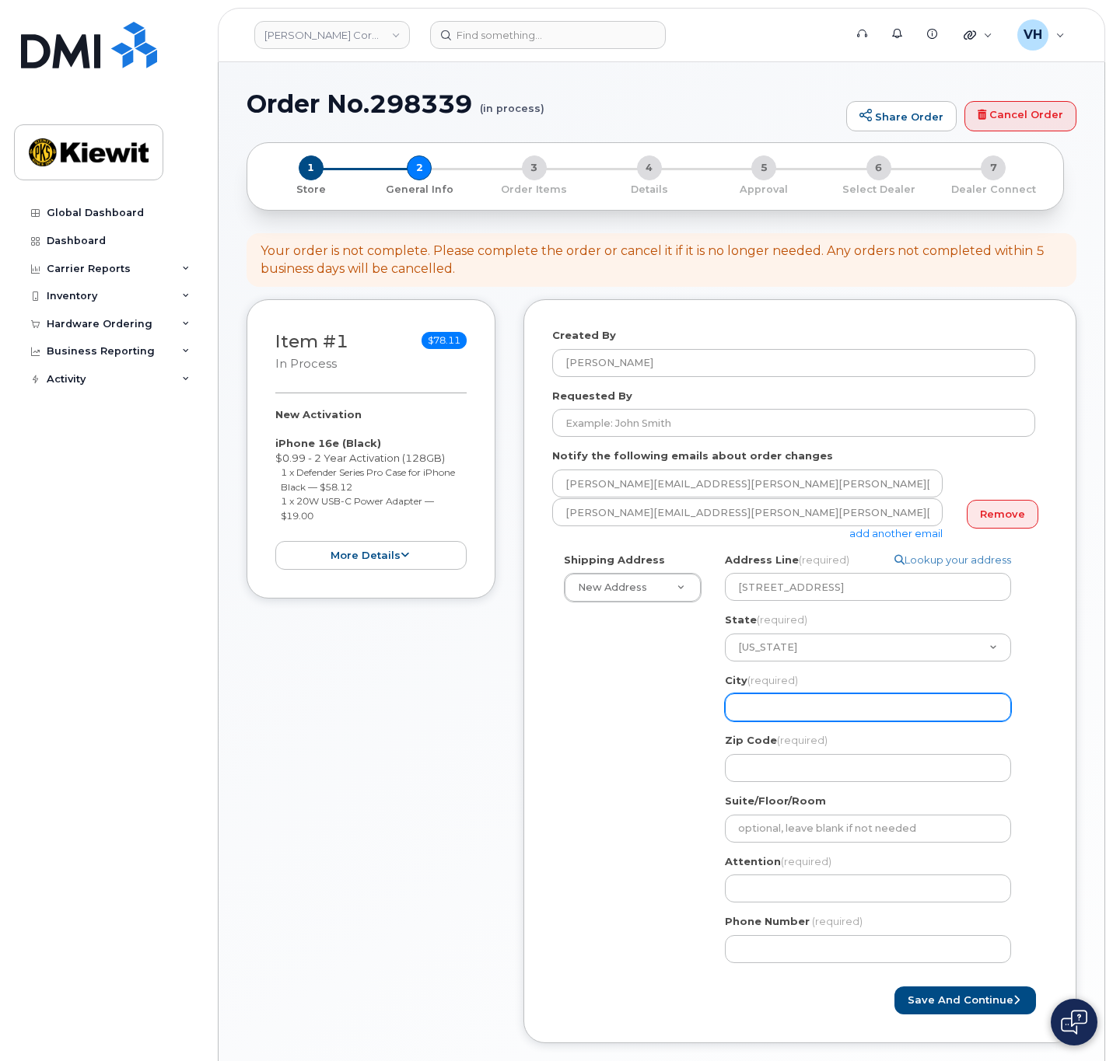
click at [802, 702] on input "City (required)" at bounding box center [868, 707] width 286 height 28
paste input "Vancouver"
type input "Vancouver"
select select
type input "Vancouver"
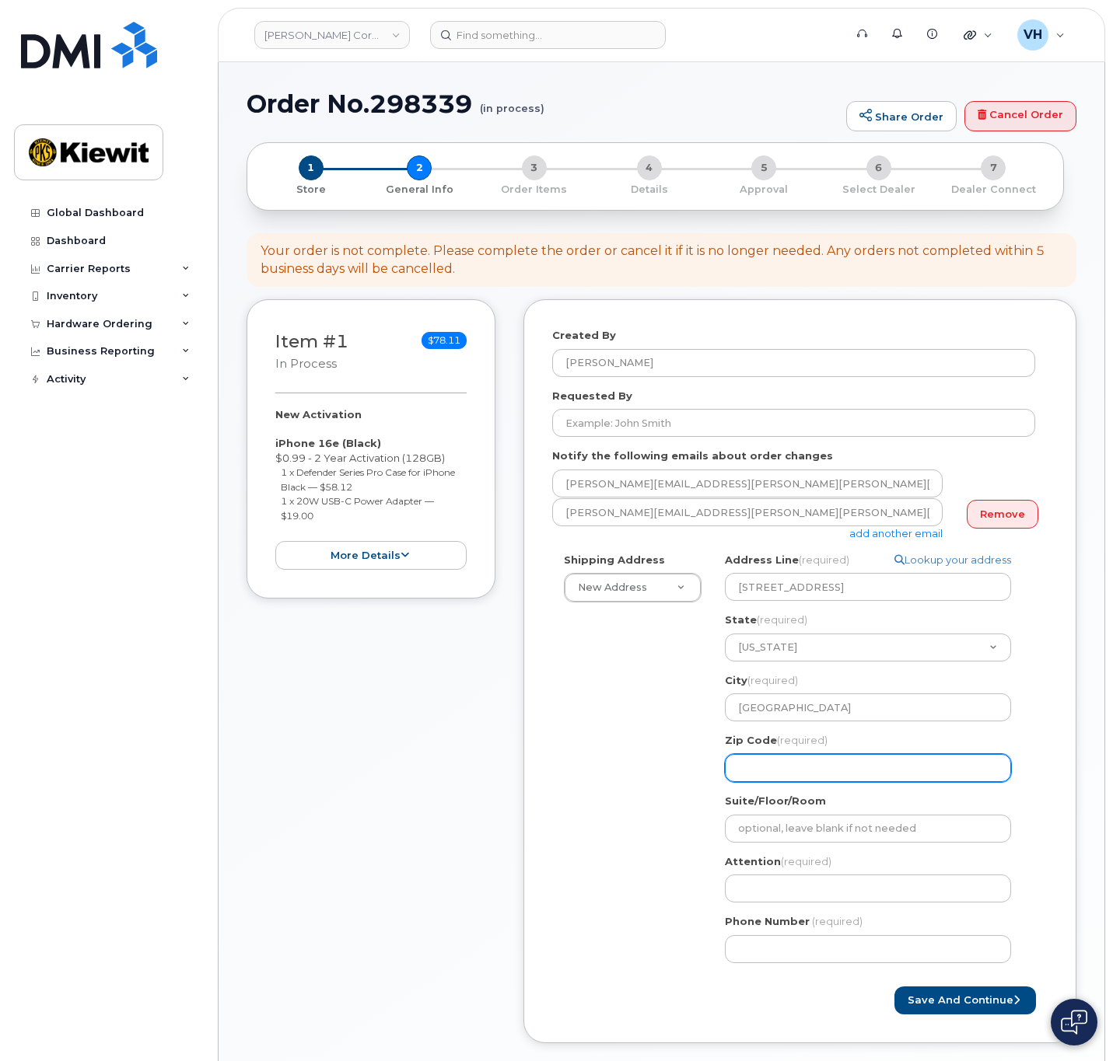
click at [777, 770] on input "Zip Code (required)" at bounding box center [868, 768] width 286 height 28
paste input "98661"
type input "98661"
select select
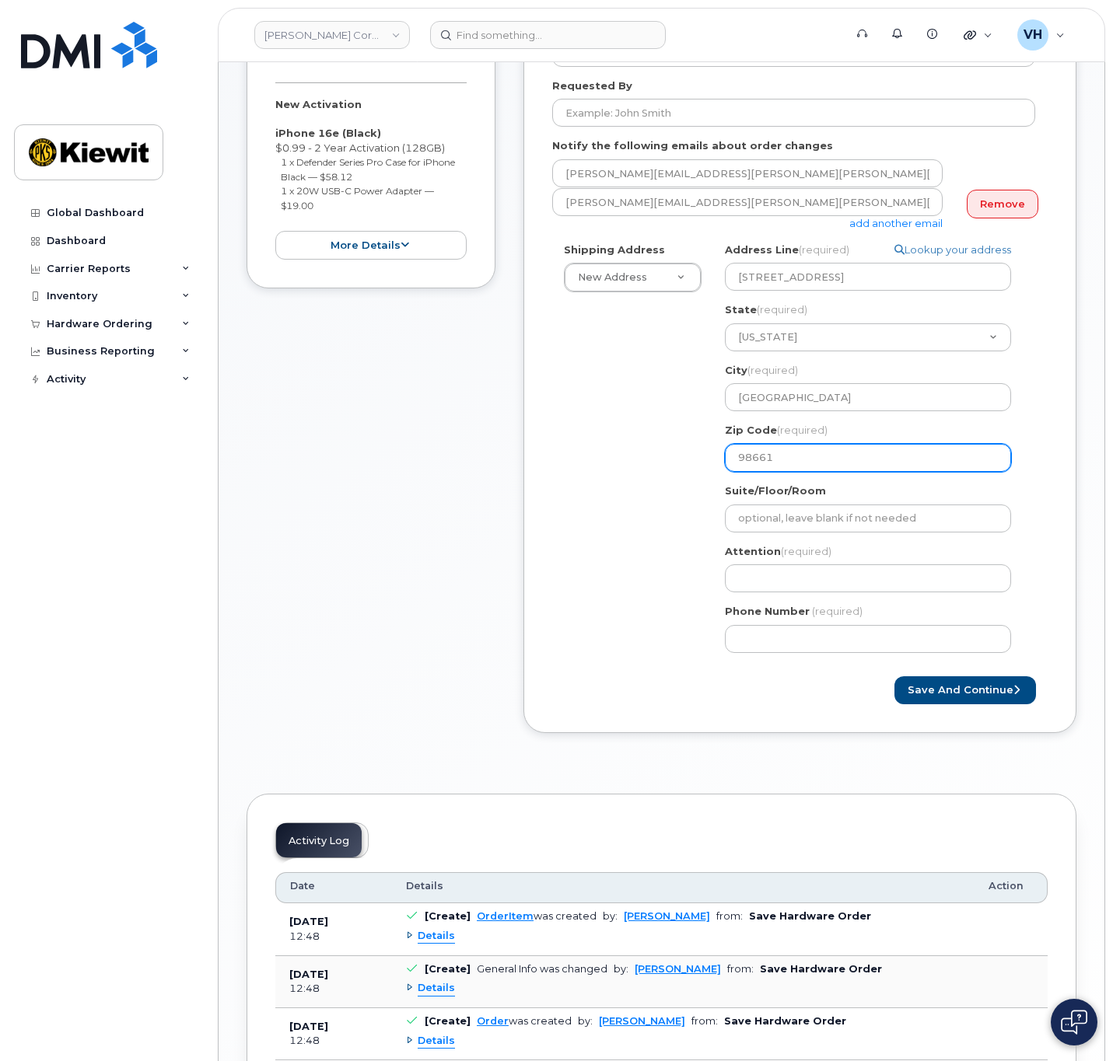
scroll to position [350, 0]
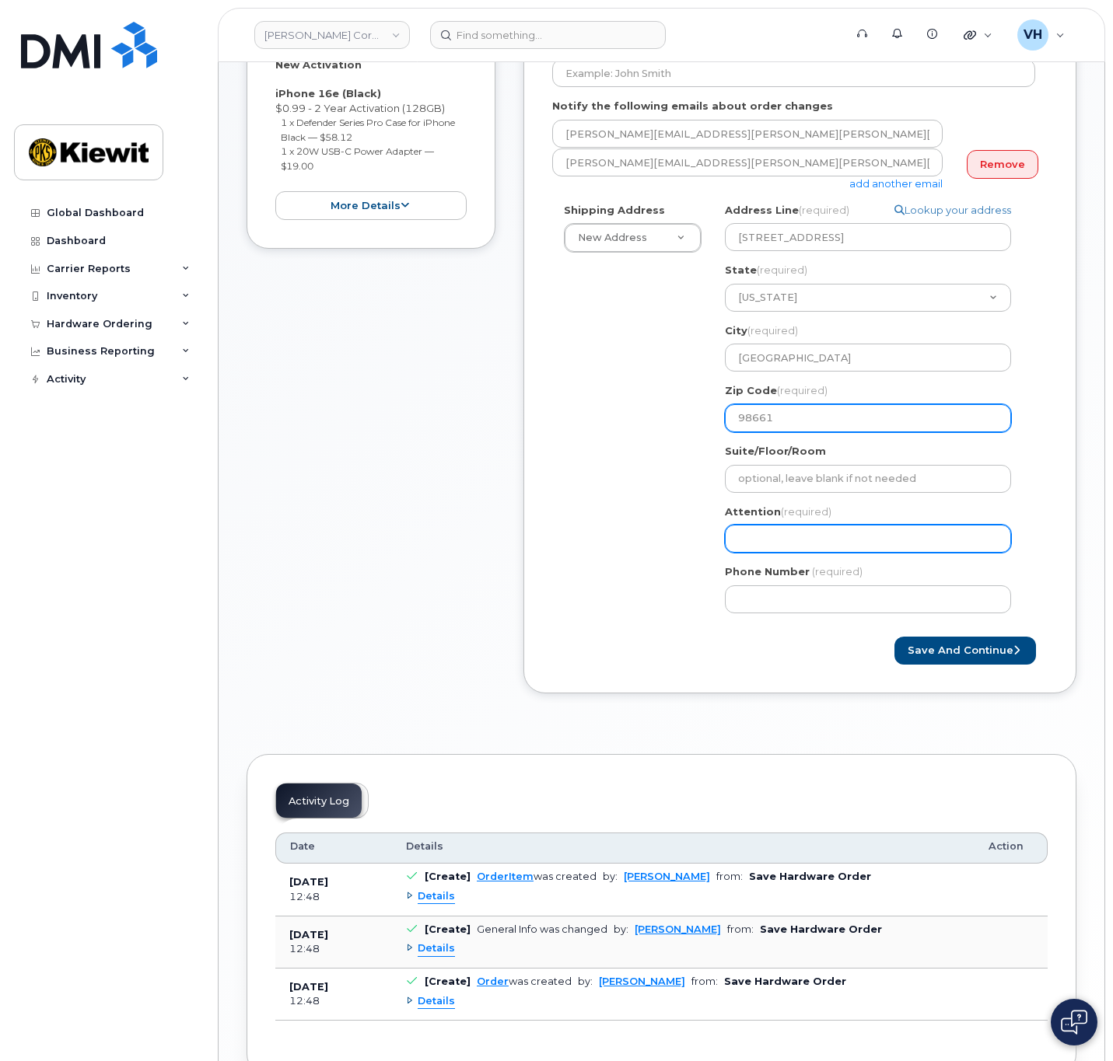
type input "98661"
click at [779, 537] on input "Attention (required)" at bounding box center [868, 539] width 286 height 28
paste input "Nicole.Cline"
type input "Nicole.Cline"
drag, startPoint x: 770, startPoint y: 537, endPoint x: 789, endPoint y: 539, distance: 19.5
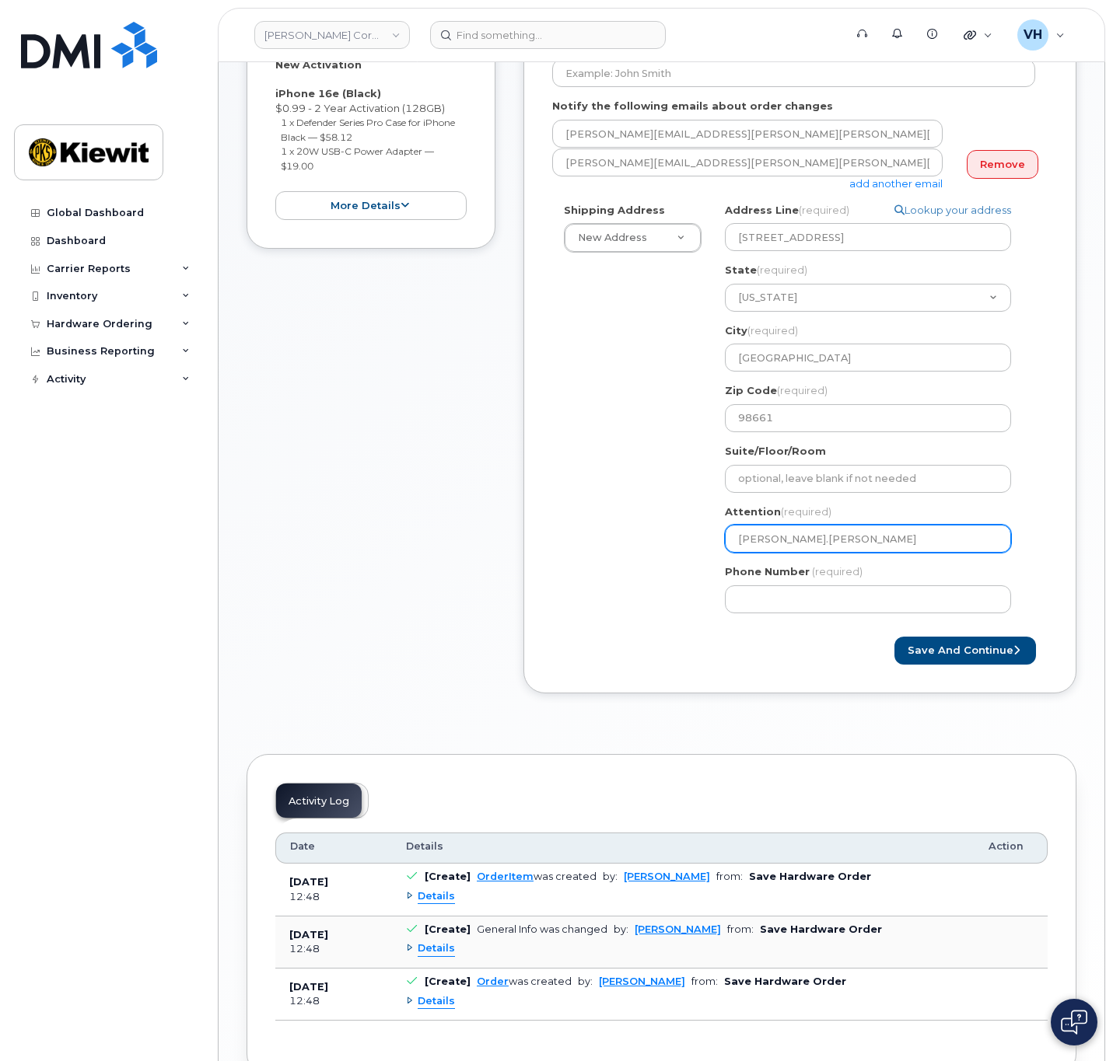
click at [770, 538] on input "Nicole.Cline" at bounding box center [868, 539] width 286 height 28
select select
type input "NicoleCline"
select select
type input "Nicole Cline"
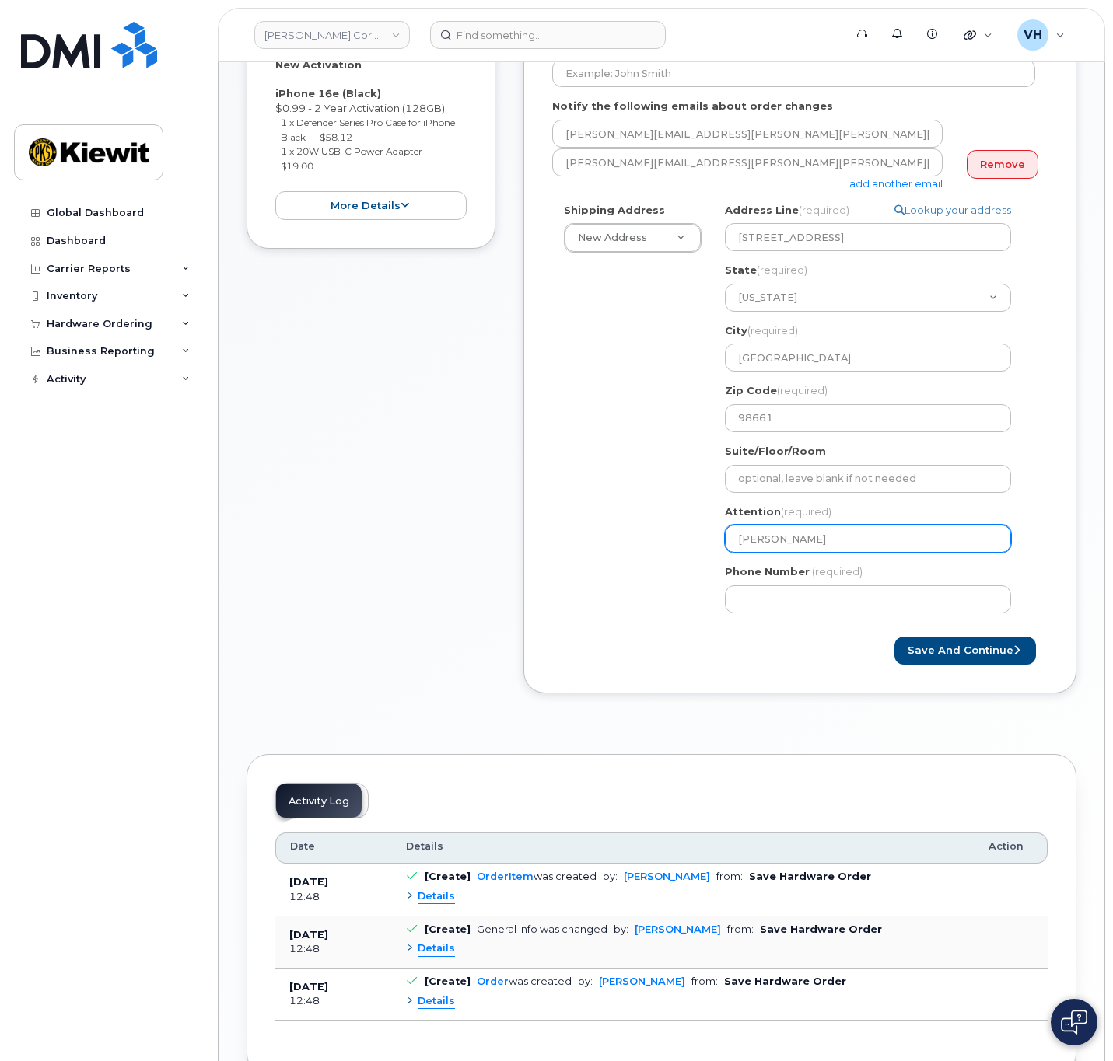
drag, startPoint x: 801, startPoint y: 540, endPoint x: 836, endPoint y: 536, distance: 35.2
click at [802, 540] on input "Nicole Cline" at bounding box center [868, 539] width 286 height 28
select select
type input "Nicole Cline,"
paste input "Maddy.Ivey"
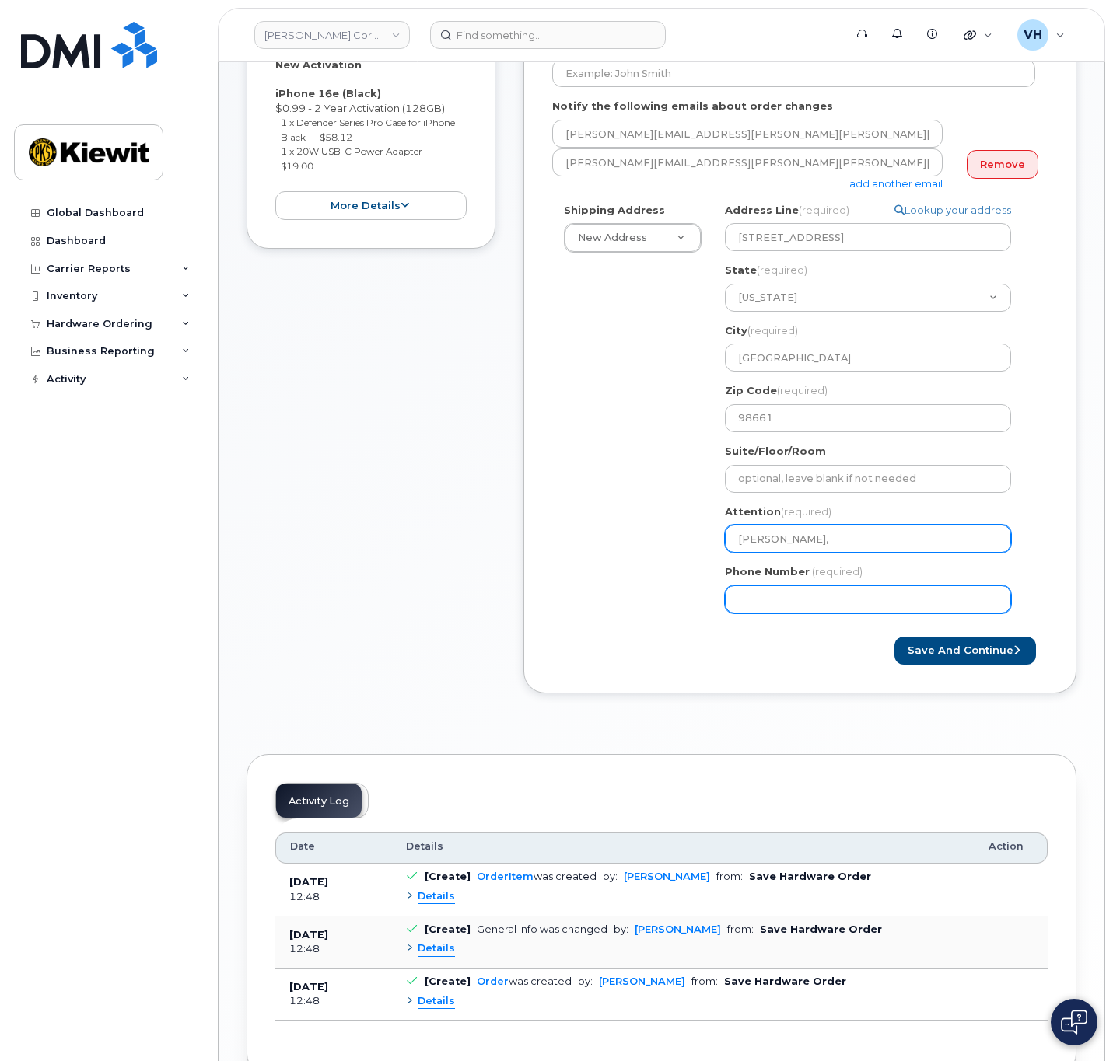
select select
type input "Nicole Cline, Maddy.Ivey"
click at [840, 543] on input "Nicole Cline, Maddy.Ivey" at bounding box center [868, 539] width 286 height 28
select select
type input "Nicole Cline, MaddyIvey"
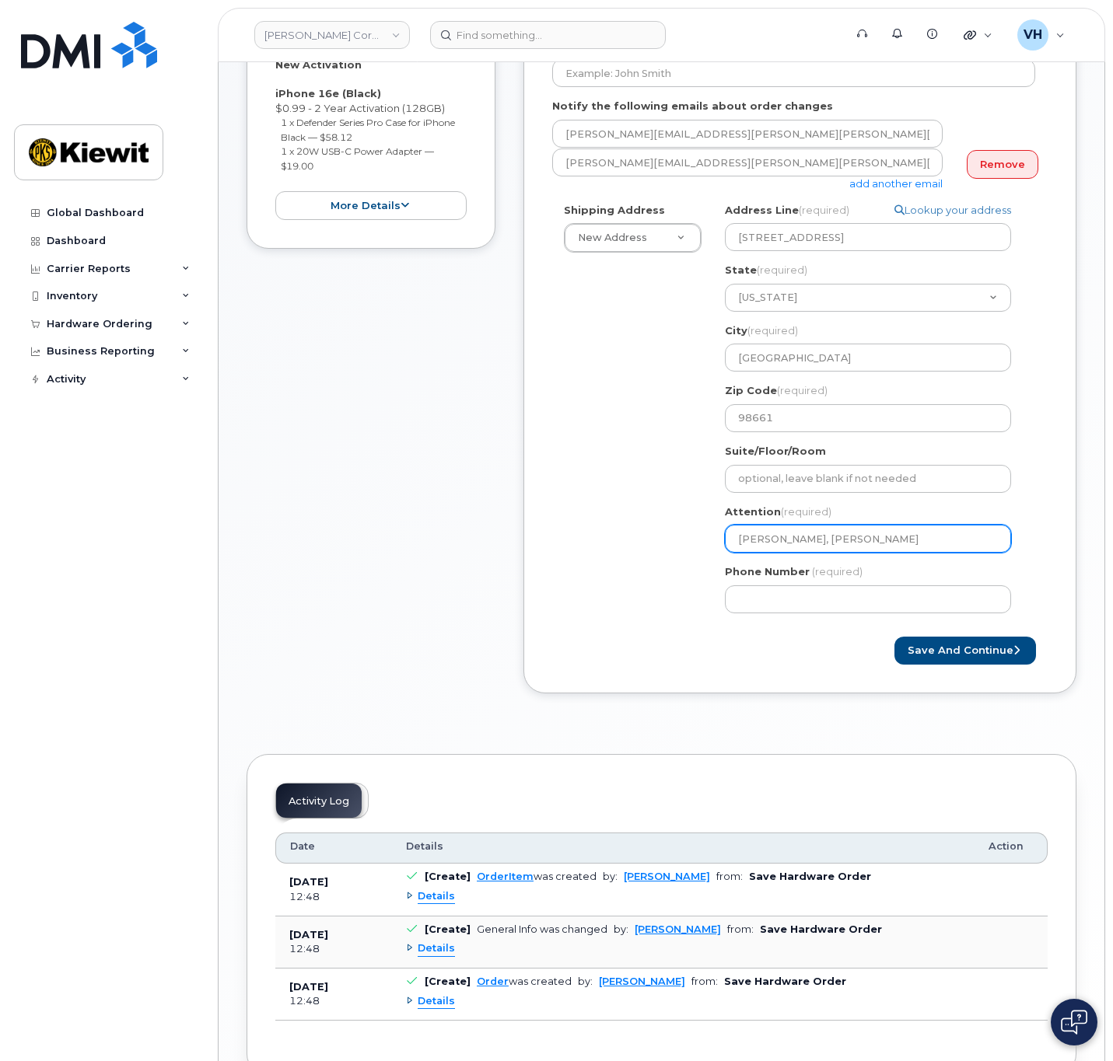
select select
type input "Nicole Cline, Maddy Ivey"
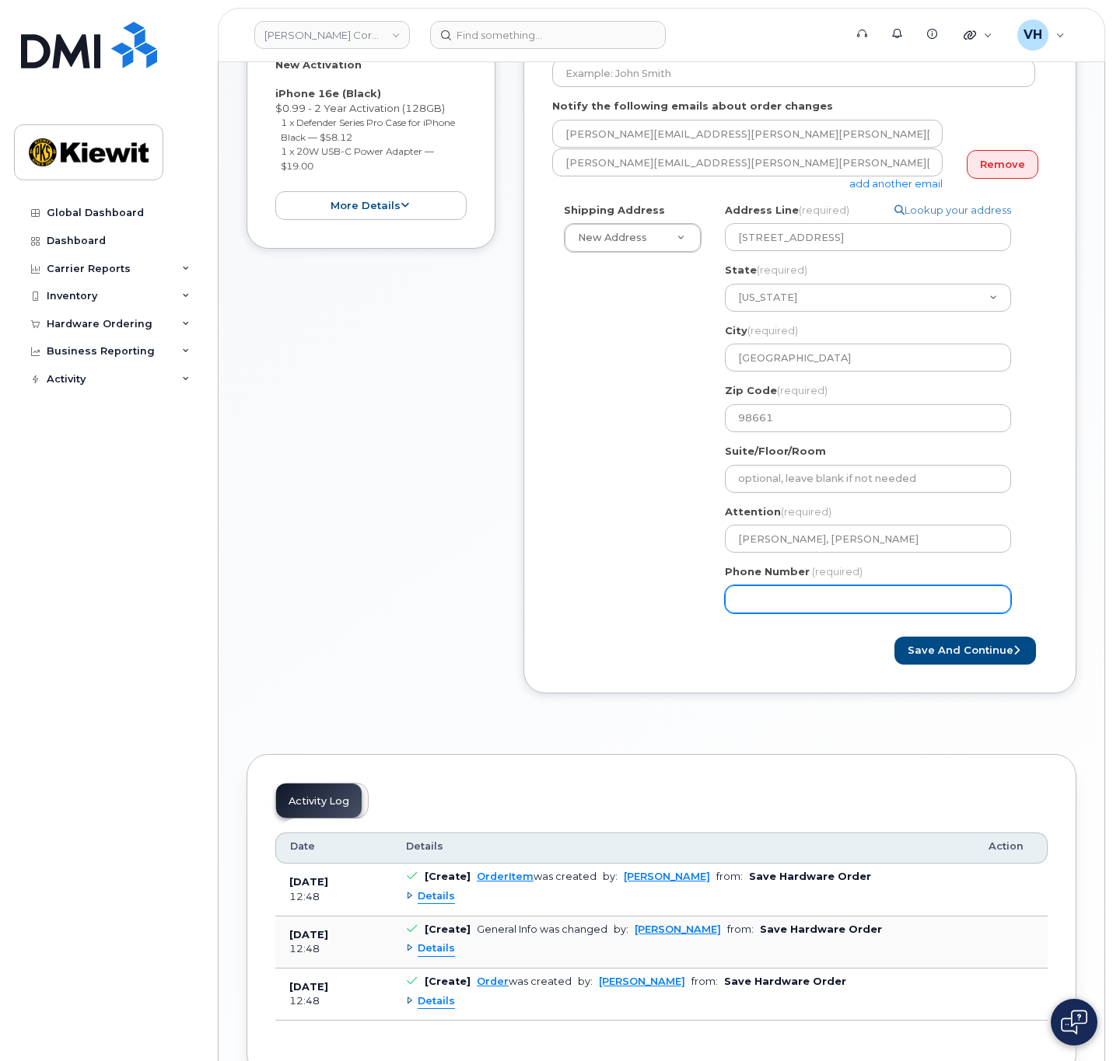
click at [875, 592] on input "Phone Number" at bounding box center [868, 599] width 286 height 28
type input "8777727707"
select select
click at [918, 644] on button "Save and Continue" at bounding box center [964, 651] width 141 height 29
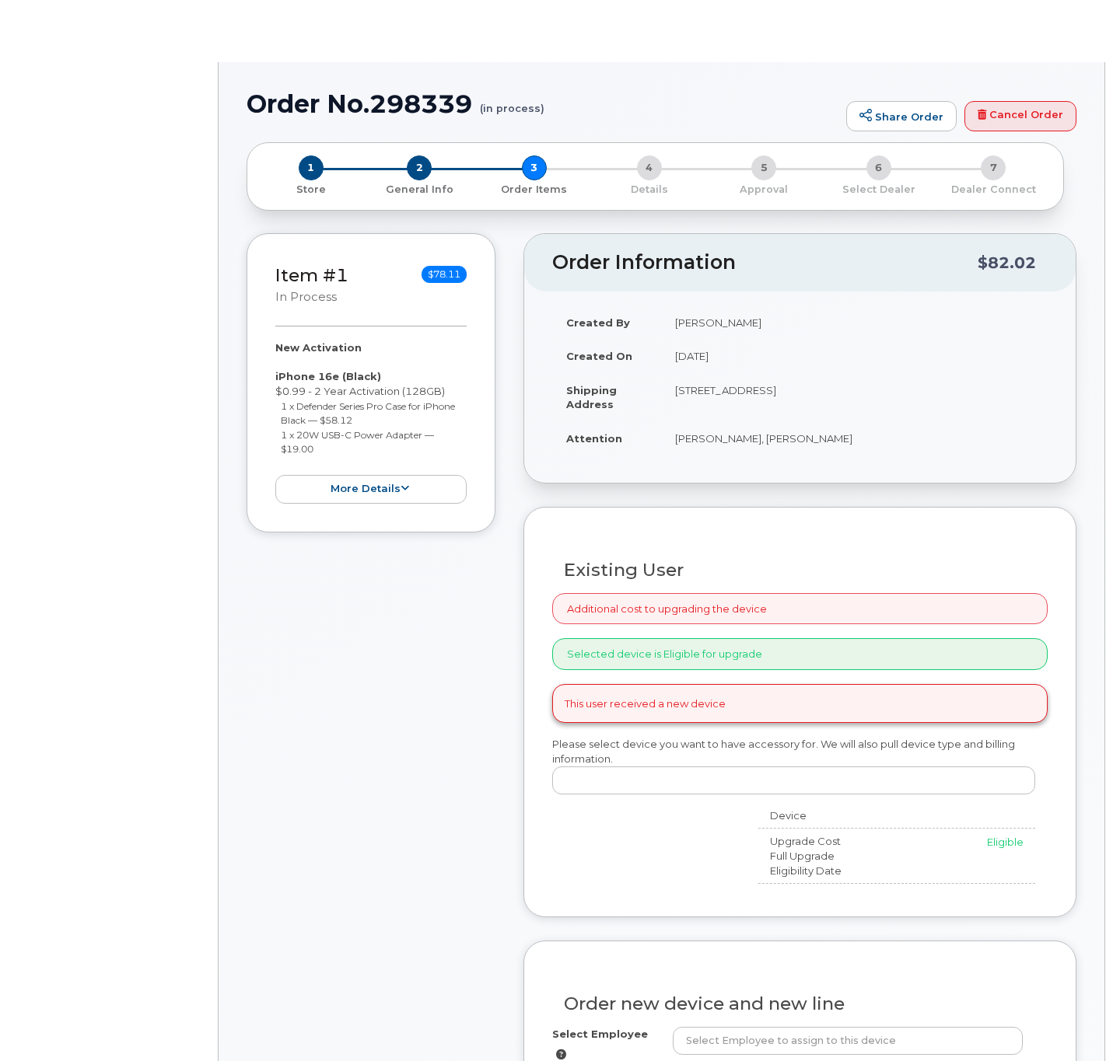
radio input "true"
select select
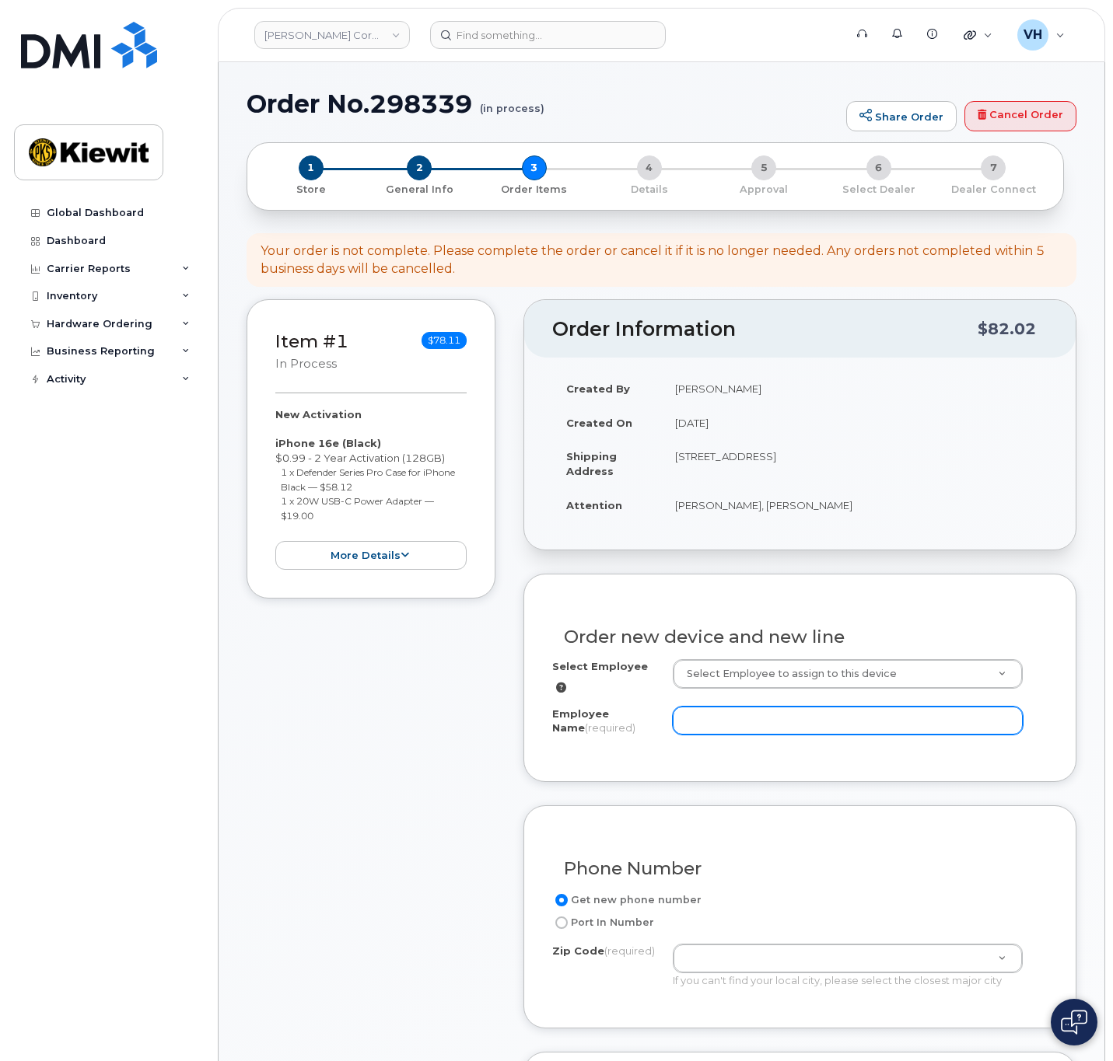
click at [775, 707] on input "Employee Name (required)" at bounding box center [847, 721] width 350 height 28
paste input "Maddy.Ivey"
click at [723, 712] on input "Maddy.Ivey" at bounding box center [847, 721] width 350 height 28
type input "[PERSON_NAME]"
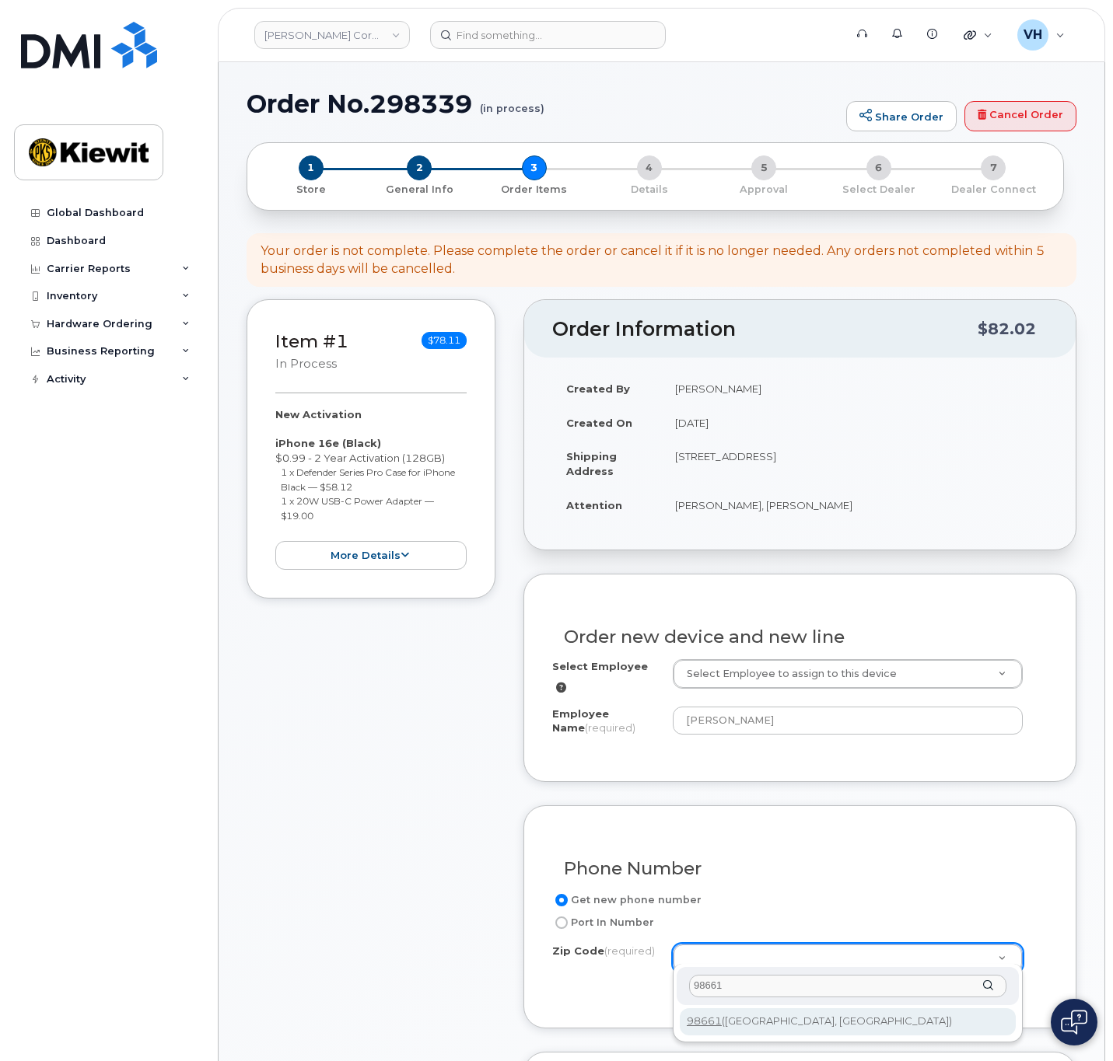
type input "98661"
type input "98661 (Vancouver, WA)"
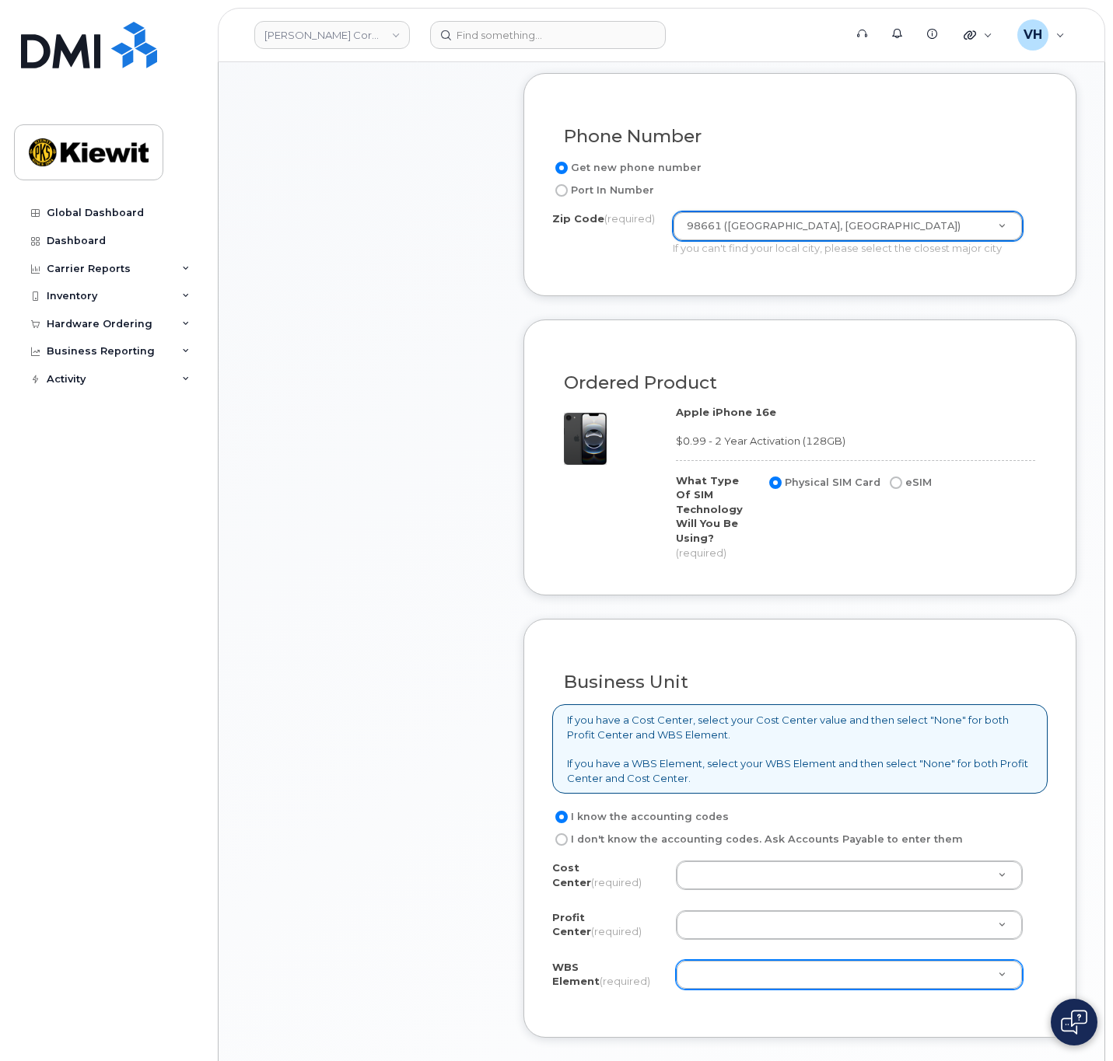
scroll to position [816, 0]
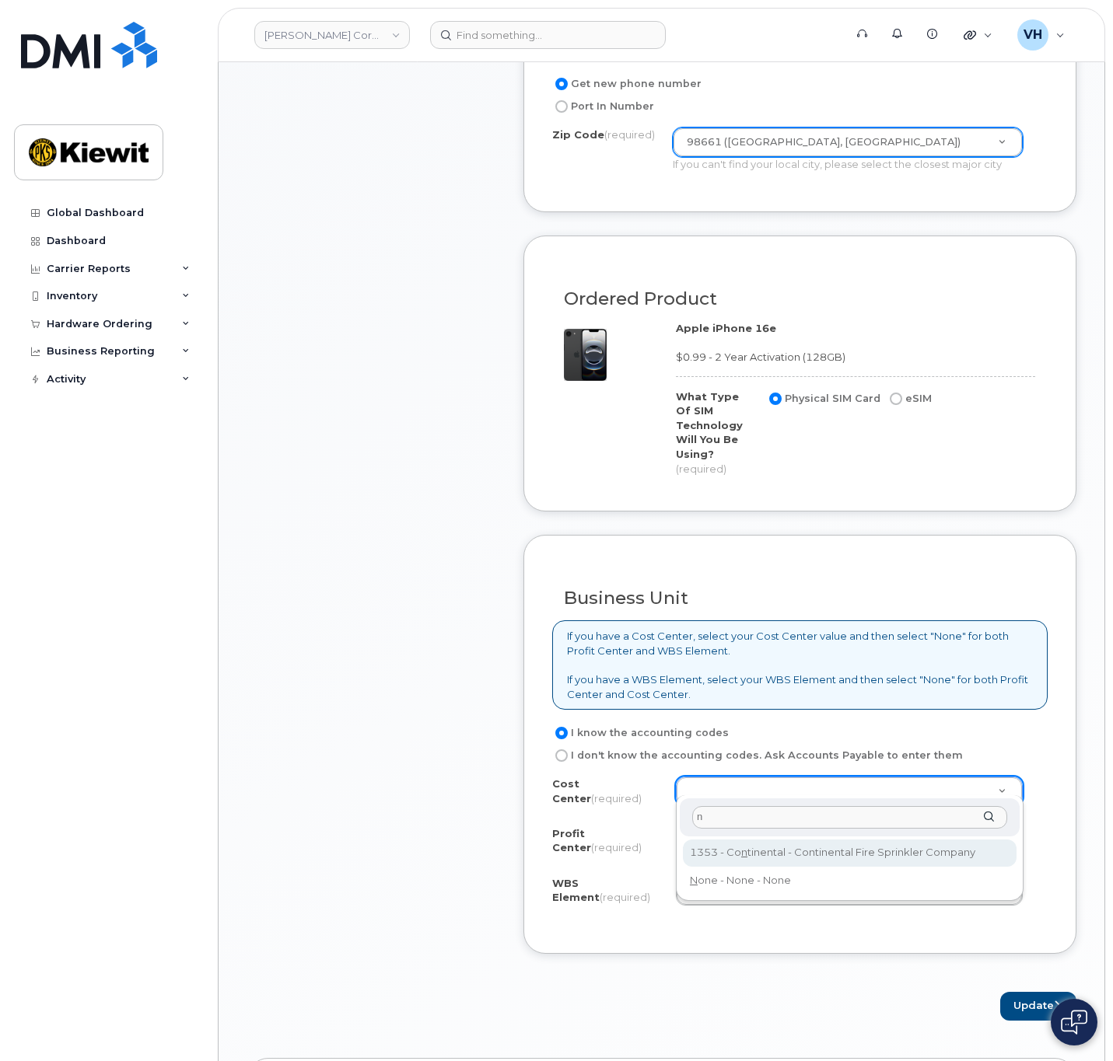
type input "n"
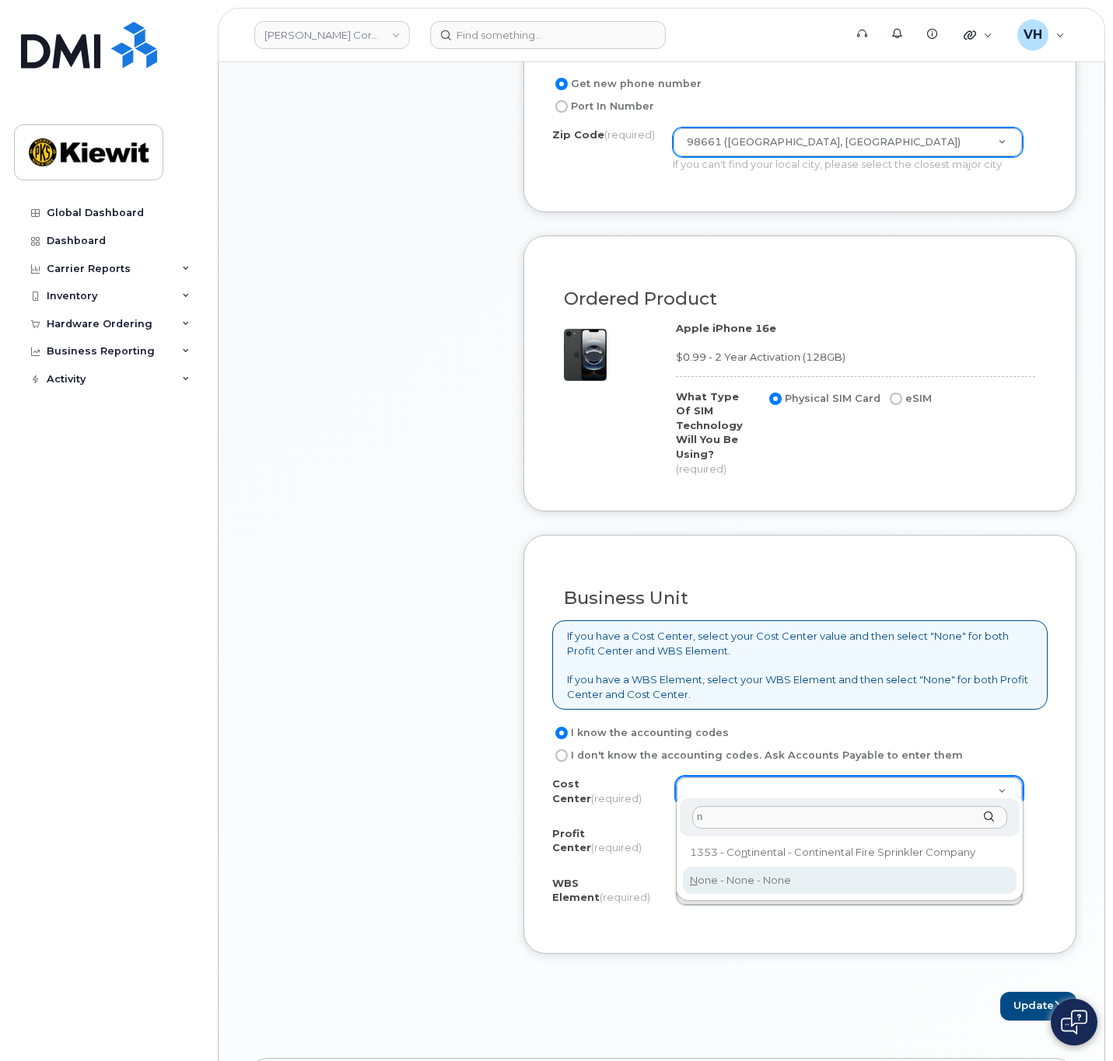
type input "None"
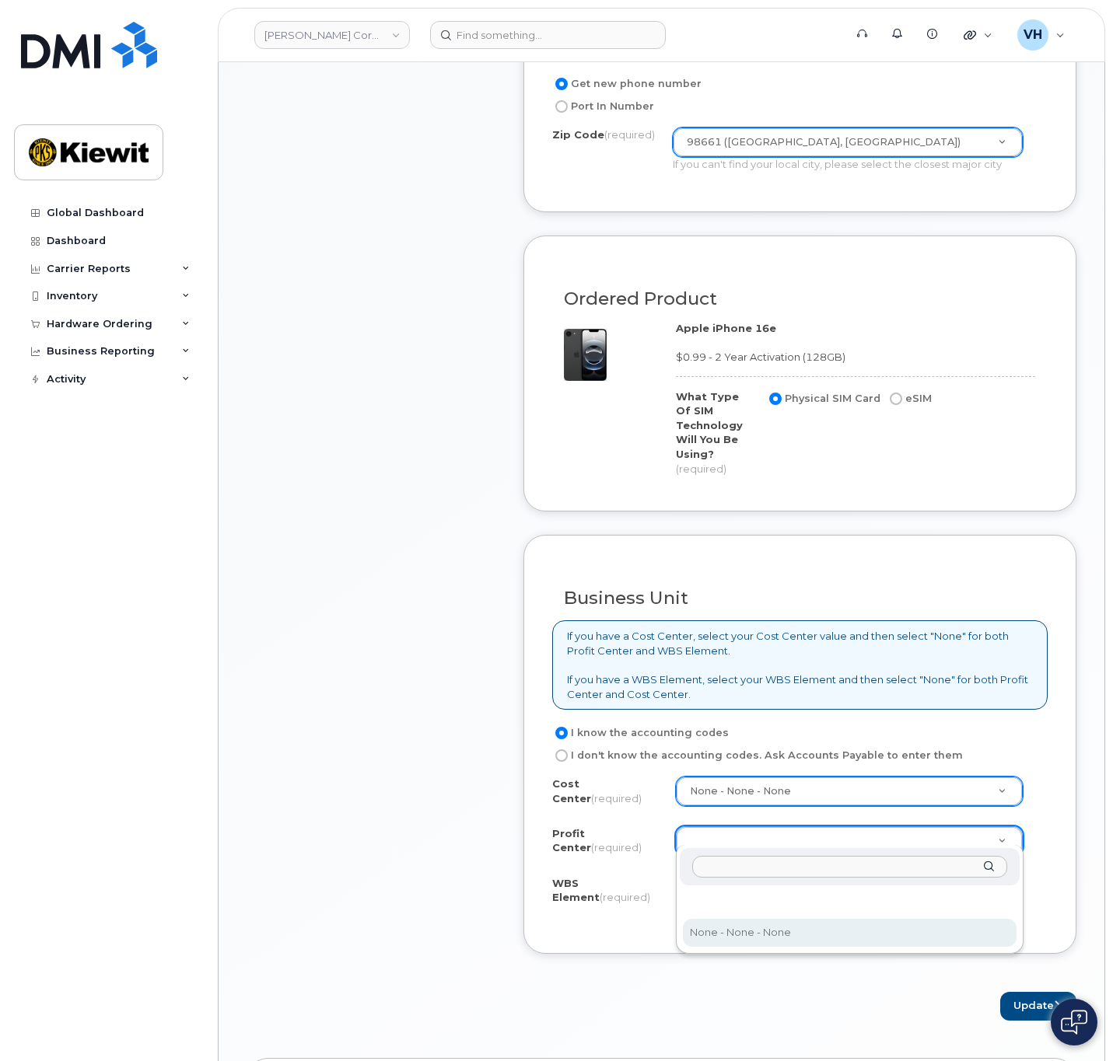
select select "None"
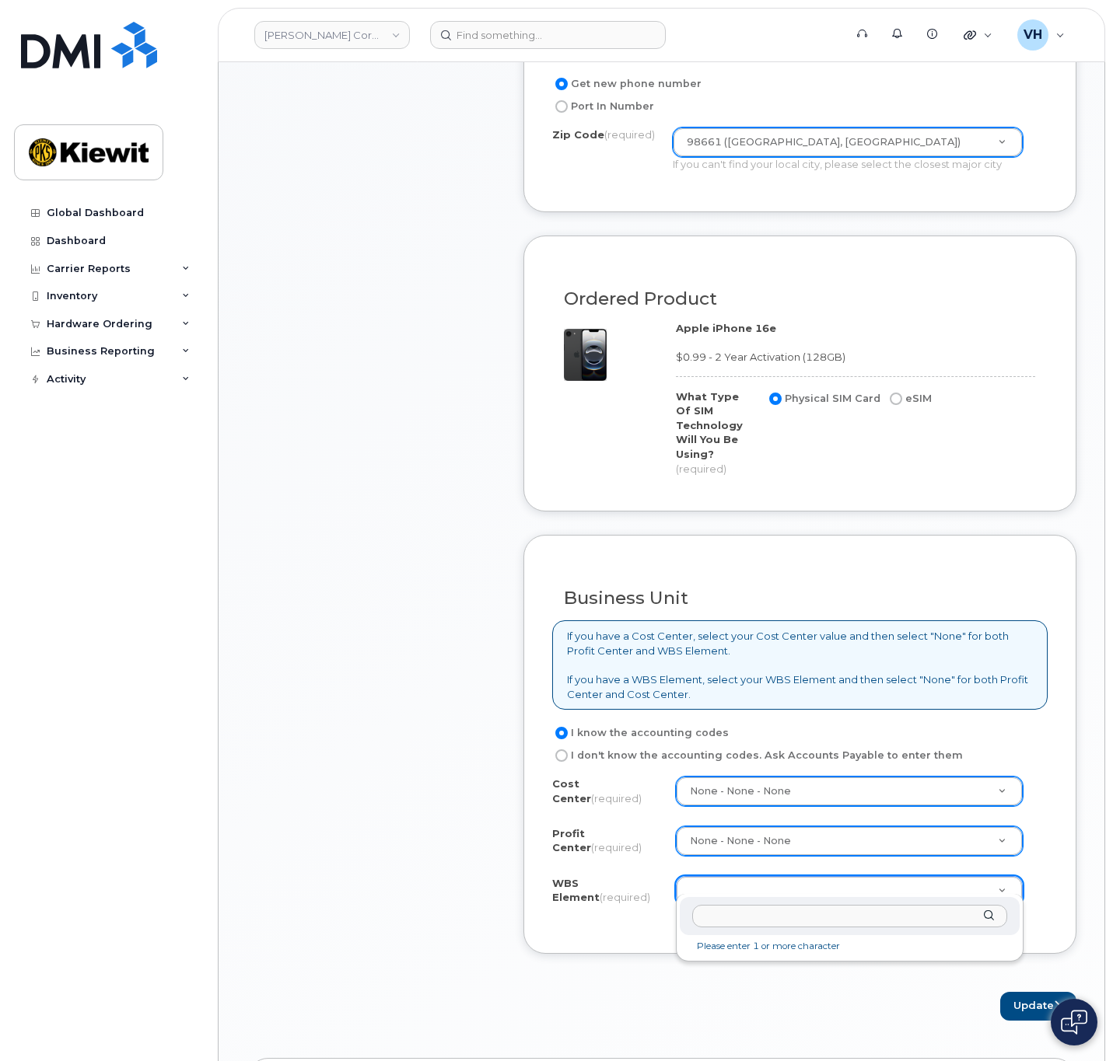
click at [735, 912] on input "text" at bounding box center [849, 916] width 315 height 23
paste input "110218.1707"
type input "110218.1707"
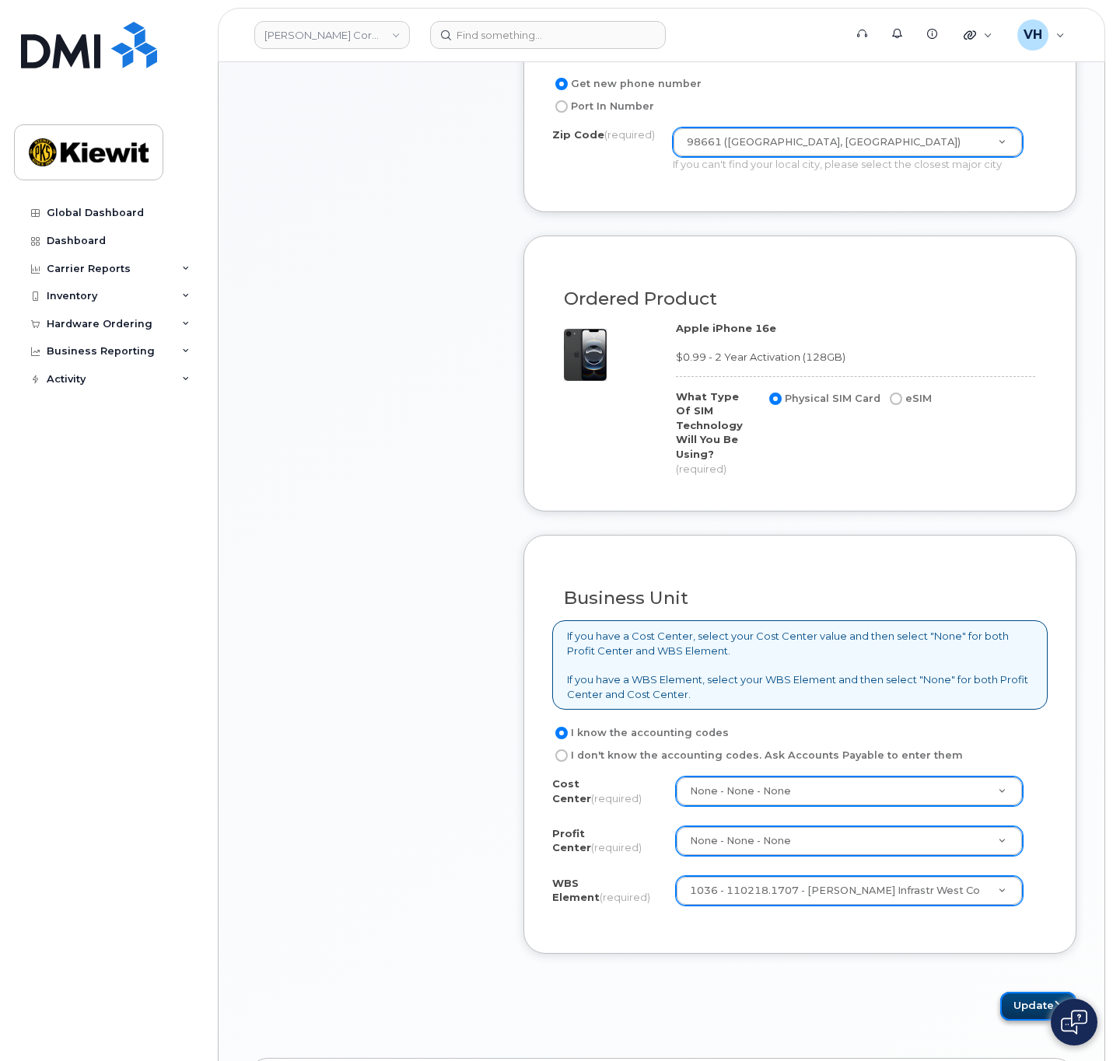
click at [1031, 992] on button "Update" at bounding box center [1038, 1006] width 76 height 29
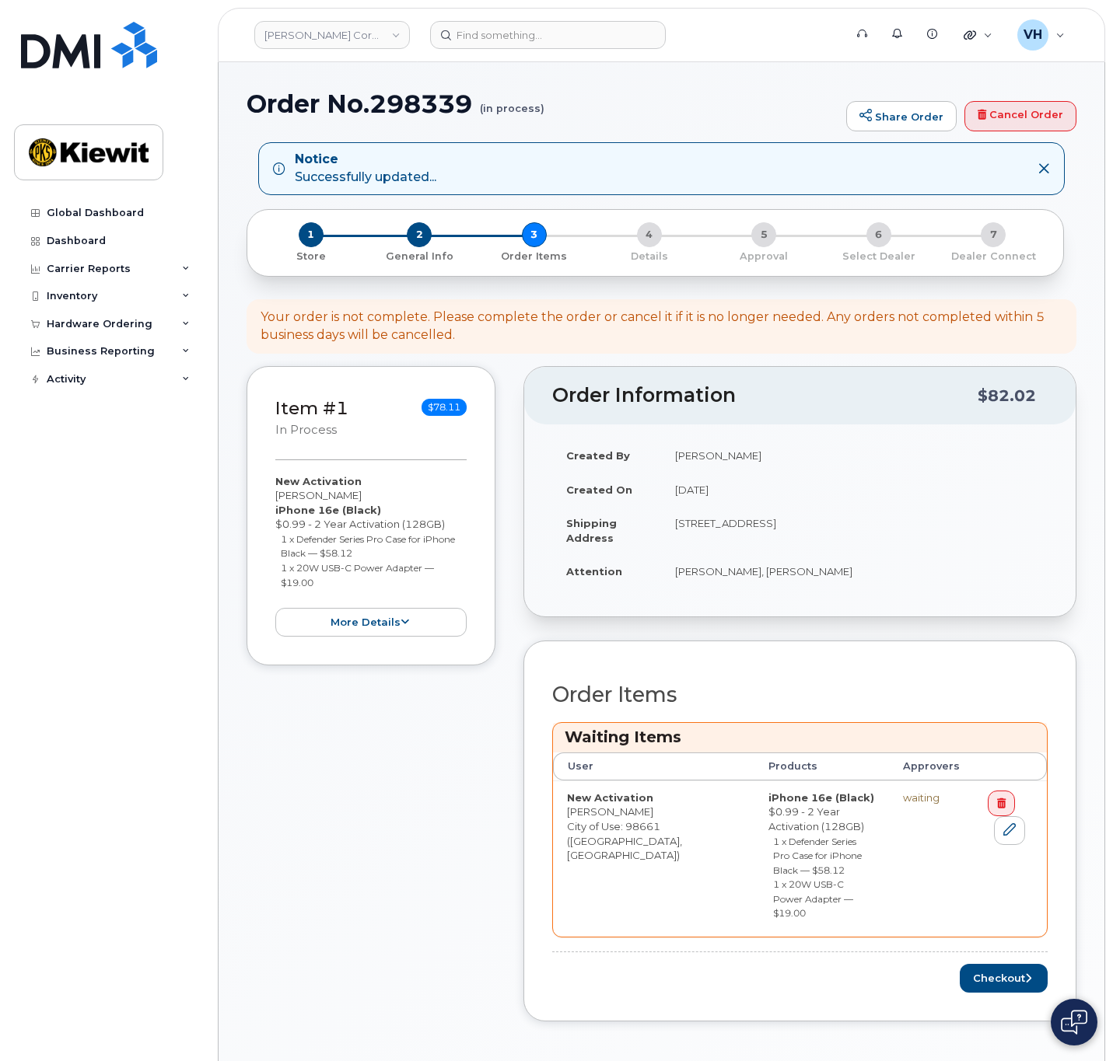
click at [1017, 998] on div "Order Information $82.02 Created By [PERSON_NAME] Created On [DATE] Shipping Ad…" at bounding box center [799, 705] width 553 height 679
click at [1002, 964] on button "Checkout" at bounding box center [1003, 978] width 88 height 29
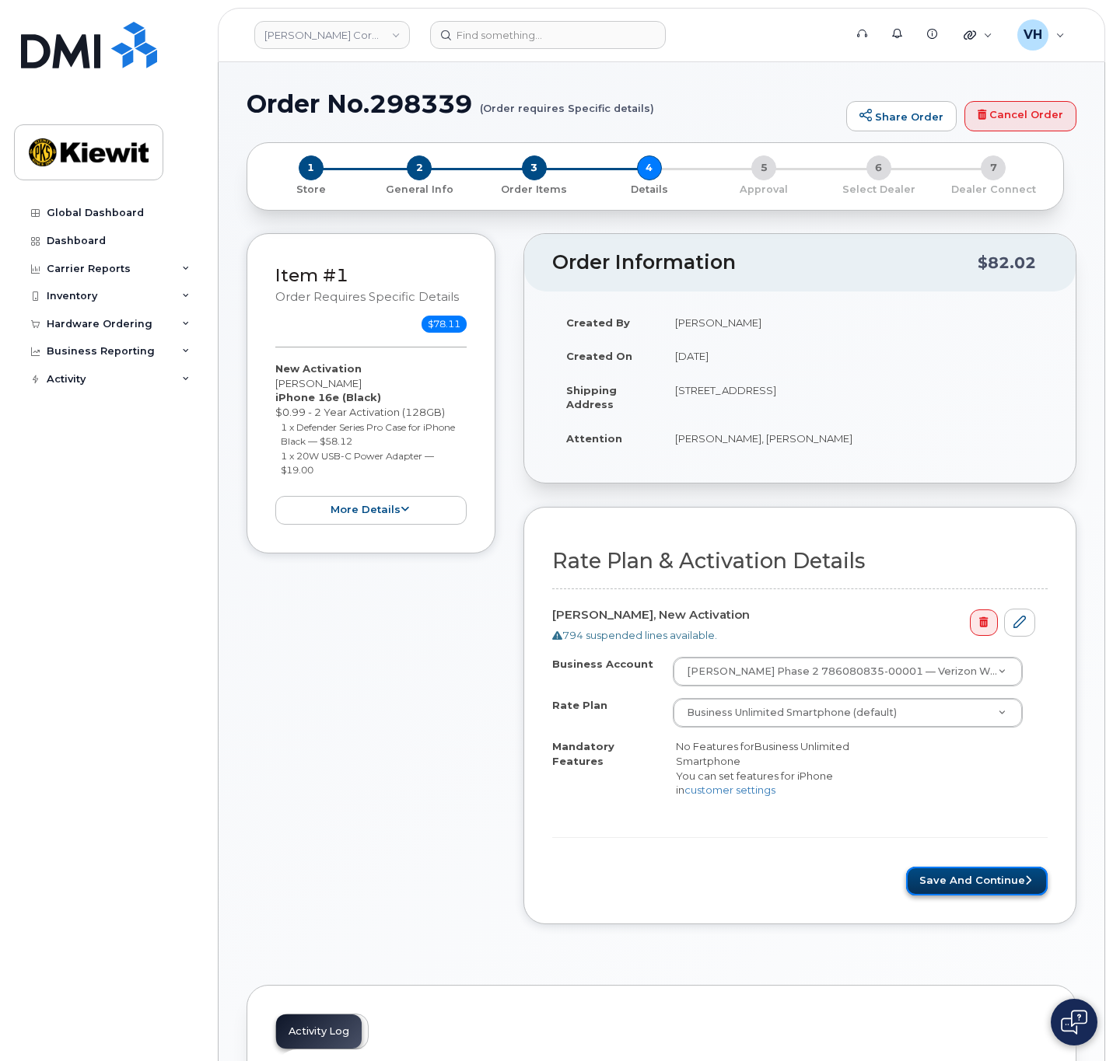
click at [980, 874] on button "Save and Continue" at bounding box center [976, 881] width 141 height 29
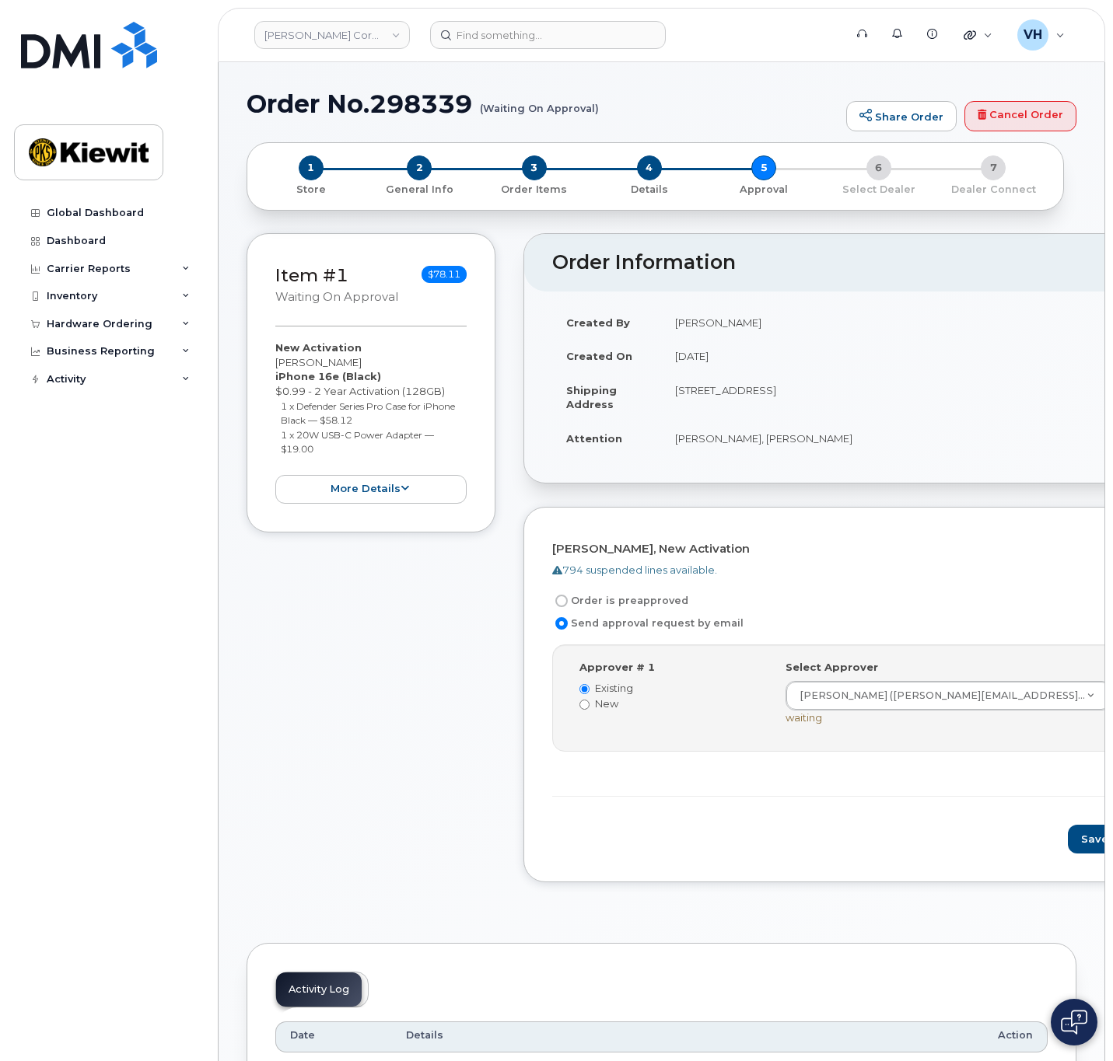
click at [419, 103] on h1 "Order No.298339 (Waiting On Approval)" at bounding box center [542, 103] width 592 height 27
copy h1 "298339"
drag, startPoint x: 973, startPoint y: 833, endPoint x: 975, endPoint y: 823, distance: 9.6
click at [1067, 833] on button "Save and Continue" at bounding box center [1133, 839] width 132 height 29
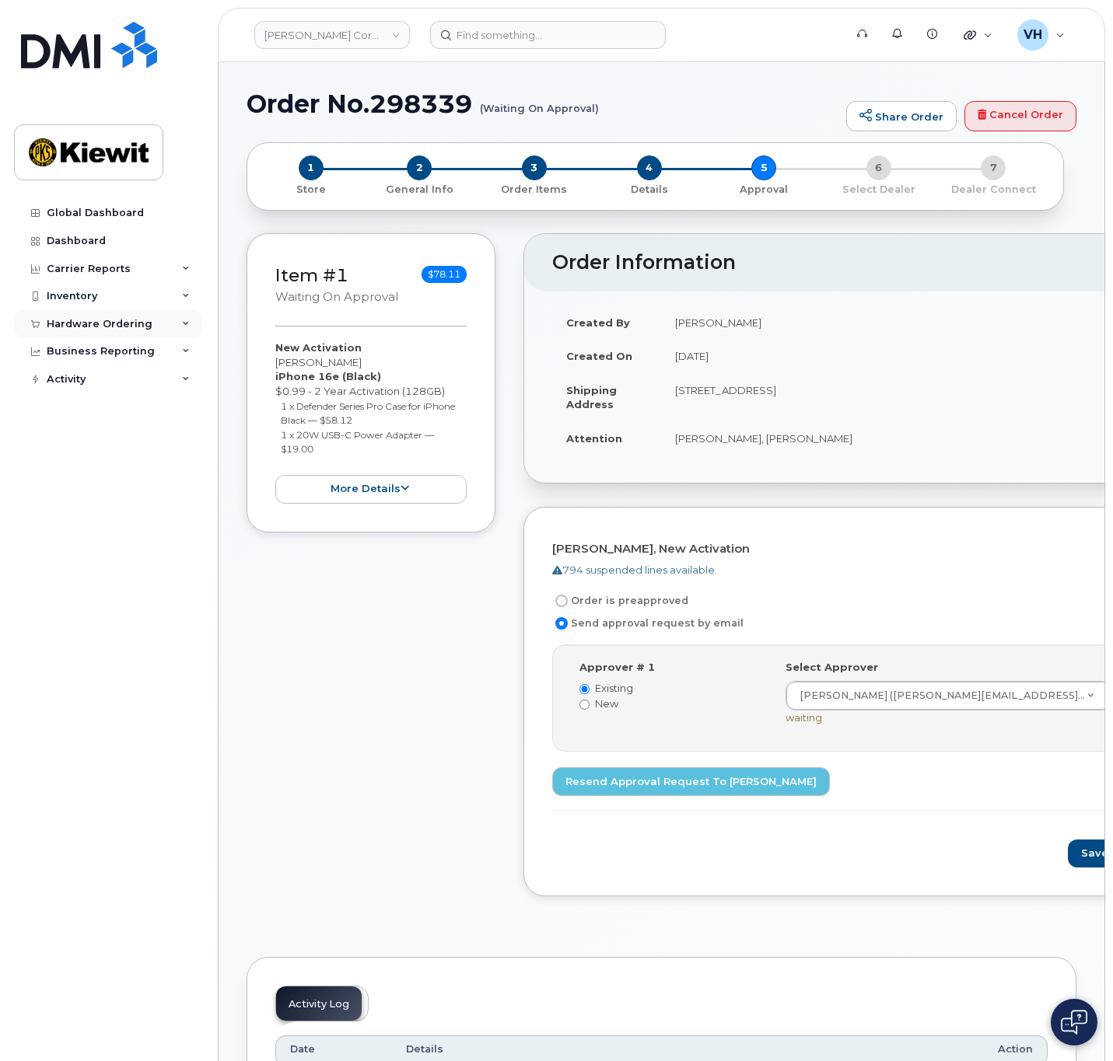
click at [86, 324] on div "Hardware Ordering" at bounding box center [100, 324] width 106 height 12
click at [93, 378] on link "Orders" at bounding box center [121, 383] width 161 height 30
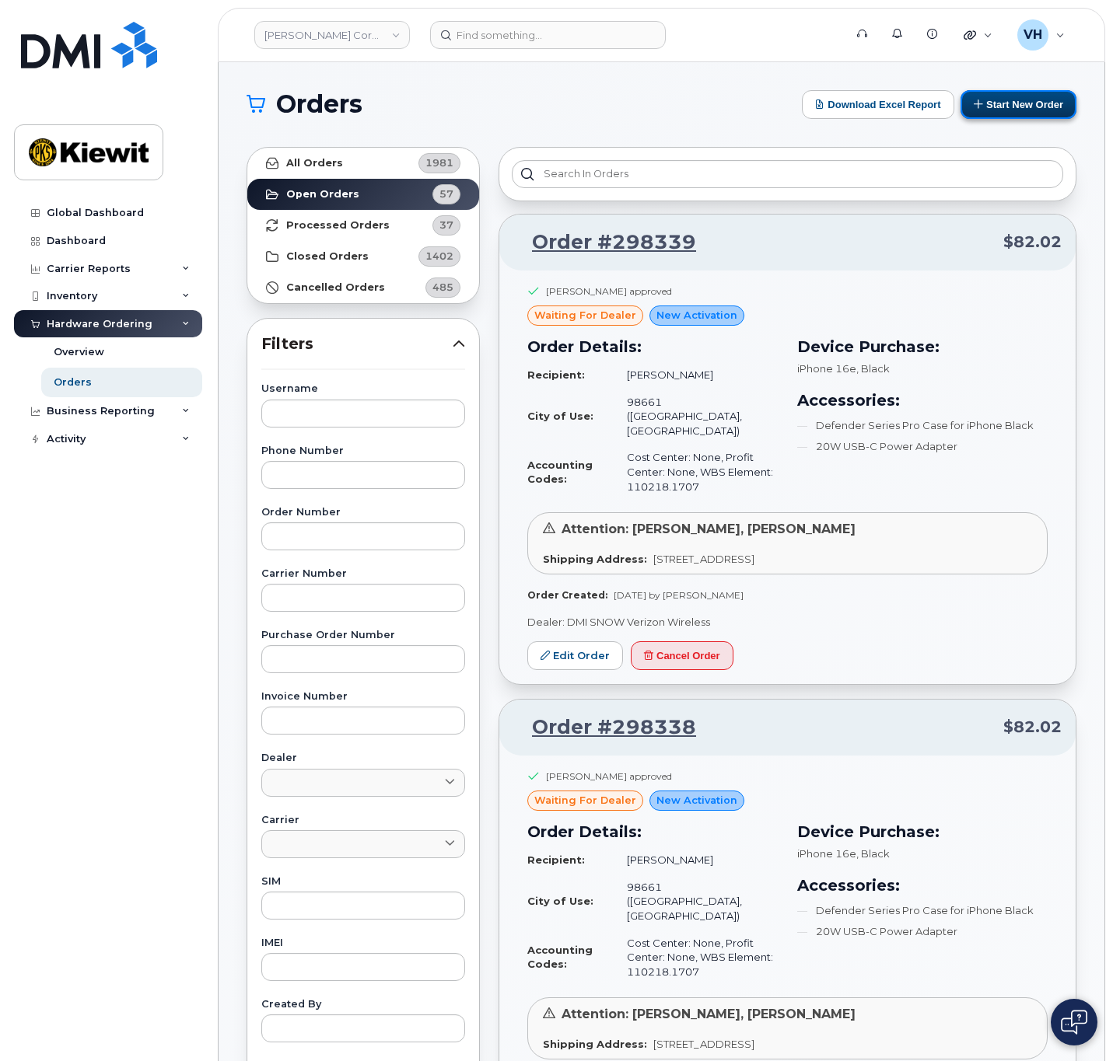
click at [1038, 99] on button "Start New Order" at bounding box center [1018, 104] width 116 height 29
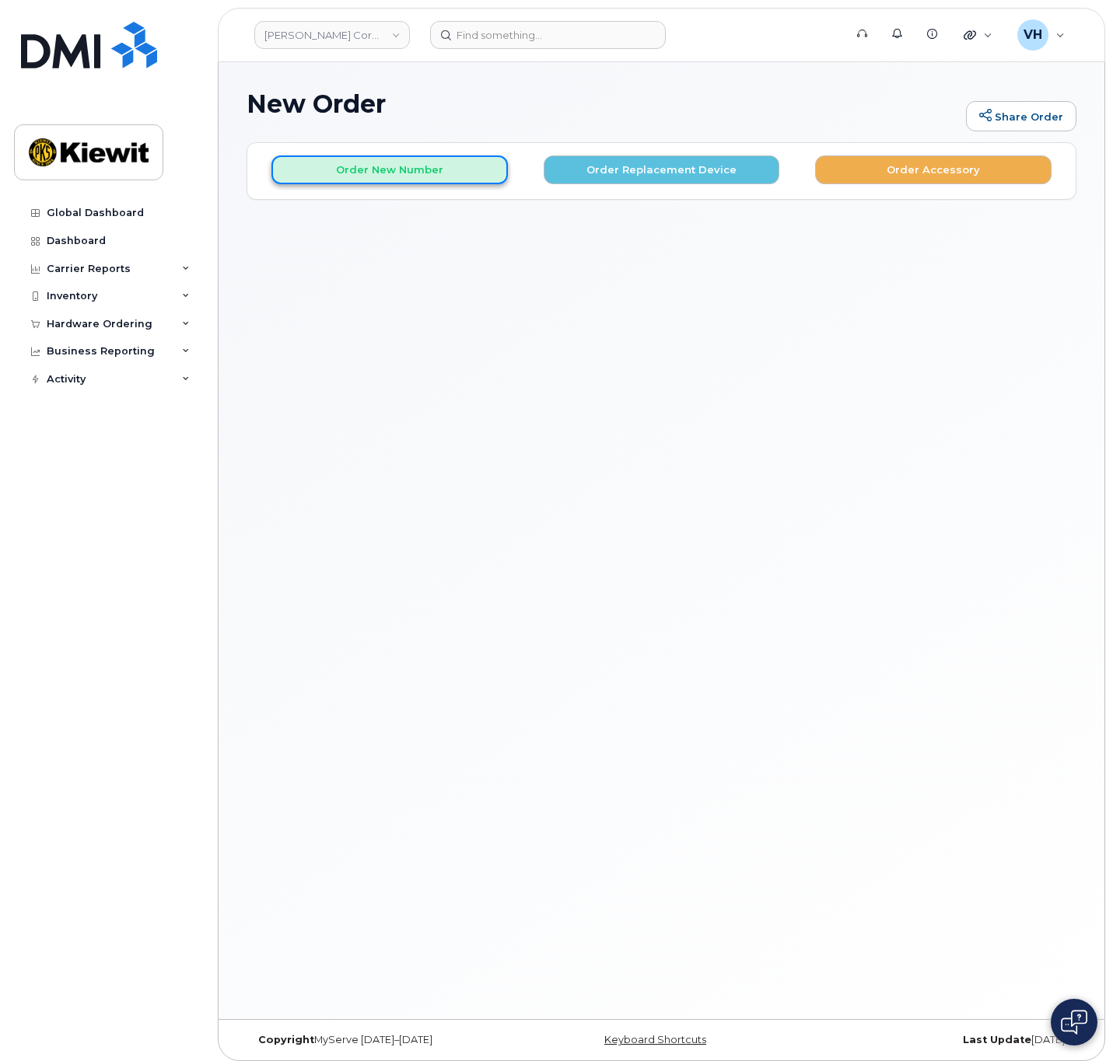
click at [449, 169] on button "Order New Number" at bounding box center [389, 169] width 236 height 29
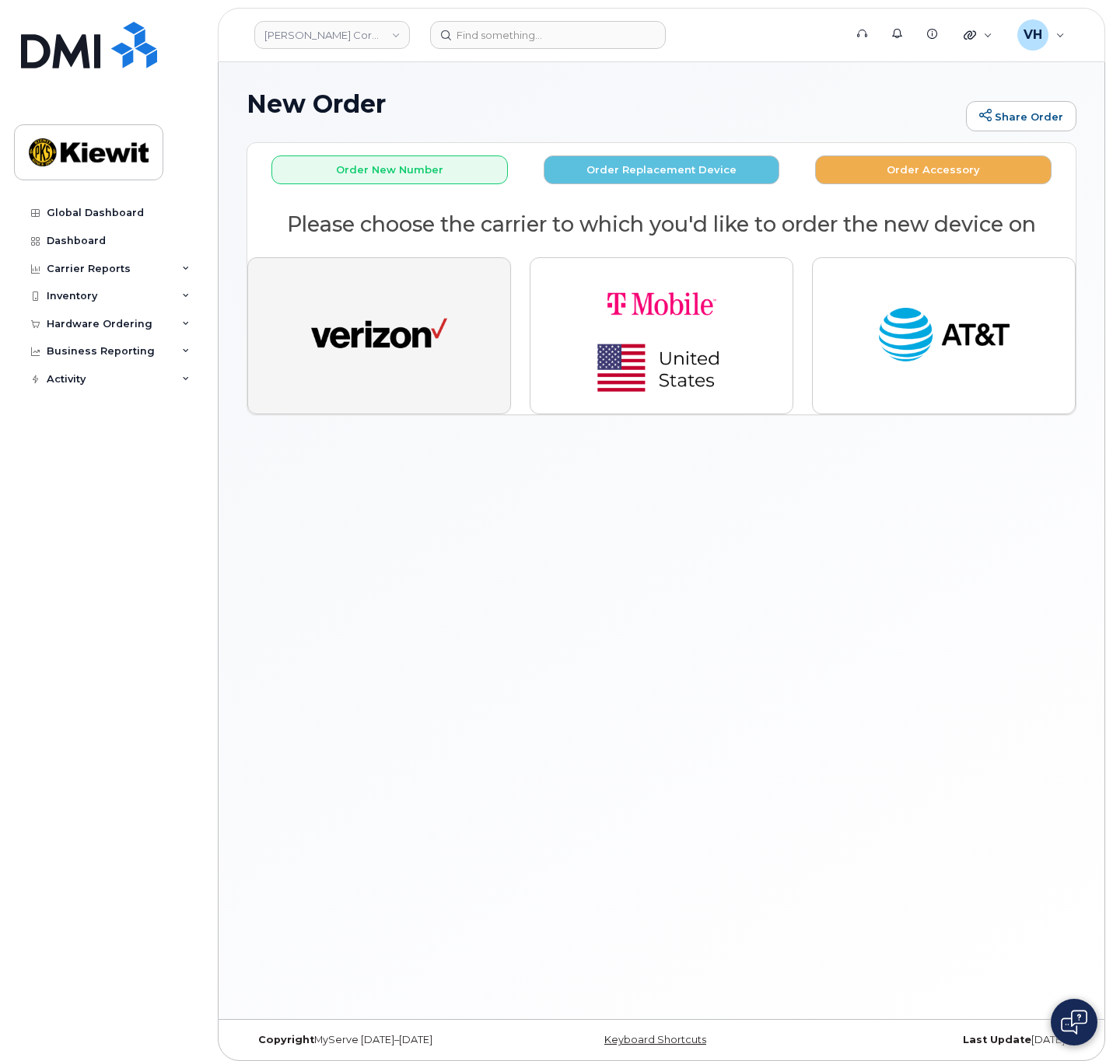
click at [383, 313] on img "button" at bounding box center [379, 336] width 136 height 70
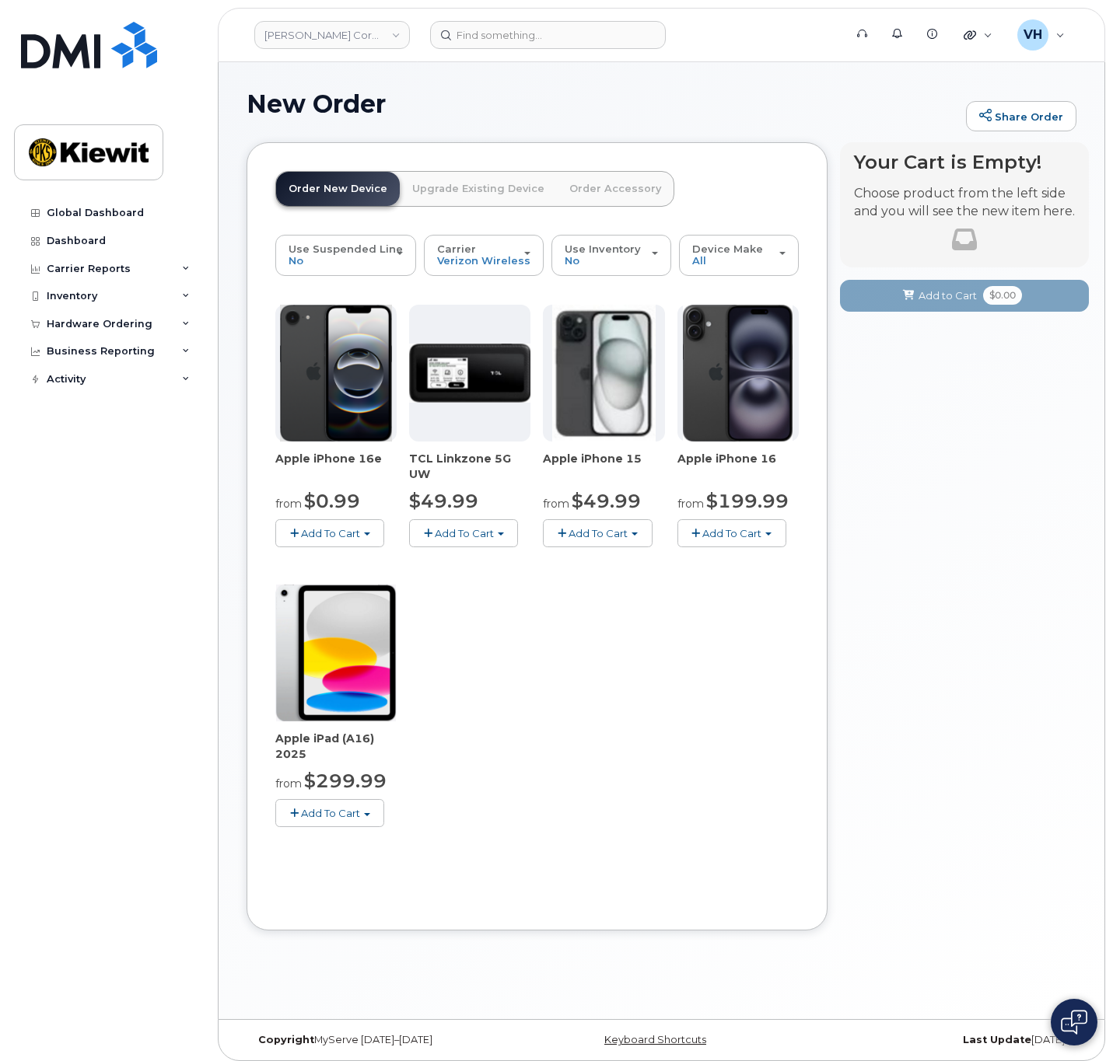
click at [371, 534] on button "Add To Cart" at bounding box center [329, 532] width 109 height 27
click at [376, 560] on link "$0.99 - 2 Year Activation (128GB)" at bounding box center [379, 562] width 201 height 19
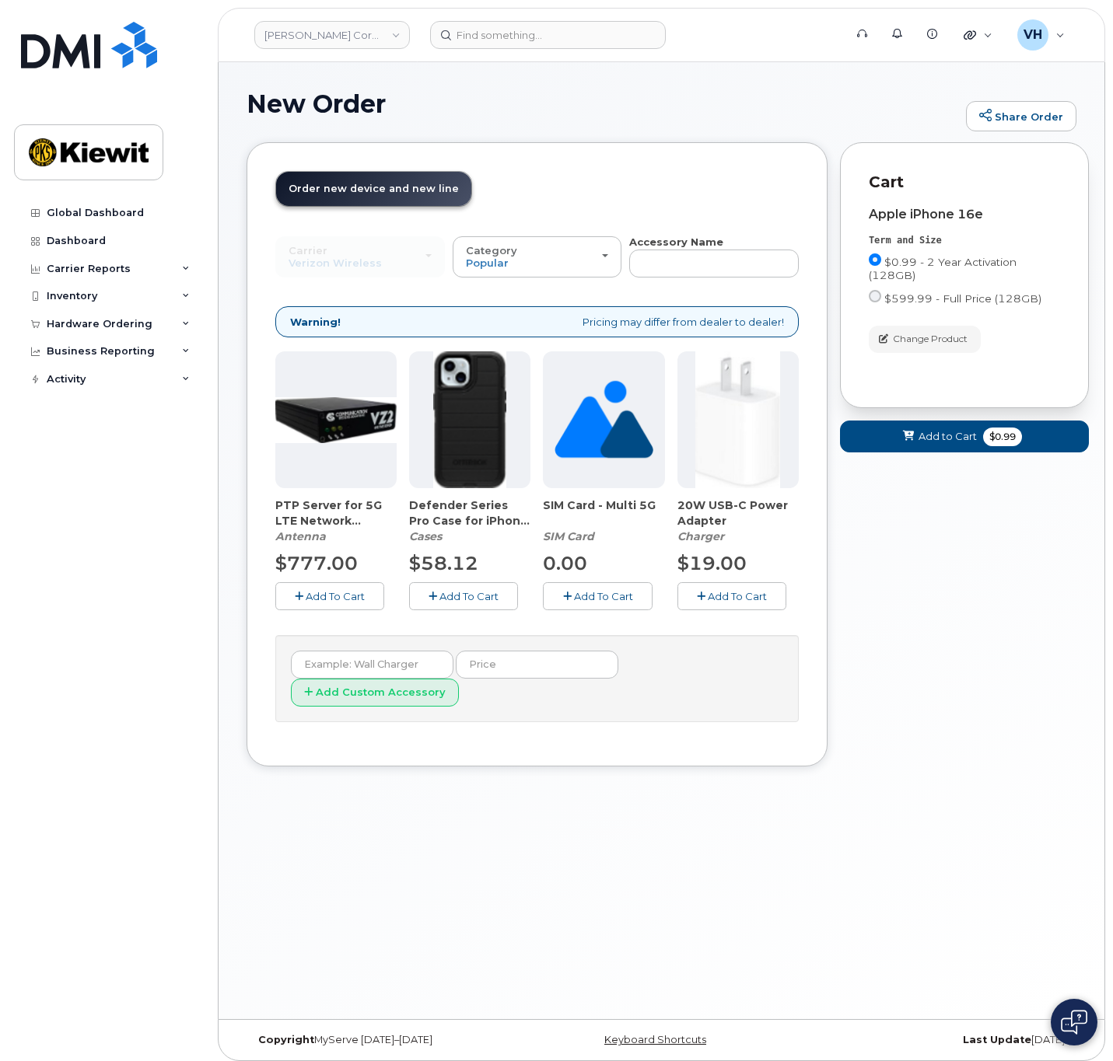
click at [508, 592] on button "Add To Cart" at bounding box center [463, 595] width 109 height 27
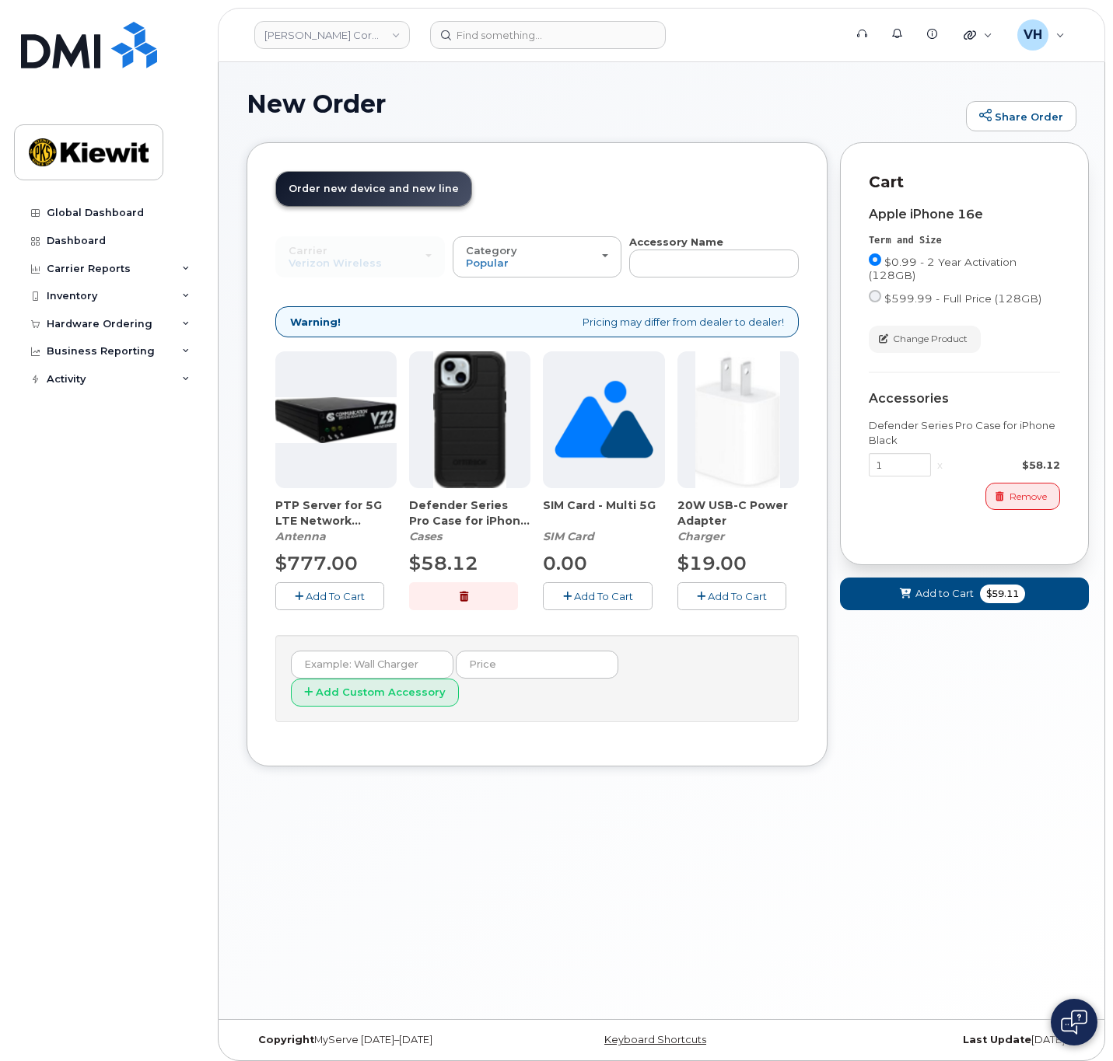
click at [718, 580] on div "20W USB-C Power Adapter Charger $19.00 Add To Cart" at bounding box center [737, 480] width 121 height 258
click at [770, 595] on button "Add To Cart" at bounding box center [731, 595] width 109 height 27
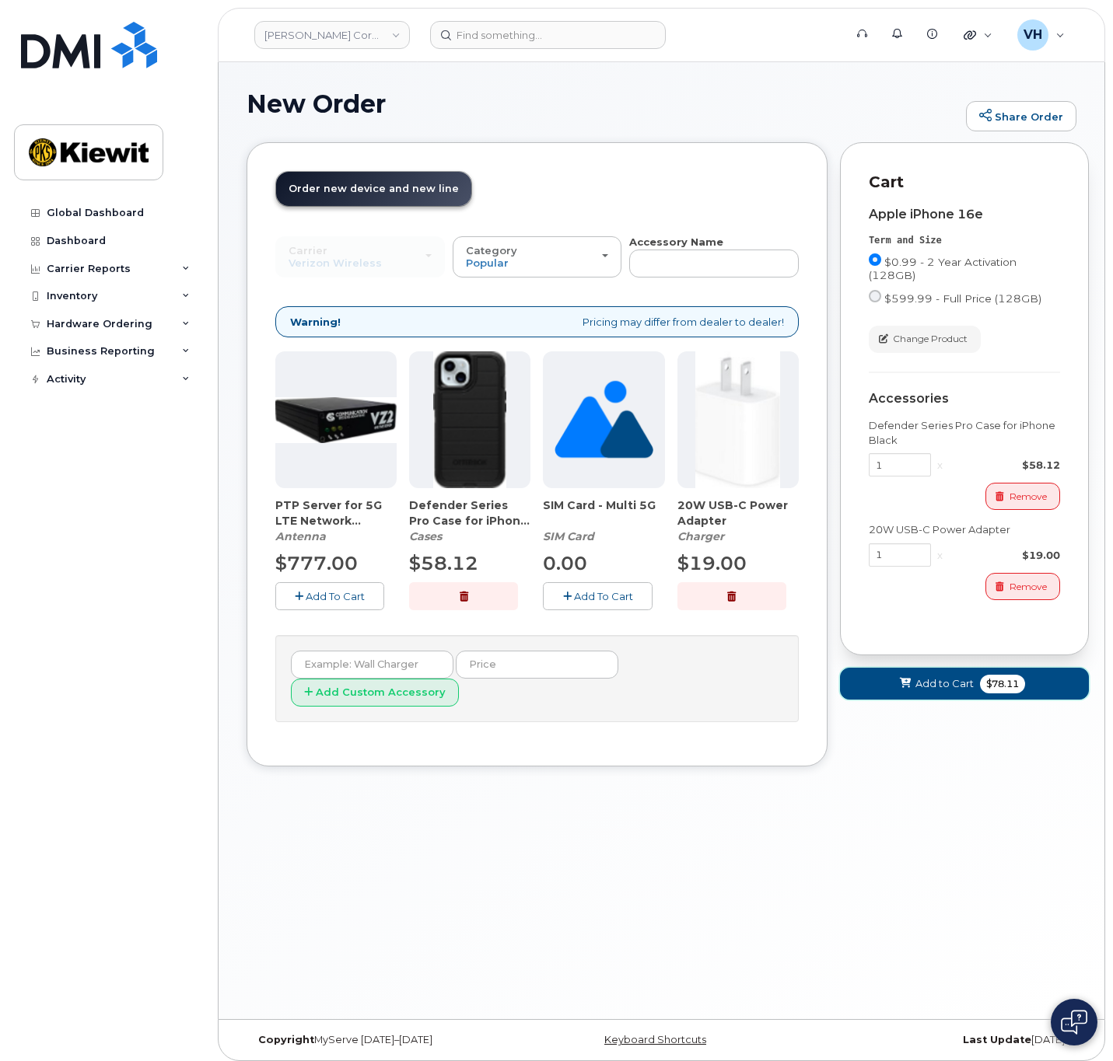
click at [927, 677] on span "Add to Cart" at bounding box center [944, 683] width 58 height 15
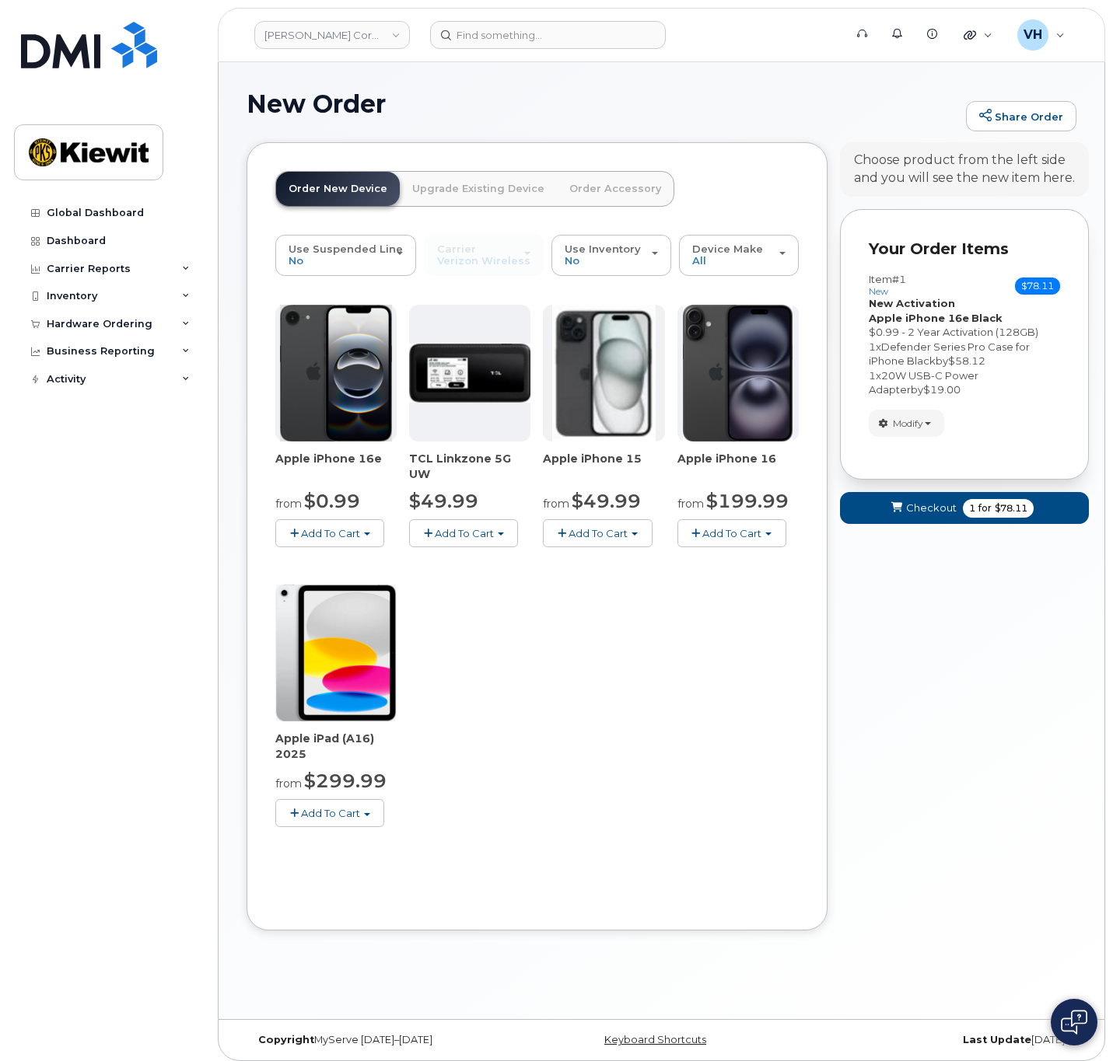
click at [936, 523] on form "Your Order Items Item #1 new $78.11 Accessories Only SIM Only Activation New Ac…" at bounding box center [964, 374] width 249 height 330
click at [938, 515] on button "Checkout 1 for $78.11" at bounding box center [964, 508] width 249 height 32
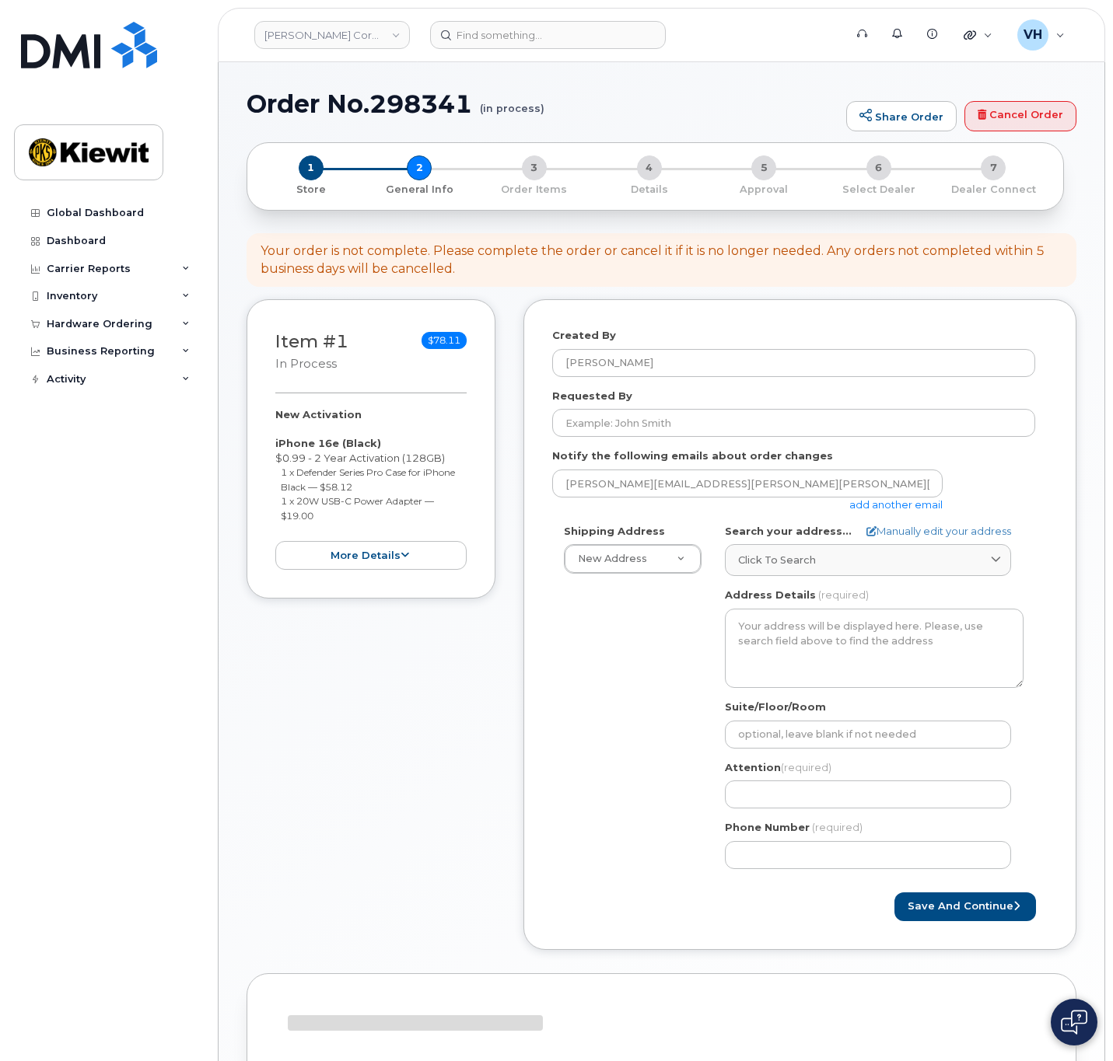
select select
click at [861, 503] on link "add another email" at bounding box center [895, 504] width 93 height 12
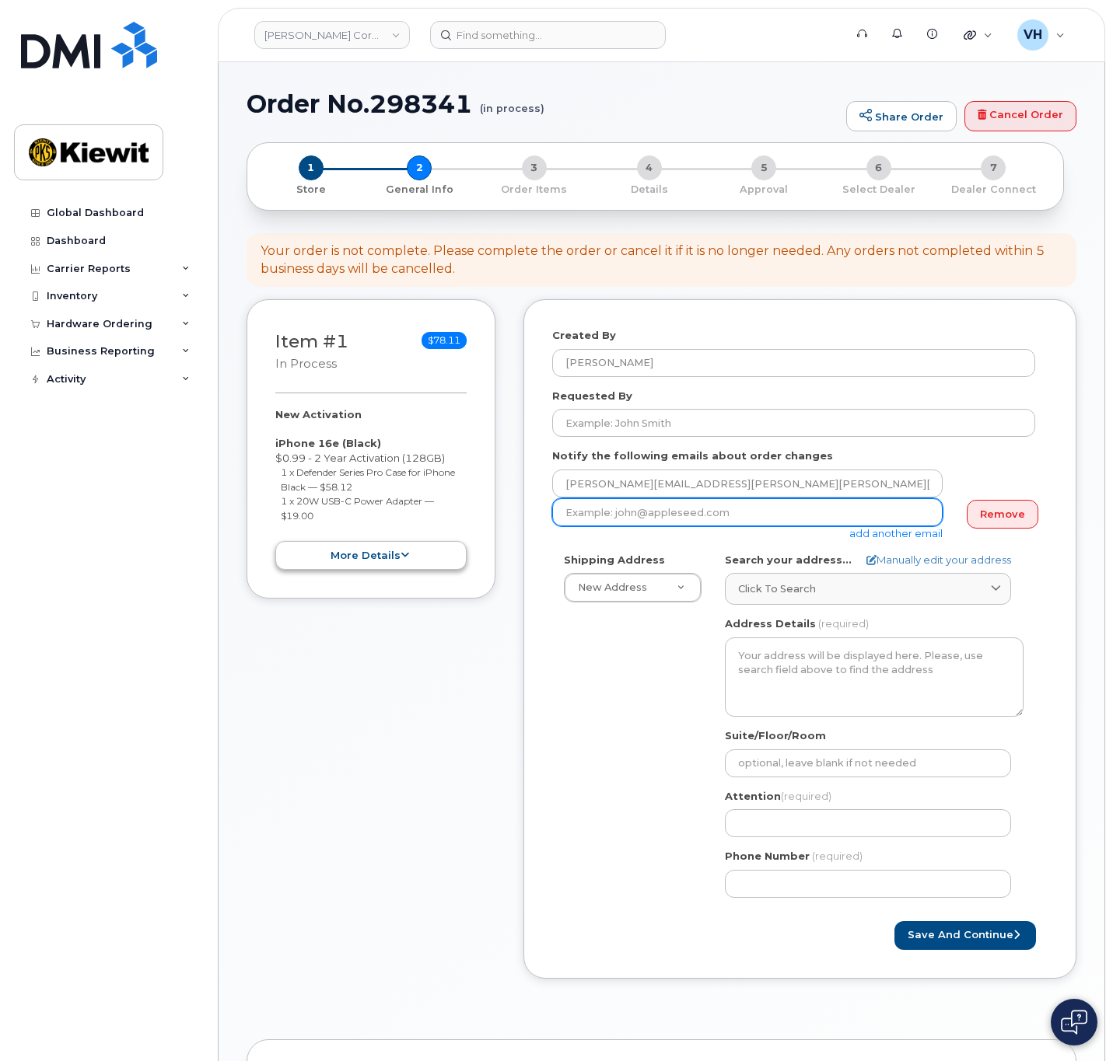
drag, startPoint x: 711, startPoint y: 515, endPoint x: 308, endPoint y: 547, distance: 404.0
click at [711, 515] on input "email" at bounding box center [747, 512] width 390 height 28
drag, startPoint x: 714, startPoint y: 513, endPoint x: 740, endPoint y: 518, distance: 26.1
click at [717, 514] on input "email" at bounding box center [747, 512] width 390 height 28
paste input "William.Long3@kiewit.com"
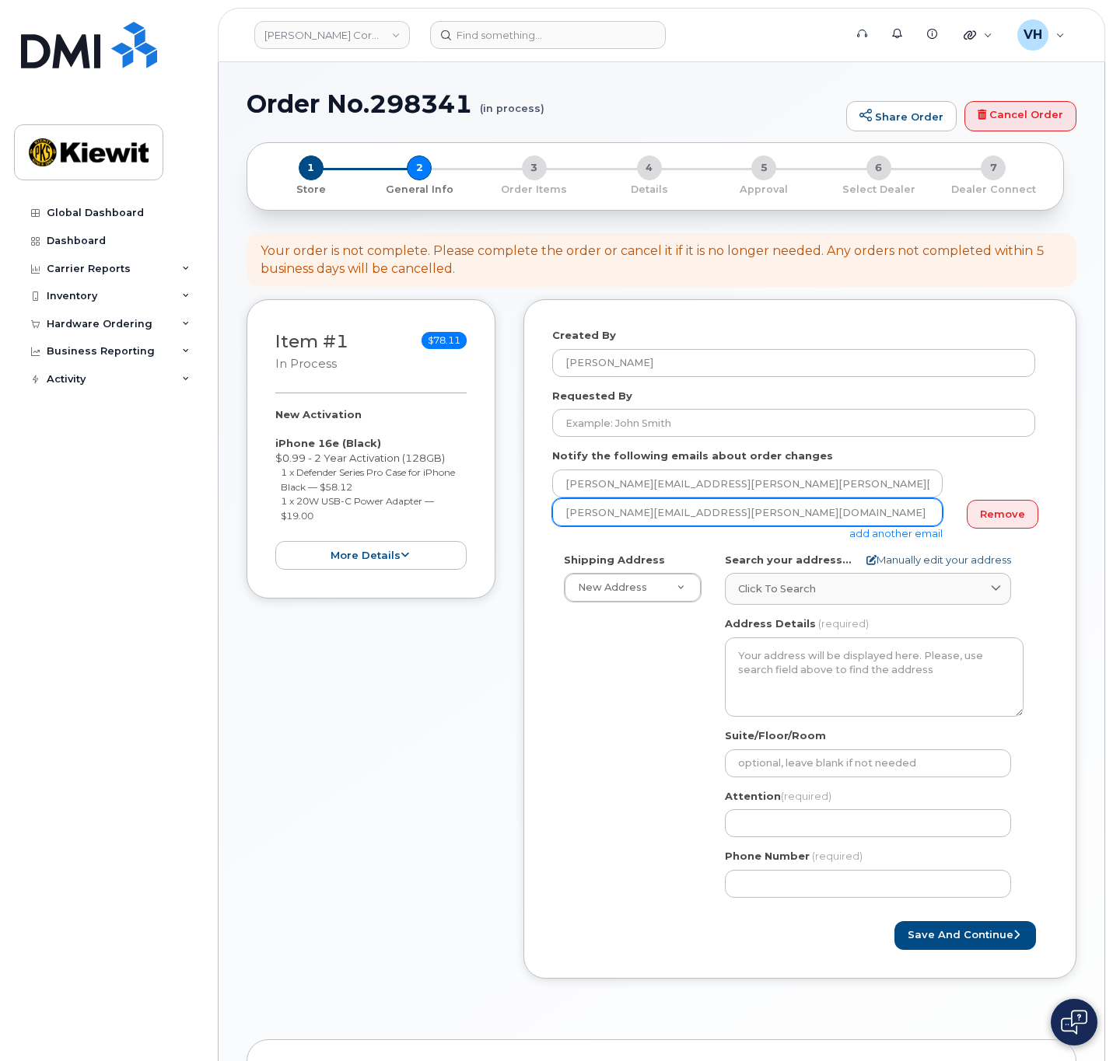
type input "William.Long3@kiewit.com"
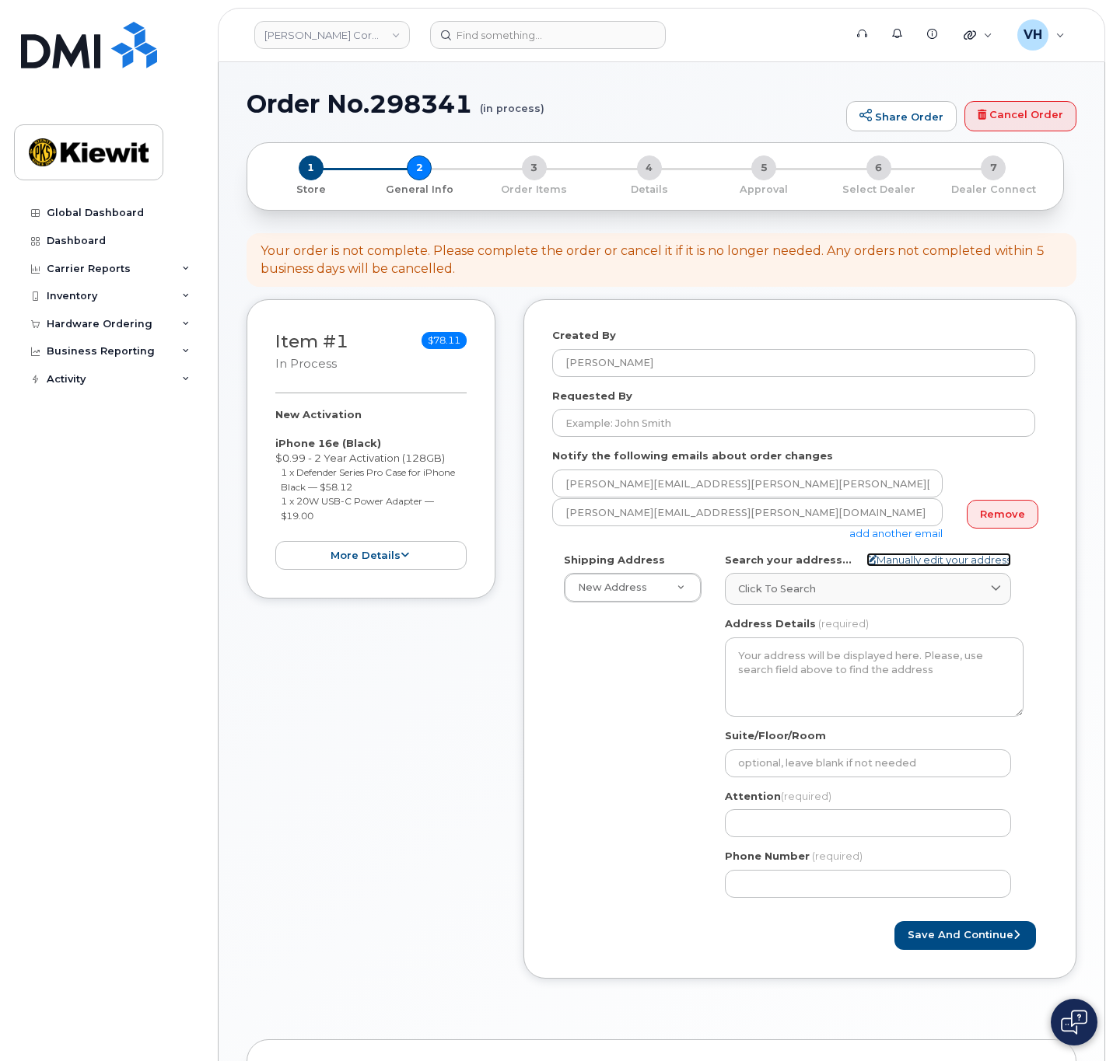
click at [998, 560] on link "Manually edit your address" at bounding box center [938, 560] width 145 height 15
select select
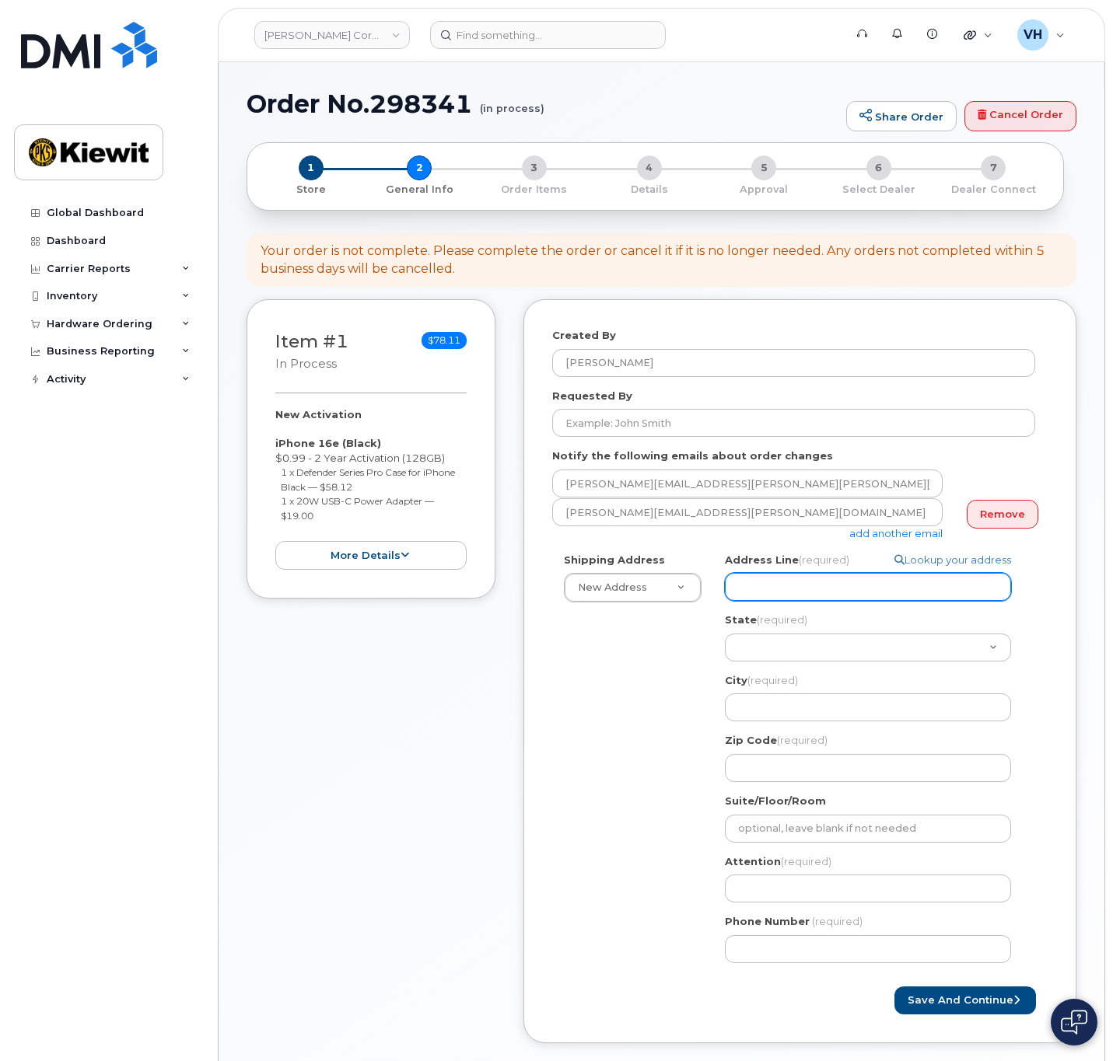
click at [819, 583] on input "Address Line (required)" at bounding box center [868, 587] width 286 height 28
paste input "7205 Dodge Street"
type input "7205 Dodge Street"
select select
type input "7205 Dodge Street"
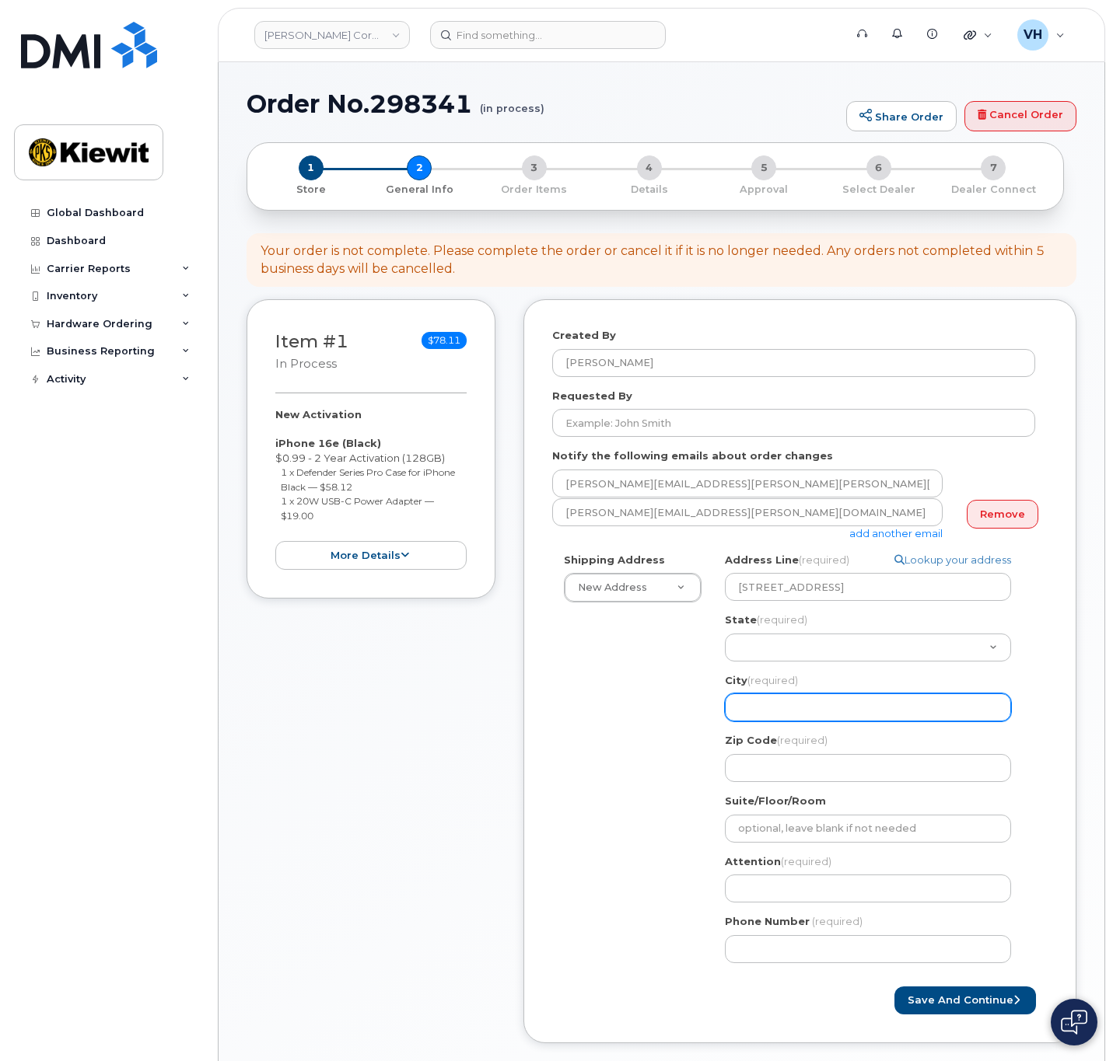
drag, startPoint x: 793, startPoint y: 702, endPoint x: 791, endPoint y: 693, distance: 8.7
click at [793, 702] on input "City (required)" at bounding box center [868, 707] width 286 height 28
paste input "Omaha"
select select
type input "Omaha"
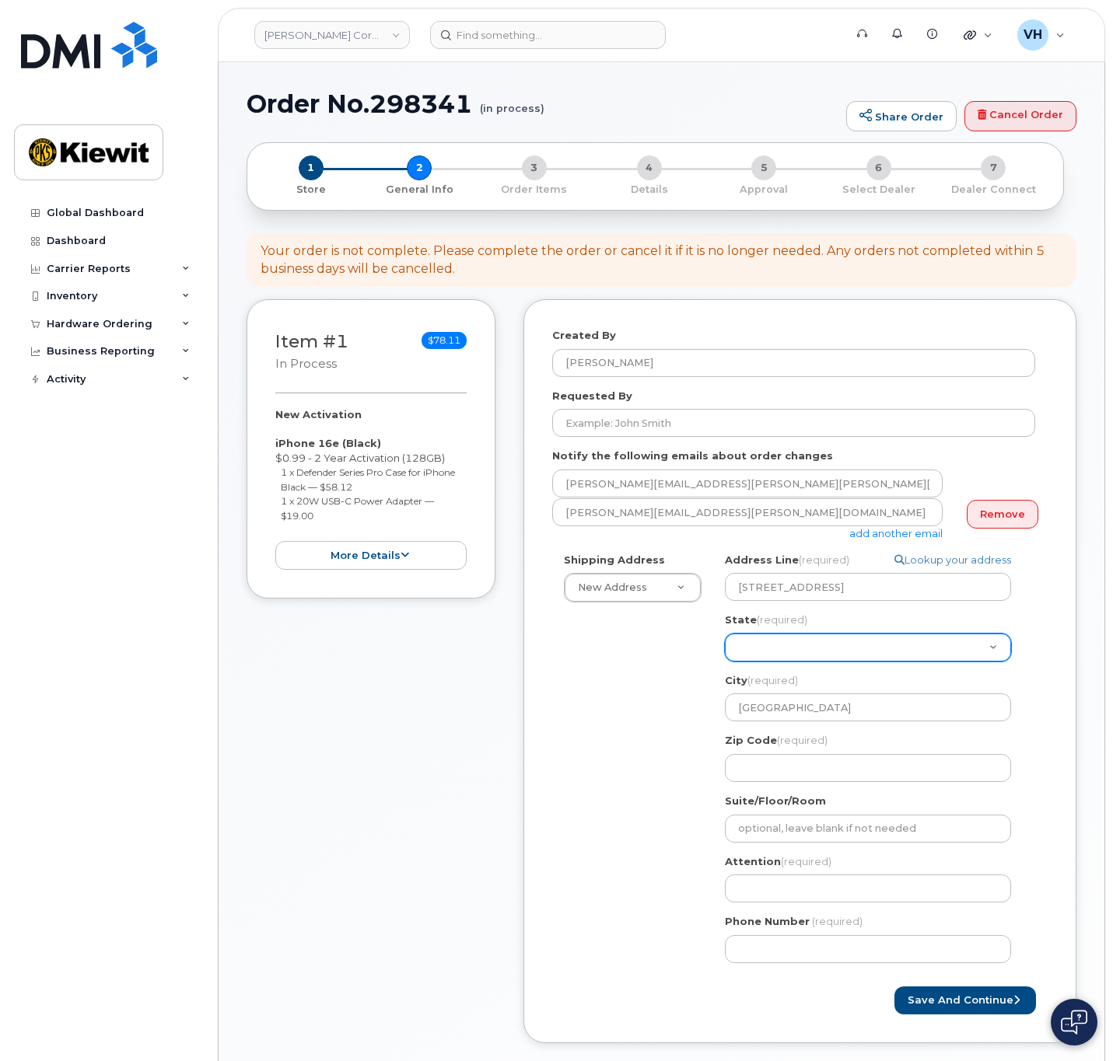
click at [782, 644] on select "Alabama Alaska American Samoa Arizona Arkansas California Colorado Connecticut …" at bounding box center [868, 648] width 286 height 28
select select "NE"
click at [805, 645] on select "Alabama Alaska American Samoa Arizona Arkansas California Colorado Connecticut …" at bounding box center [868, 648] width 286 height 28
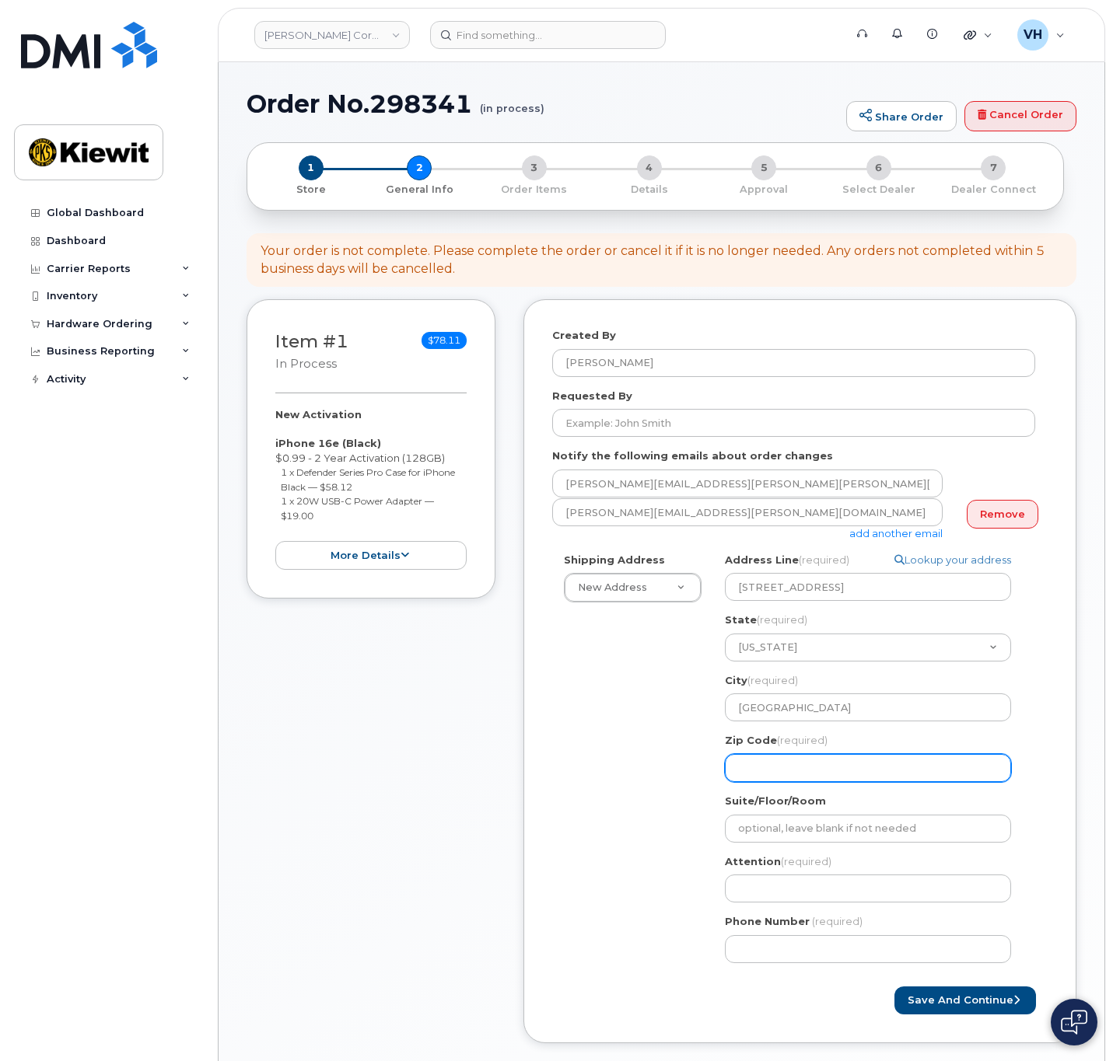
click at [788, 769] on input "Zip Code (required)" at bounding box center [868, 768] width 286 height 28
click at [798, 761] on input "Zip Code (required)" at bounding box center [868, 768] width 286 height 28
paste input "68114"
select select
type input "68114"
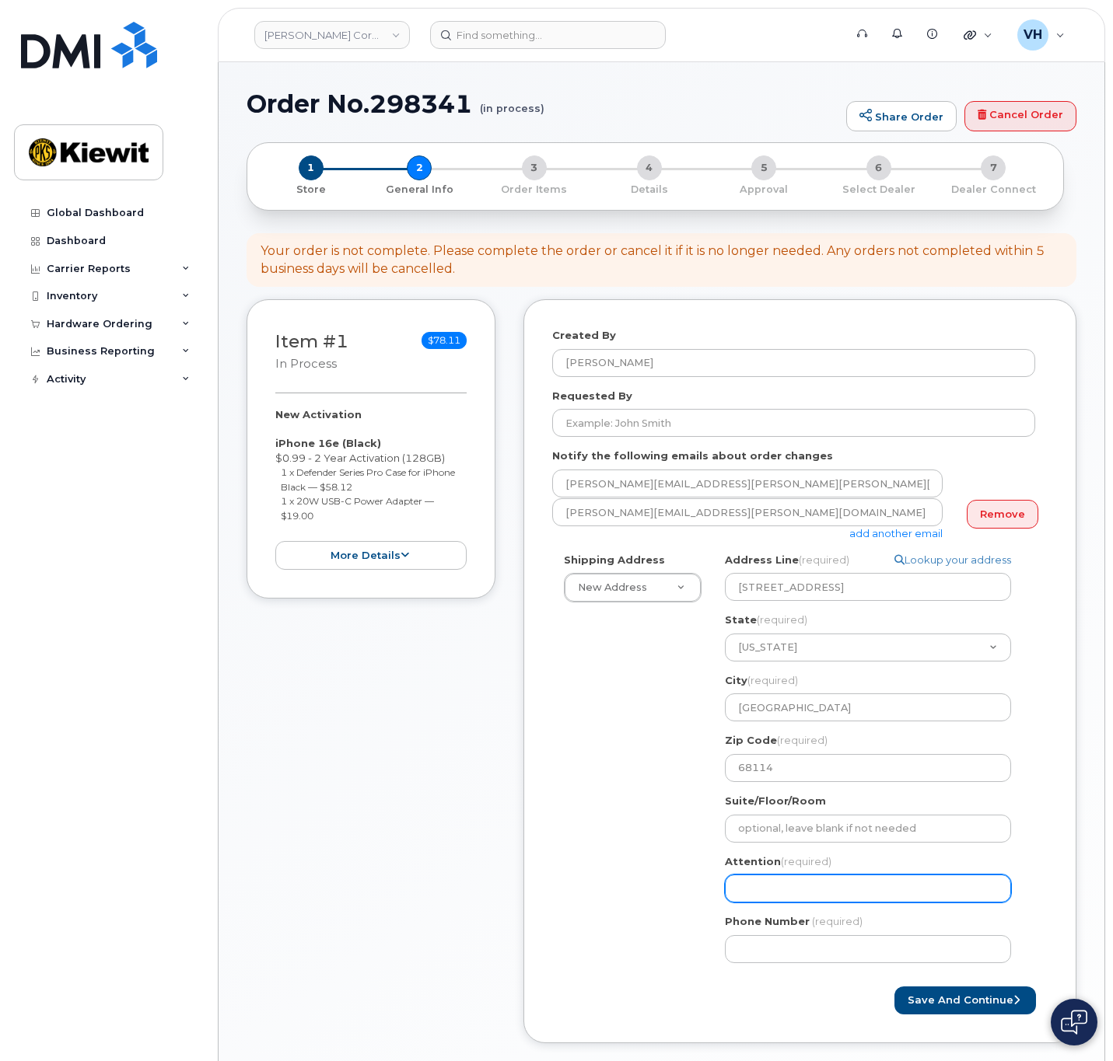
click at [769, 884] on input "Attention (required)" at bounding box center [868, 889] width 286 height 28
paste input "William.Long3"
type input "William.Long3"
select select
type input "William.Long"
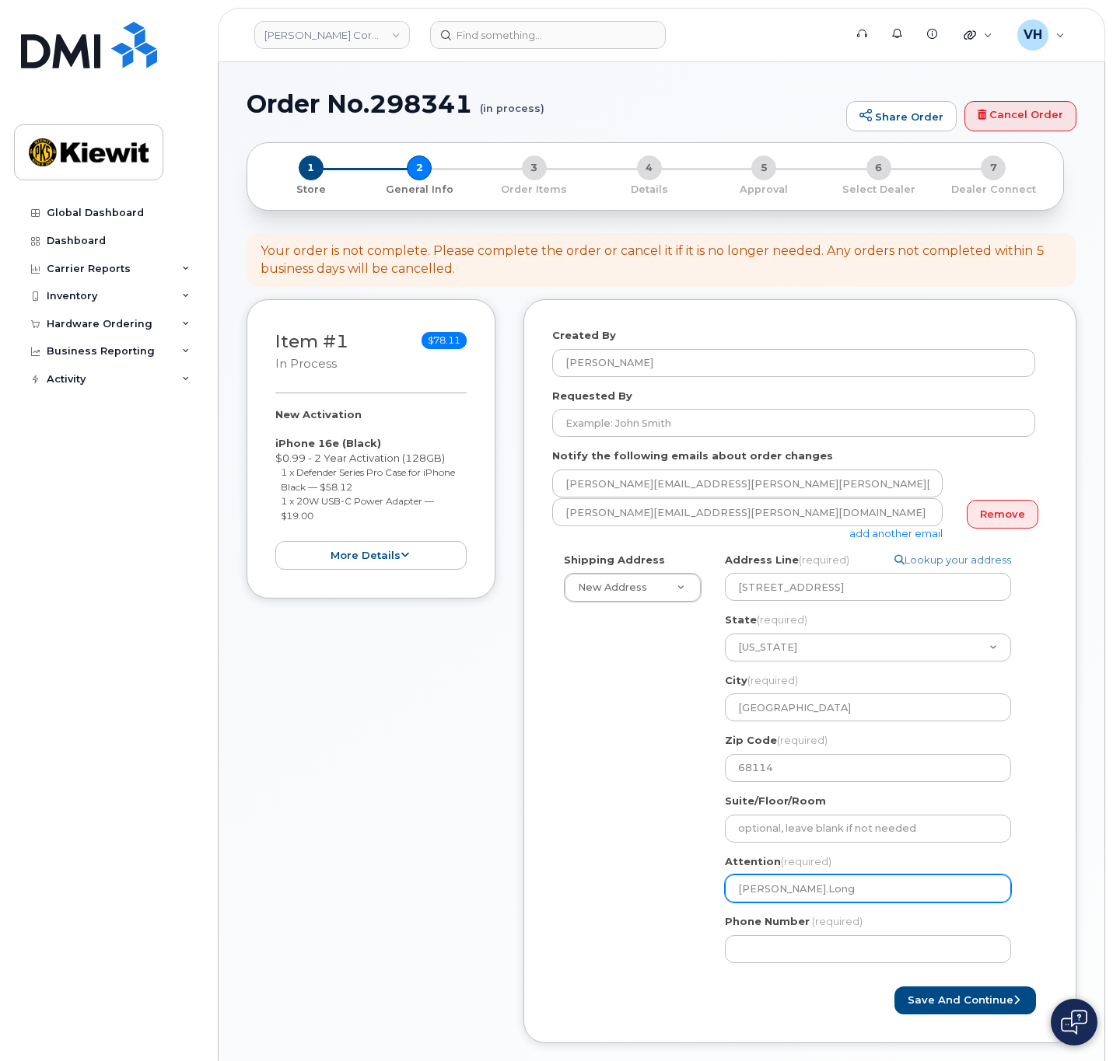
select select
type input "William. Long"
select select
type input "William.Long"
select select
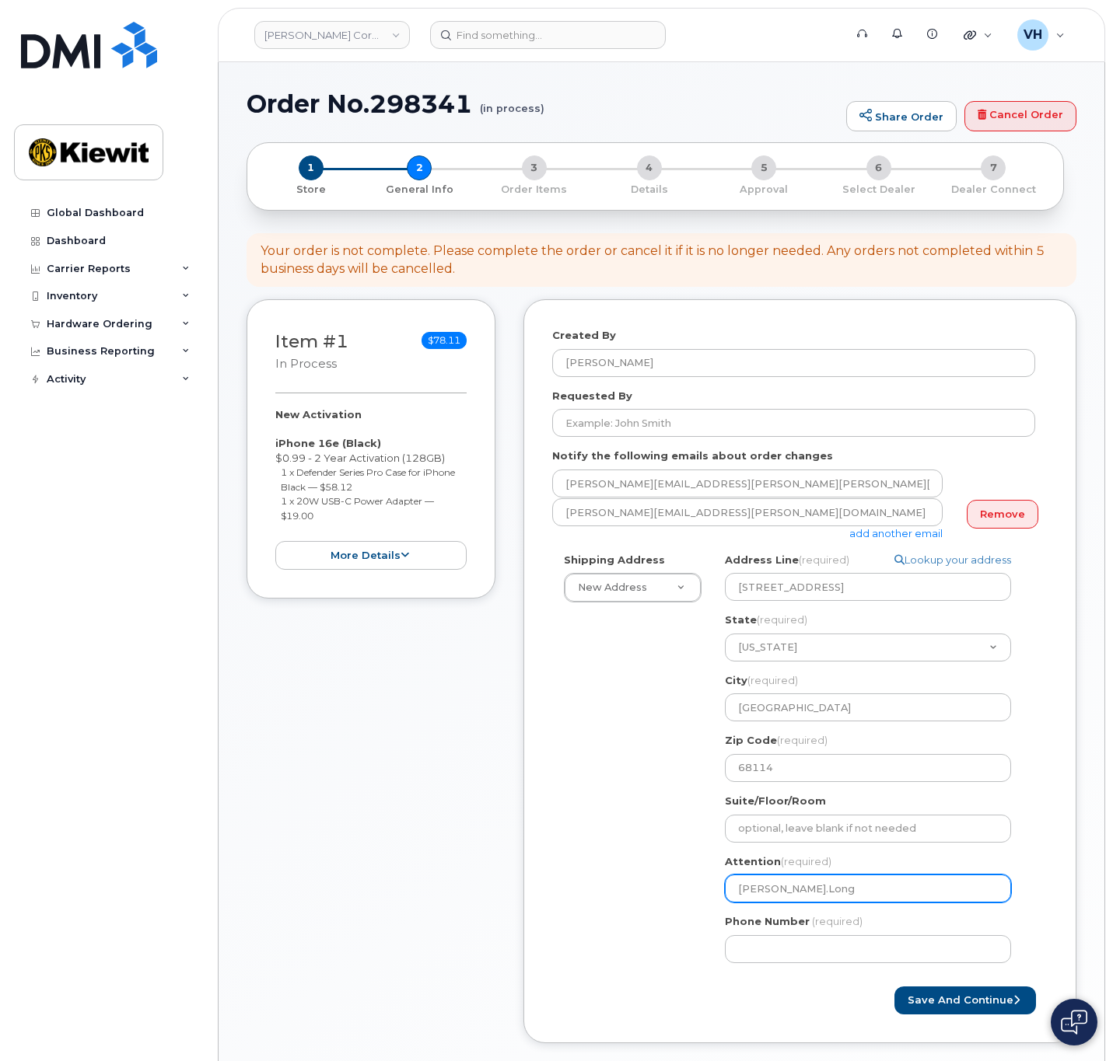
type input "WilliamLong"
select select
type input "William Long"
click at [821, 883] on input "William Long" at bounding box center [868, 889] width 286 height 28
select select
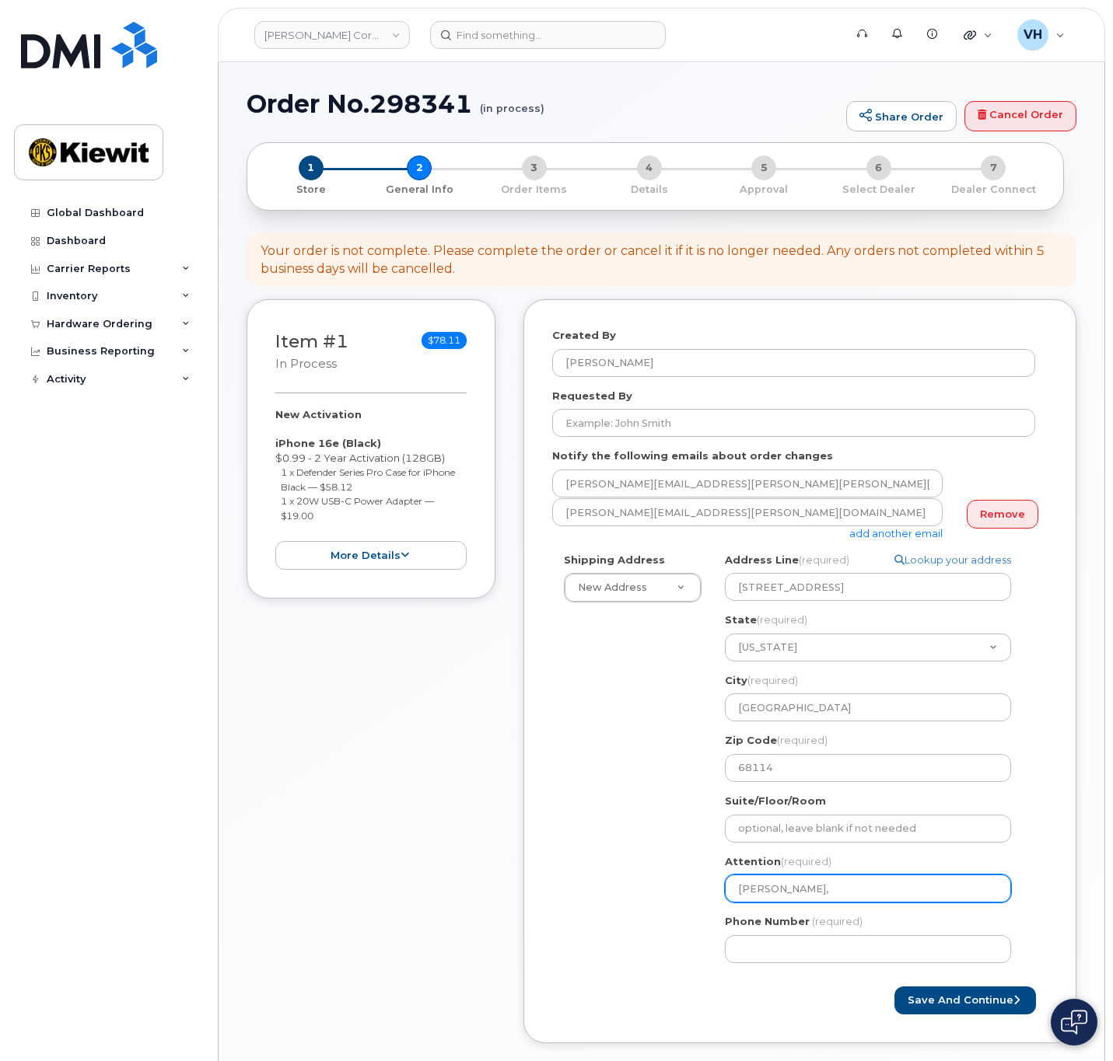
type input "William Long,"
click at [893, 874] on div "Attention (required) William Long," at bounding box center [874, 878] width 299 height 49
click at [896, 880] on input "William Long," at bounding box center [868, 889] width 286 height 28
paste input "Jorge.Ramos3"
select select
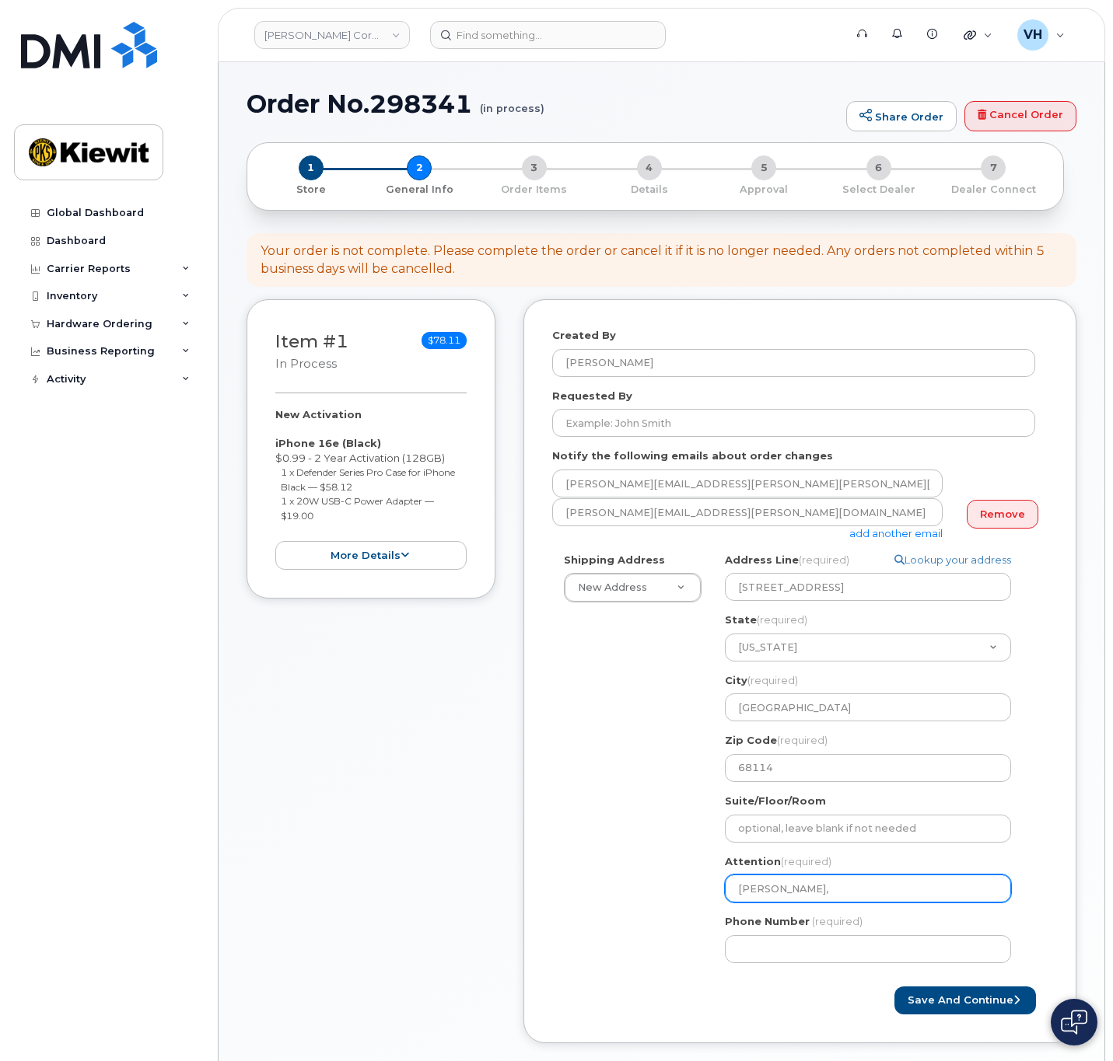
type input "William Long, Jorge.Ramos3"
select select
type input "William Long, Jorge.Ramos"
select select
type input "William Long, JorgeRamos"
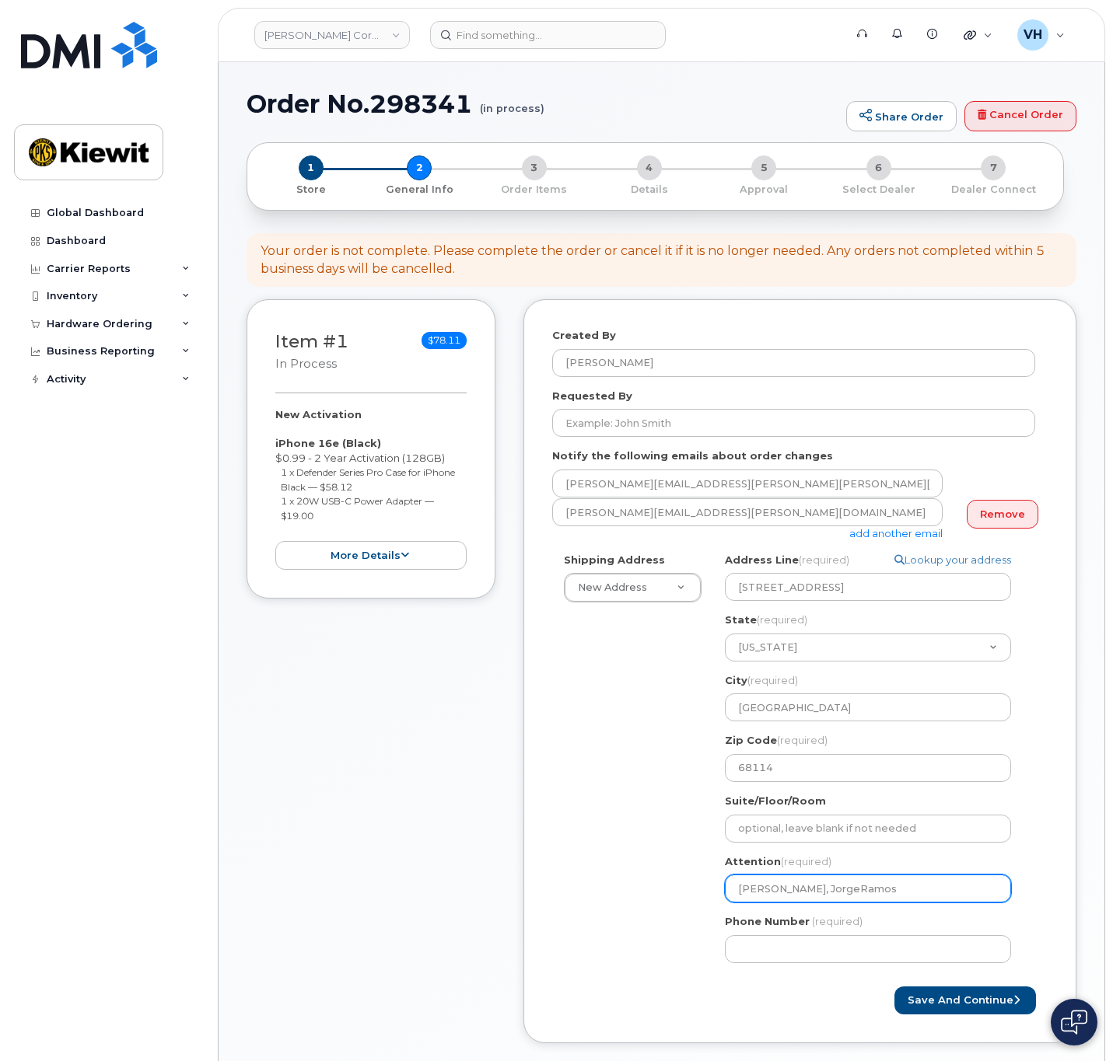
select select
type input "[PERSON_NAME], [PERSON_NAME]"
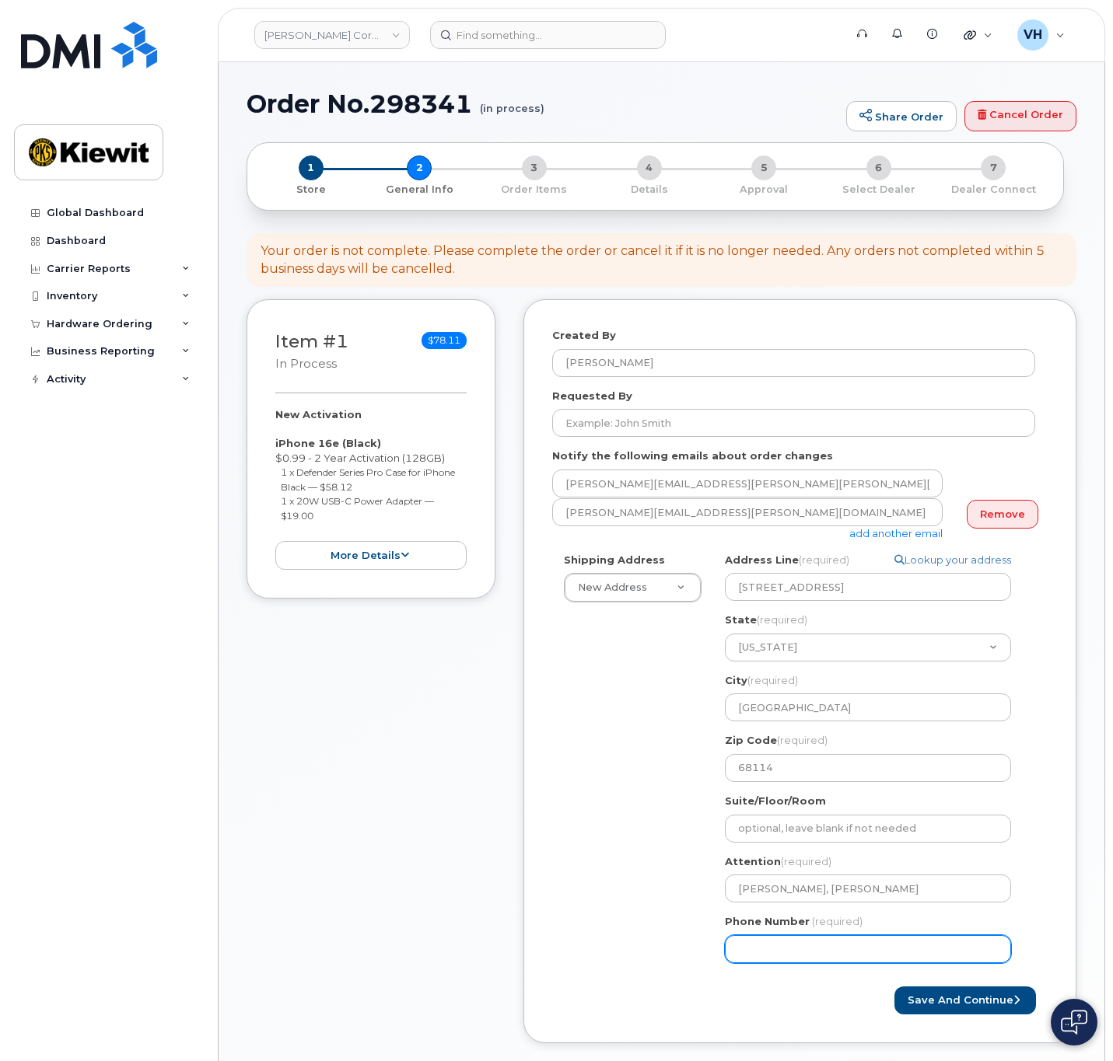
click at [789, 941] on input "Phone Number" at bounding box center [868, 949] width 286 height 28
type input "8777727707"
select select
click at [982, 996] on button "Save and Continue" at bounding box center [964, 1001] width 141 height 29
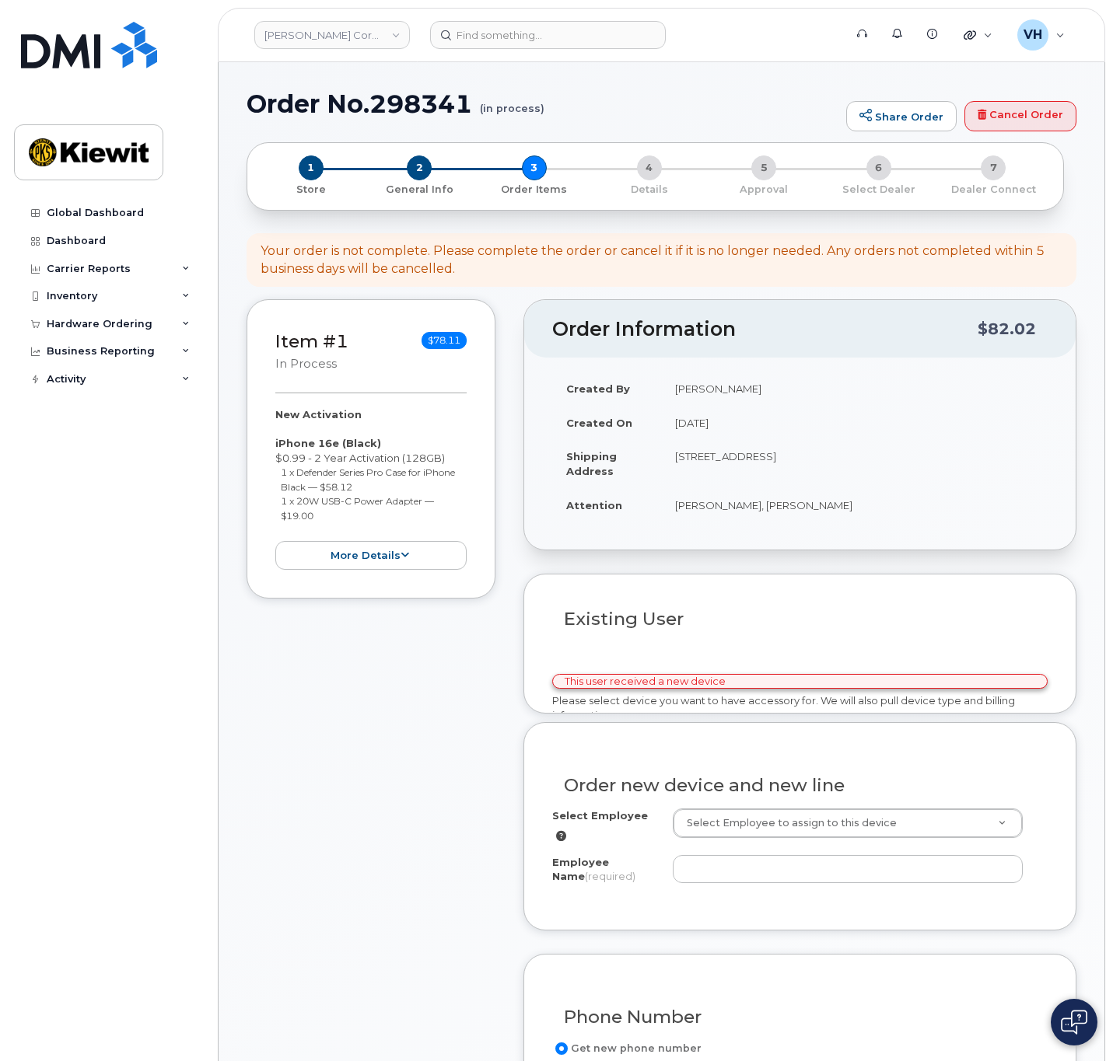
select select
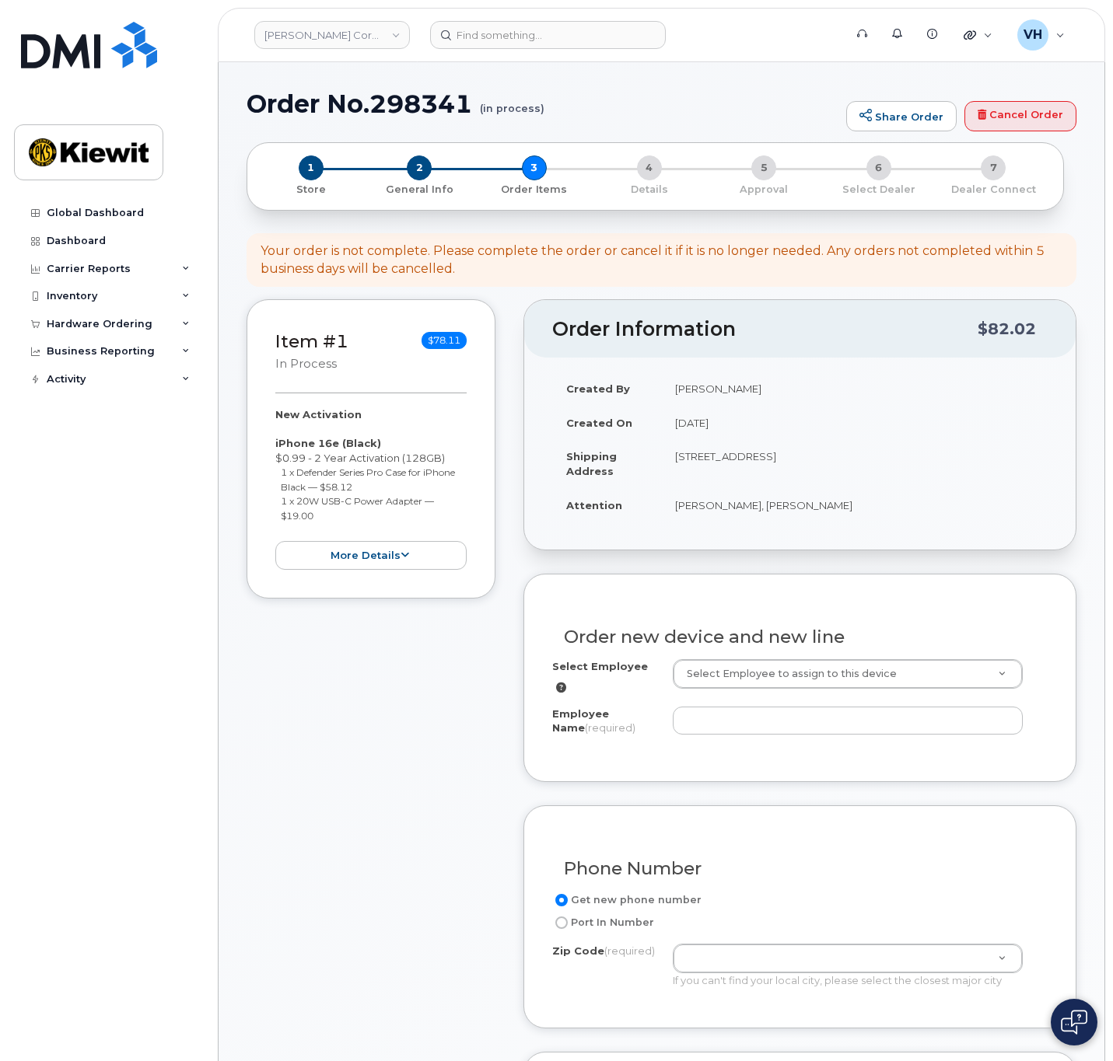
click at [438, 114] on h1 "Order No.298341 (in process)" at bounding box center [542, 103] width 592 height 27
copy h1 "298341"
click at [723, 710] on input "Employee Name (required)" at bounding box center [847, 721] width 350 height 28
paste input "[PERSON_NAME].Ramos3"
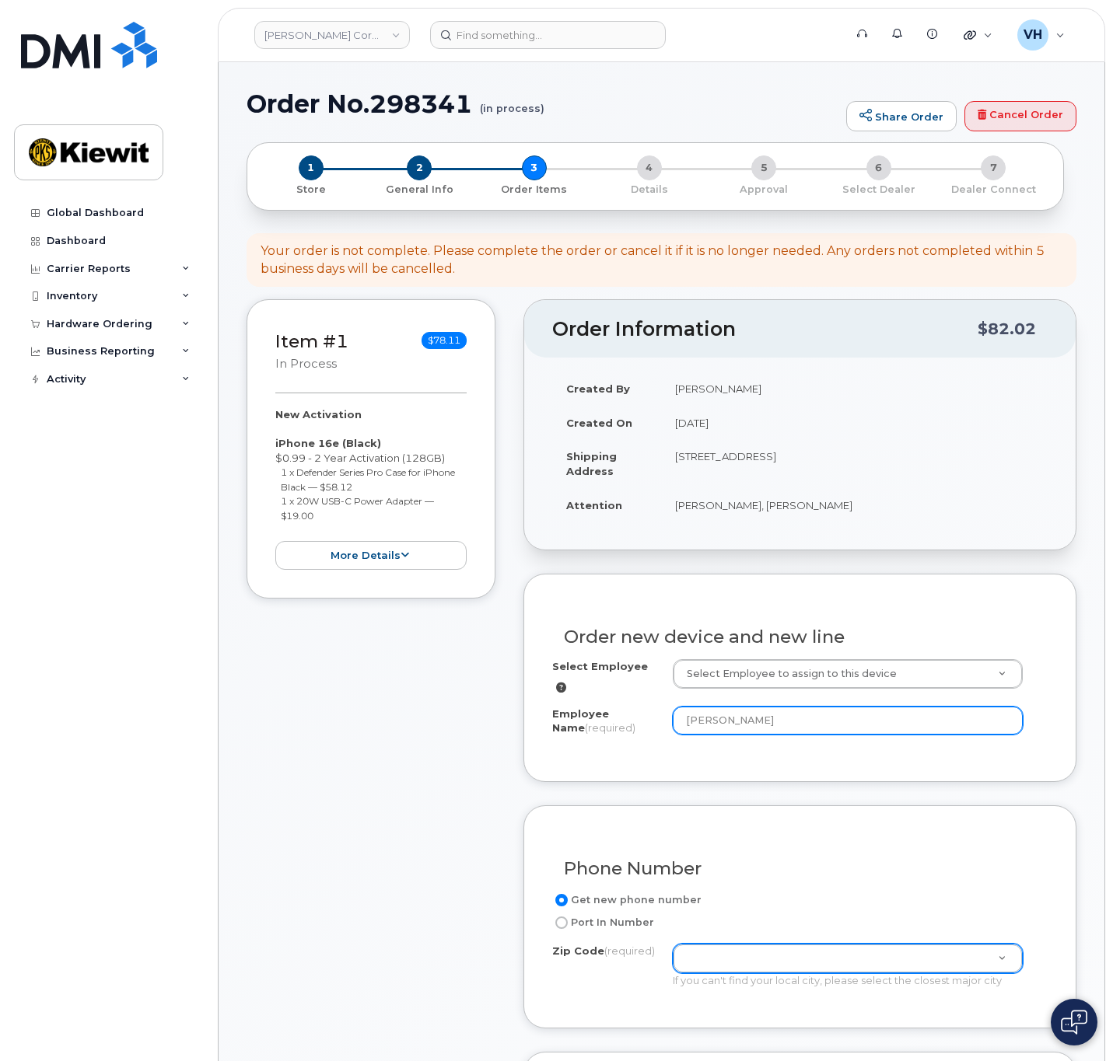
type input "[PERSON_NAME]"
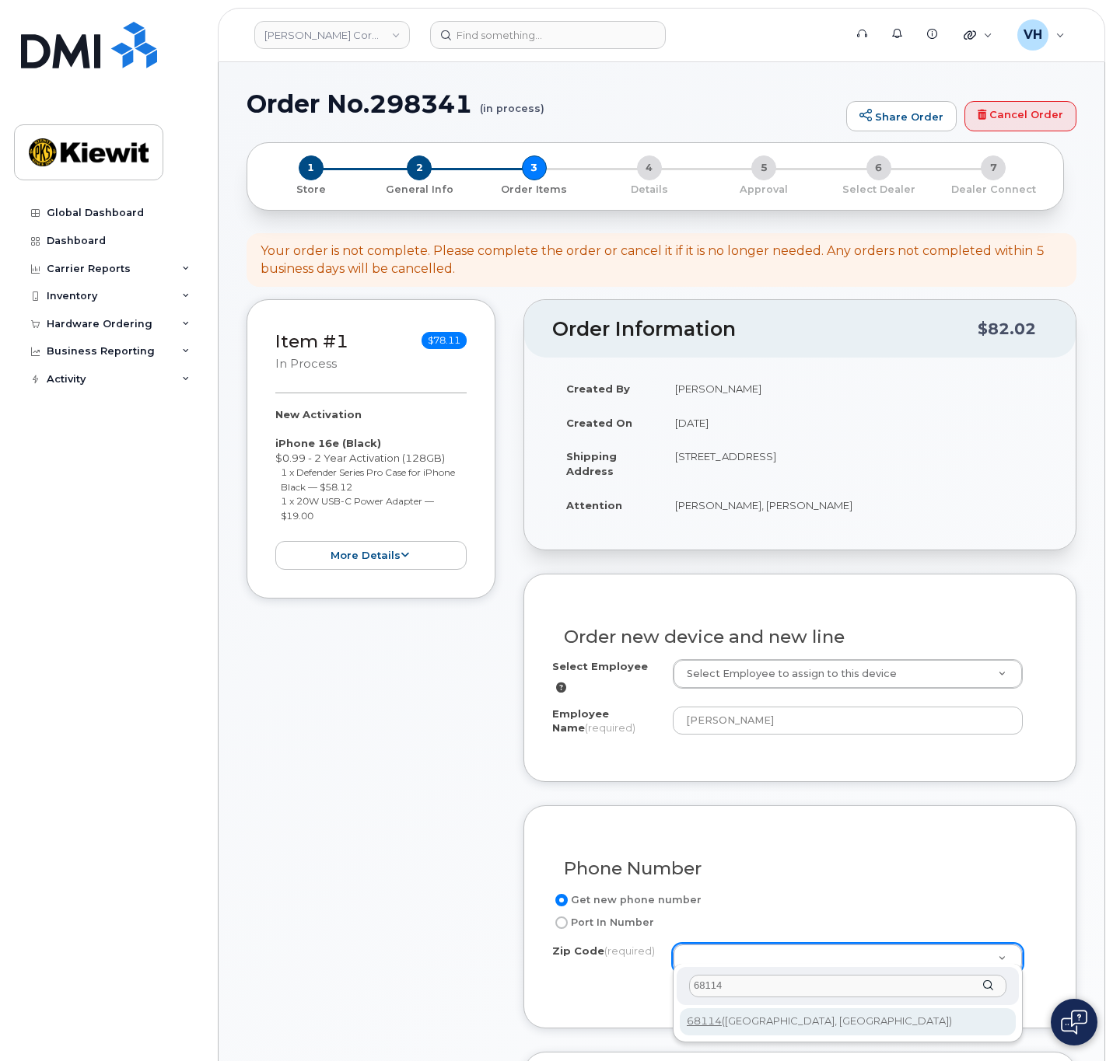
type input "68114"
type input "68114 ([GEOGRAPHIC_DATA], [GEOGRAPHIC_DATA])"
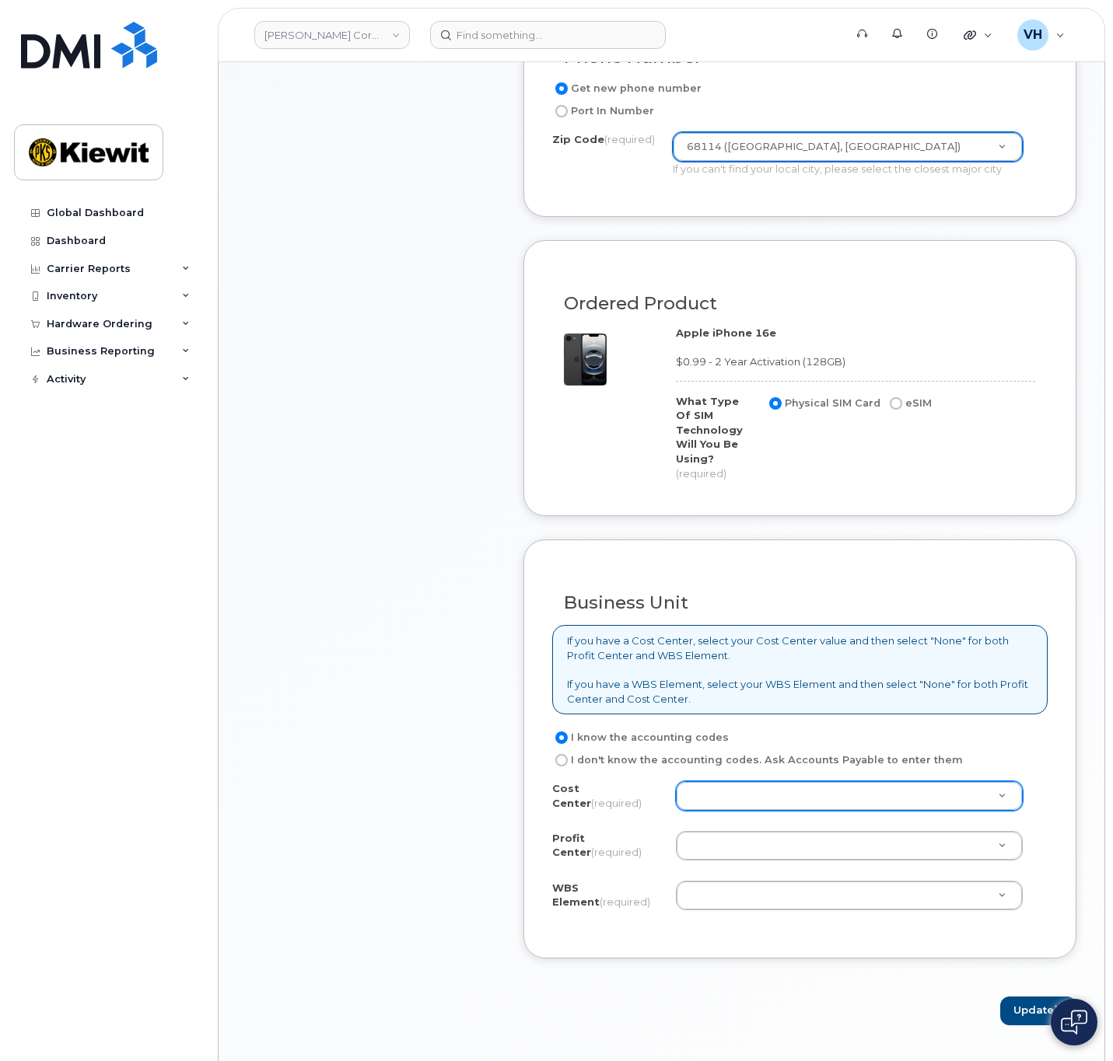
scroll to position [816, 0]
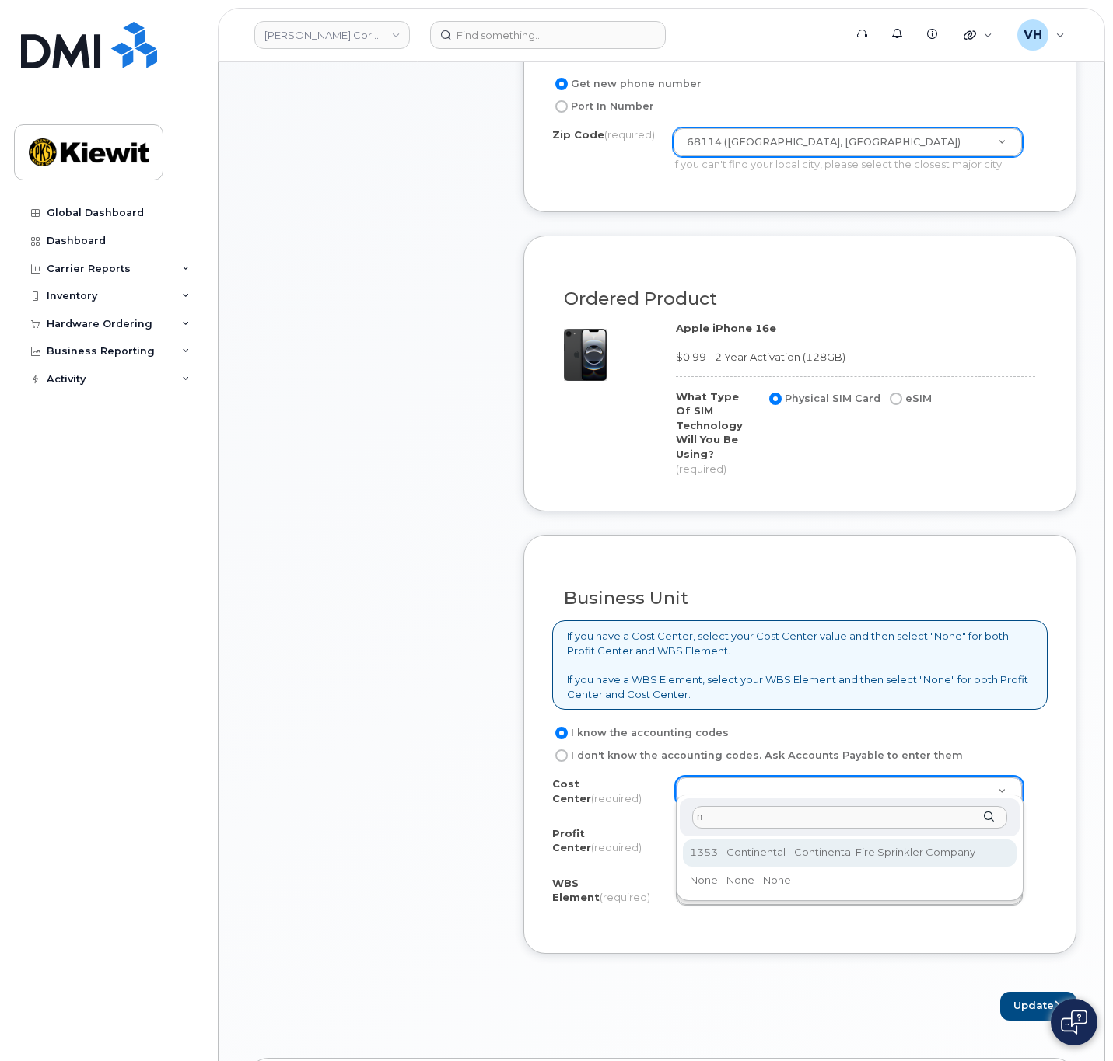
type input "n"
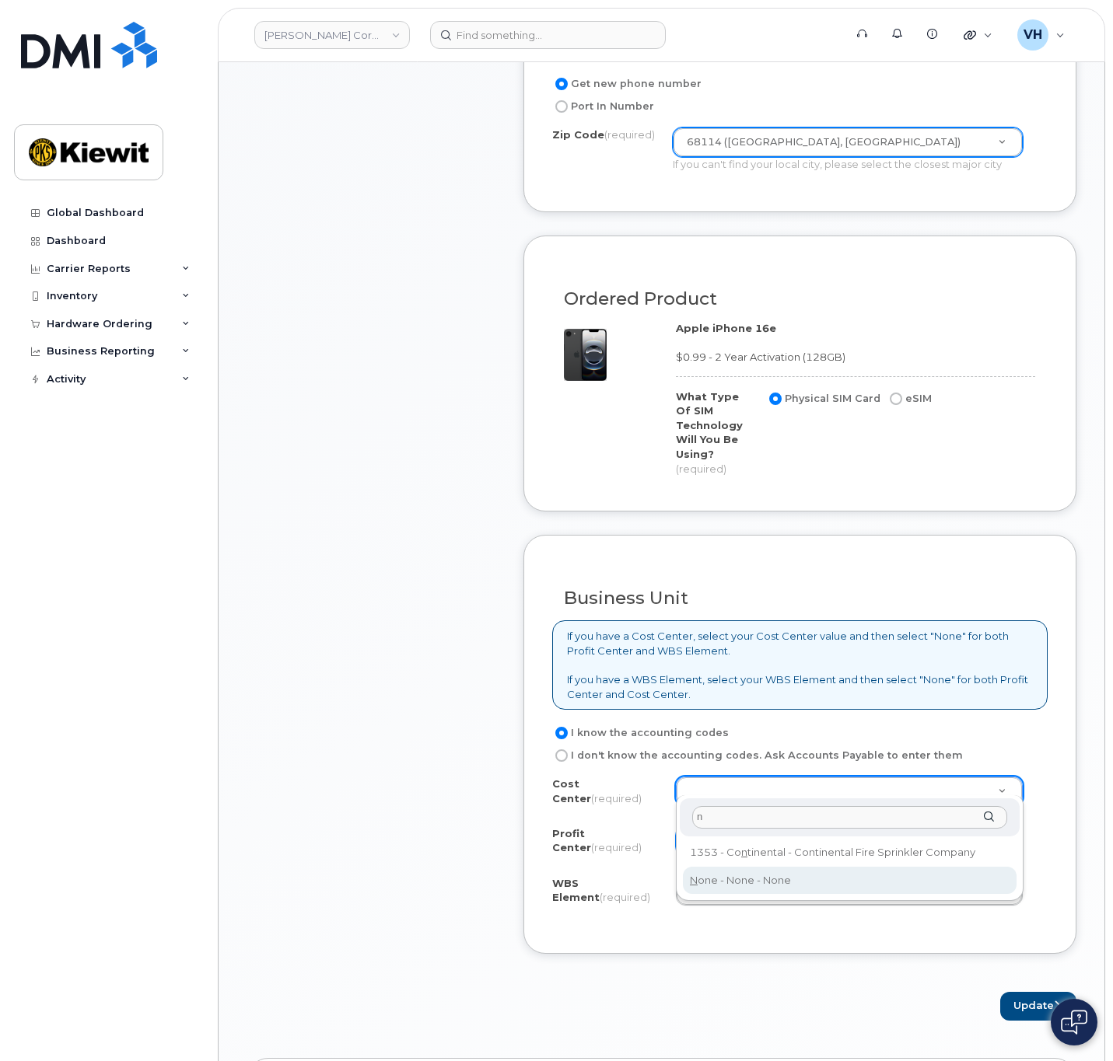
drag, startPoint x: 738, startPoint y: 880, endPoint x: 728, endPoint y: 839, distance: 42.4
type input "None"
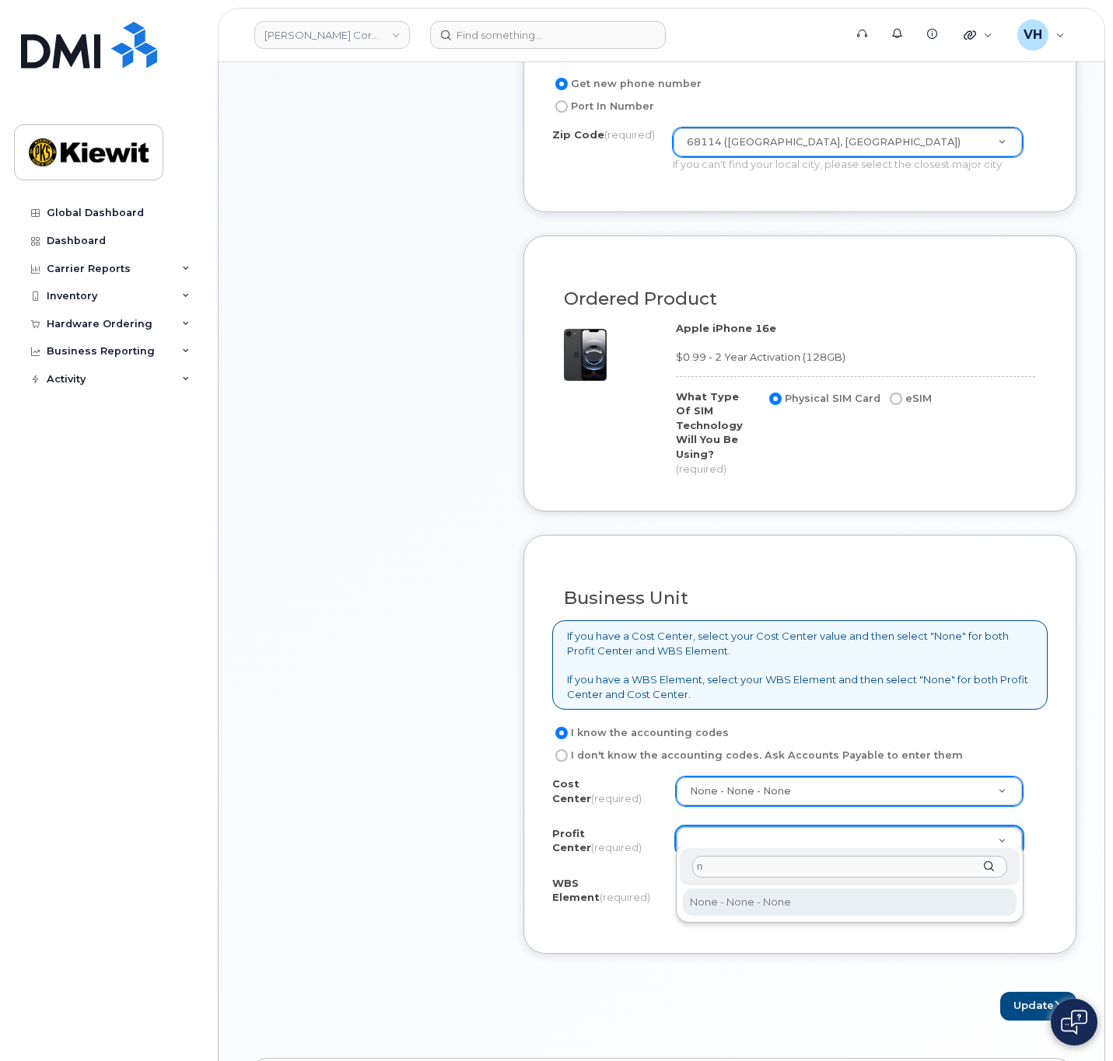
type input "n"
select select "None"
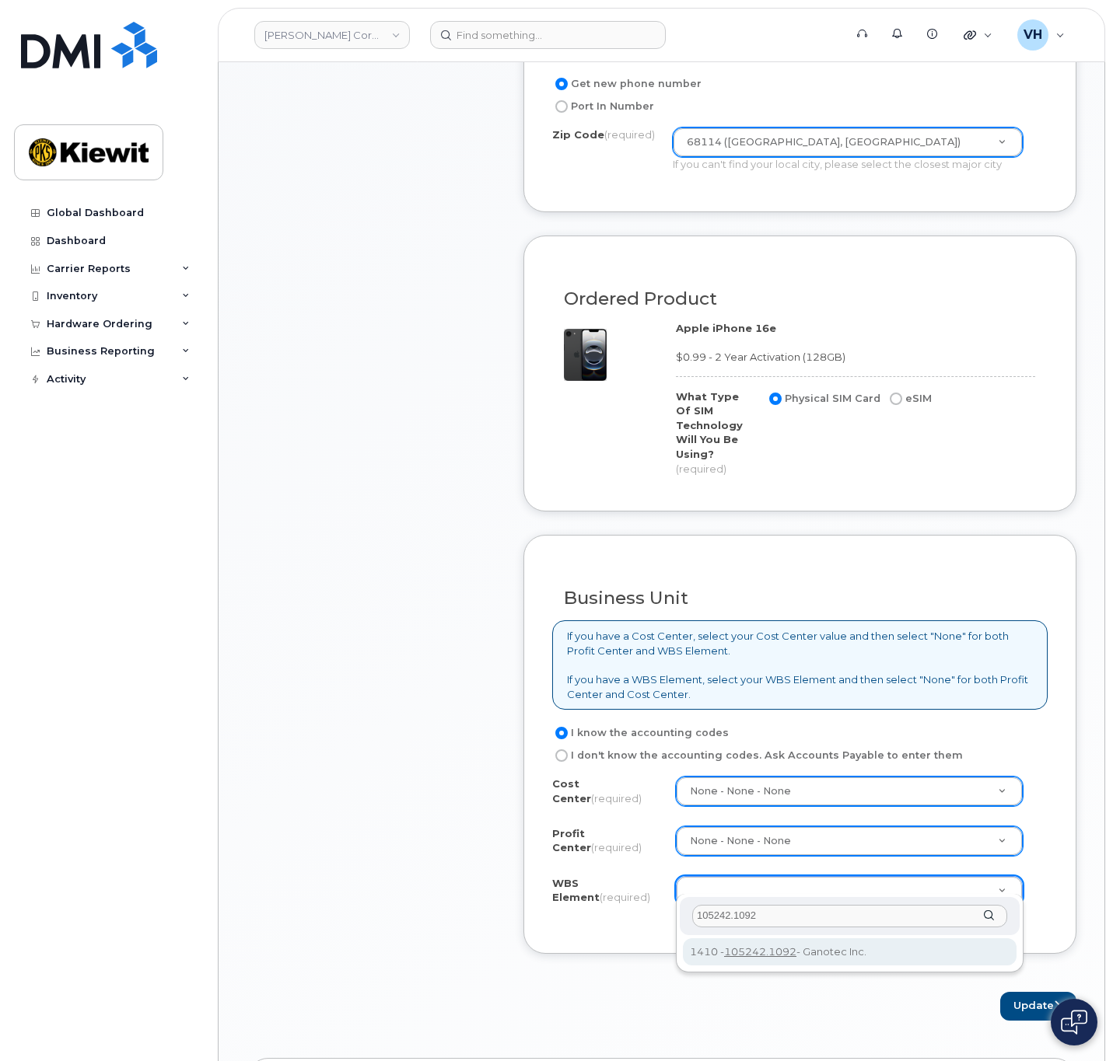
type input "105242.1092"
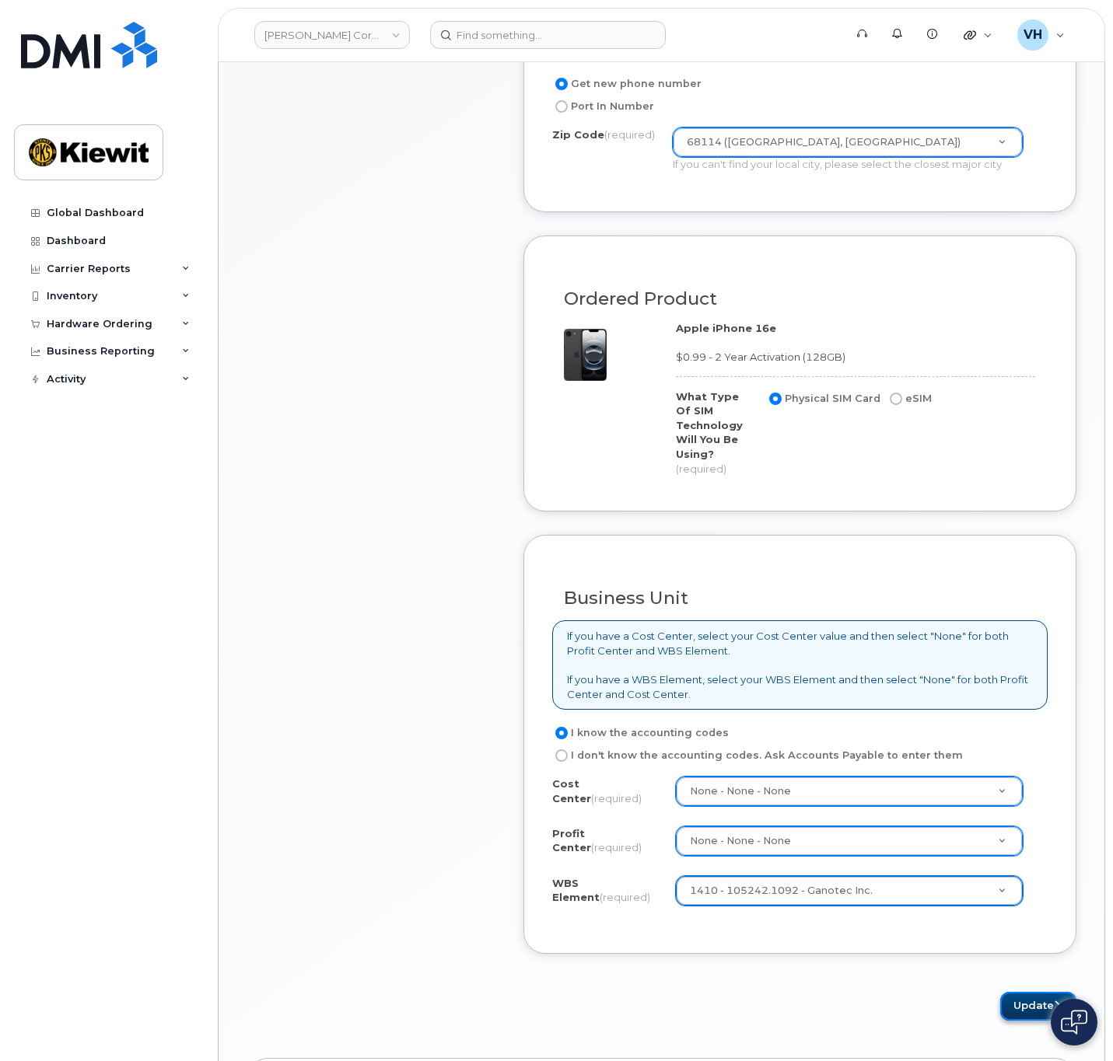
click at [1037, 992] on button "Update" at bounding box center [1038, 1006] width 76 height 29
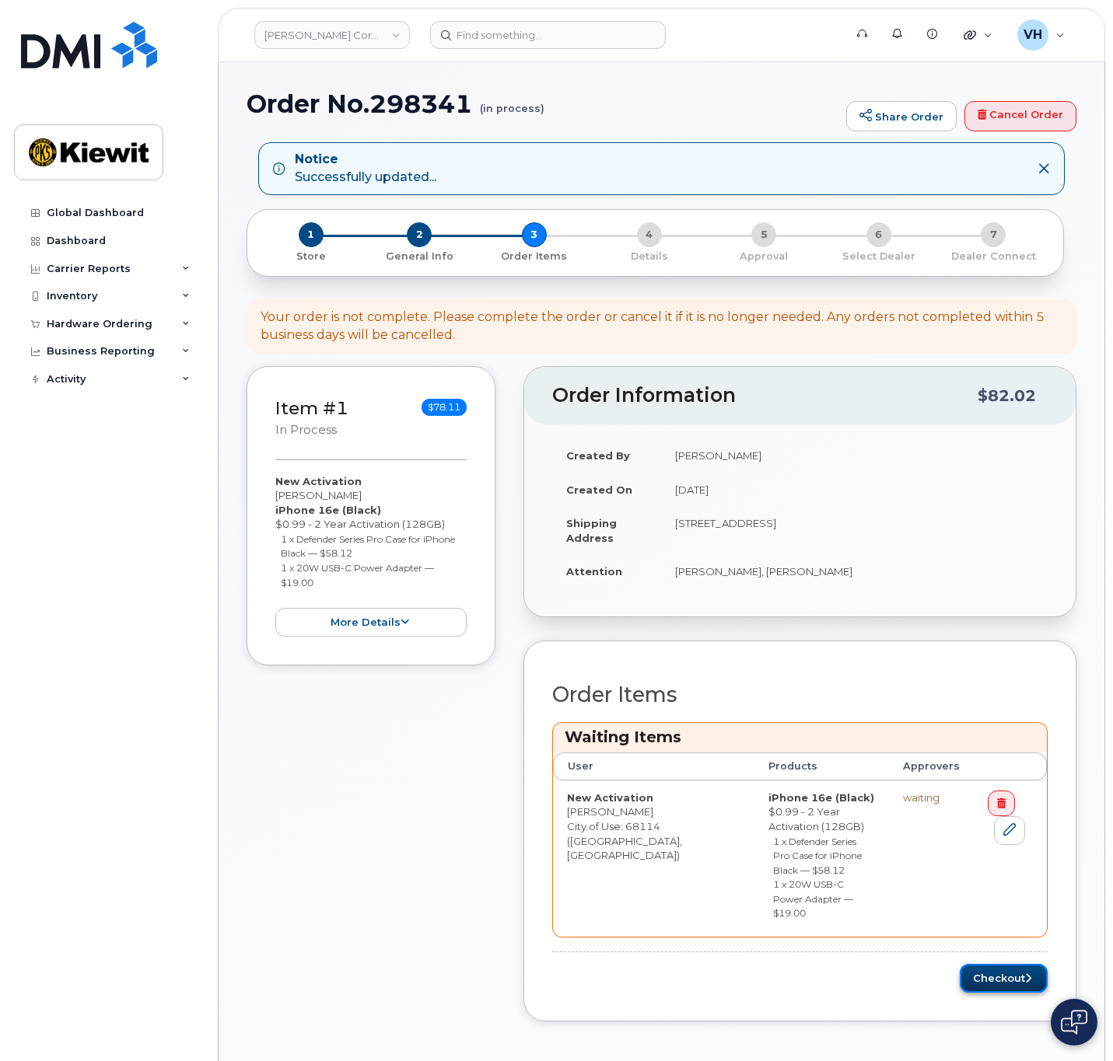
click at [1018, 964] on button "Checkout" at bounding box center [1003, 978] width 88 height 29
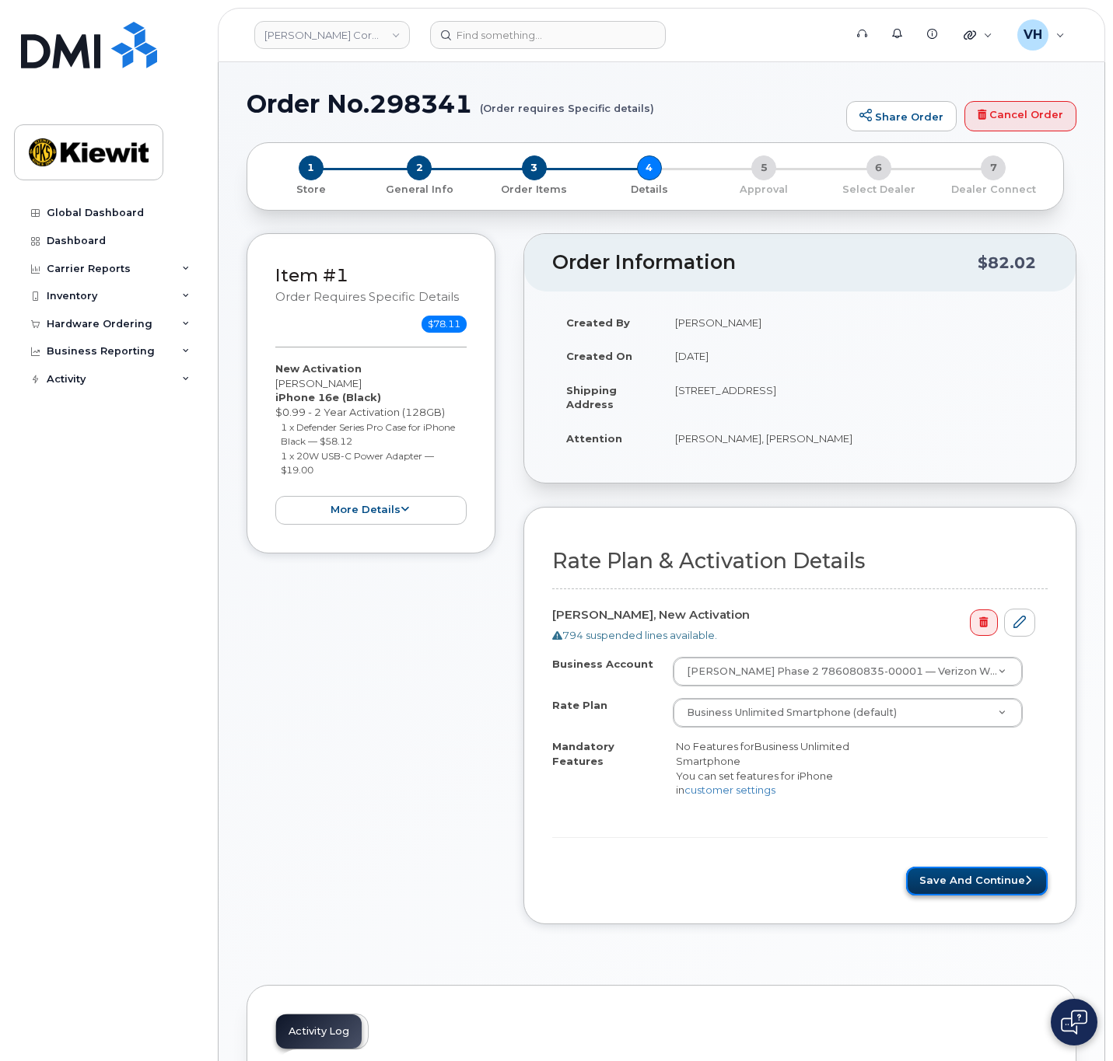
click at [966, 875] on button "Save and Continue" at bounding box center [976, 881] width 141 height 29
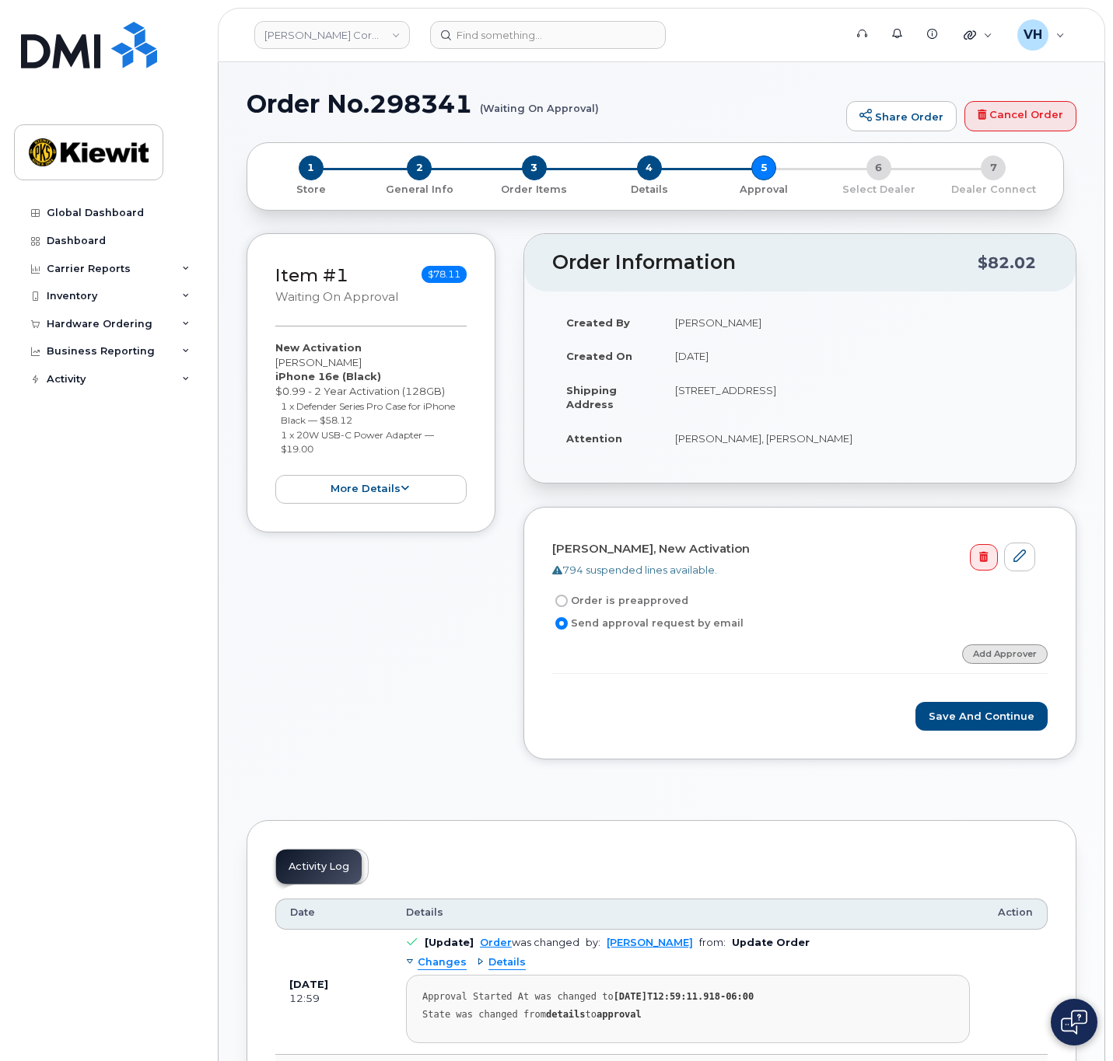
click at [994, 645] on link "Add Approver" at bounding box center [1005, 653] width 86 height 19
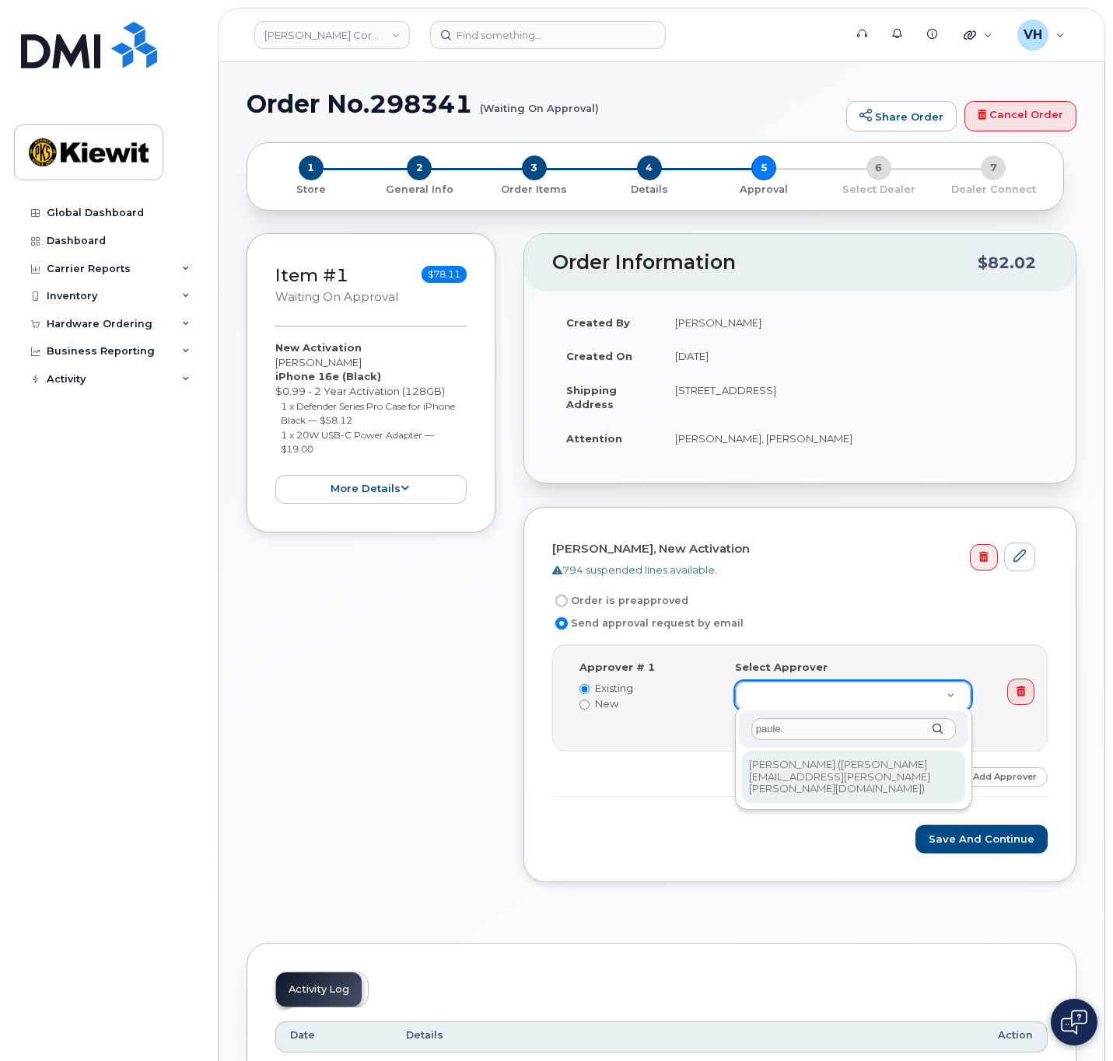
type input "paule."
type input "2146672"
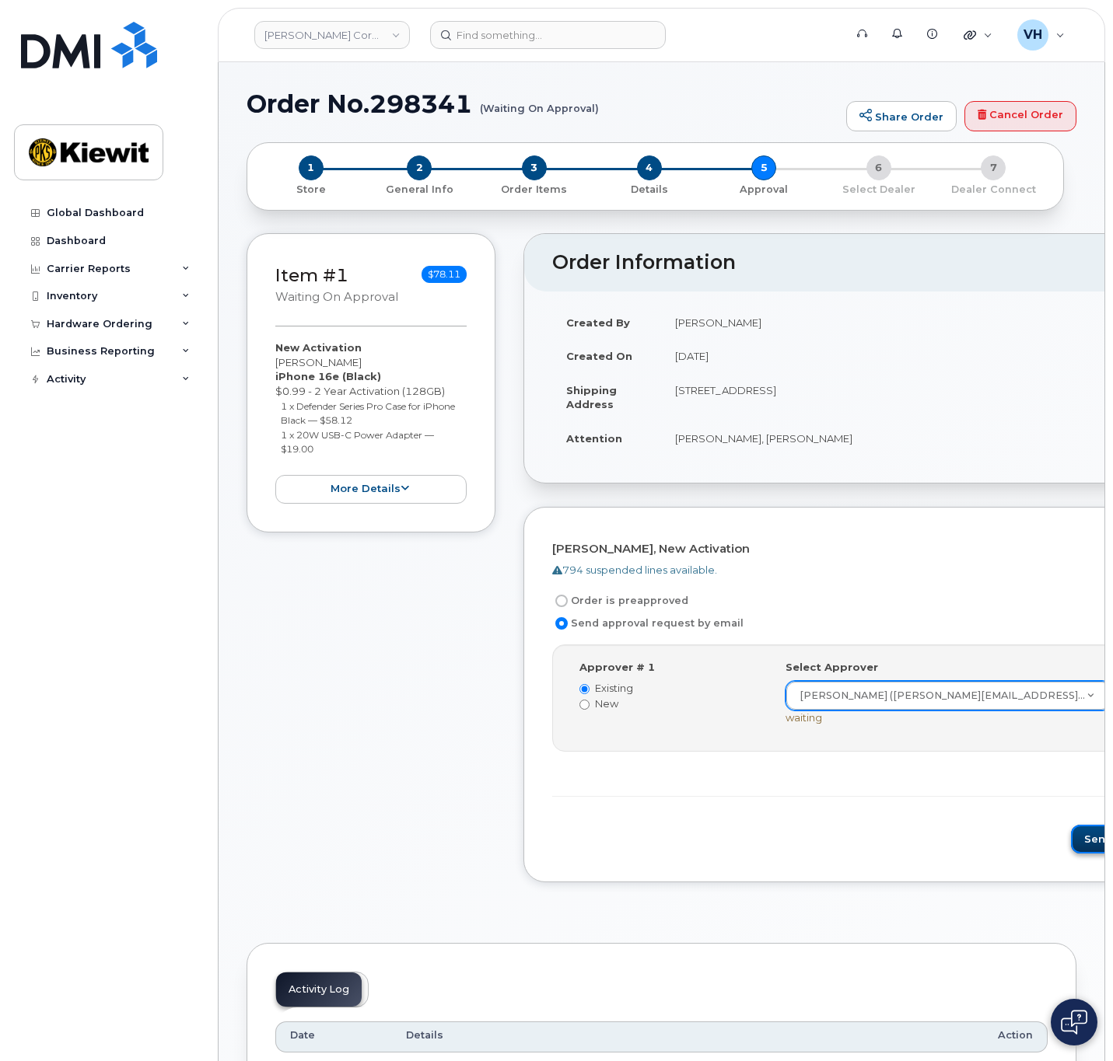
click at [1071, 833] on button "Send for Approval" at bounding box center [1135, 839] width 129 height 29
